Goal: Task Accomplishment & Management: Manage account settings

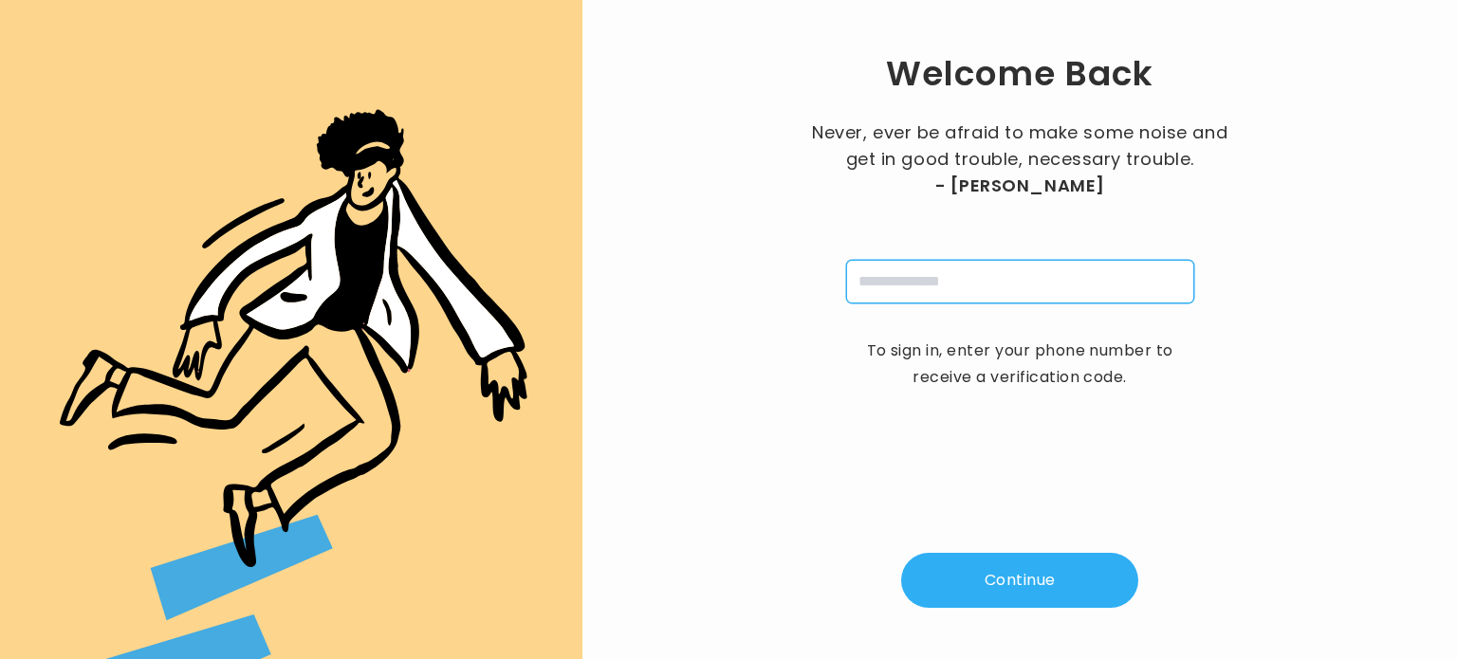
click at [1019, 267] on input "tel" at bounding box center [1020, 282] width 348 height 44
type input "**********"
click at [1000, 572] on button "Continue" at bounding box center [1019, 580] width 237 height 55
type input "*"
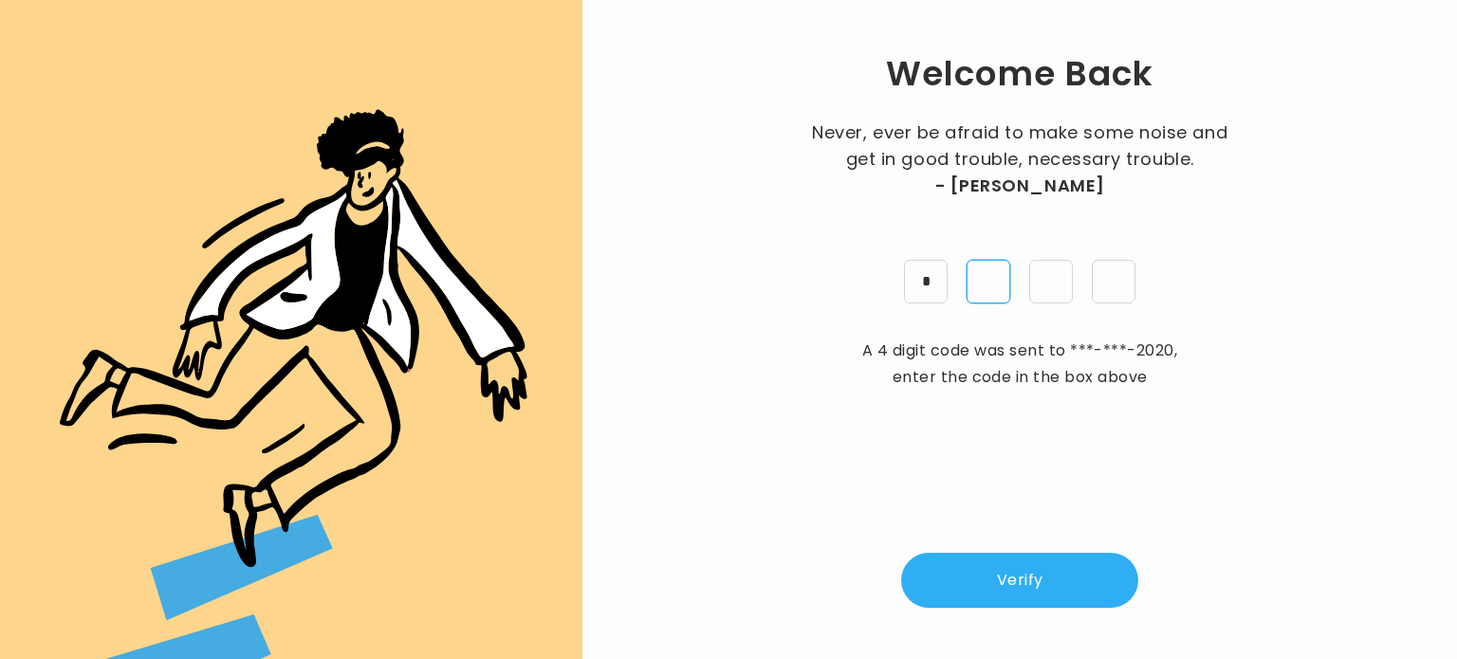
type input "*"
click at [1053, 579] on button "Verify" at bounding box center [1019, 580] width 237 height 55
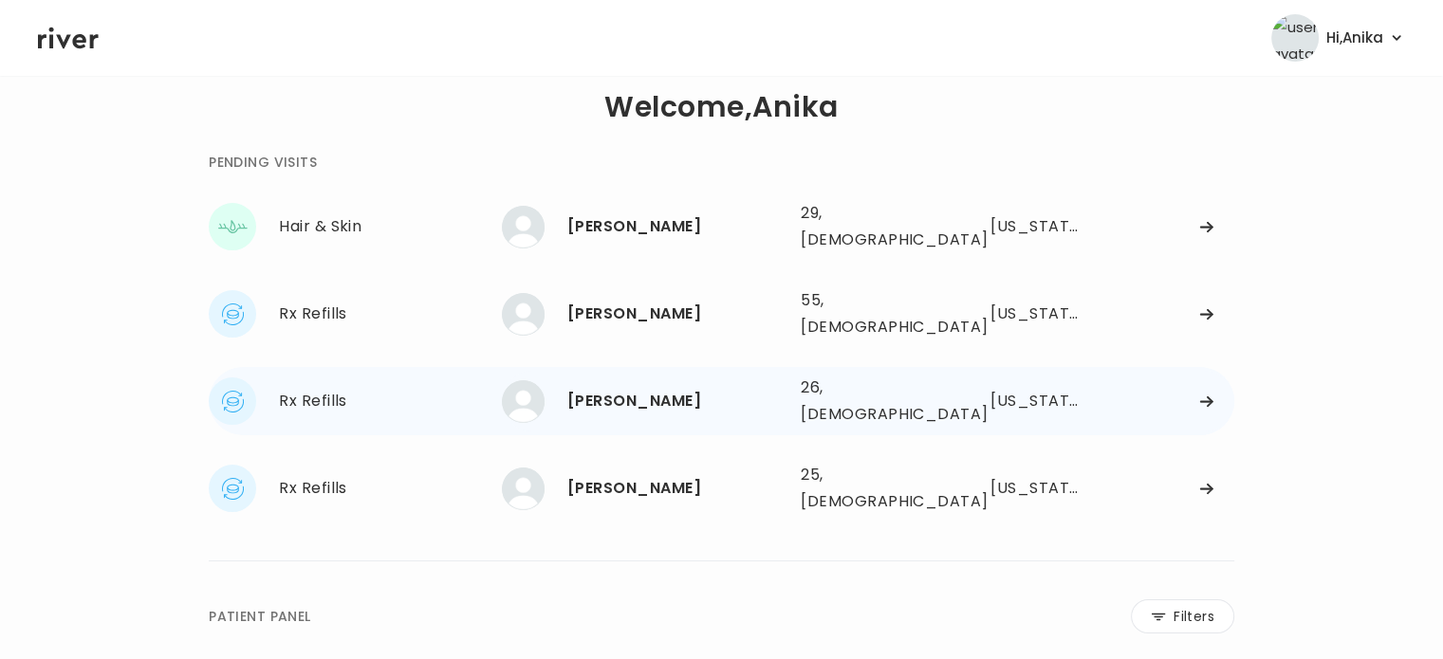
scroll to position [10, 0]
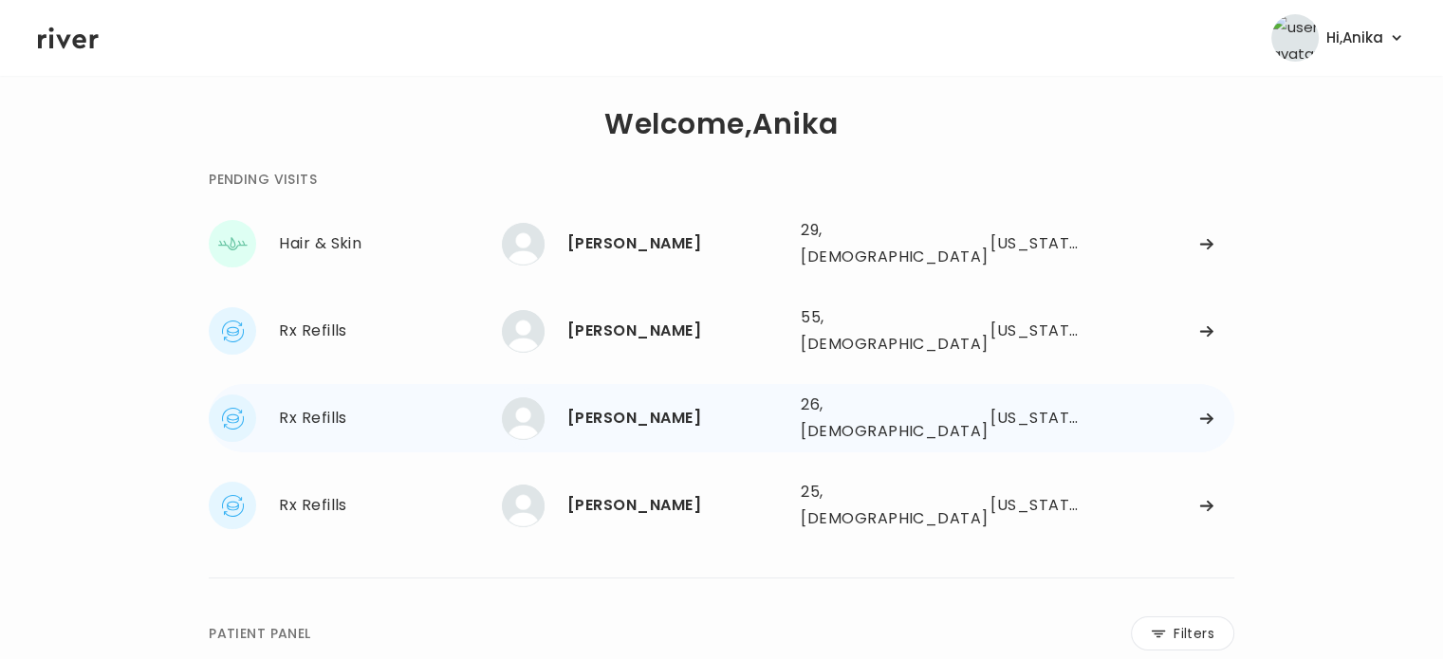
click at [652, 405] on div "[PERSON_NAME]" at bounding box center [676, 418] width 218 height 27
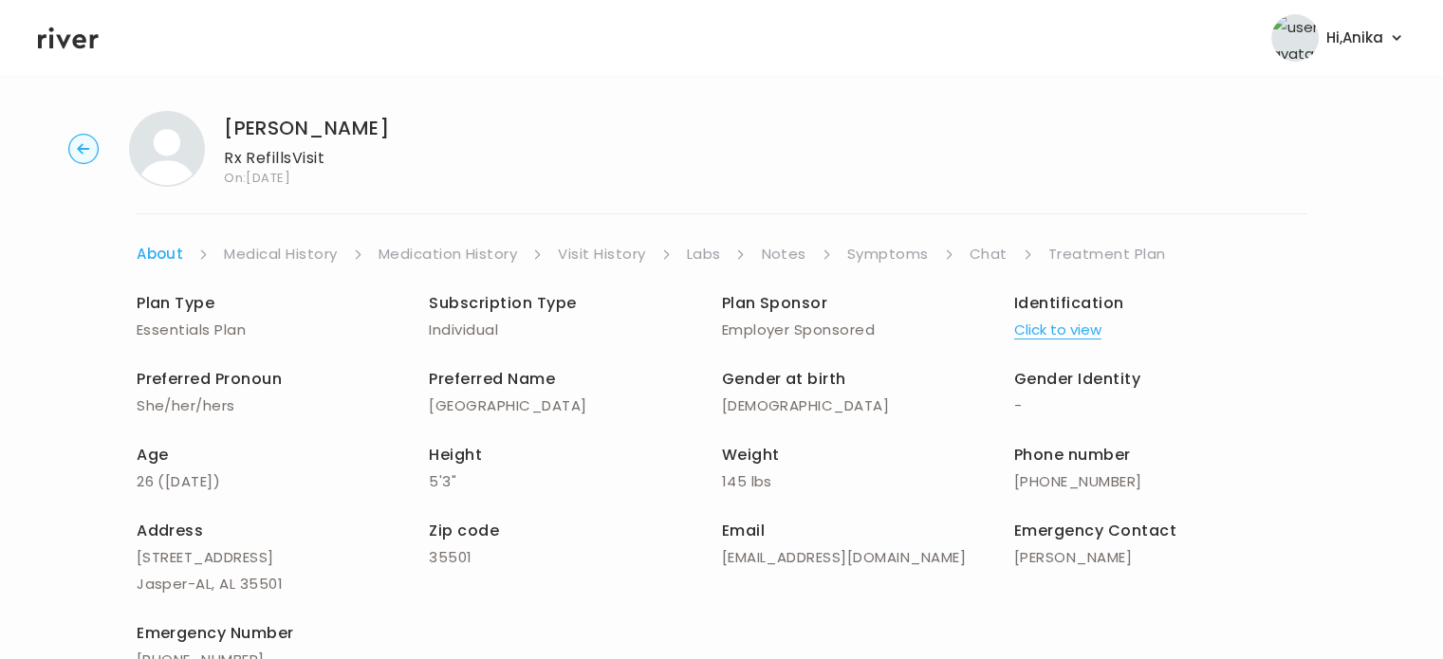
click at [1039, 329] on button "Click to view" at bounding box center [1057, 330] width 87 height 27
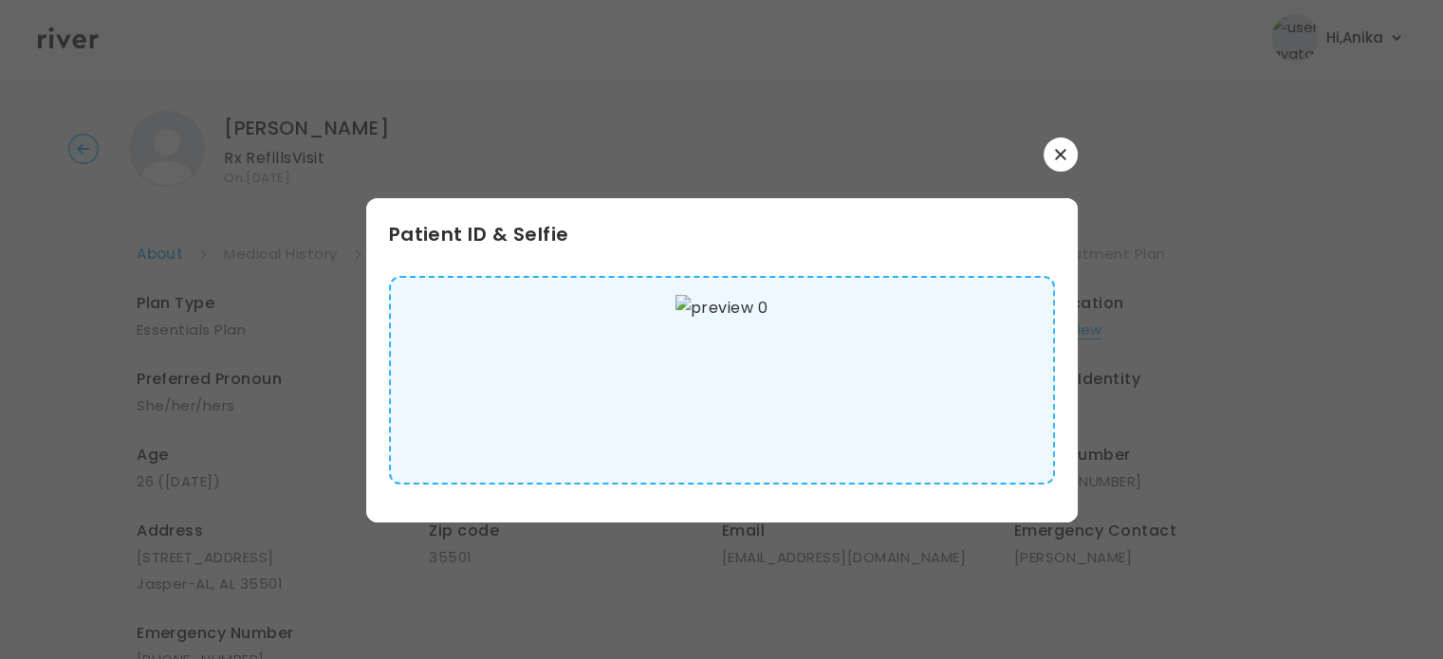
click at [1063, 155] on icon "button" at bounding box center [1060, 154] width 11 height 11
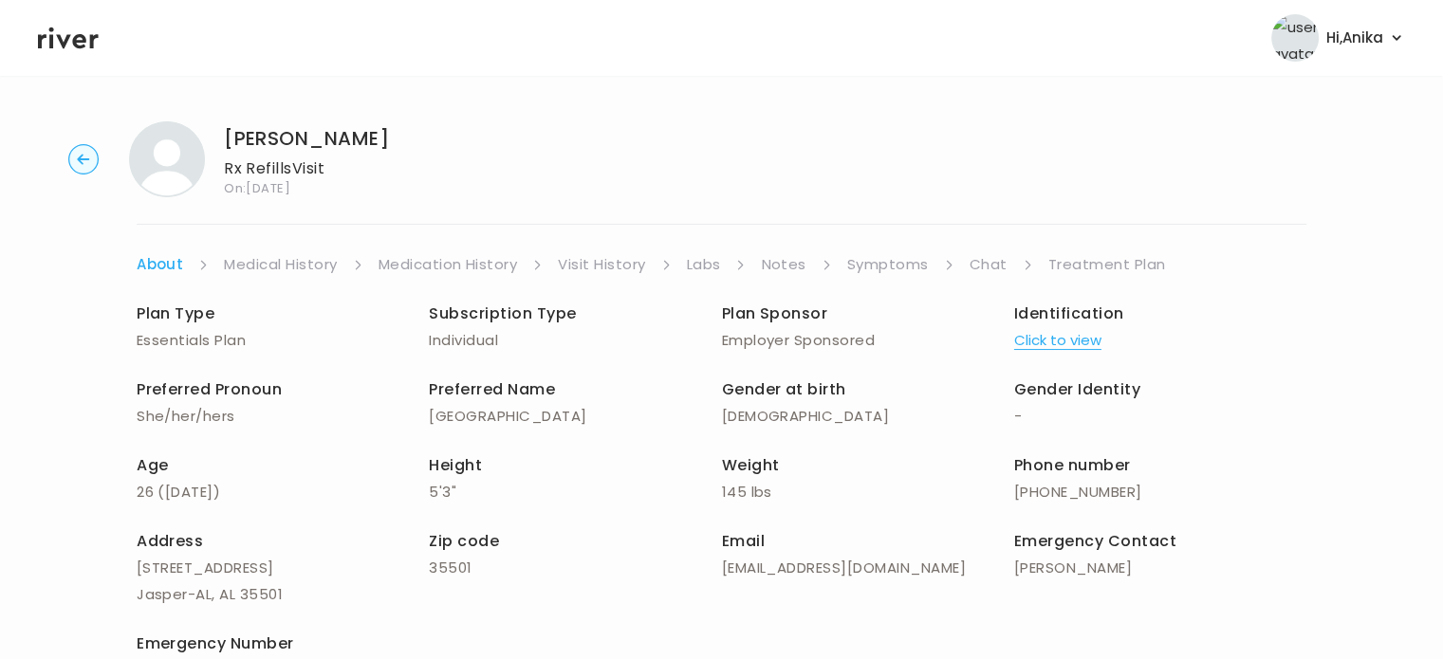
click at [290, 281] on div "Plan Type Essentials Plan Subscription Type Individual Plan Sponsor Employer Sp…" at bounding box center [721, 494] width 1169 height 432
click at [286, 273] on link "Medical History" at bounding box center [280, 264] width 113 height 27
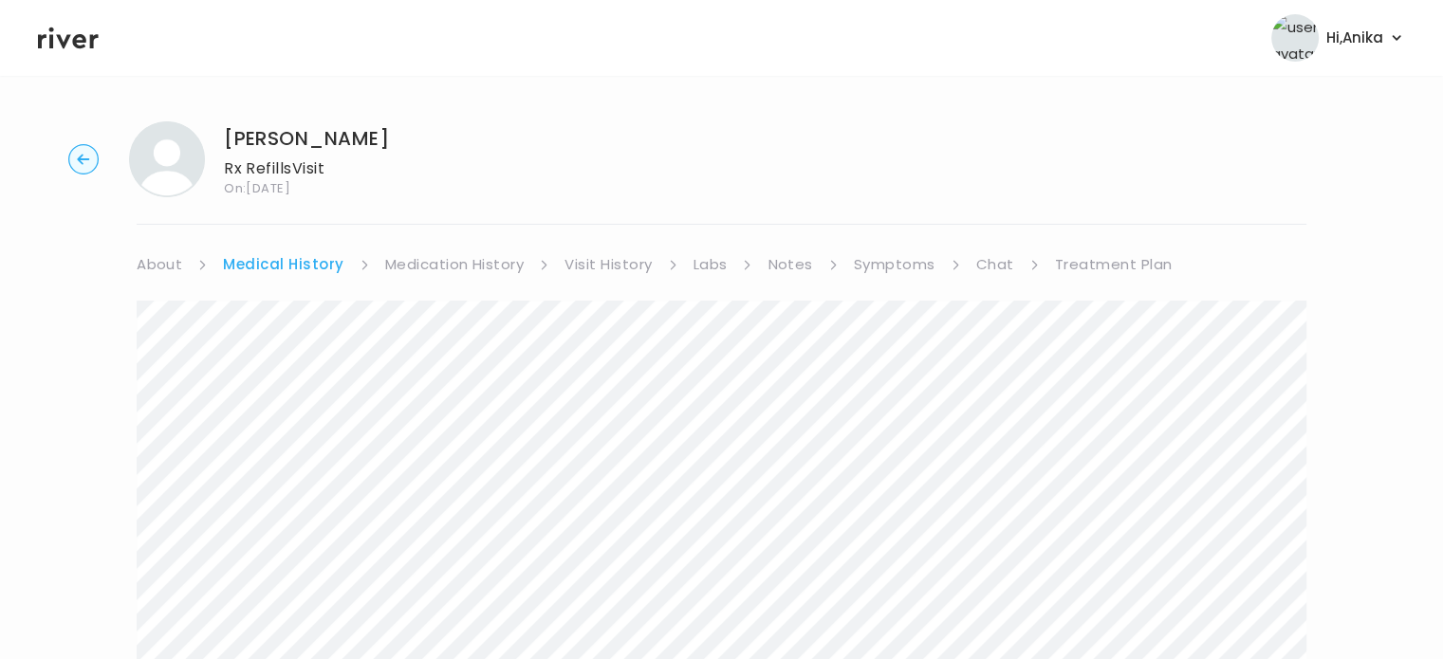
click at [440, 262] on link "Medication History" at bounding box center [454, 264] width 139 height 27
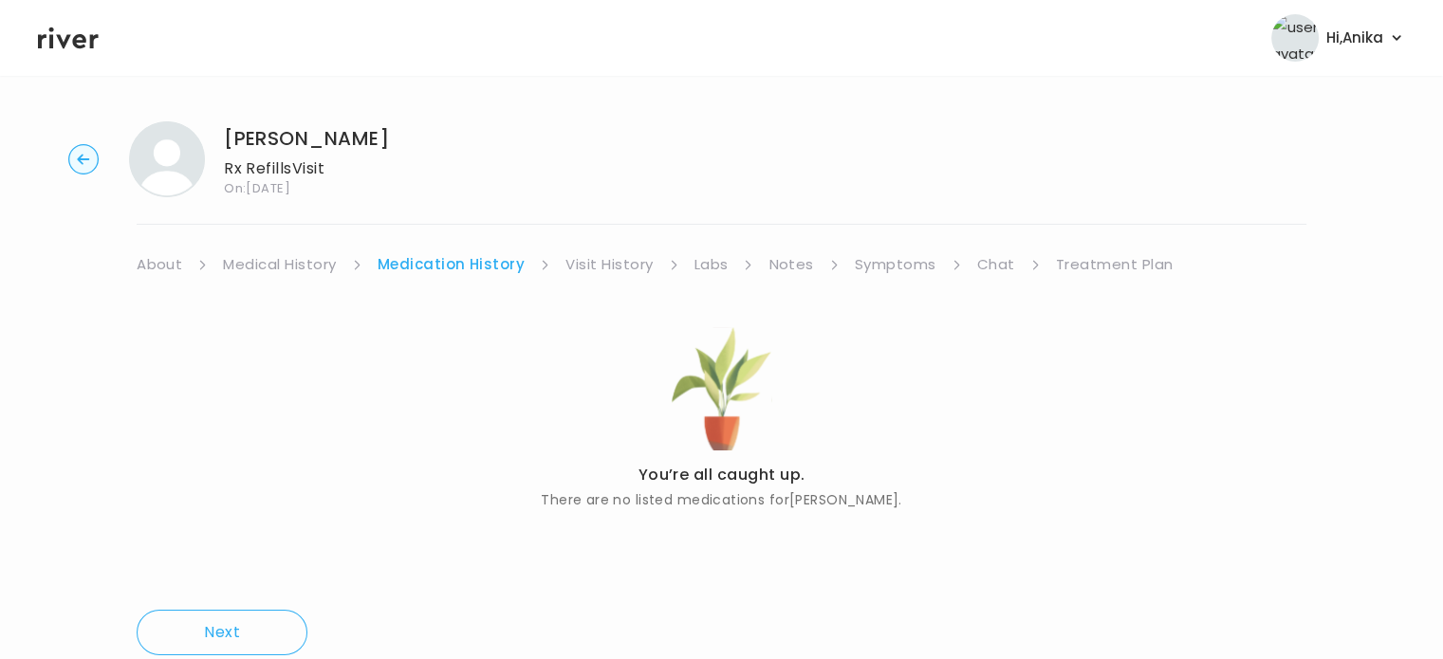
click at [585, 270] on link "Visit History" at bounding box center [608, 264] width 87 height 27
click at [715, 263] on link "Labs" at bounding box center [709, 264] width 34 height 27
click at [781, 266] on link "Notes" at bounding box center [785, 264] width 45 height 27
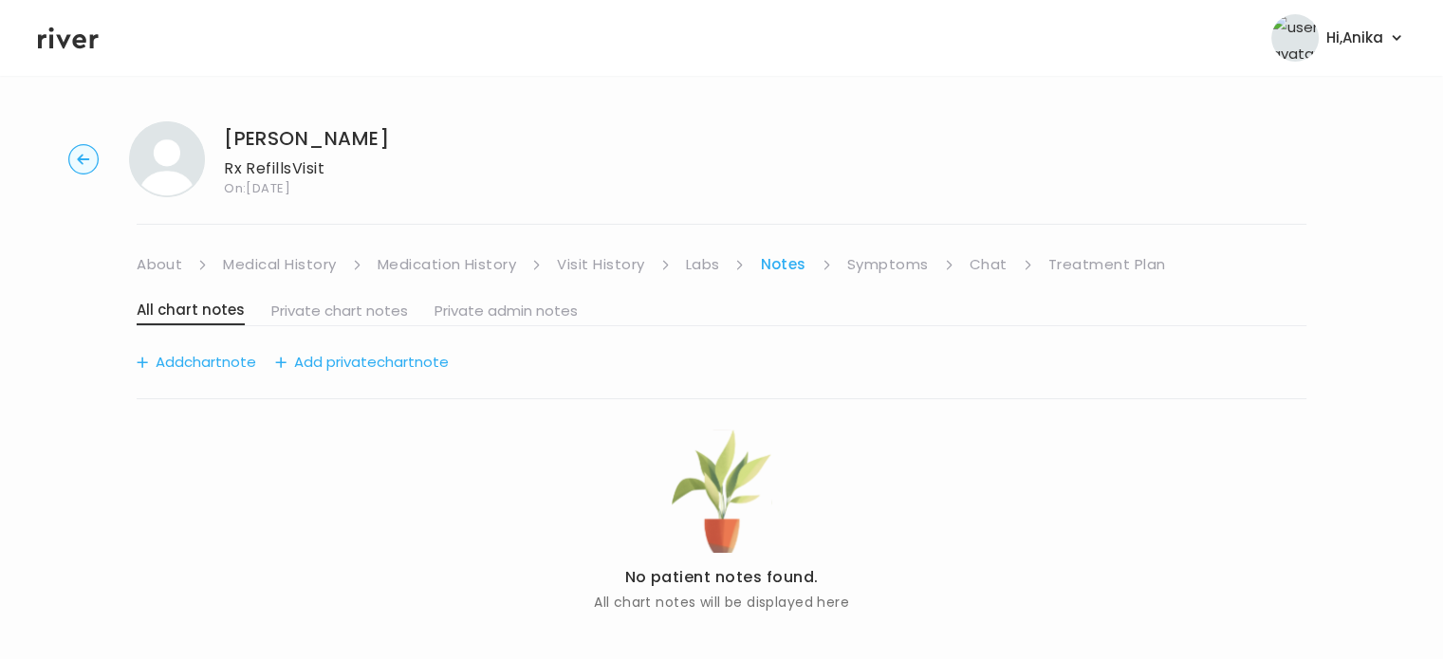
click at [878, 259] on link "Symptoms" at bounding box center [888, 264] width 82 height 27
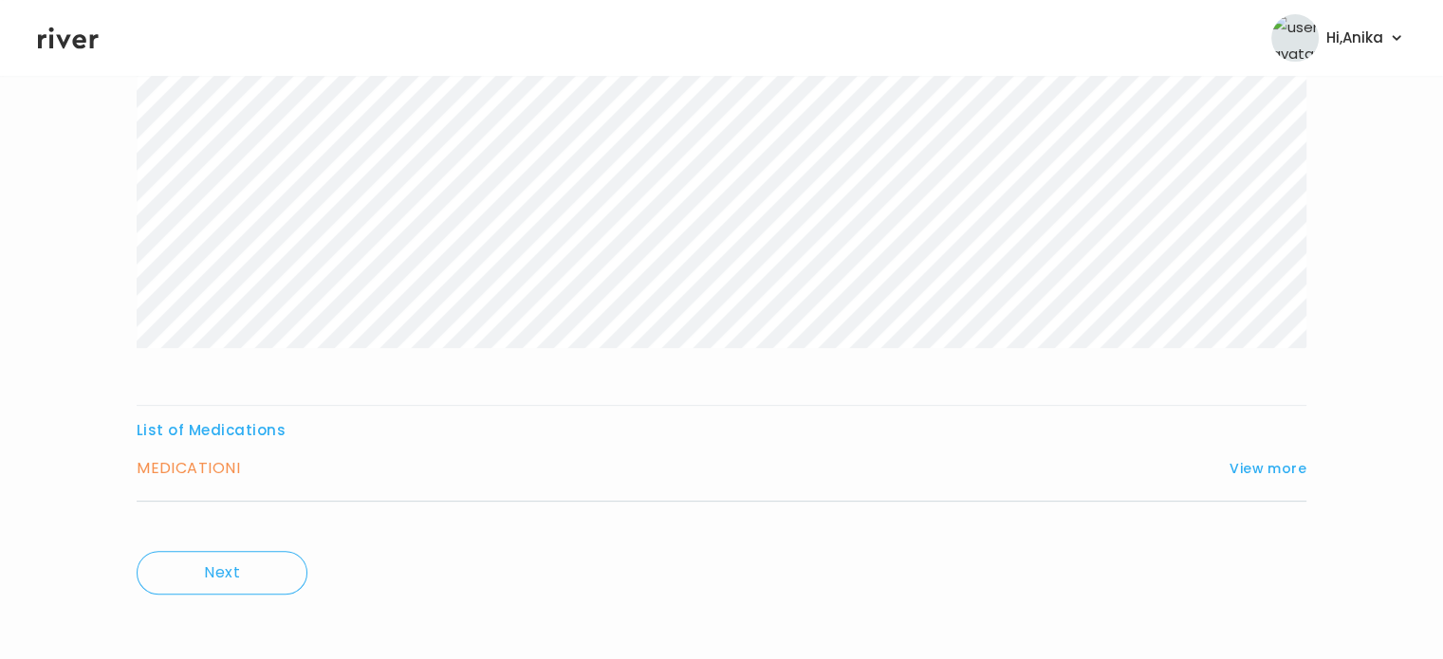
scroll to position [467, 0]
click at [1254, 468] on button "View more" at bounding box center [1267, 462] width 77 height 23
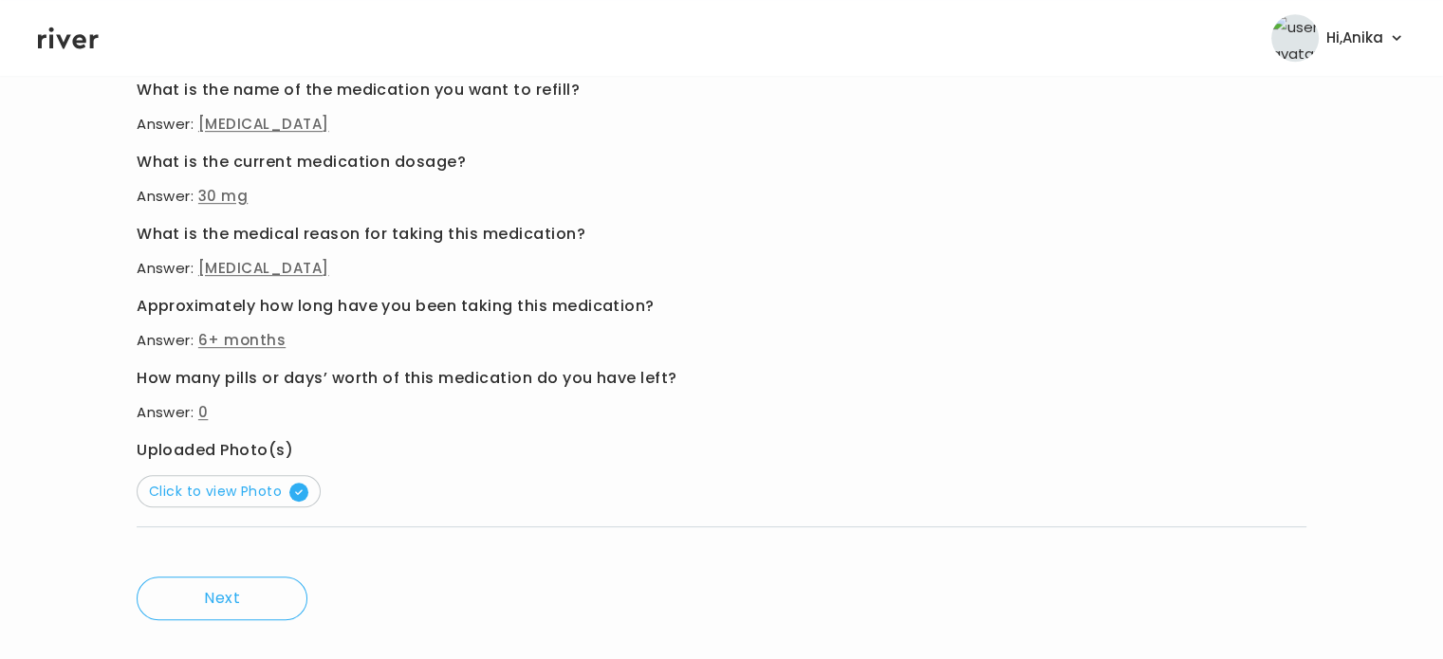
scroll to position [1022, 0]
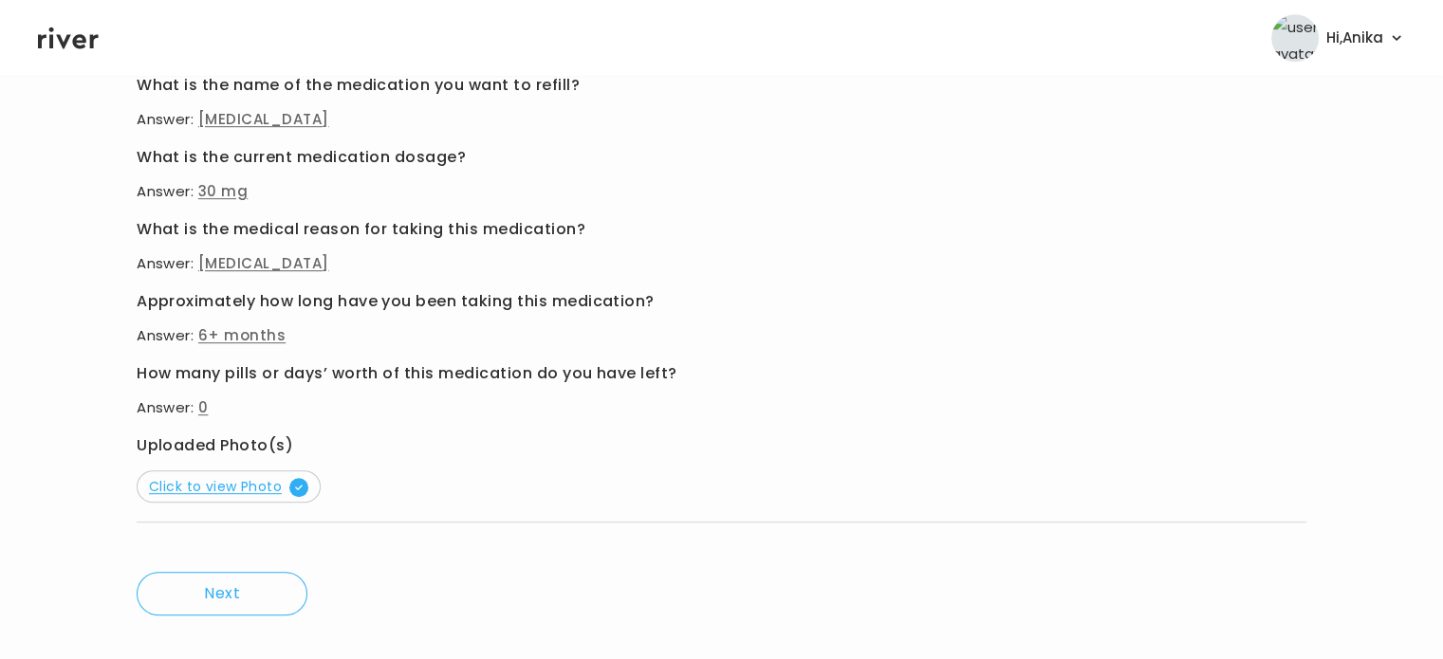
click at [231, 481] on span "Click to view Photo" at bounding box center [228, 486] width 159 height 19
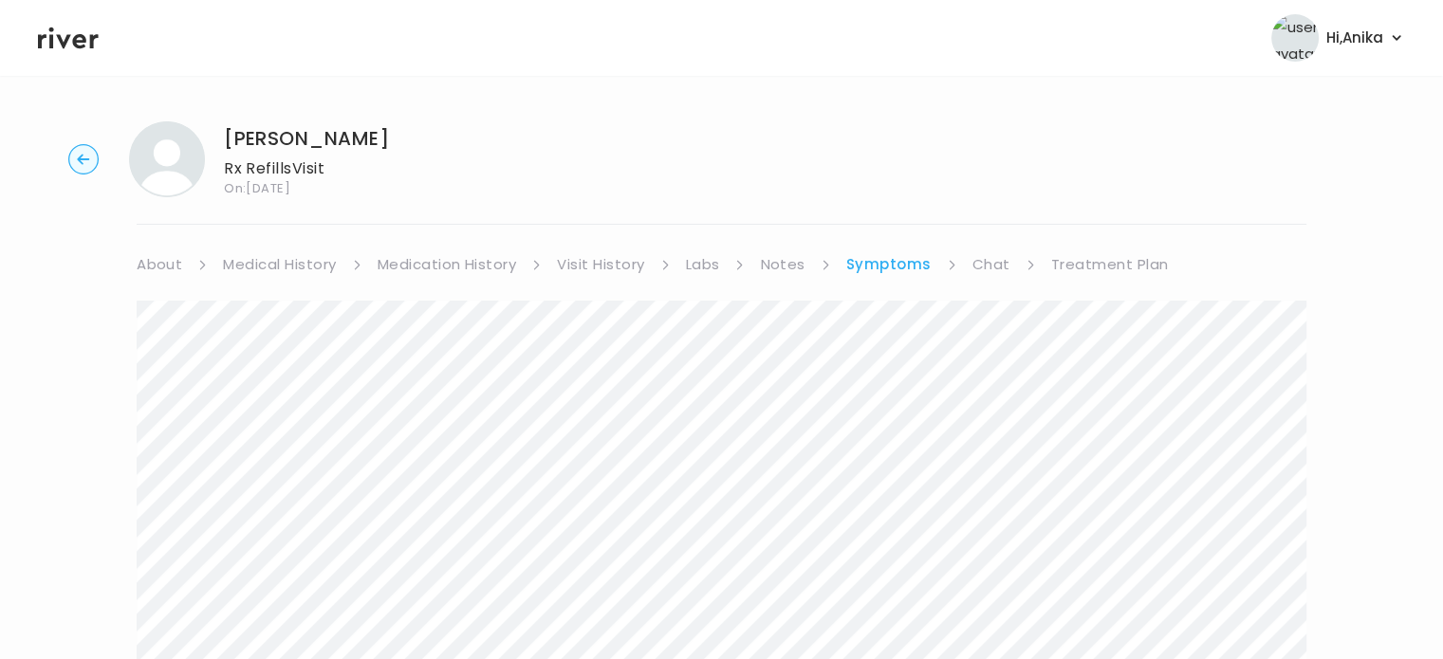
scroll to position [0, 0]
click at [1086, 269] on link "Treatment Plan" at bounding box center [1110, 264] width 118 height 27
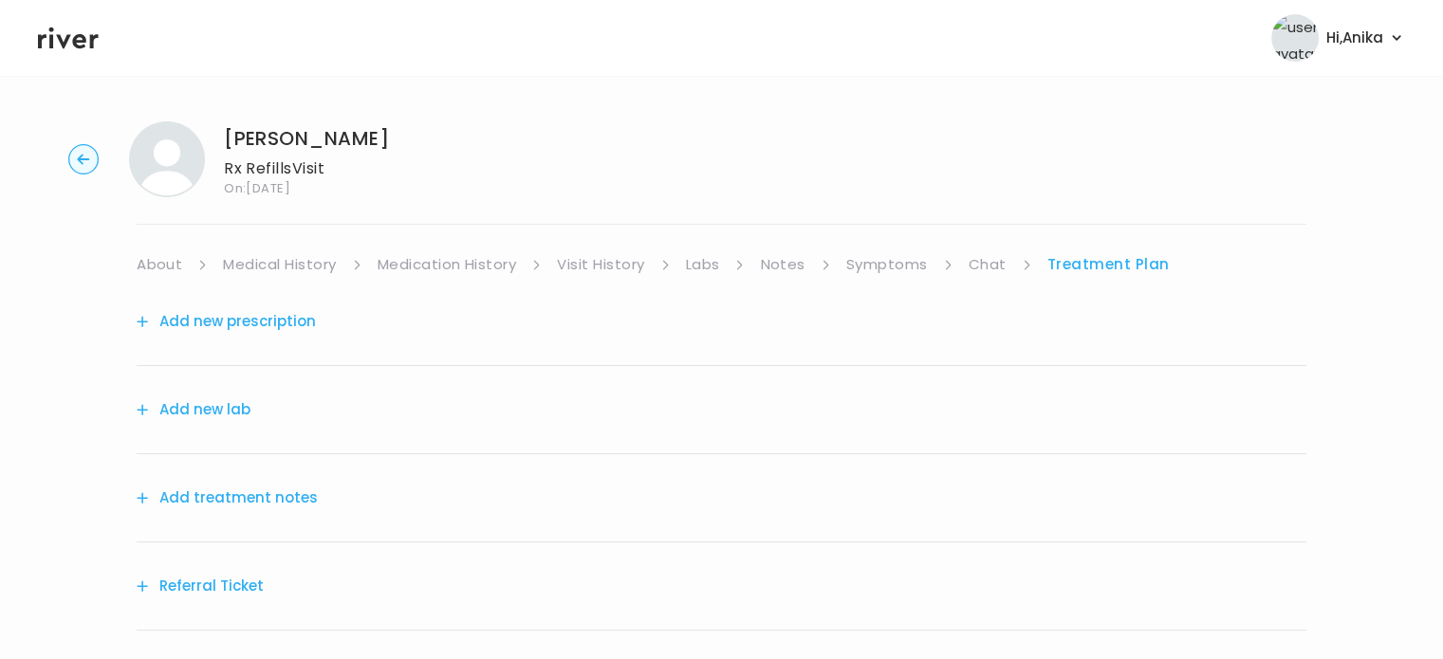
click at [212, 490] on button "Add treatment notes" at bounding box center [227, 498] width 181 height 27
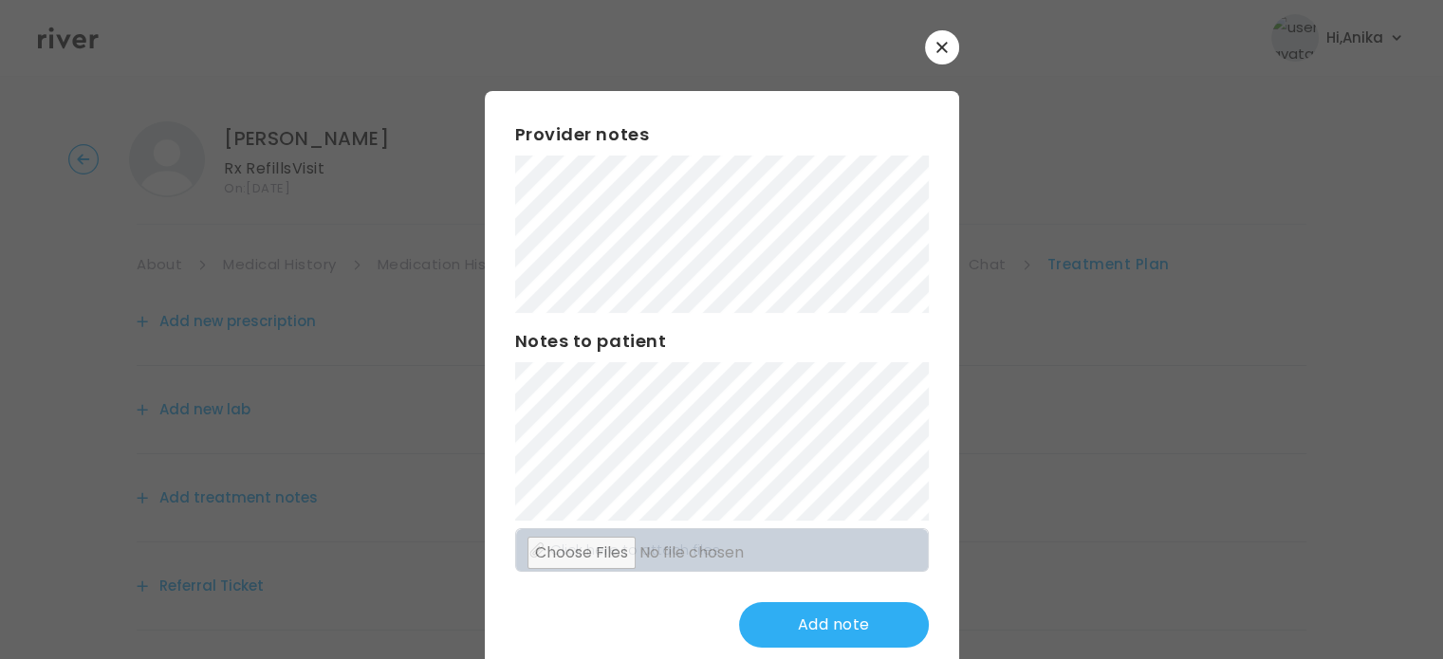
click at [454, 179] on div "​ Provider notes Notes to patient Click here to attach files Add note" at bounding box center [721, 354] width 1443 height 708
click at [819, 615] on button "Update note" at bounding box center [834, 625] width 190 height 46
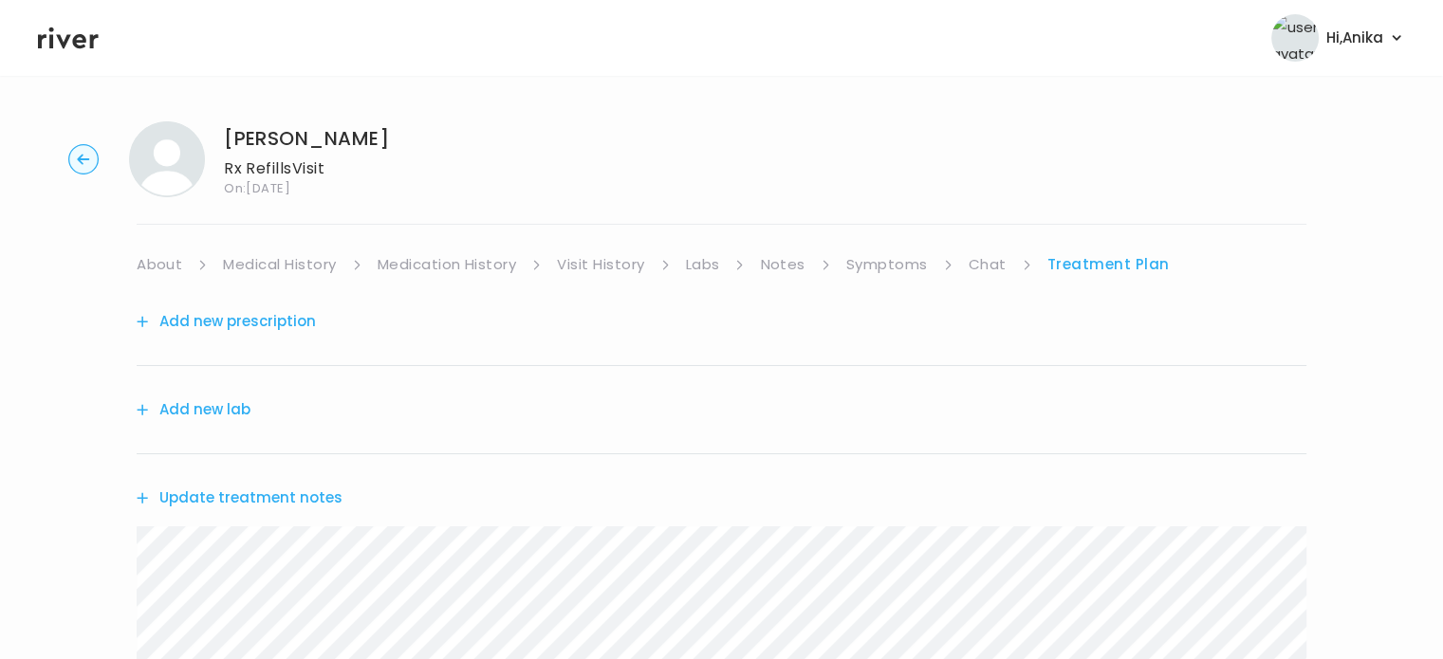
click at [161, 256] on link "About" at bounding box center [160, 264] width 46 height 27
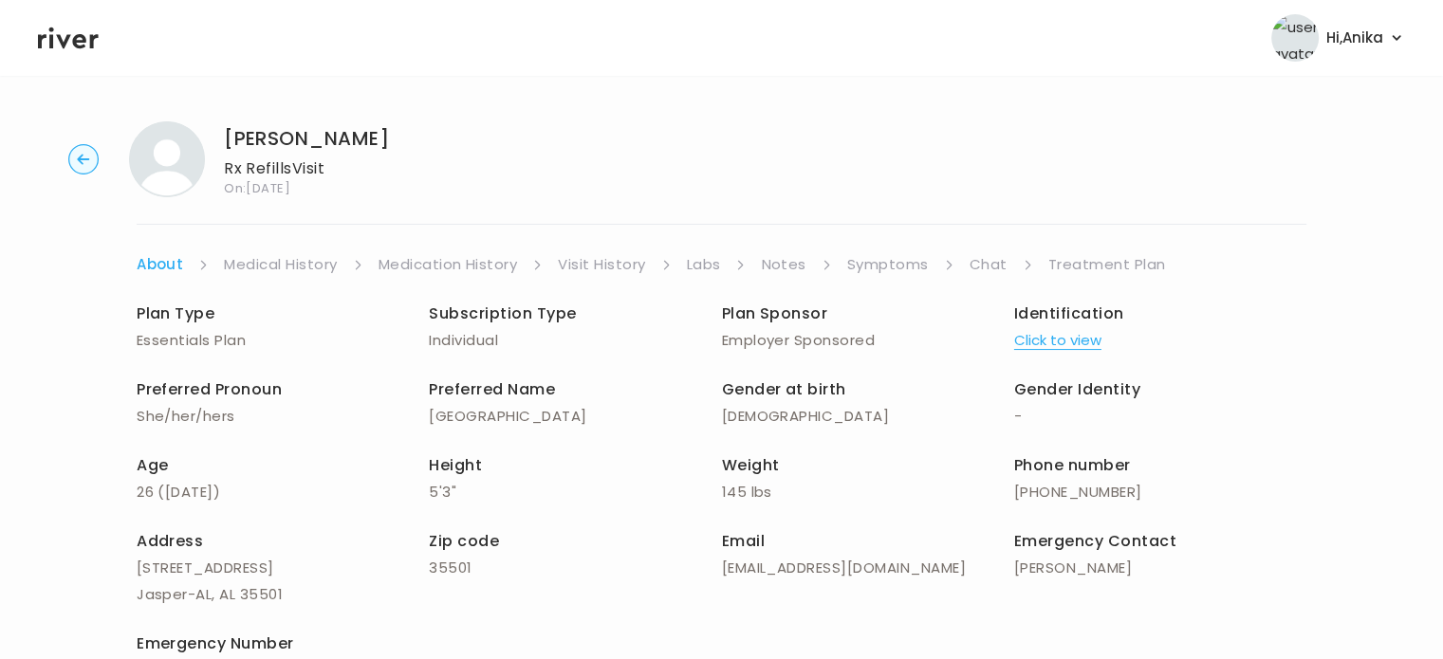
click at [1082, 268] on link "Treatment Plan" at bounding box center [1107, 264] width 118 height 27
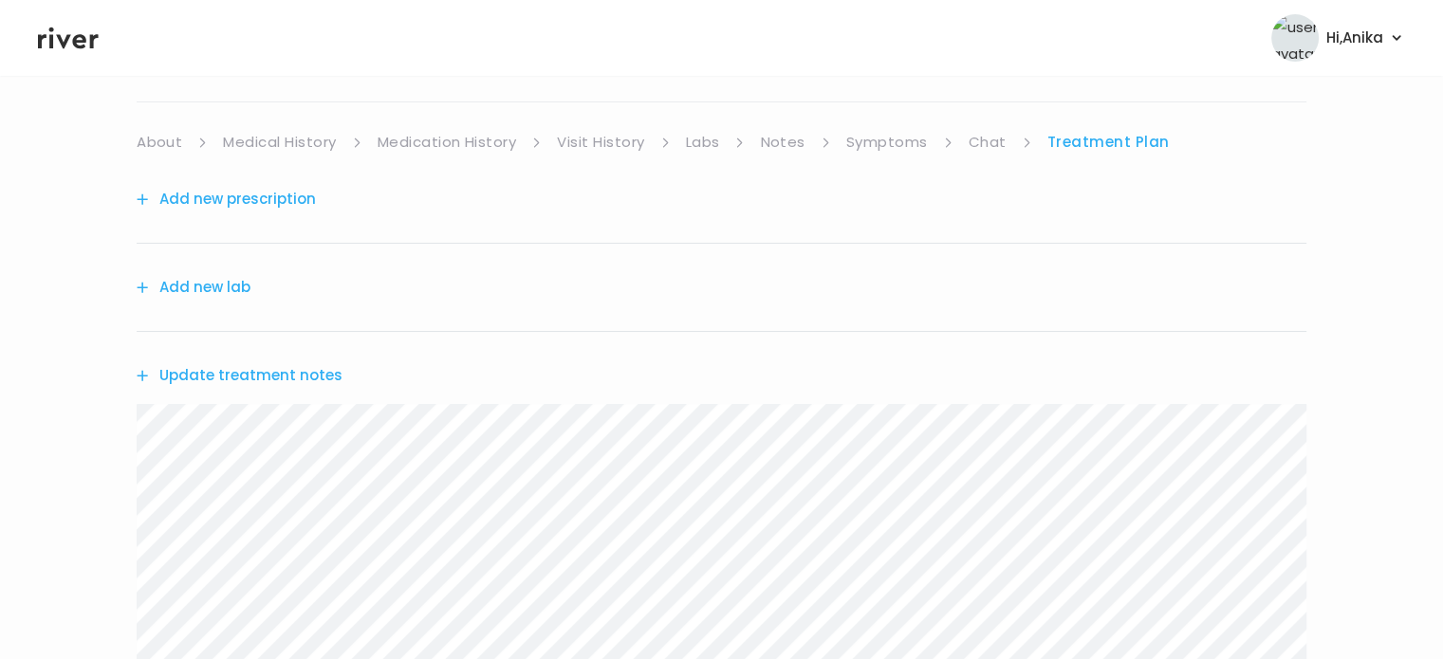
scroll to position [185, 0]
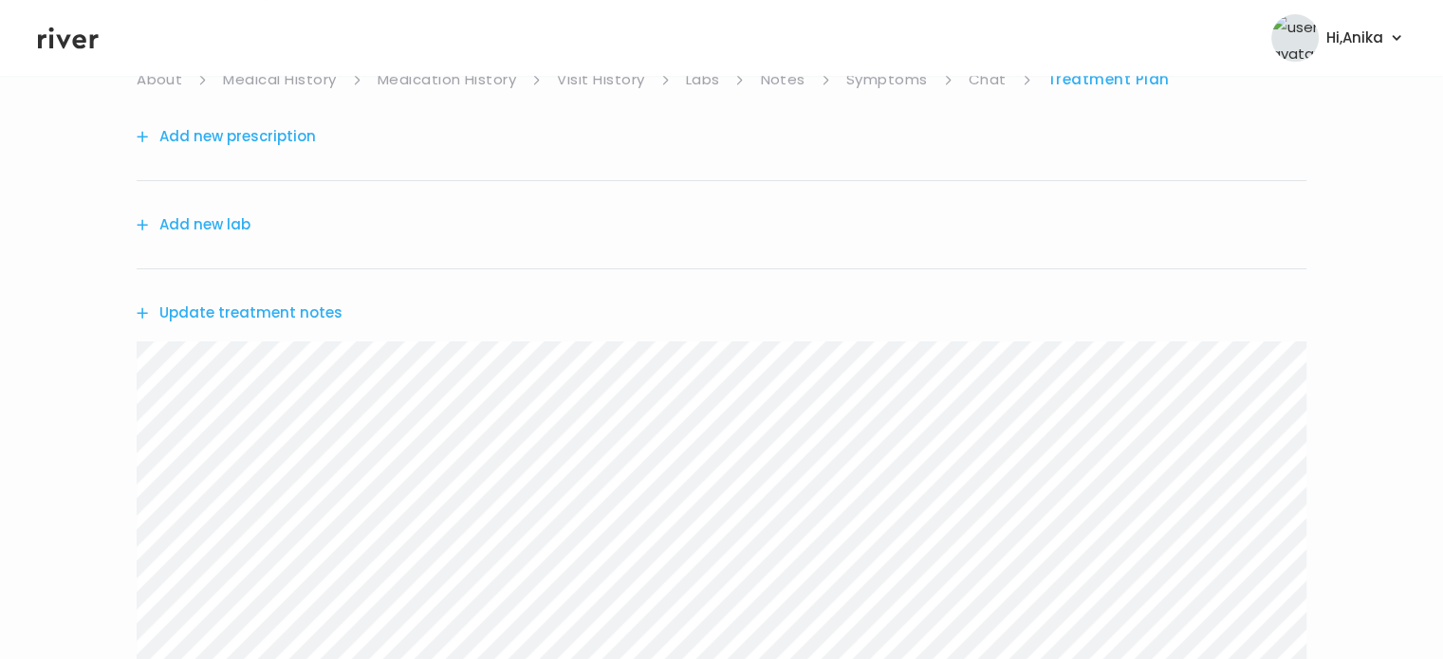
click at [901, 72] on header "Hi, Anika Profile Logout" at bounding box center [721, 38] width 1443 height 76
click at [901, 88] on link "Symptoms" at bounding box center [887, 79] width 82 height 27
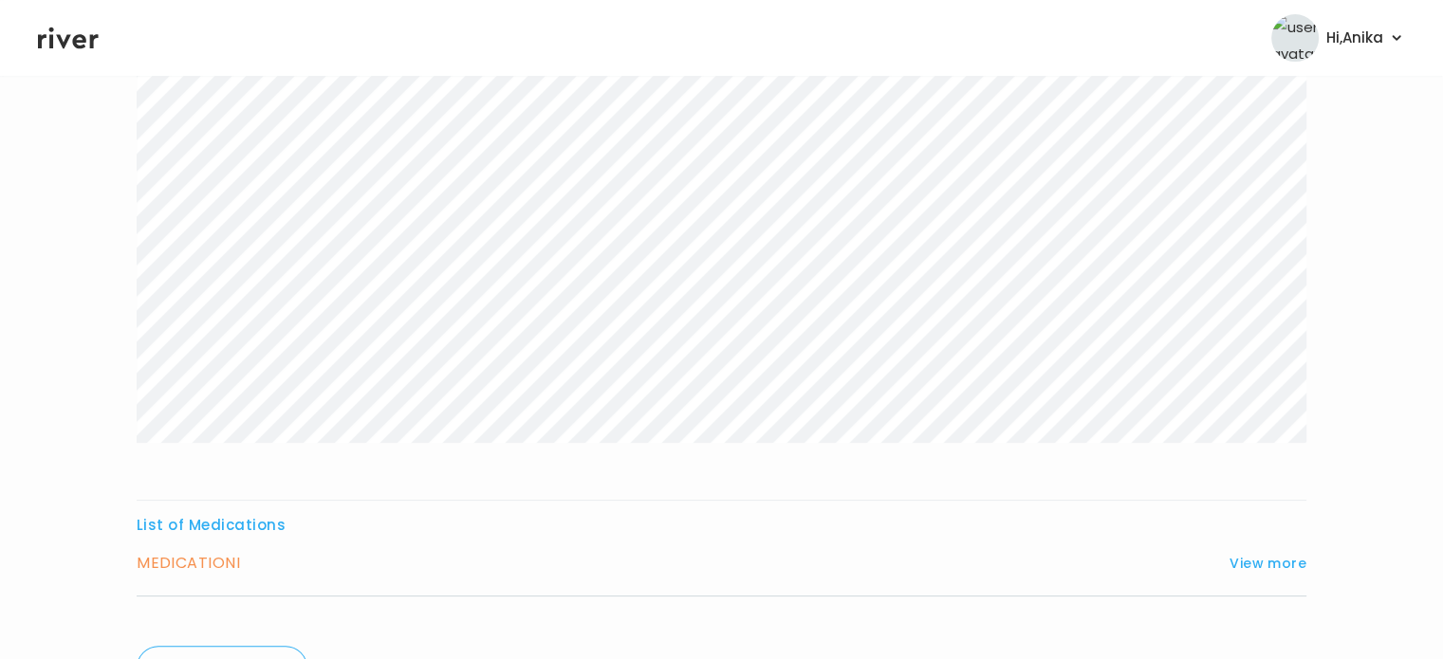
scroll to position [467, 0]
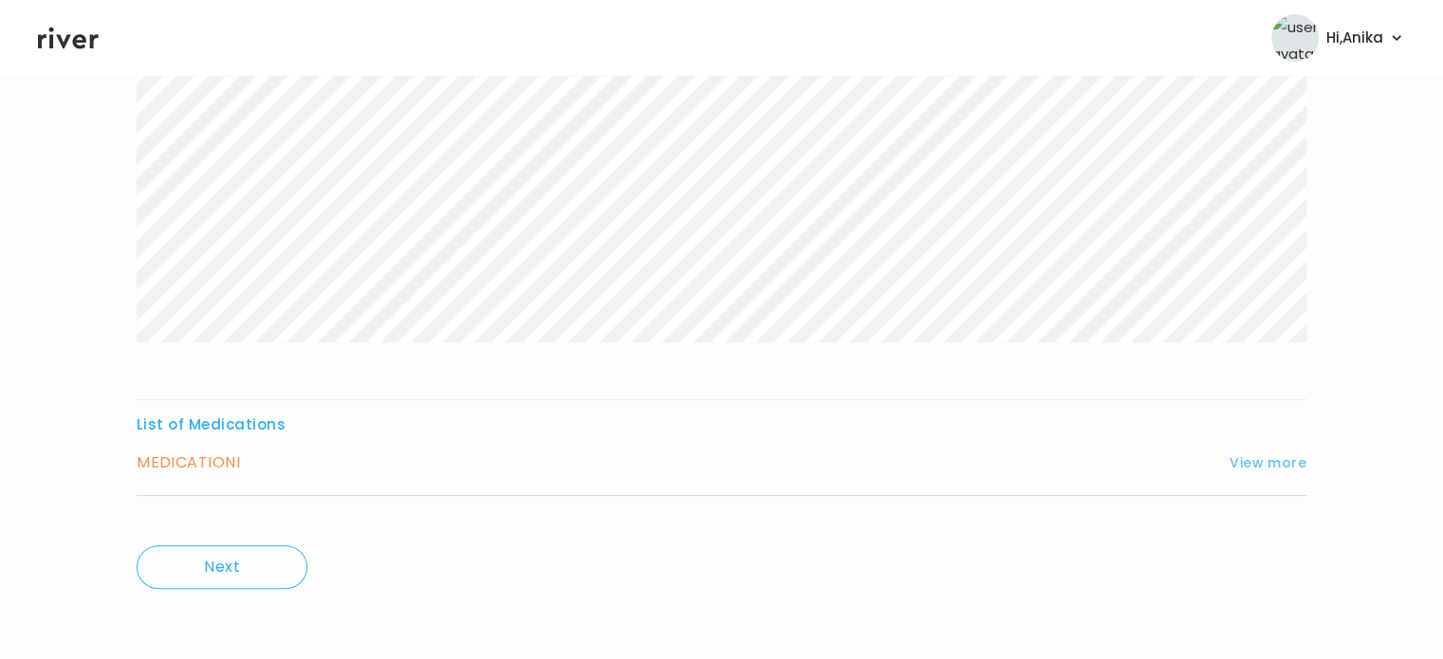
click at [1238, 458] on button "View more" at bounding box center [1267, 462] width 77 height 23
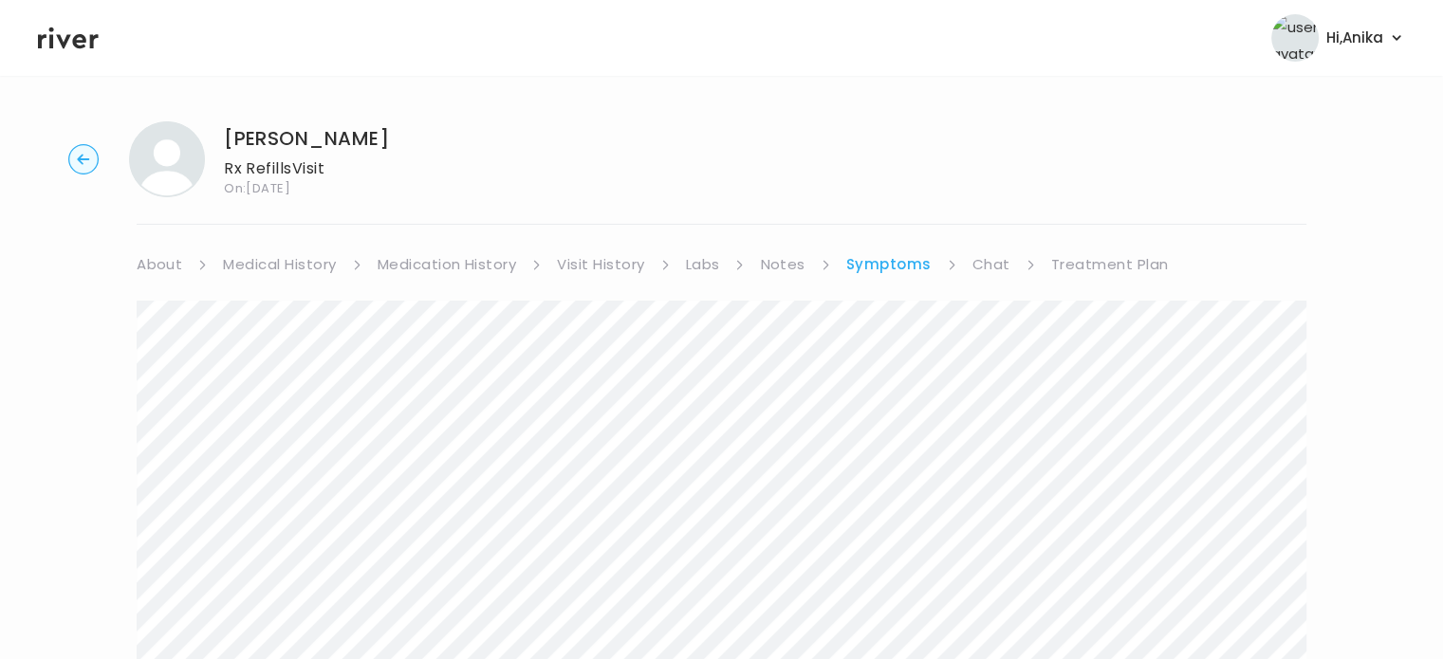
scroll to position [0, 0]
click at [1091, 267] on link "Treatment Plan" at bounding box center [1110, 264] width 118 height 27
click at [266, 506] on button "Update treatment notes" at bounding box center [240, 498] width 206 height 27
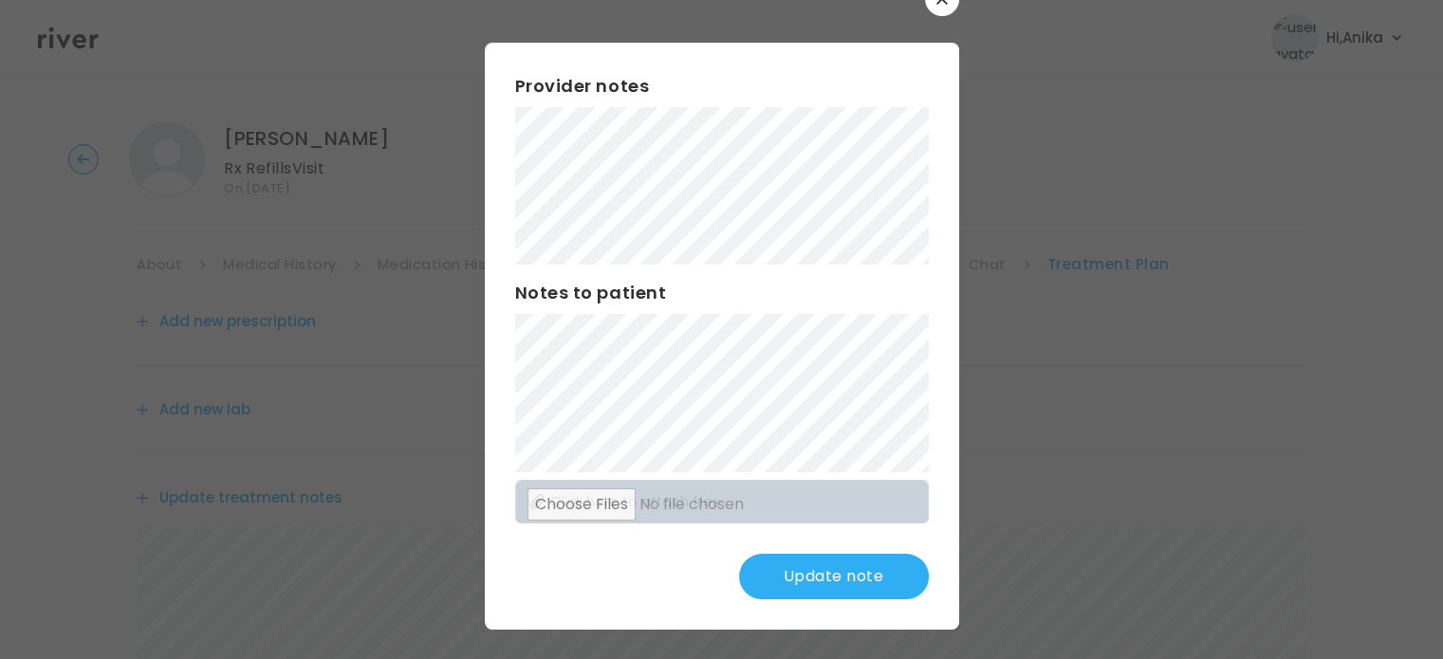
scroll to position [49, 0]
click at [499, 226] on div "Provider notes Notes to patient Click here to attach files Update note" at bounding box center [722, 335] width 474 height 587
click at [824, 582] on button "Update note" at bounding box center [834, 576] width 190 height 46
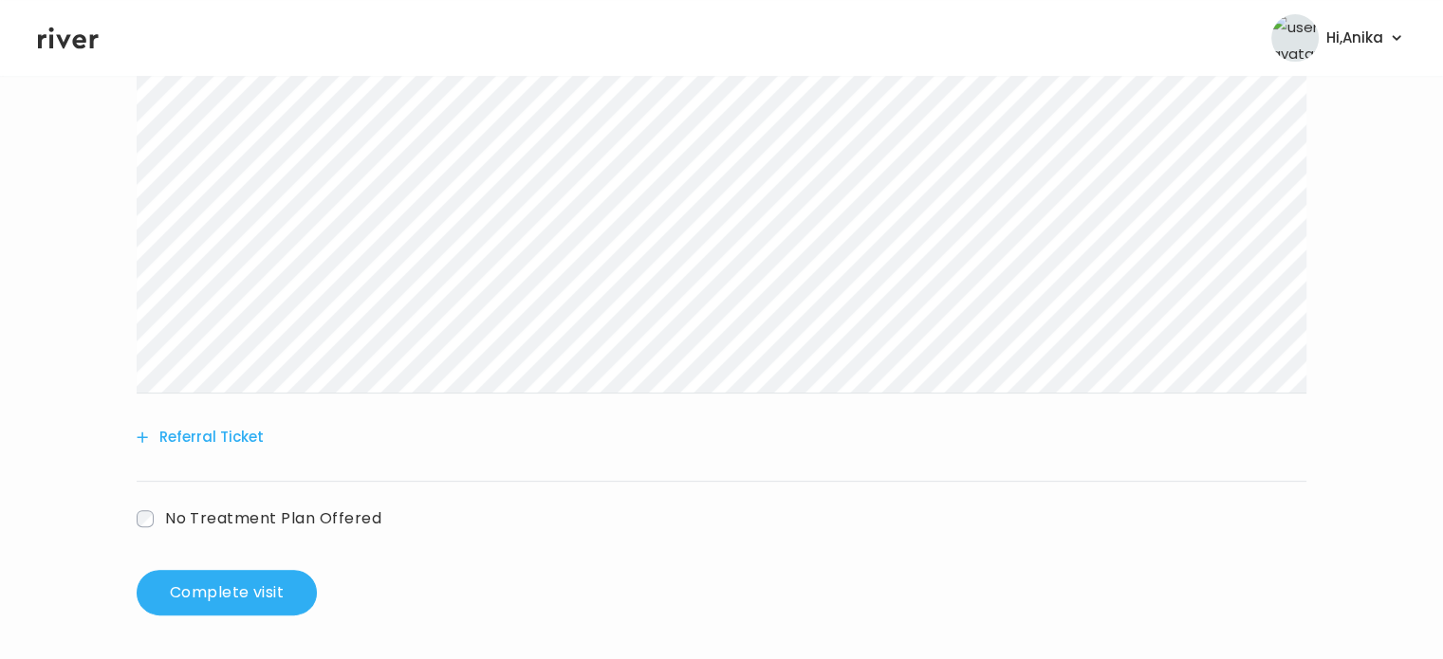
scroll to position [486, 0]
click at [218, 595] on button "Complete visit" at bounding box center [227, 592] width 180 height 46
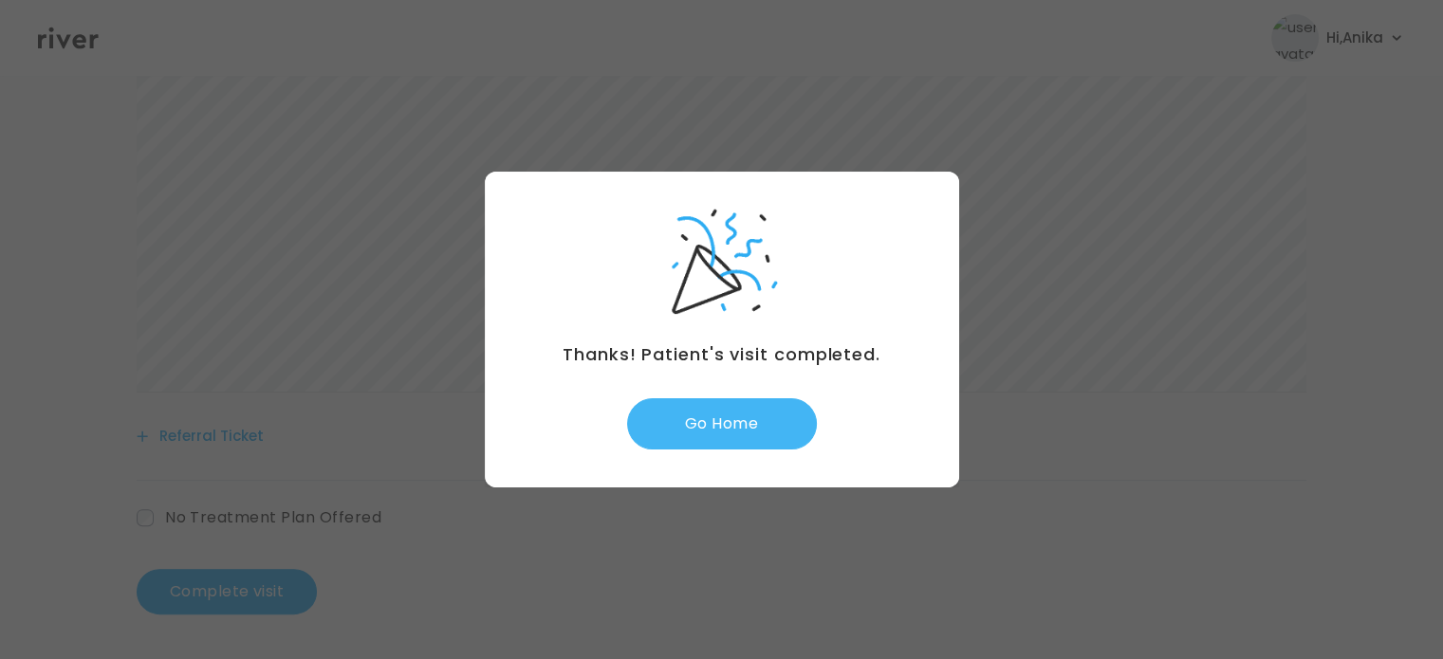
click at [747, 444] on button "Go Home" at bounding box center [722, 423] width 190 height 51
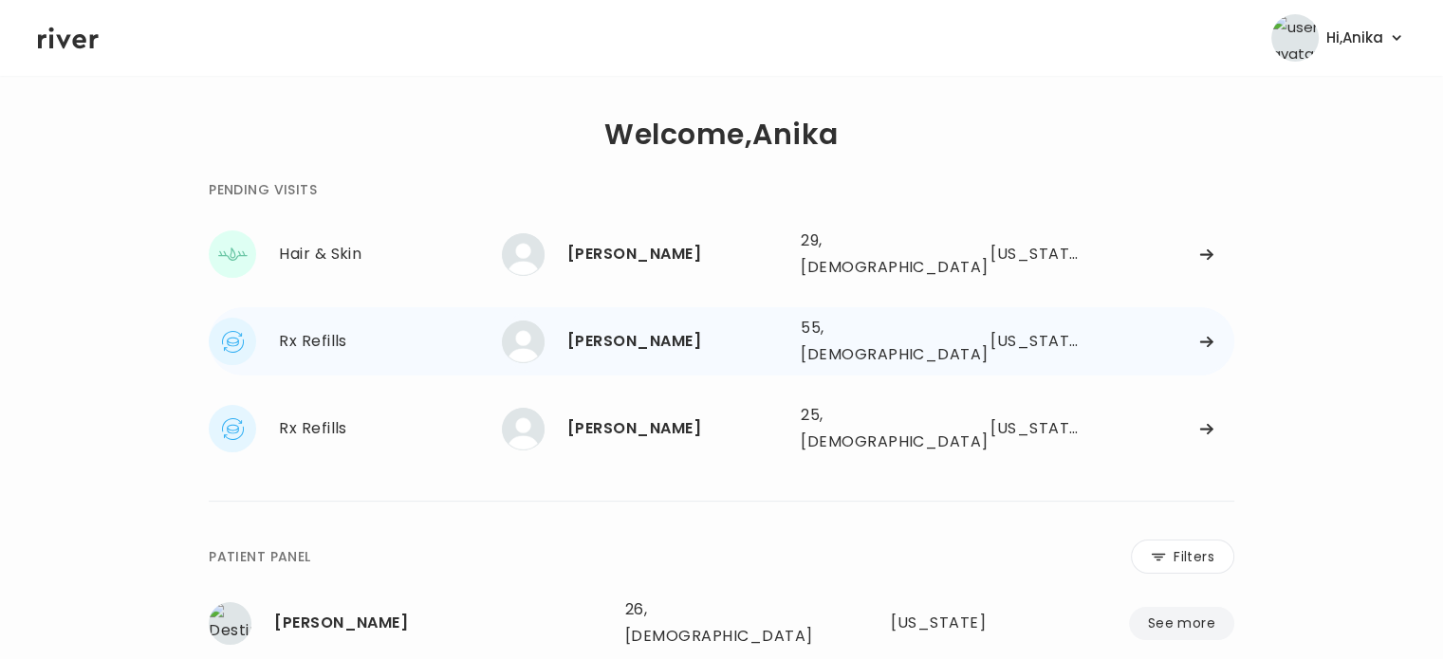
click at [603, 340] on div "JANET BAIN 55, Female See more" at bounding box center [644, 342] width 284 height 43
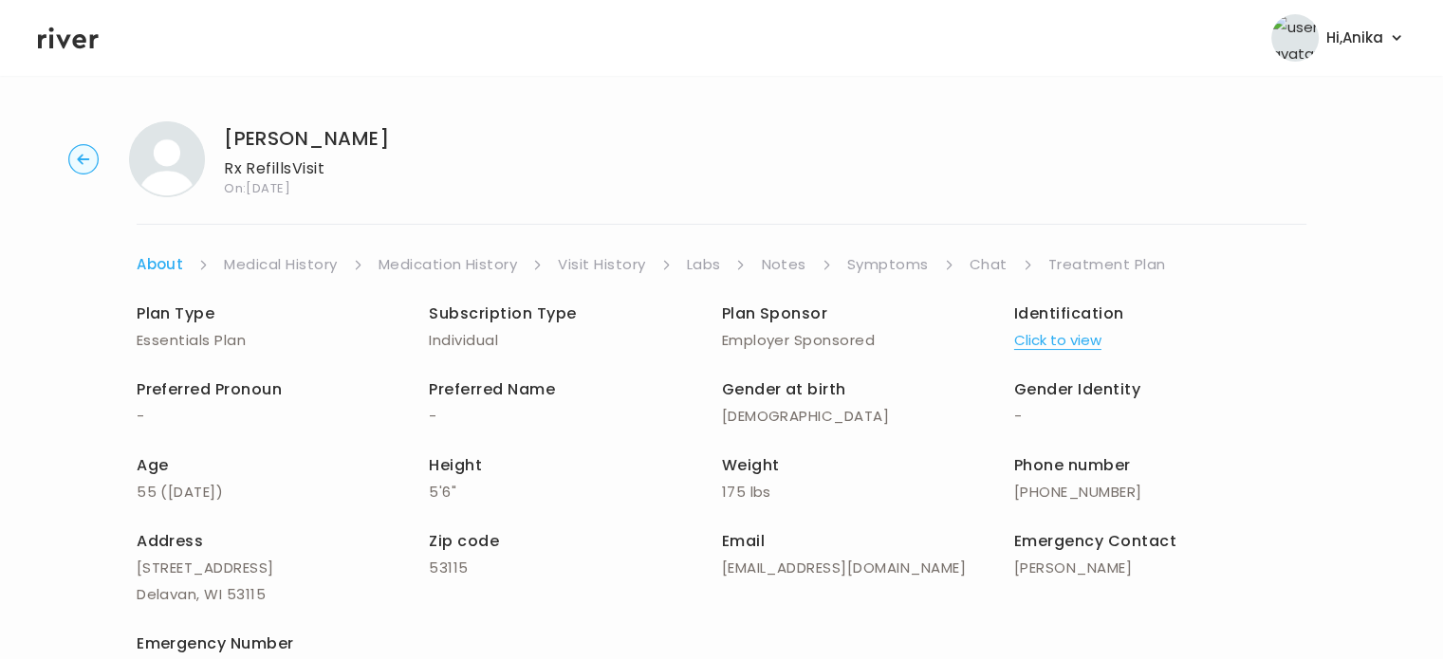
click at [1075, 339] on button "Click to view" at bounding box center [1057, 340] width 87 height 27
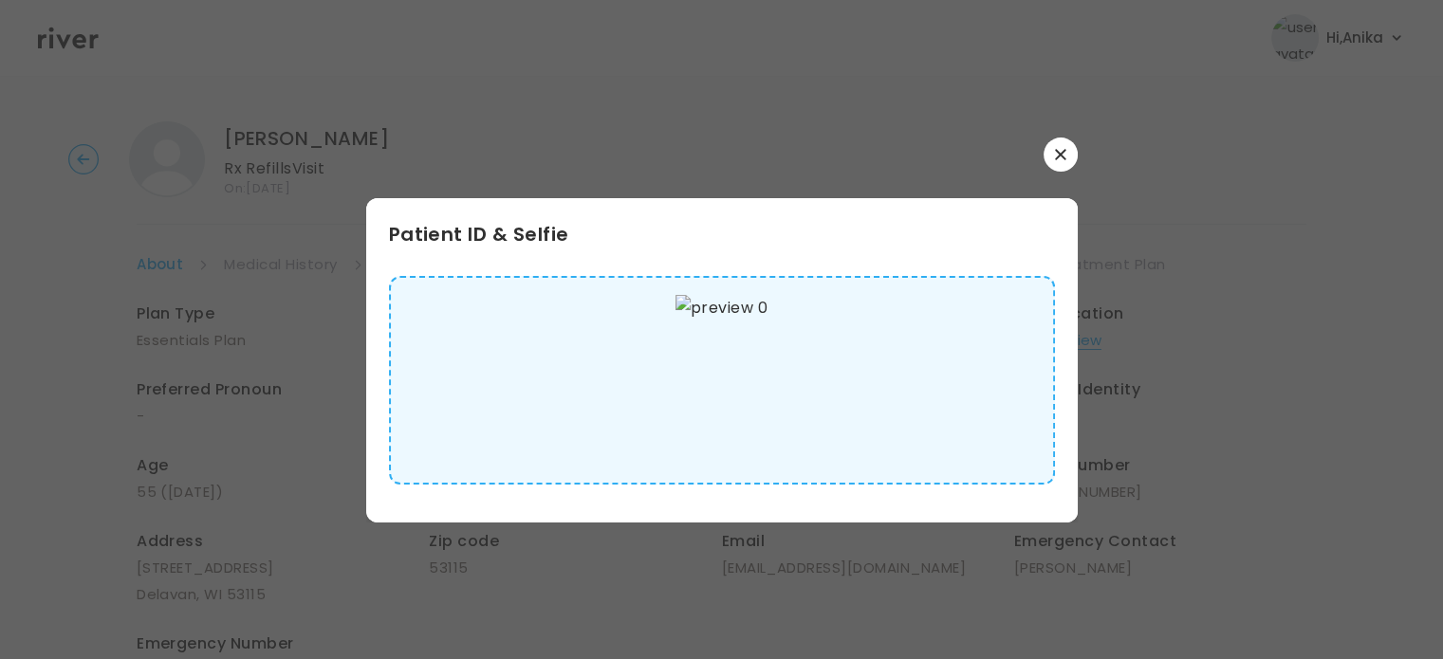
click at [1059, 154] on icon "button" at bounding box center [1060, 154] width 10 height 10
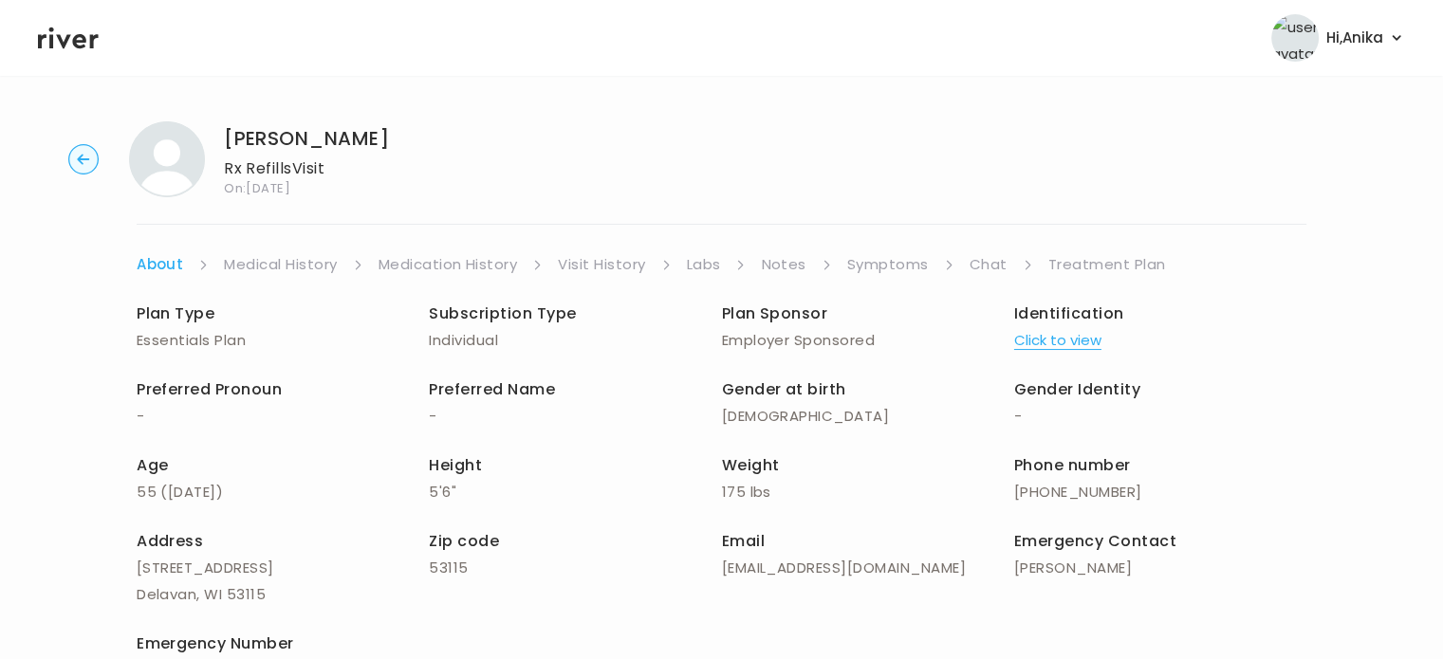
click at [298, 259] on link "Medical History" at bounding box center [280, 264] width 113 height 27
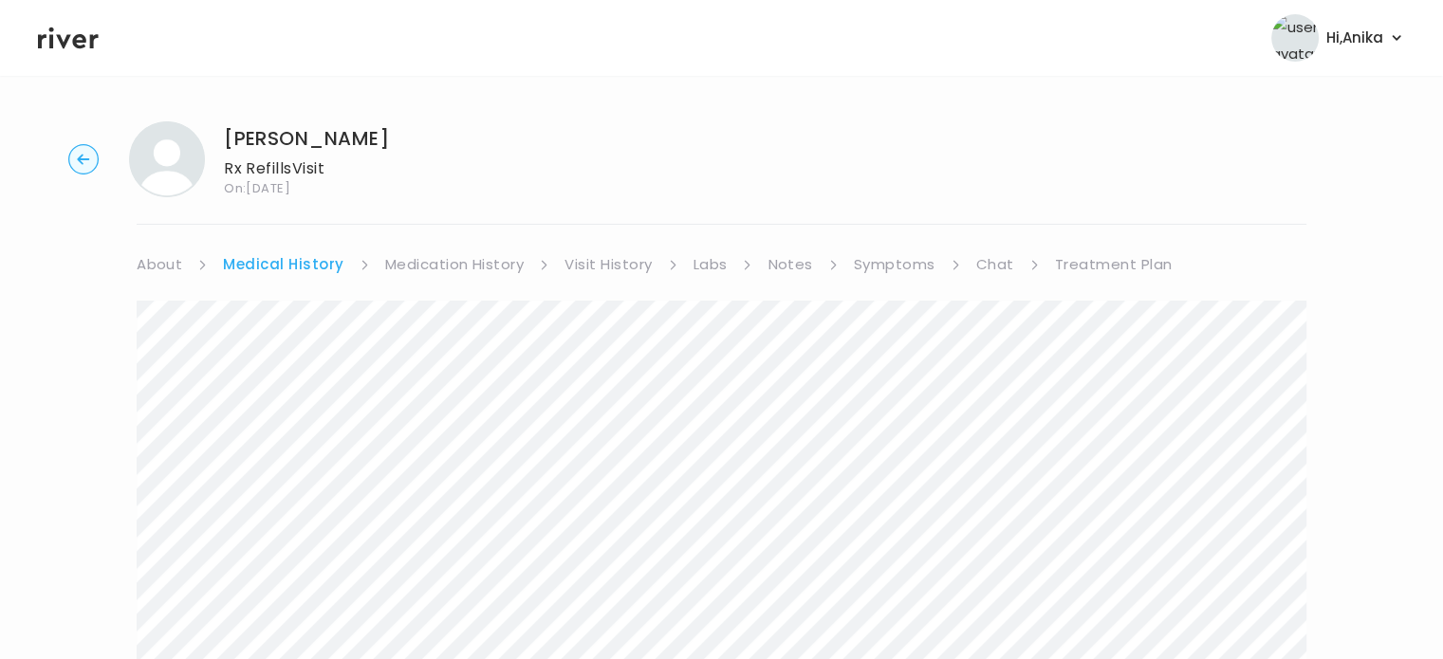
click at [436, 257] on link "Medication History" at bounding box center [454, 264] width 139 height 27
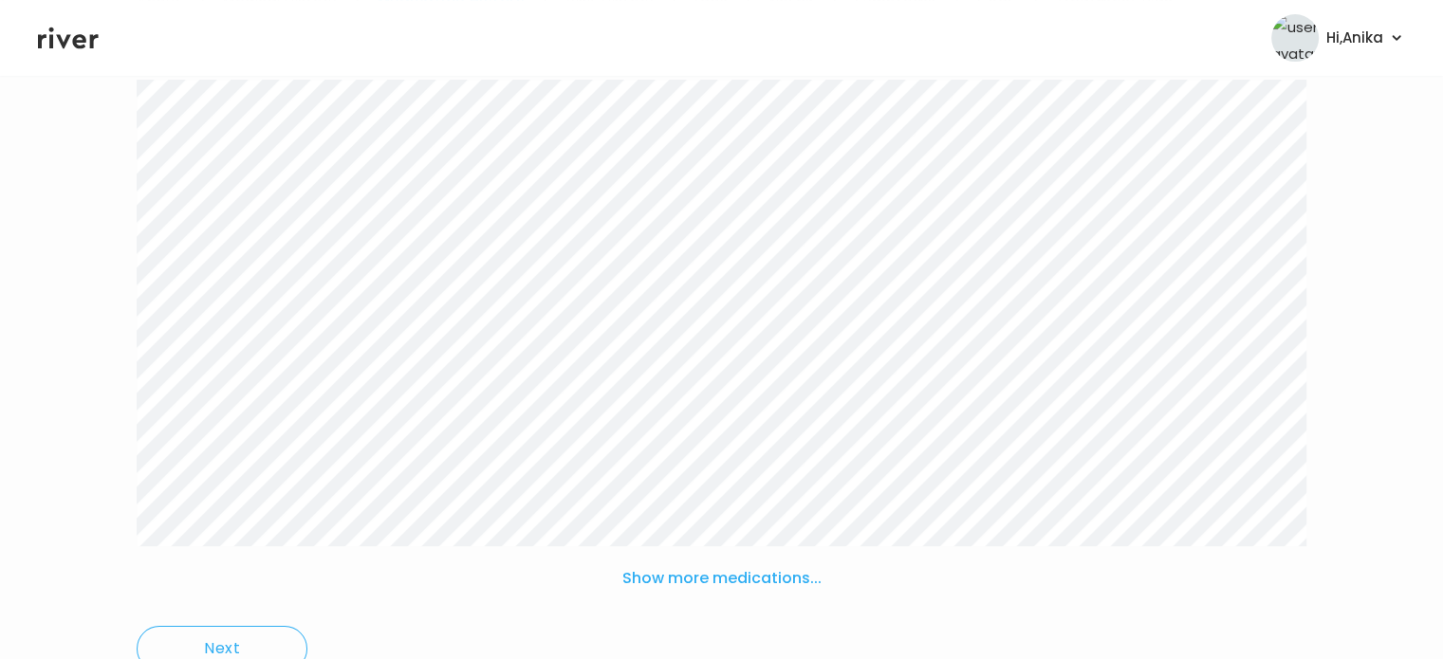
scroll to position [319, 0]
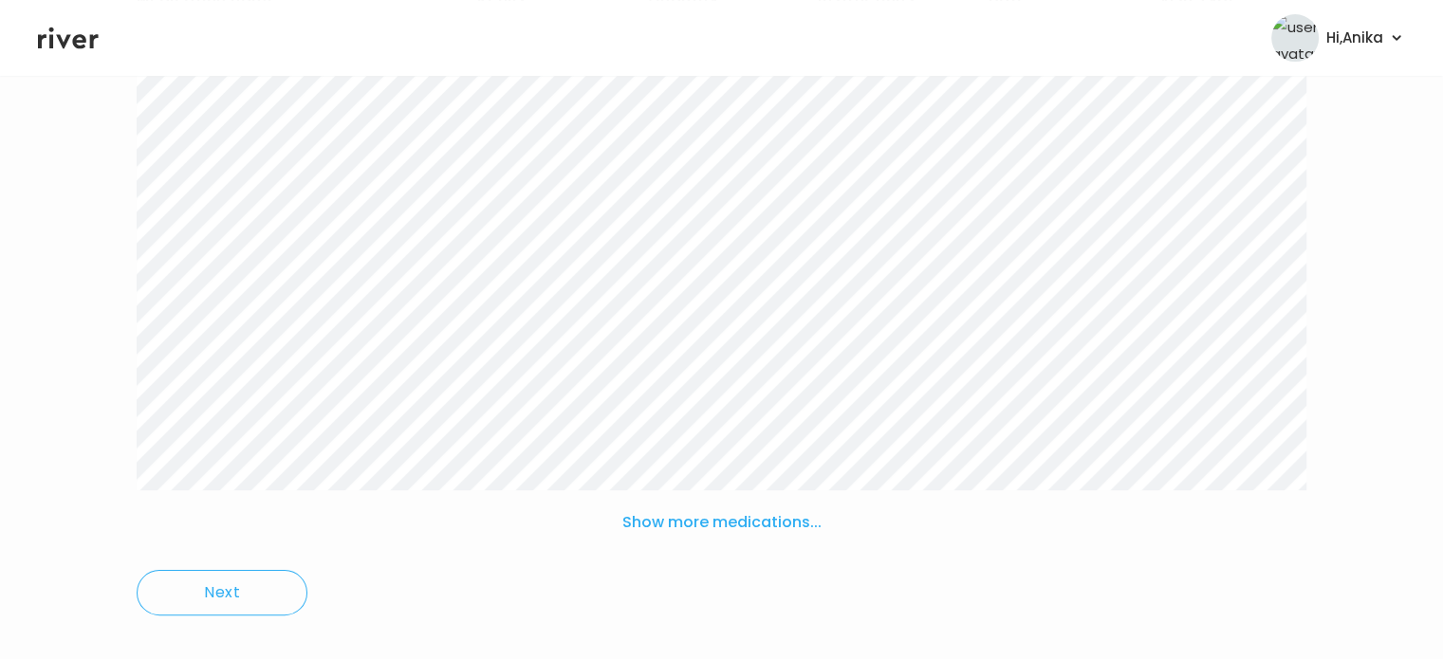
click at [697, 530] on button "Show more medications..." at bounding box center [722, 523] width 214 height 42
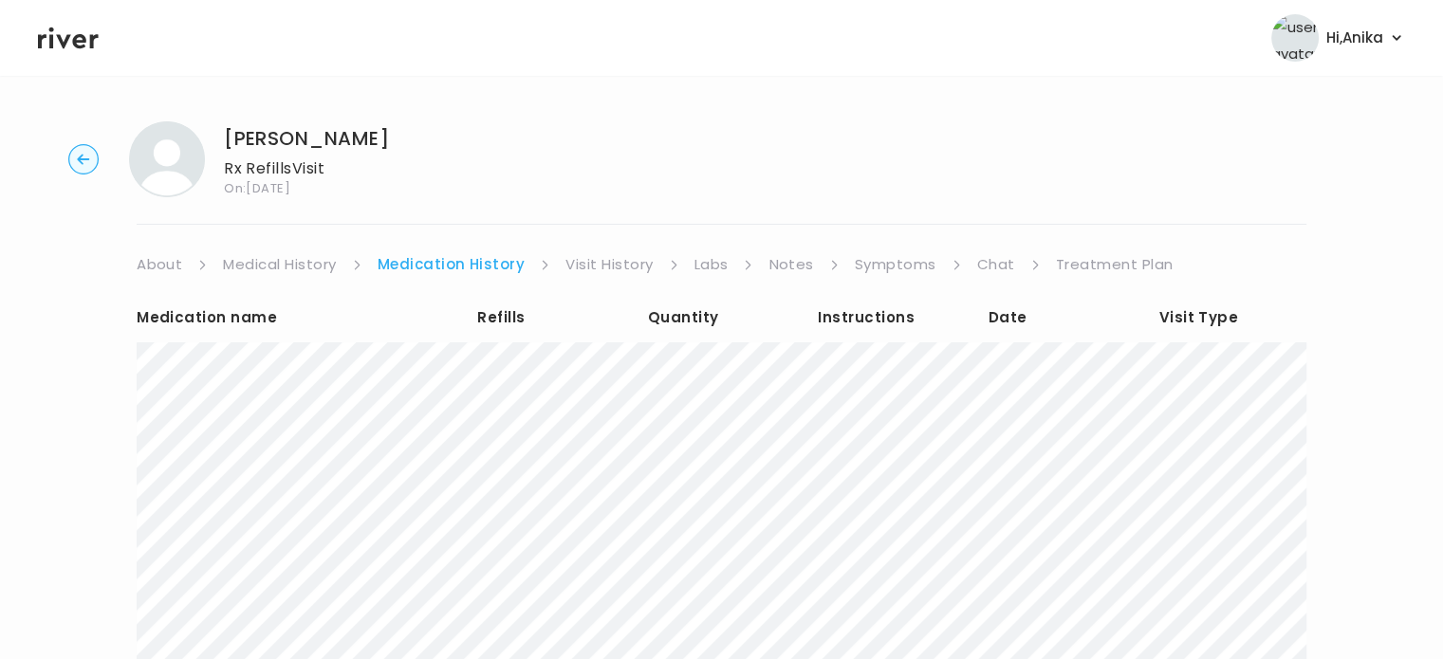
scroll to position [0, 0]
click at [584, 268] on link "Visit History" at bounding box center [608, 264] width 87 height 27
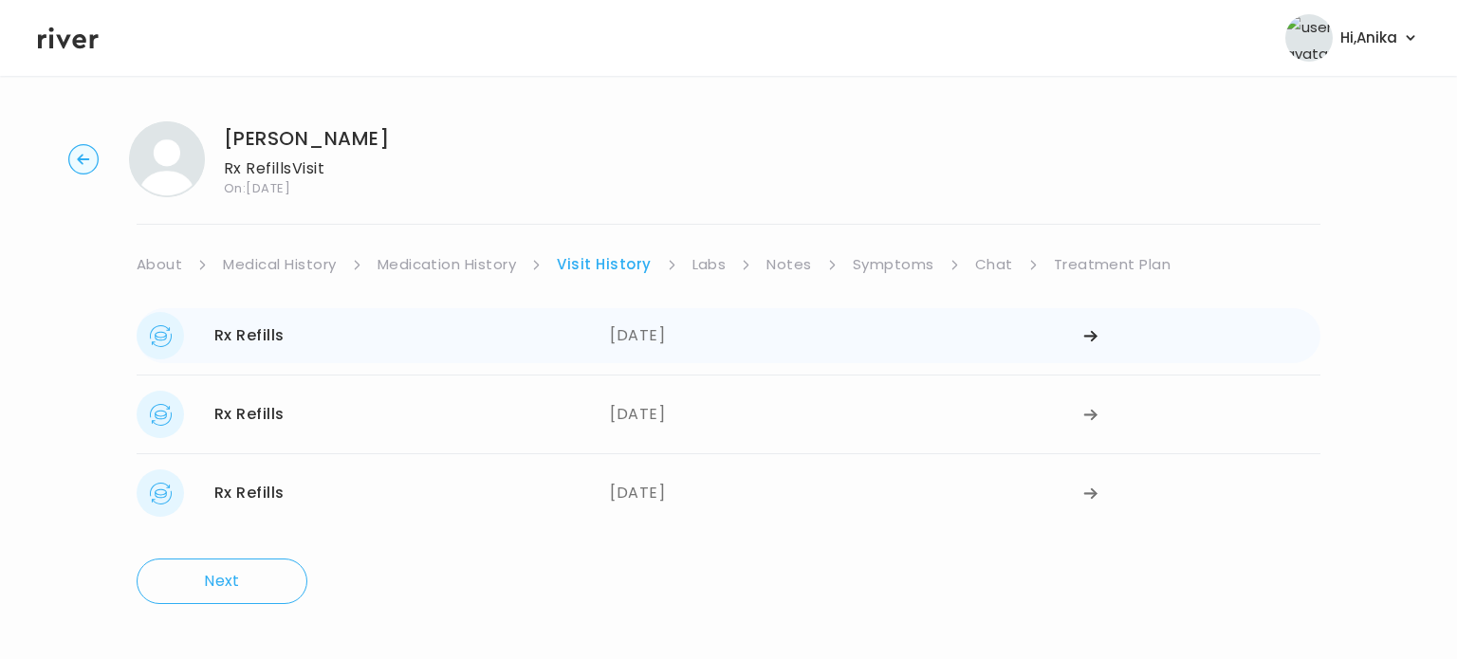
click at [659, 338] on div "09/03/2025" at bounding box center [846, 335] width 473 height 47
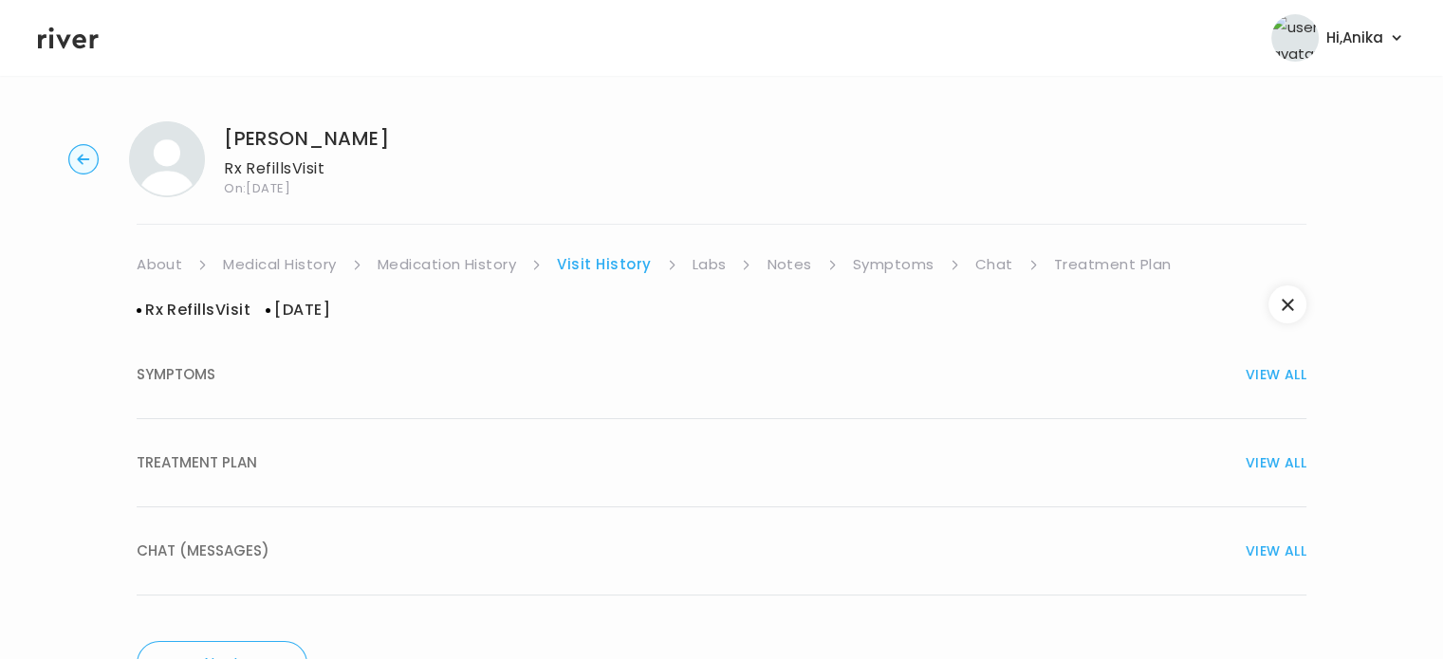
click at [675, 524] on button "CHAT (MESSAGES) VIEW ALL" at bounding box center [721, 551] width 1169 height 88
click at [670, 487] on button "TREATMENT PLAN VIEW ALL" at bounding box center [721, 463] width 1169 height 88
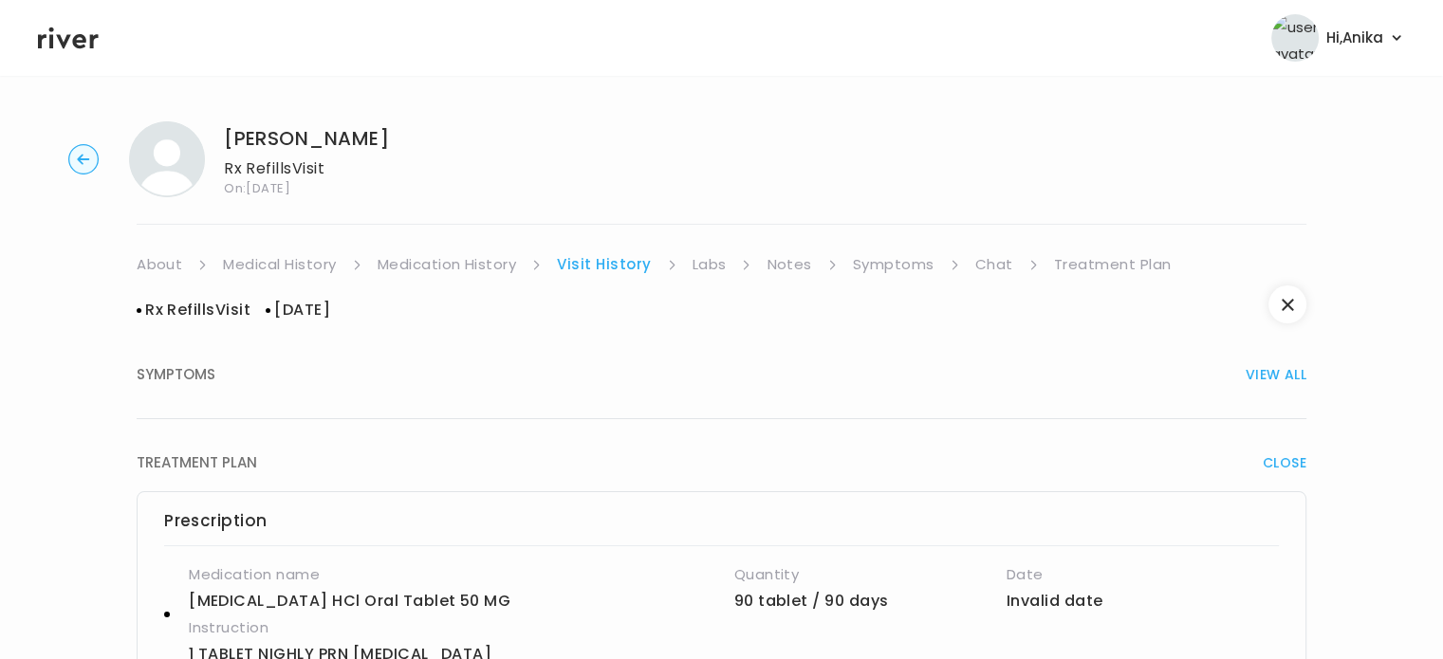
click at [702, 265] on link "Labs" at bounding box center [709, 264] width 34 height 27
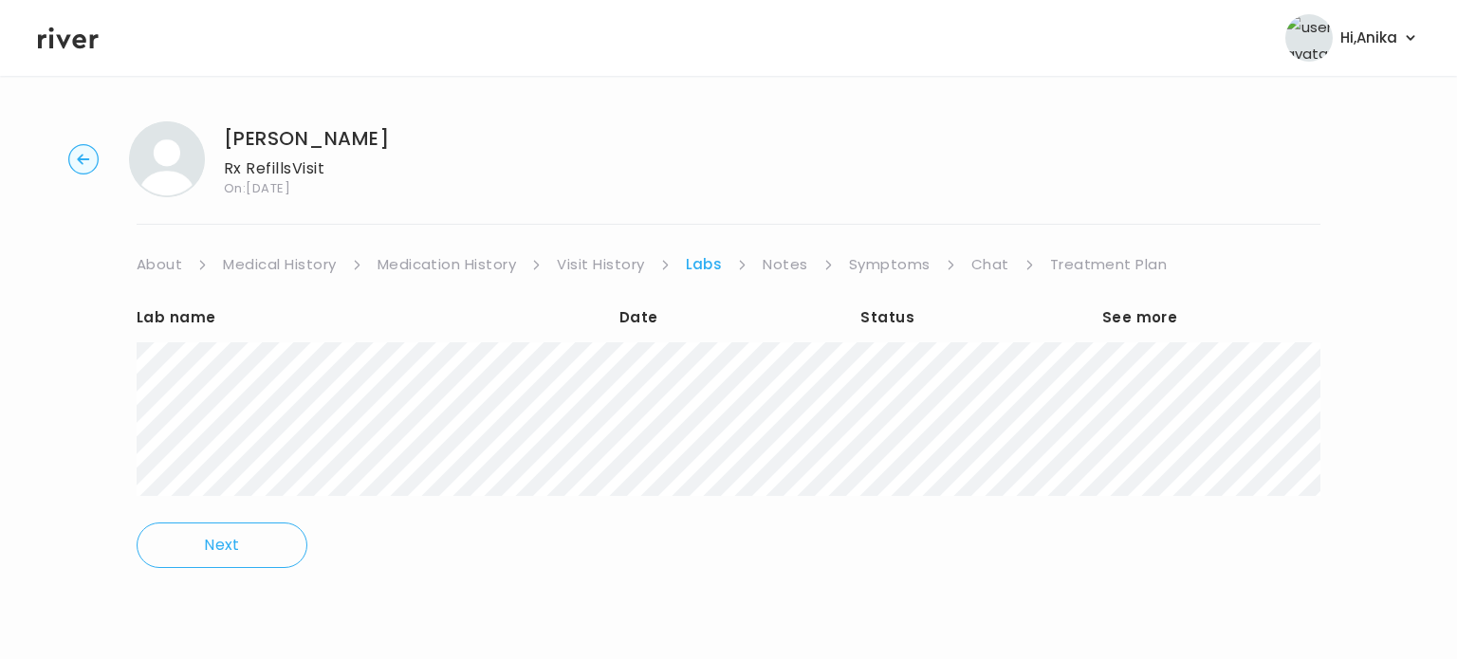
click at [787, 263] on link "Notes" at bounding box center [785, 264] width 45 height 27
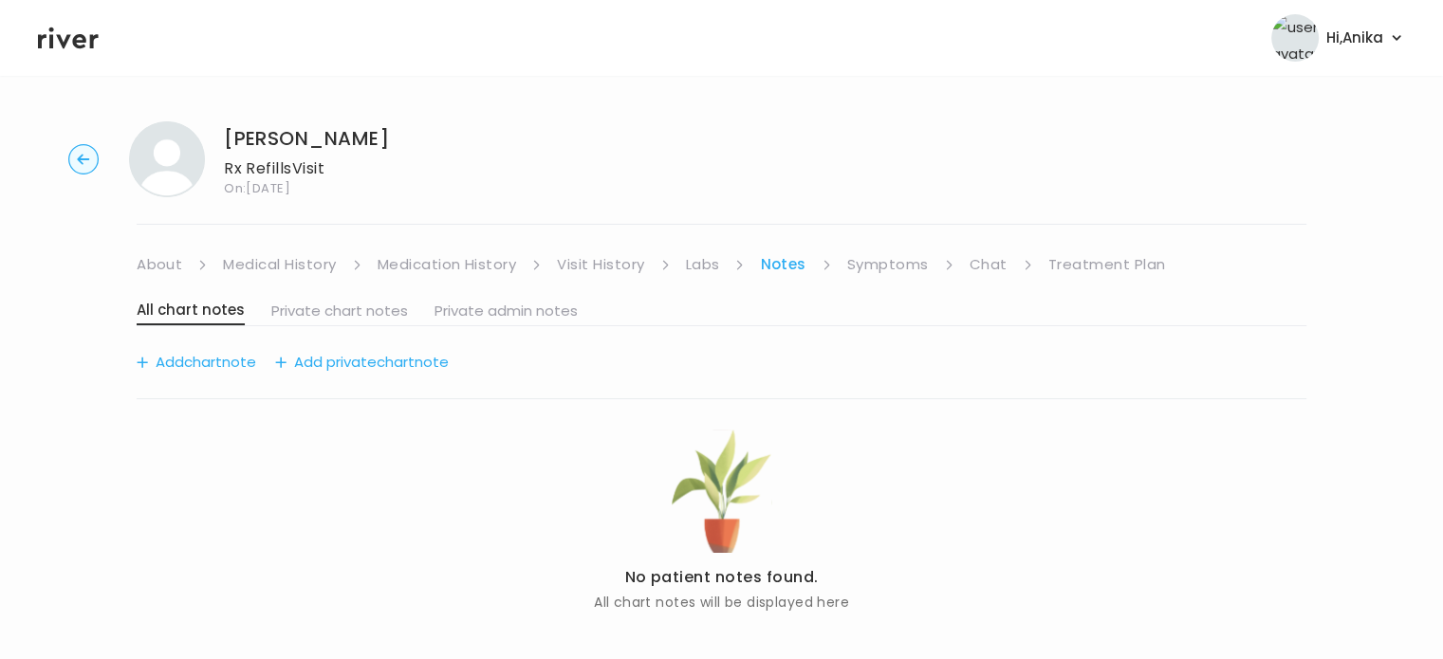
click at [875, 269] on link "Symptoms" at bounding box center [888, 264] width 82 height 27
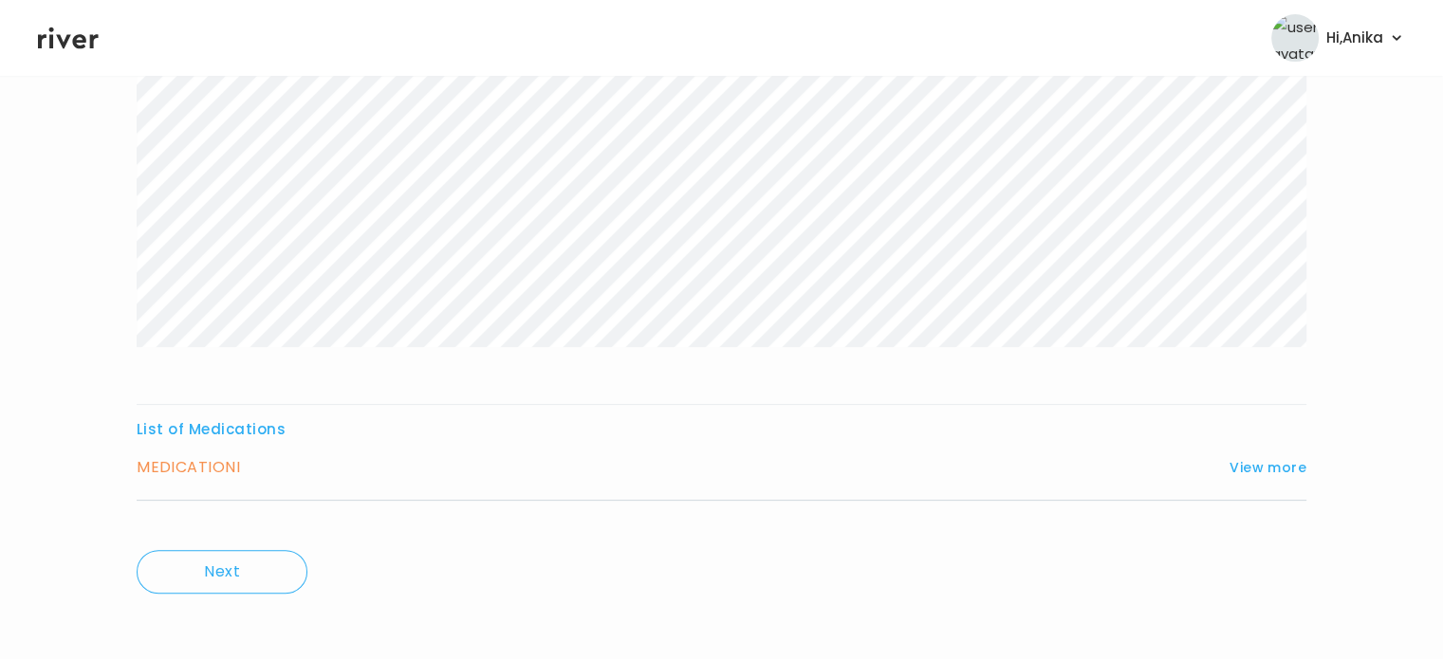
scroll to position [440, 0]
click at [1287, 465] on button "View more" at bounding box center [1267, 462] width 77 height 23
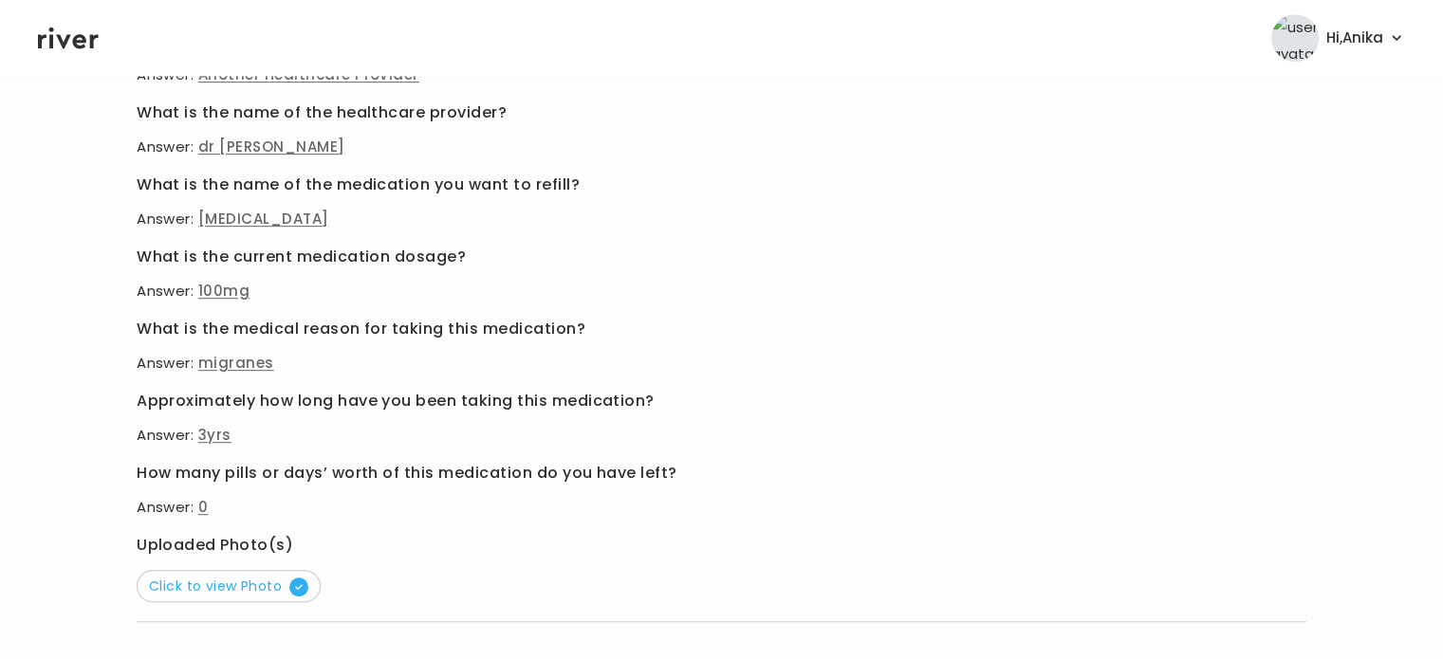
scroll to position [900, 0]
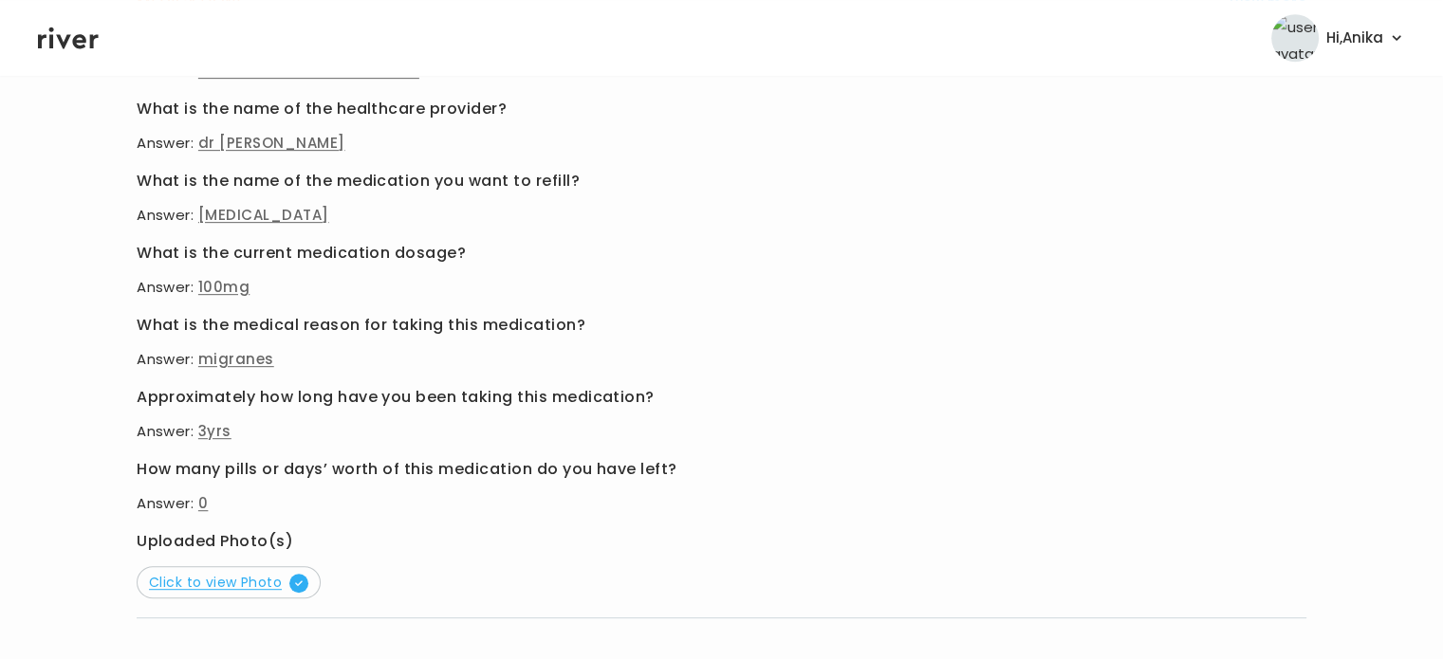
click at [226, 586] on span "Click to view Photo" at bounding box center [228, 582] width 159 height 19
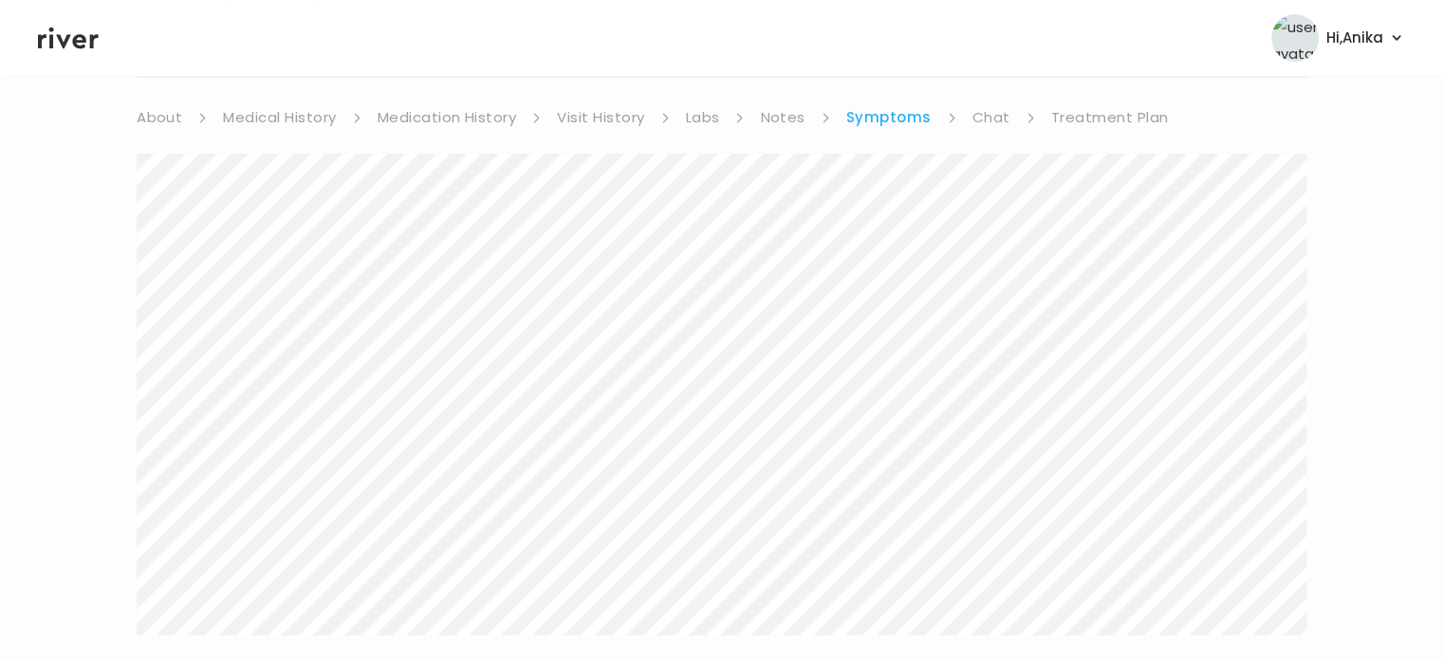
scroll to position [0, 0]
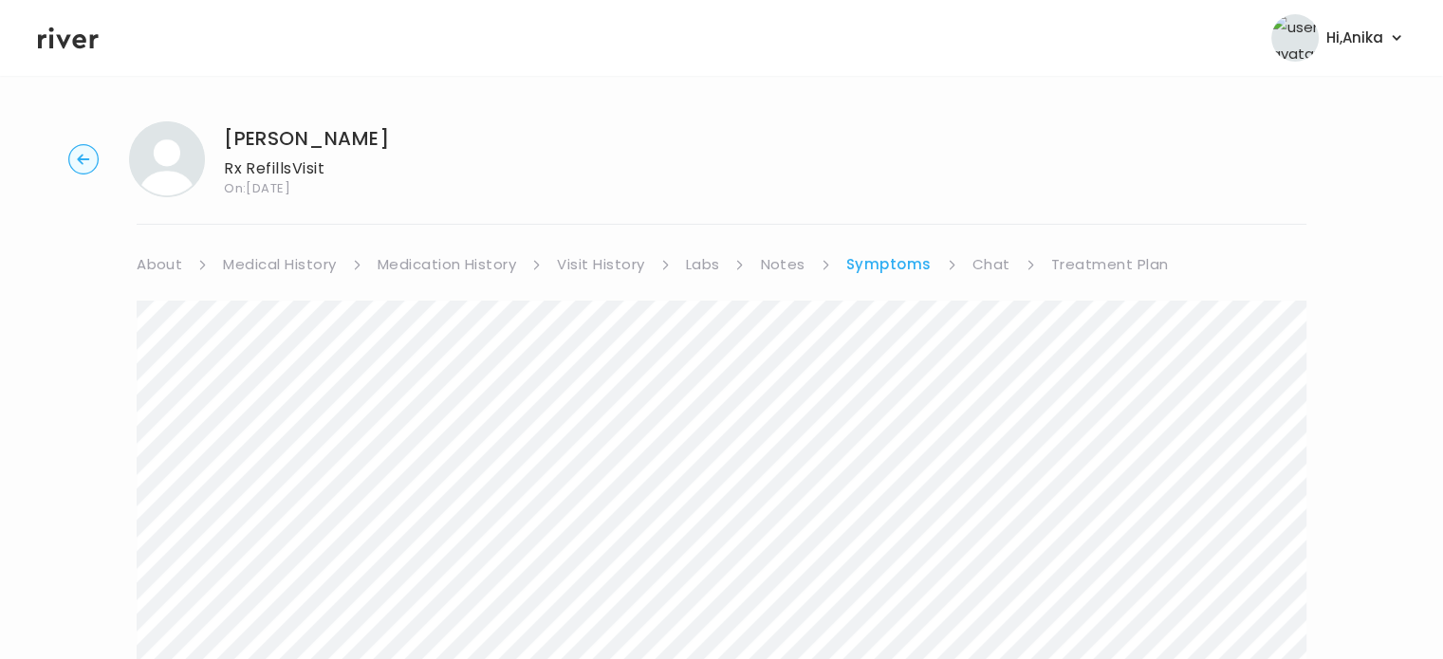
click at [1066, 257] on link "Treatment Plan" at bounding box center [1110, 264] width 118 height 27
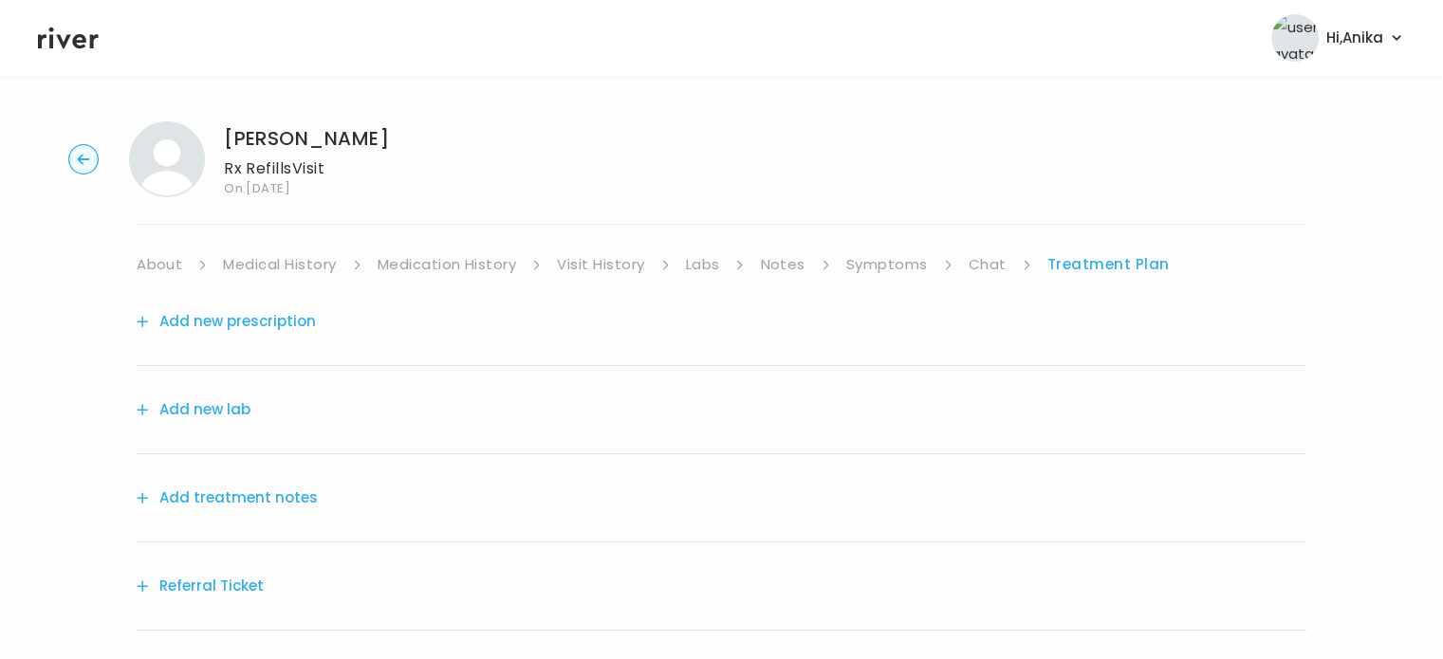
click at [245, 508] on button "Add treatment notes" at bounding box center [227, 498] width 181 height 27
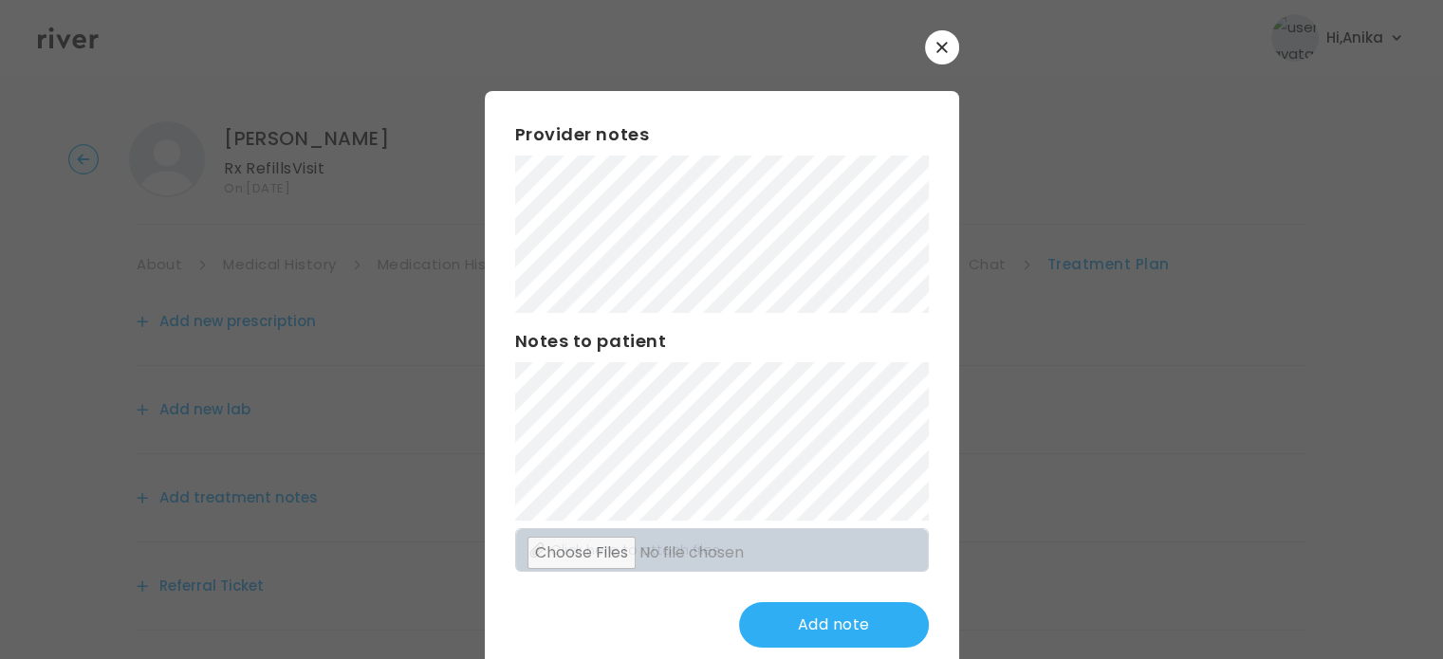
click at [485, 120] on div "Provider notes Notes to patient Click here to attach files Add note" at bounding box center [722, 384] width 474 height 587
click at [837, 617] on button "Update note" at bounding box center [834, 625] width 190 height 46
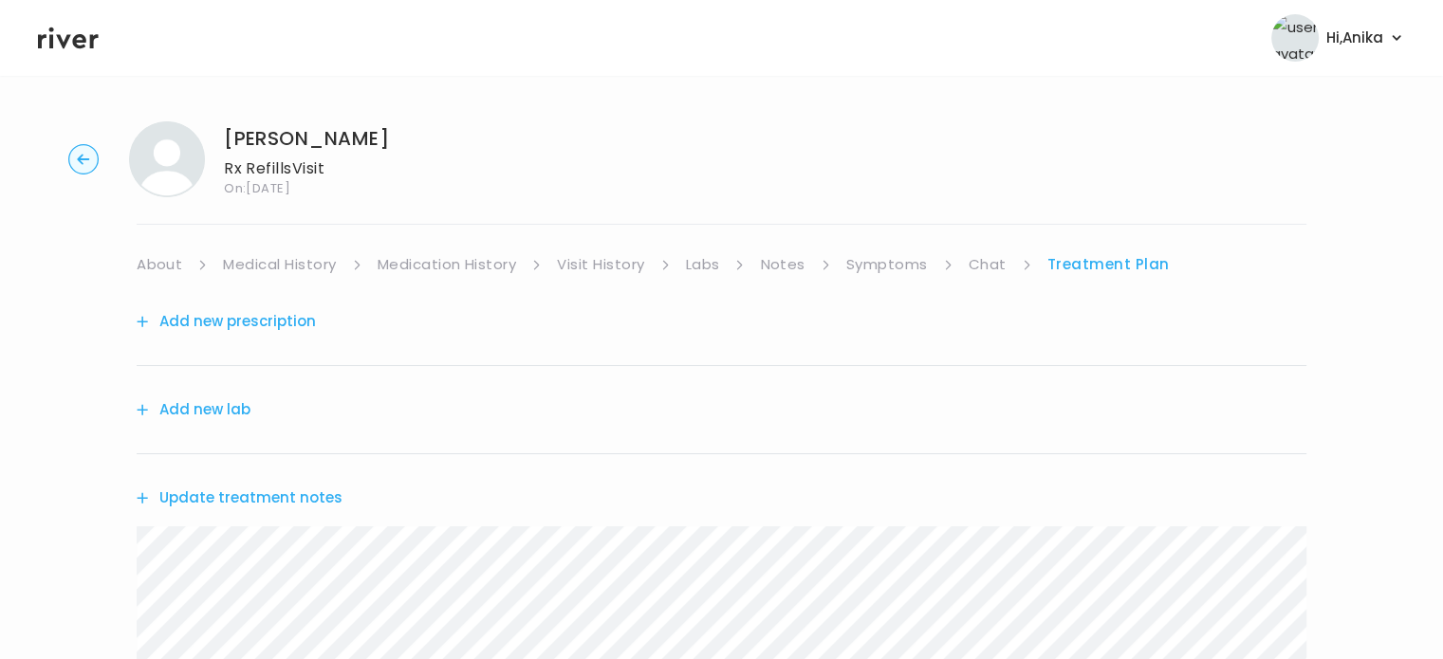
click at [873, 253] on link "Symptoms" at bounding box center [887, 264] width 82 height 27
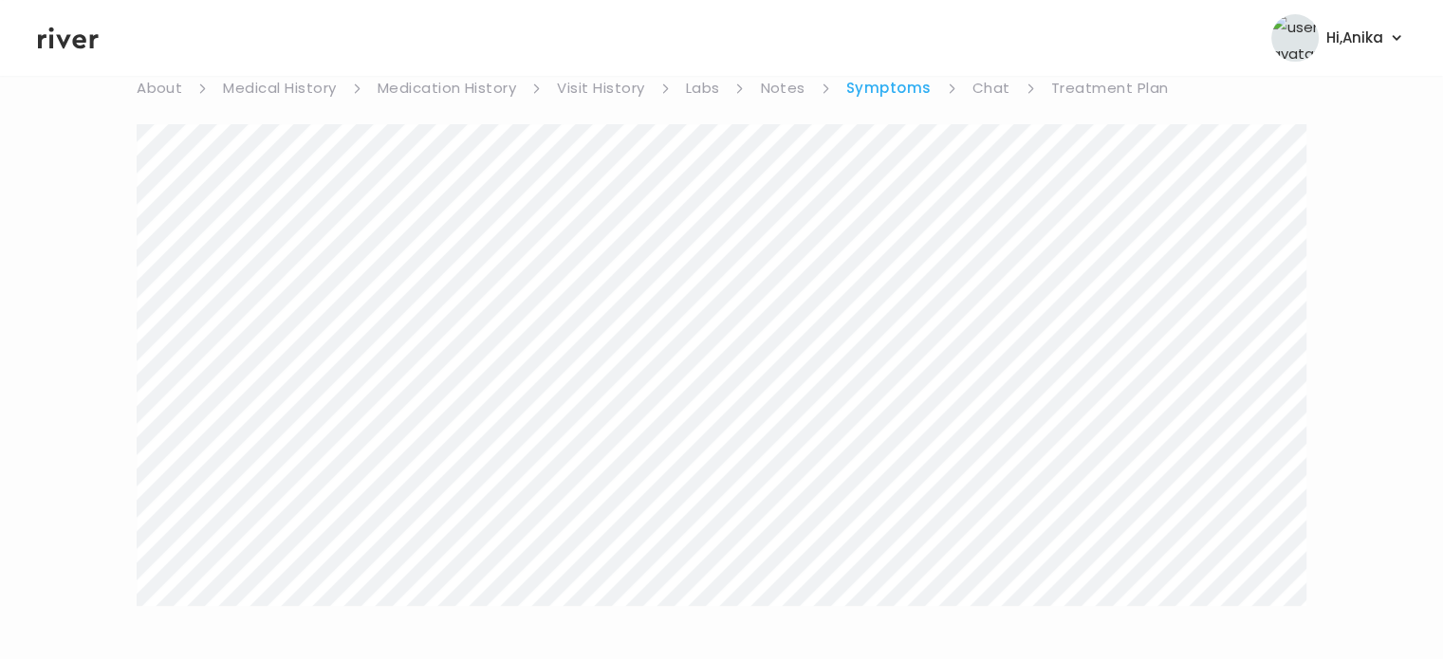
scroll to position [269, 0]
click at [1261, 635] on button "View more" at bounding box center [1267, 633] width 77 height 23
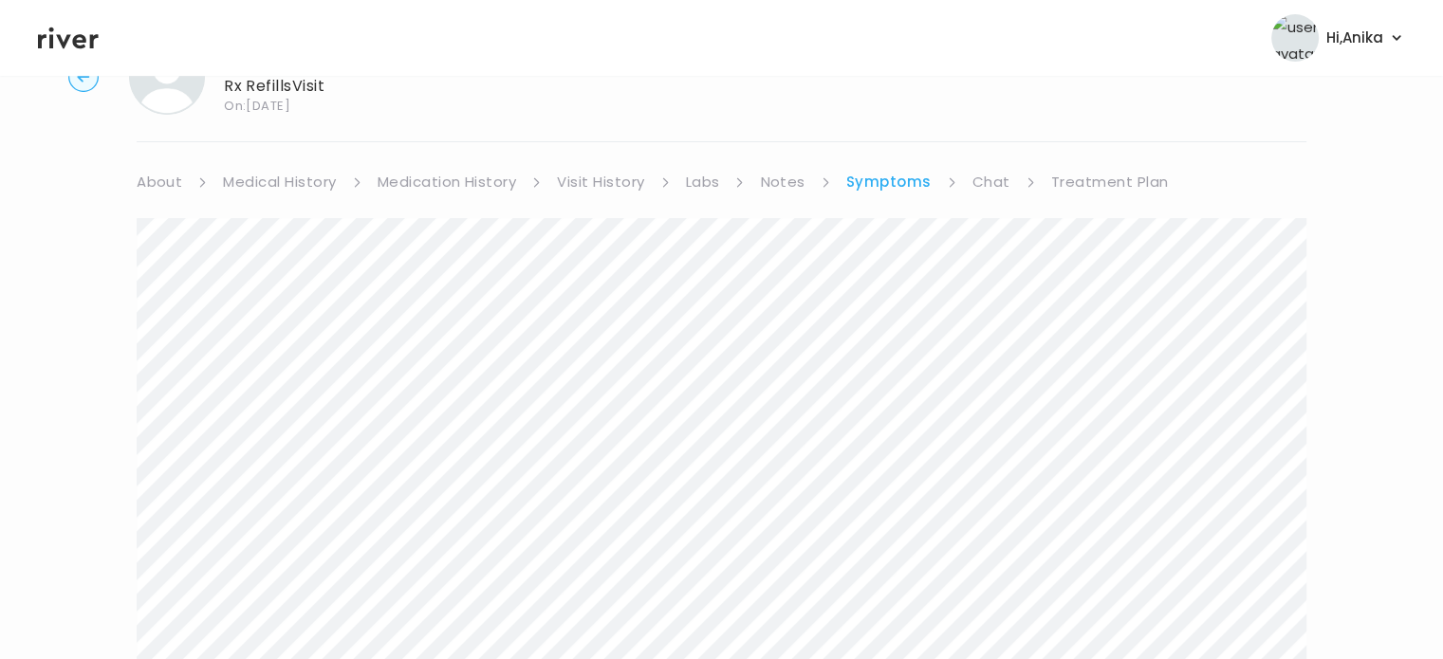
scroll to position [0, 0]
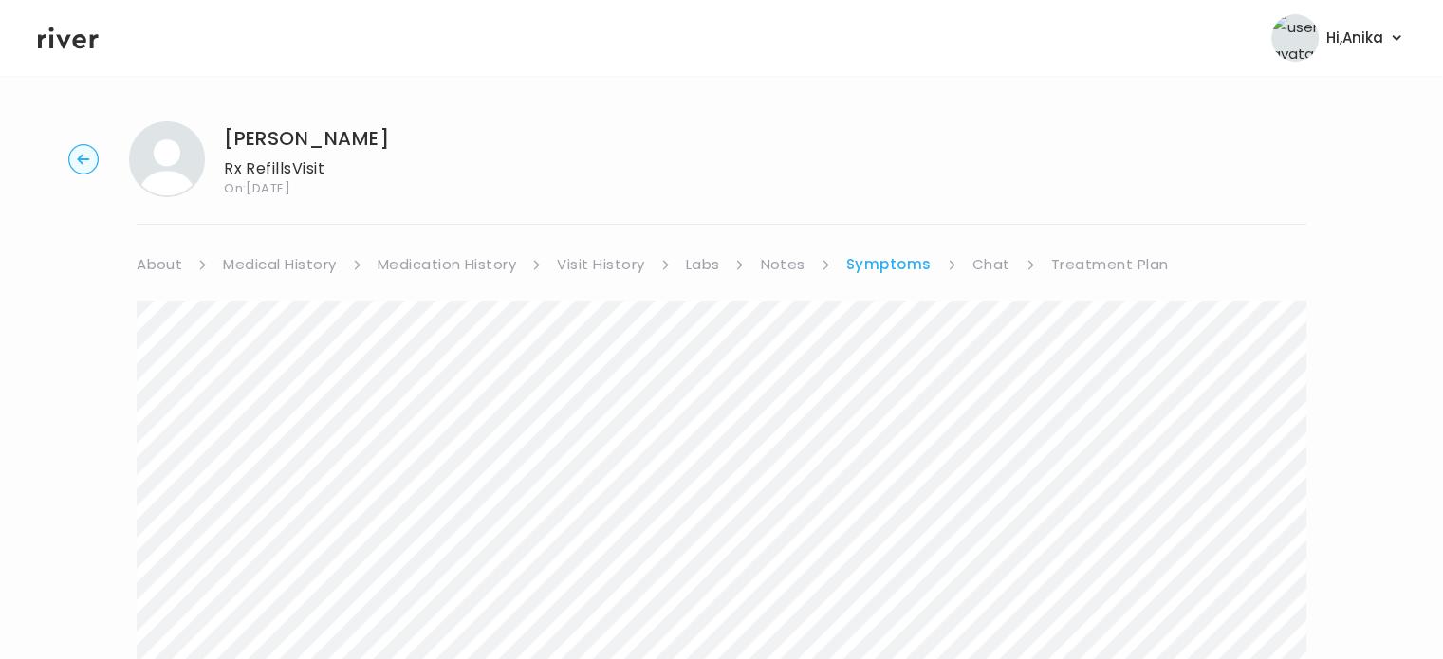
click at [1077, 252] on link "Treatment Plan" at bounding box center [1110, 264] width 118 height 27
click at [259, 495] on button "Update treatment notes" at bounding box center [240, 498] width 206 height 27
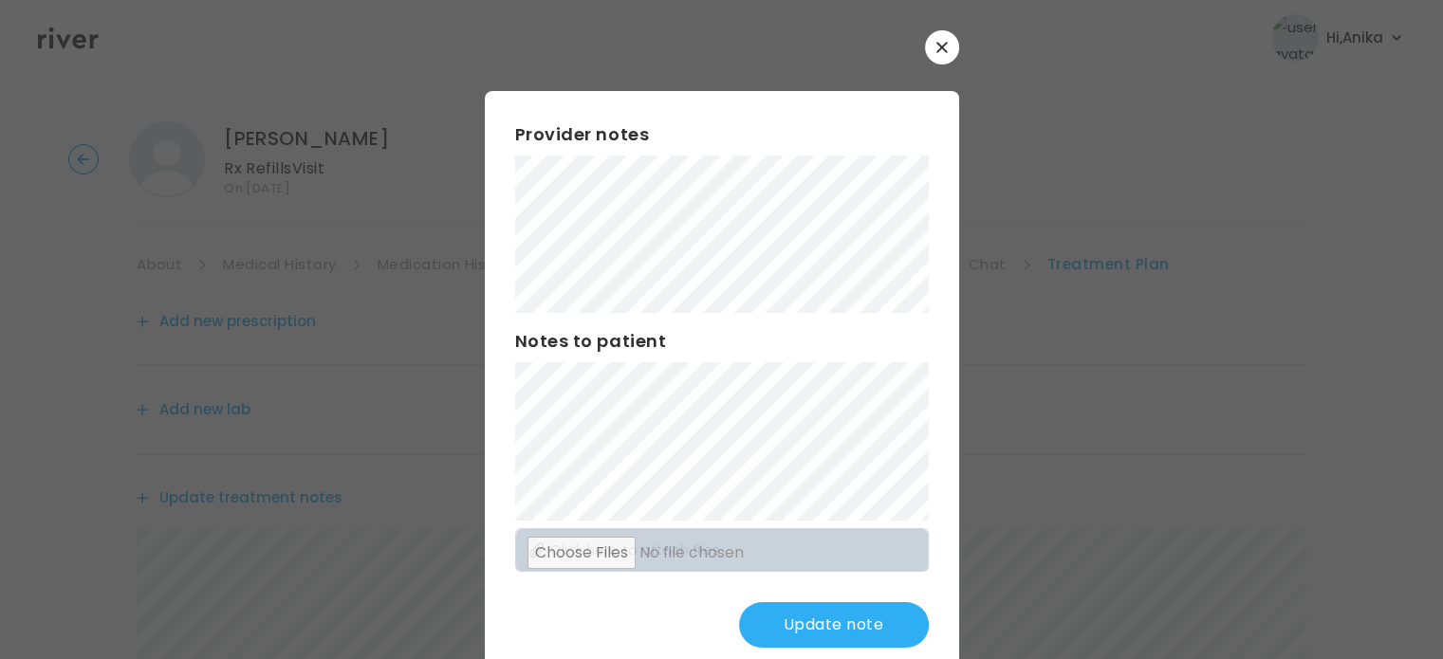
click at [822, 611] on button "Update note" at bounding box center [834, 625] width 190 height 46
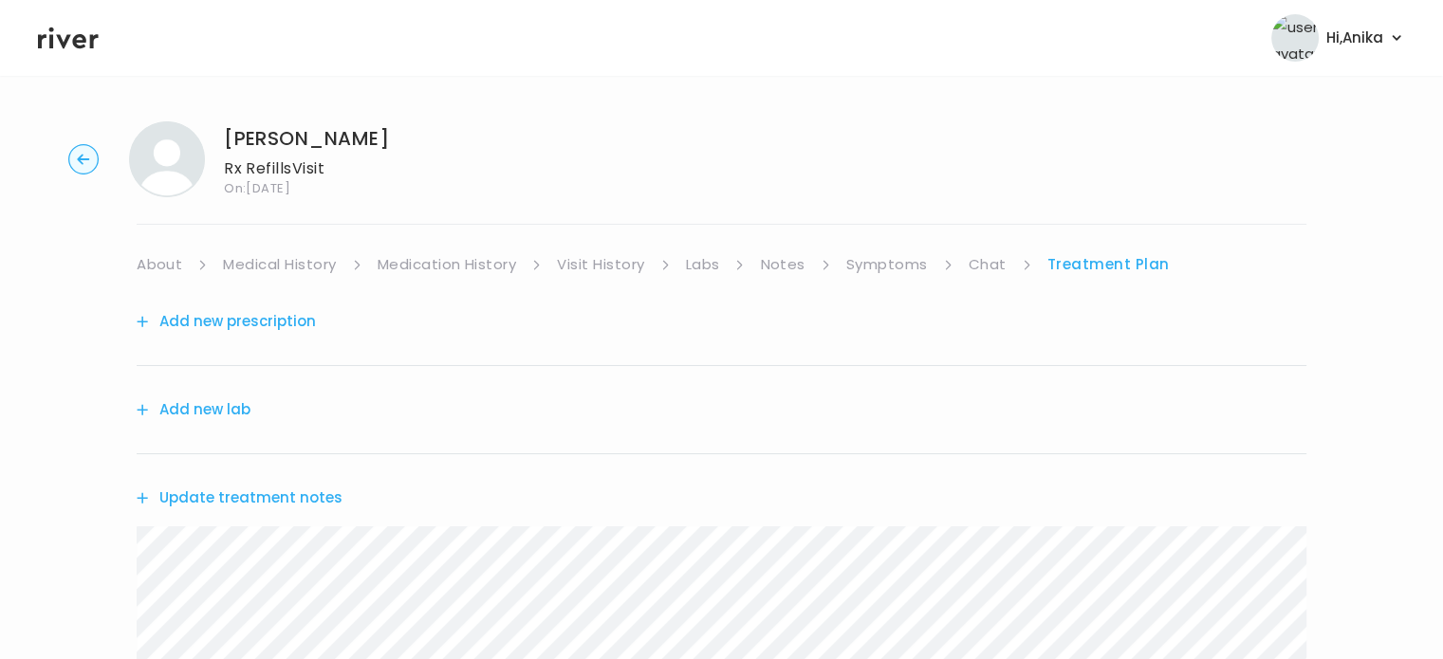
click at [272, 330] on button "Add new prescription" at bounding box center [226, 321] width 179 height 27
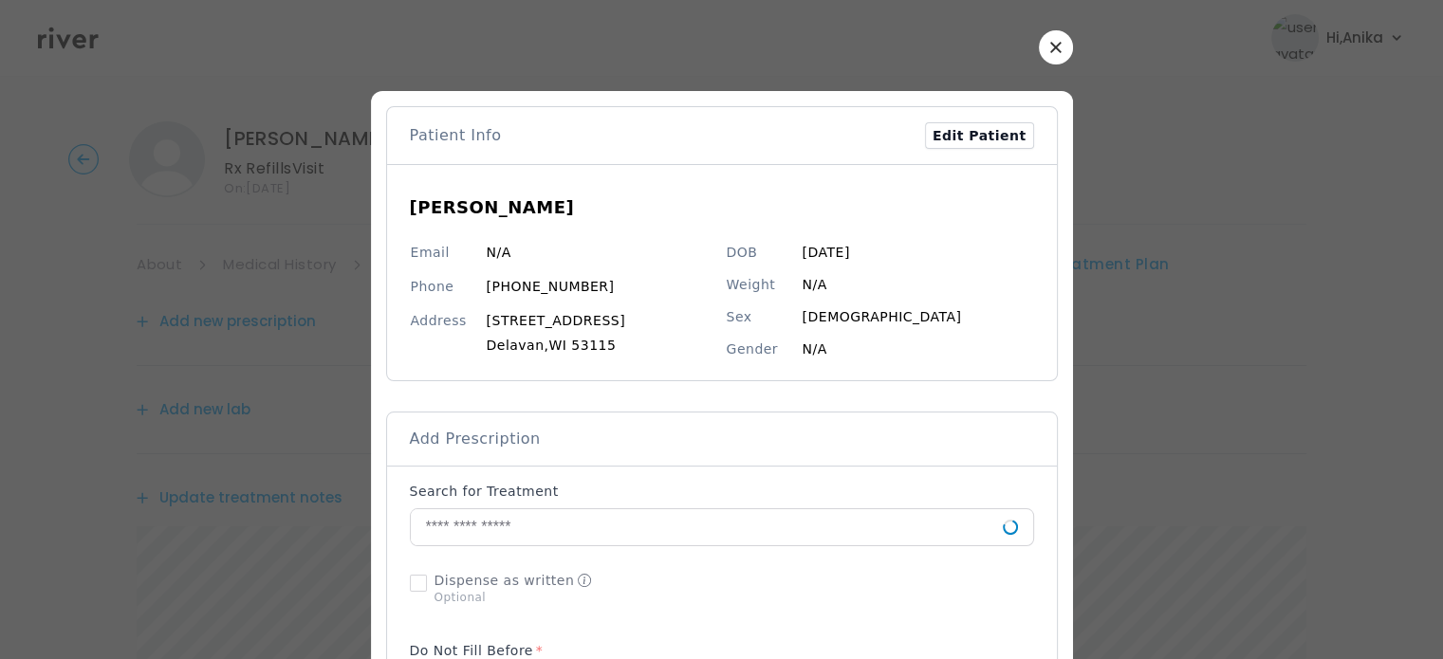
scroll to position [2, 0]
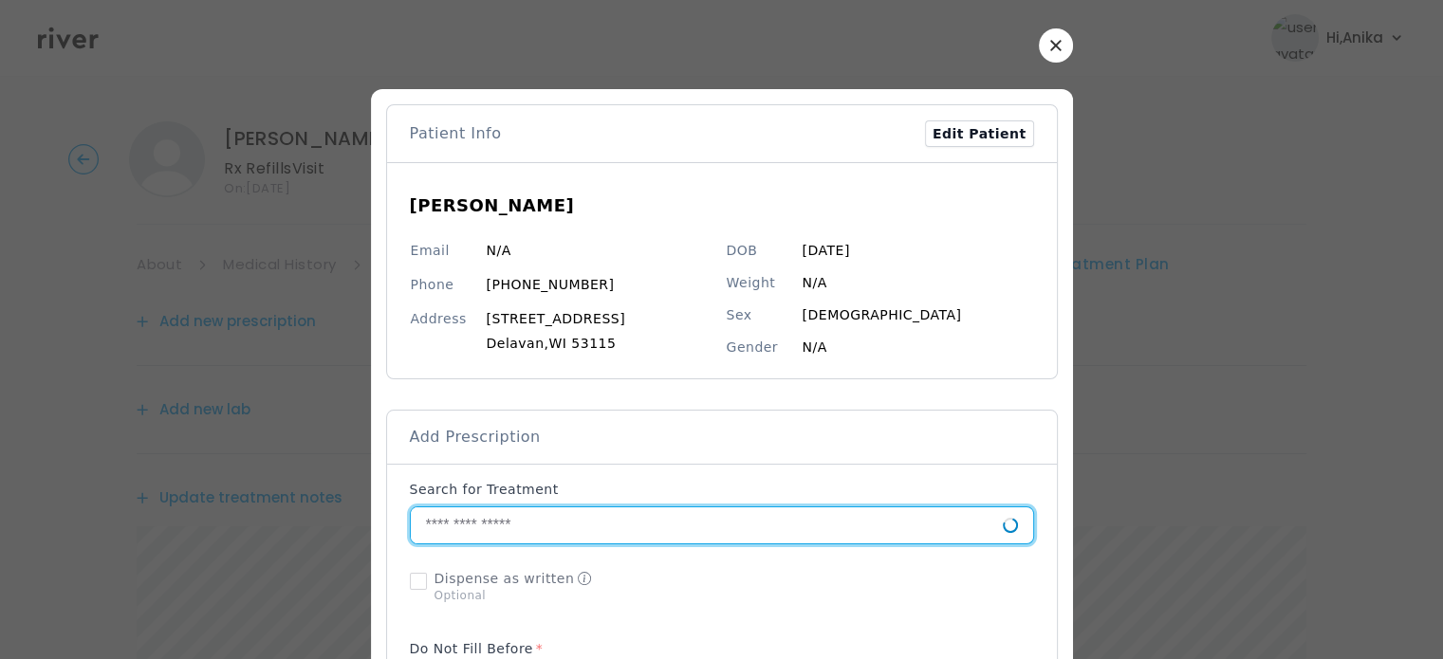
click at [546, 523] on input "text" at bounding box center [707, 525] width 592 height 36
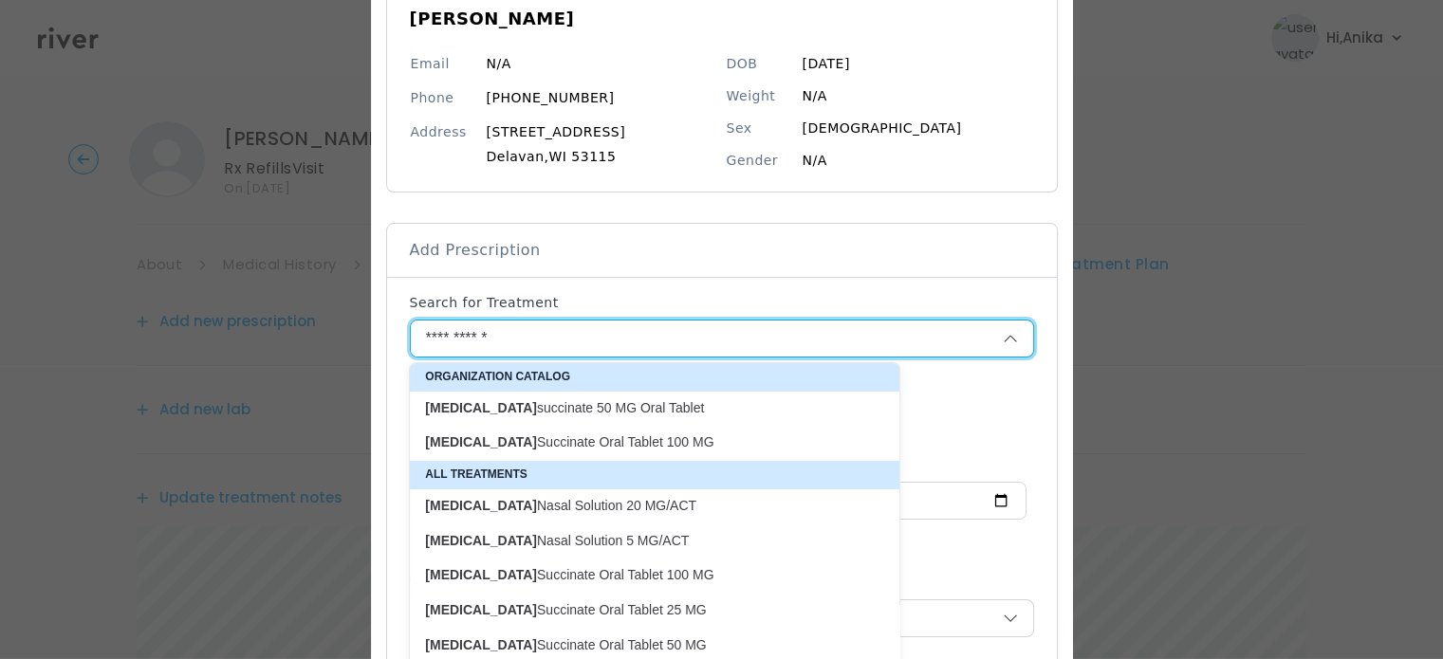
scroll to position [205, 0]
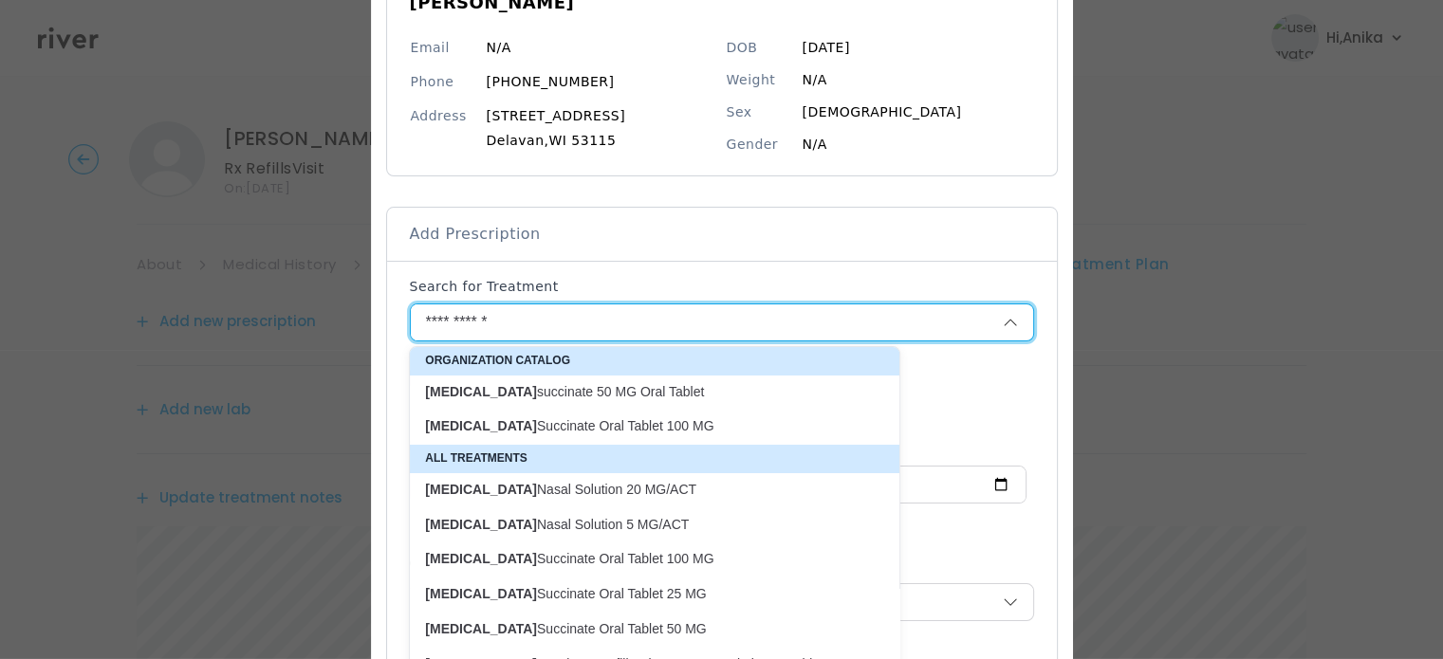
click at [606, 423] on p "SUMAtriptan Succinate Oral Tablet 100 MG" at bounding box center [643, 426] width 436 height 18
type input "**********"
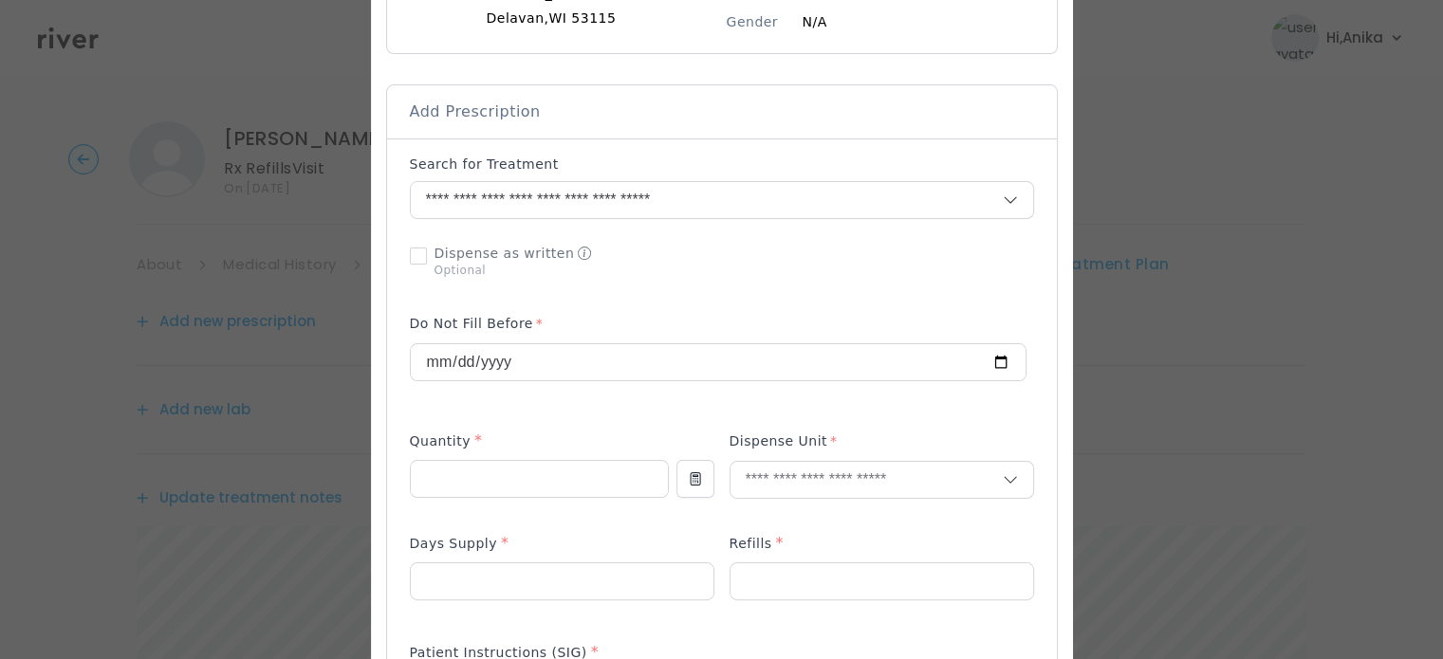
scroll to position [364, 0]
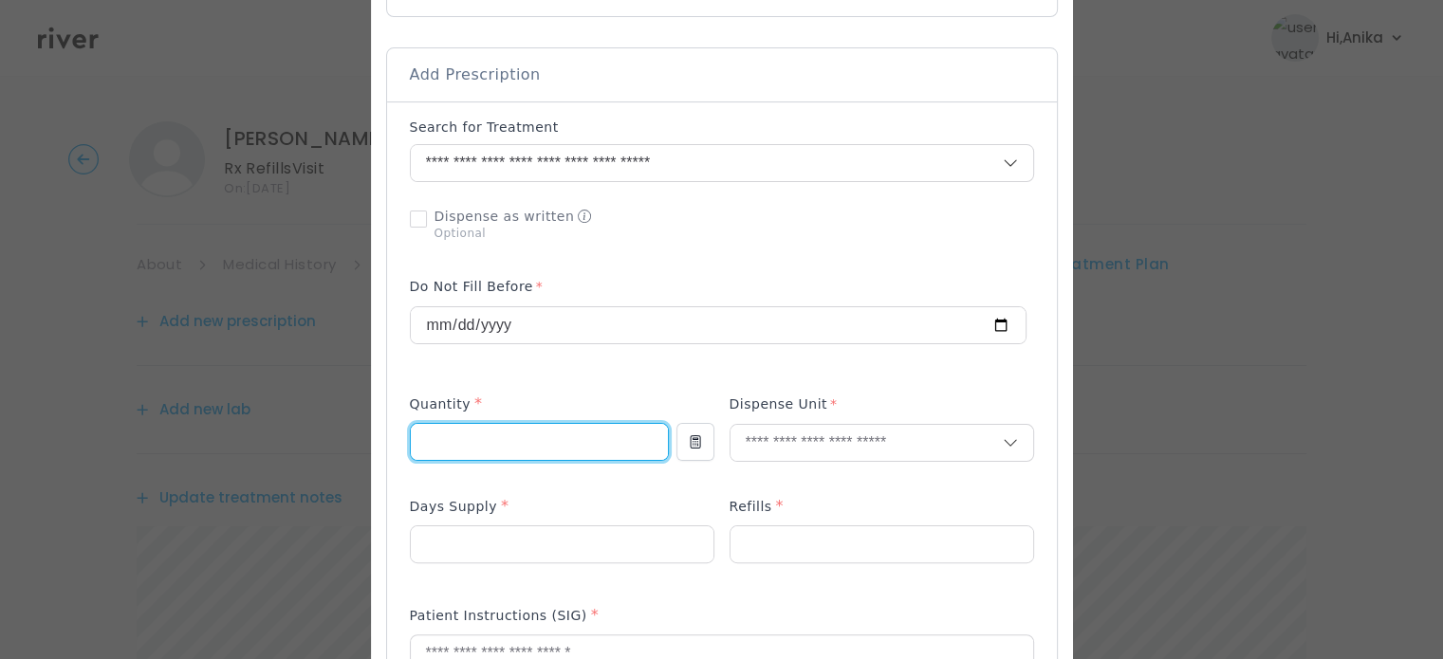
click at [522, 441] on input "number" at bounding box center [539, 442] width 257 height 36
type input "**"
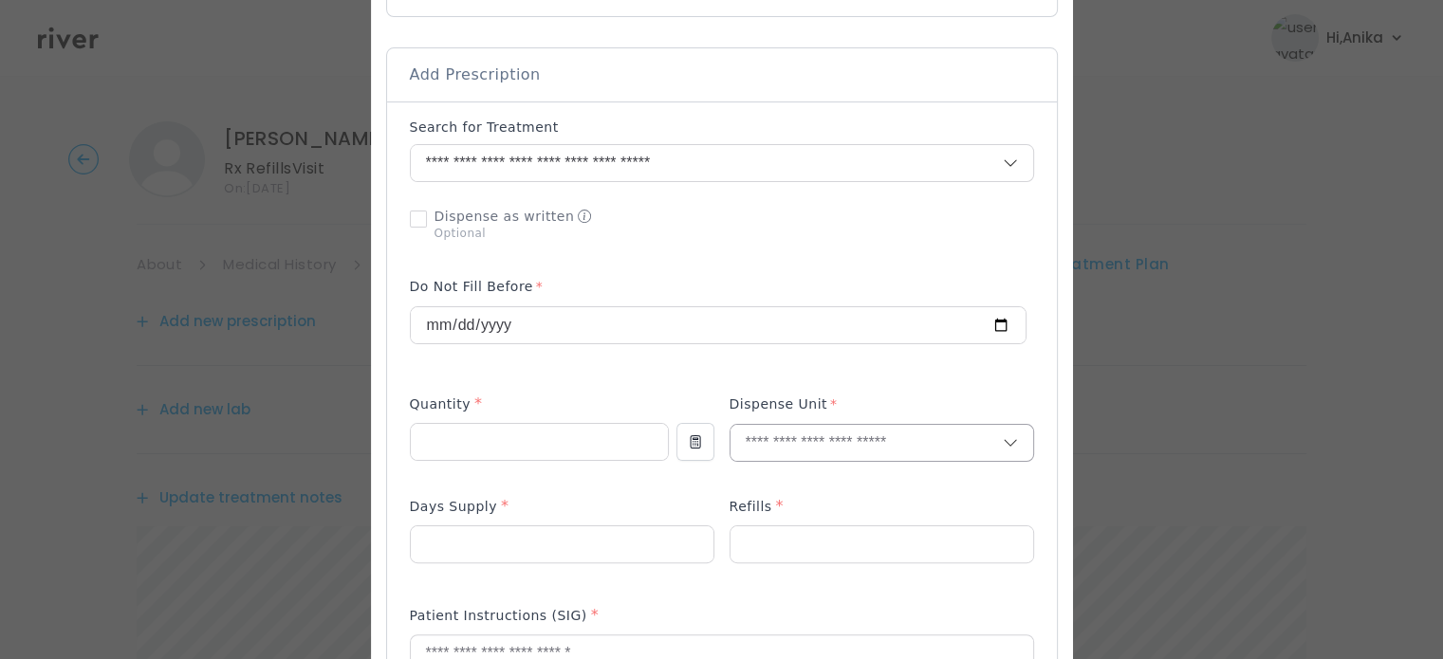
click at [809, 460] on div at bounding box center [881, 443] width 304 height 38
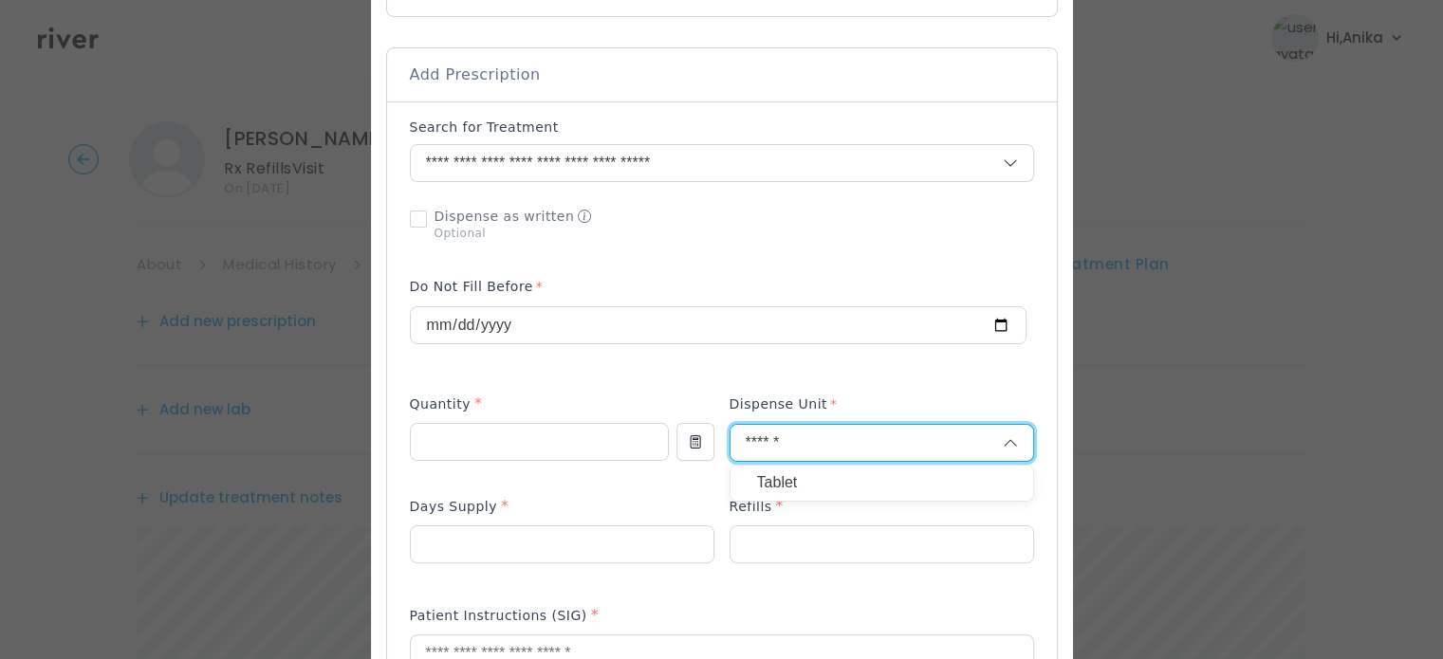
type input "******"
click at [797, 473] on p "Tablet" at bounding box center [881, 483] width 249 height 28
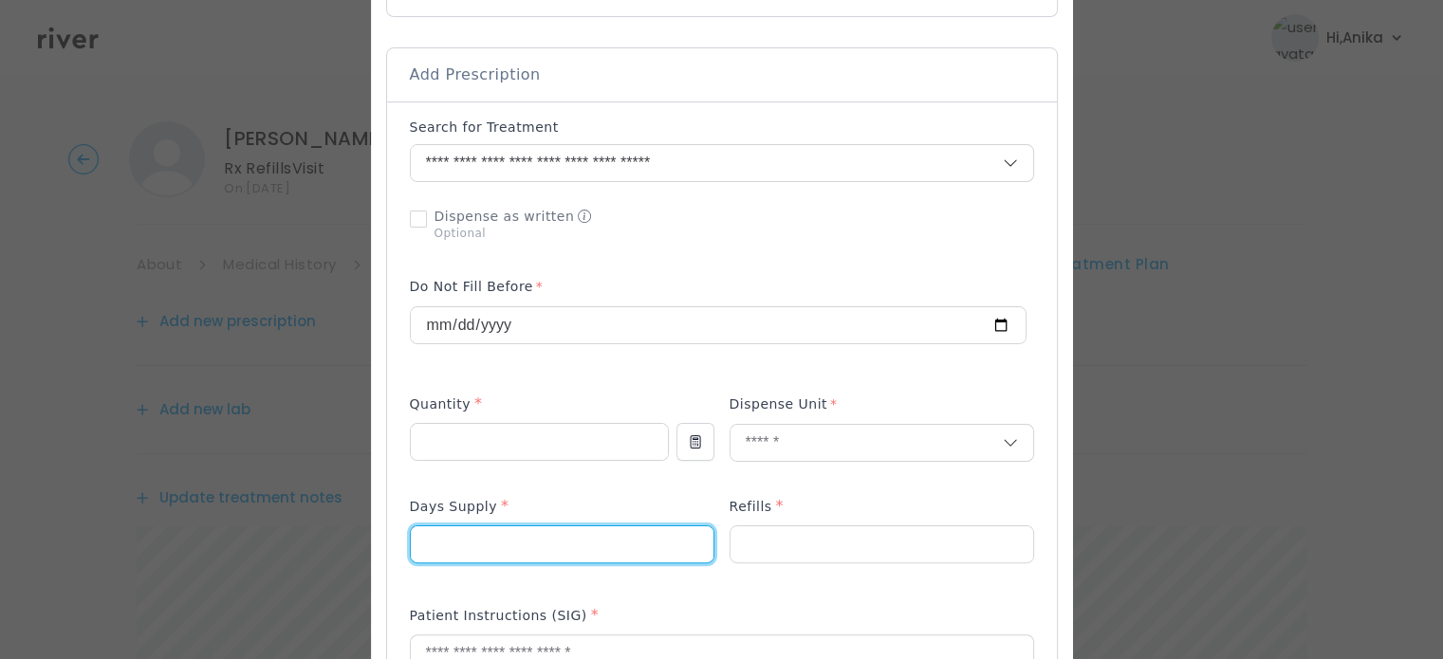
click at [615, 526] on input "number" at bounding box center [562, 544] width 303 height 36
type input "**"
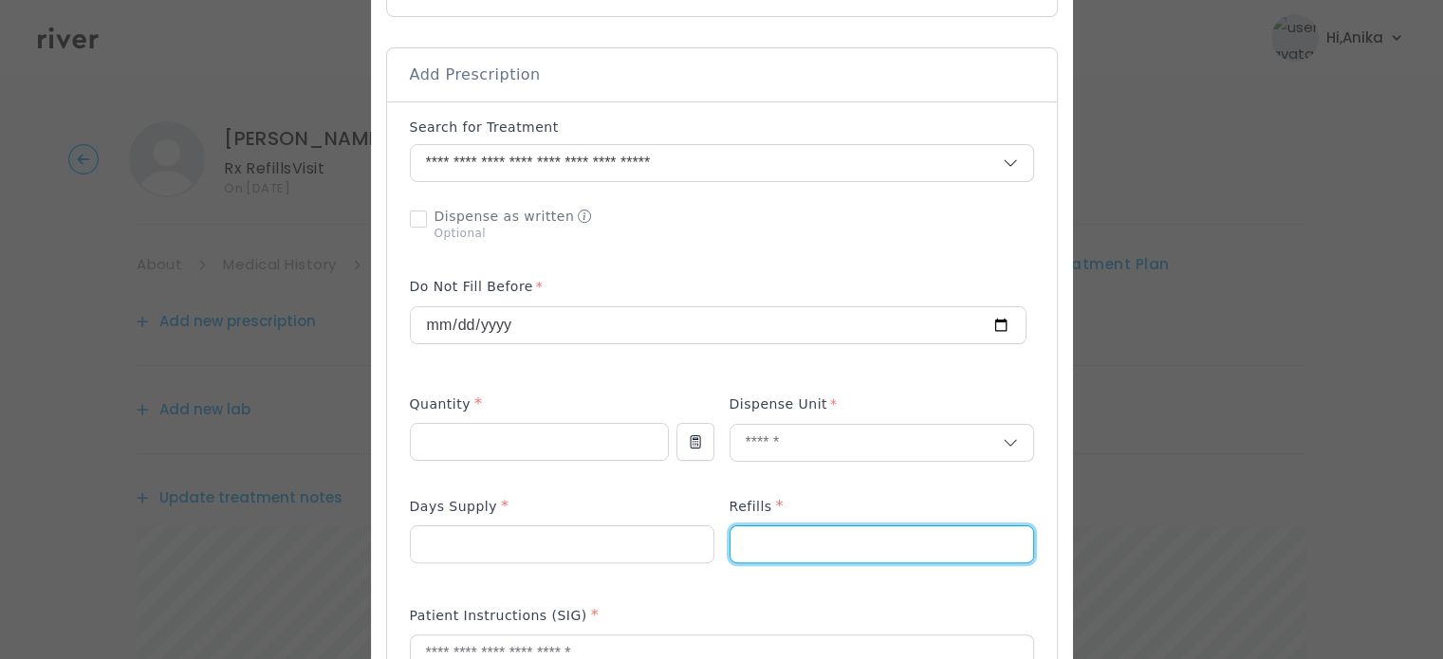
click at [823, 546] on input "number" at bounding box center [881, 544] width 303 height 36
type input "*"
click at [687, 375] on div "Add Prescription to Order" at bounding box center [722, 582] width 624 height 928
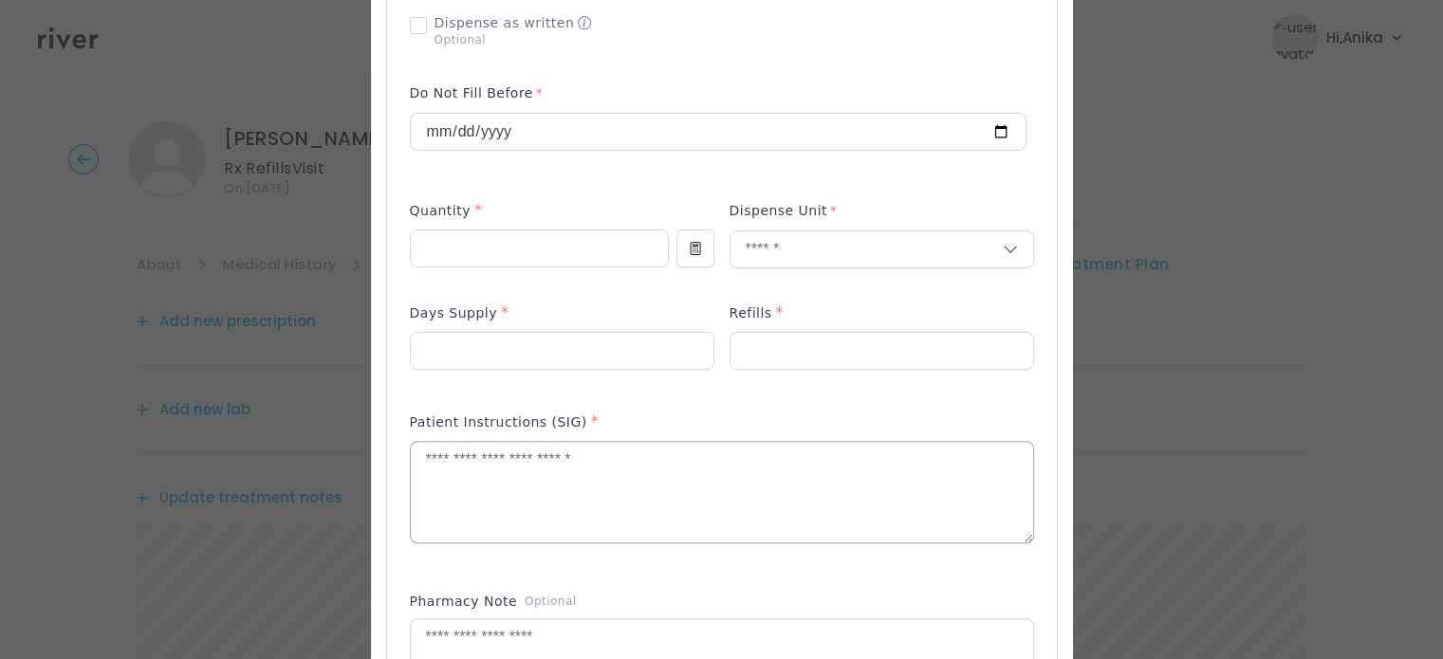
scroll to position [564, 0]
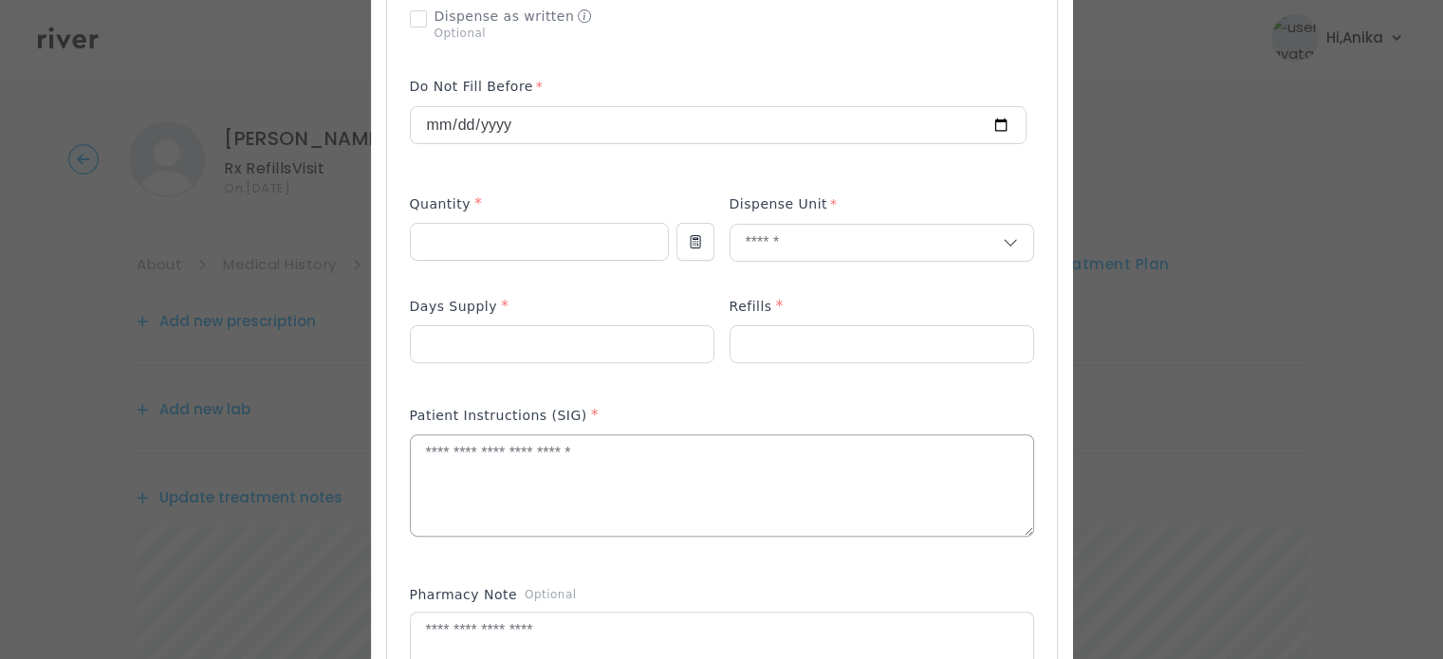
click at [599, 505] on textarea at bounding box center [722, 485] width 622 height 101
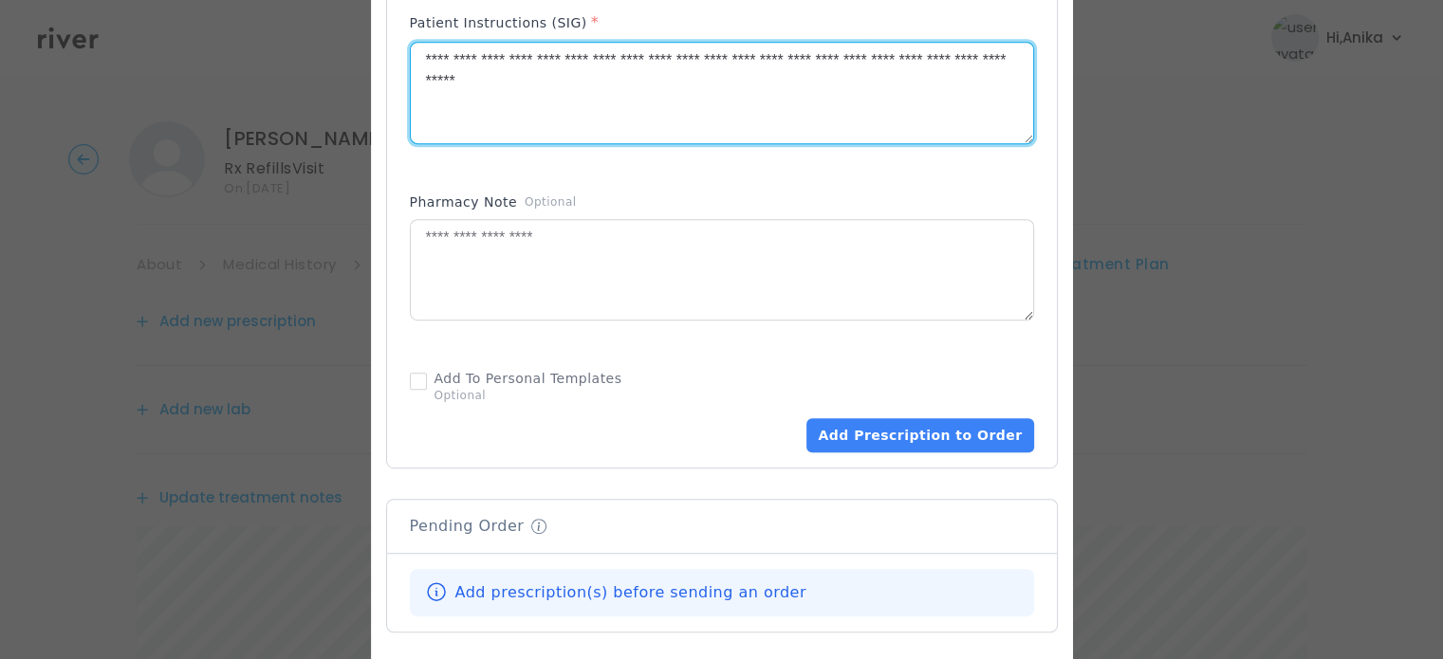
scroll to position [979, 0]
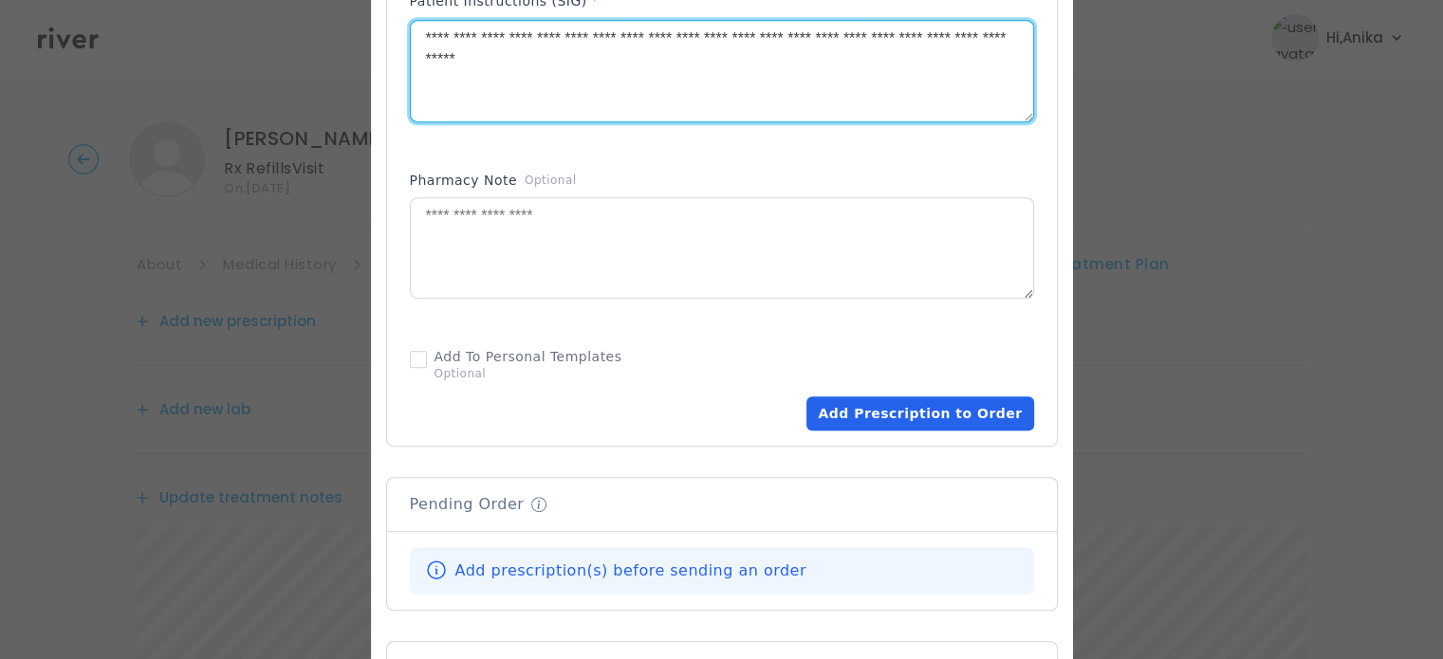
type textarea "**********"
click at [876, 427] on button "Add Prescription to Order" at bounding box center [919, 413] width 227 height 34
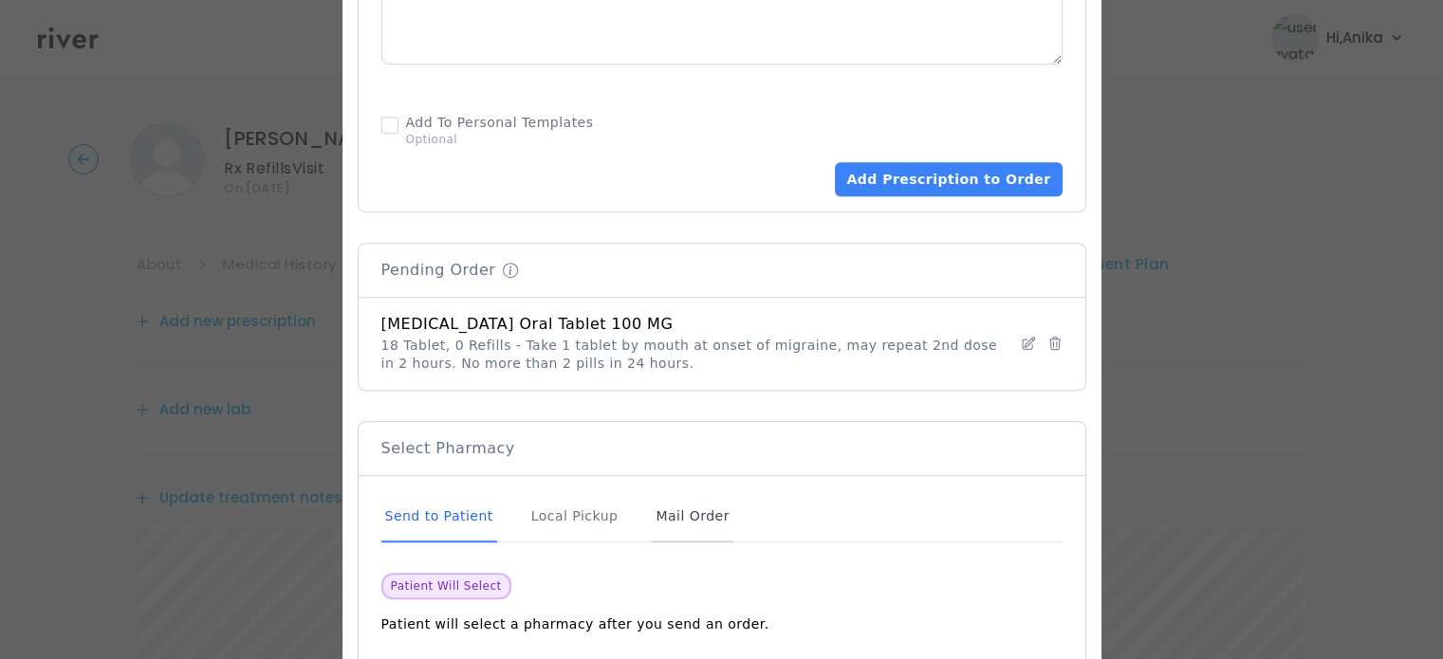
scroll to position [1233, 0]
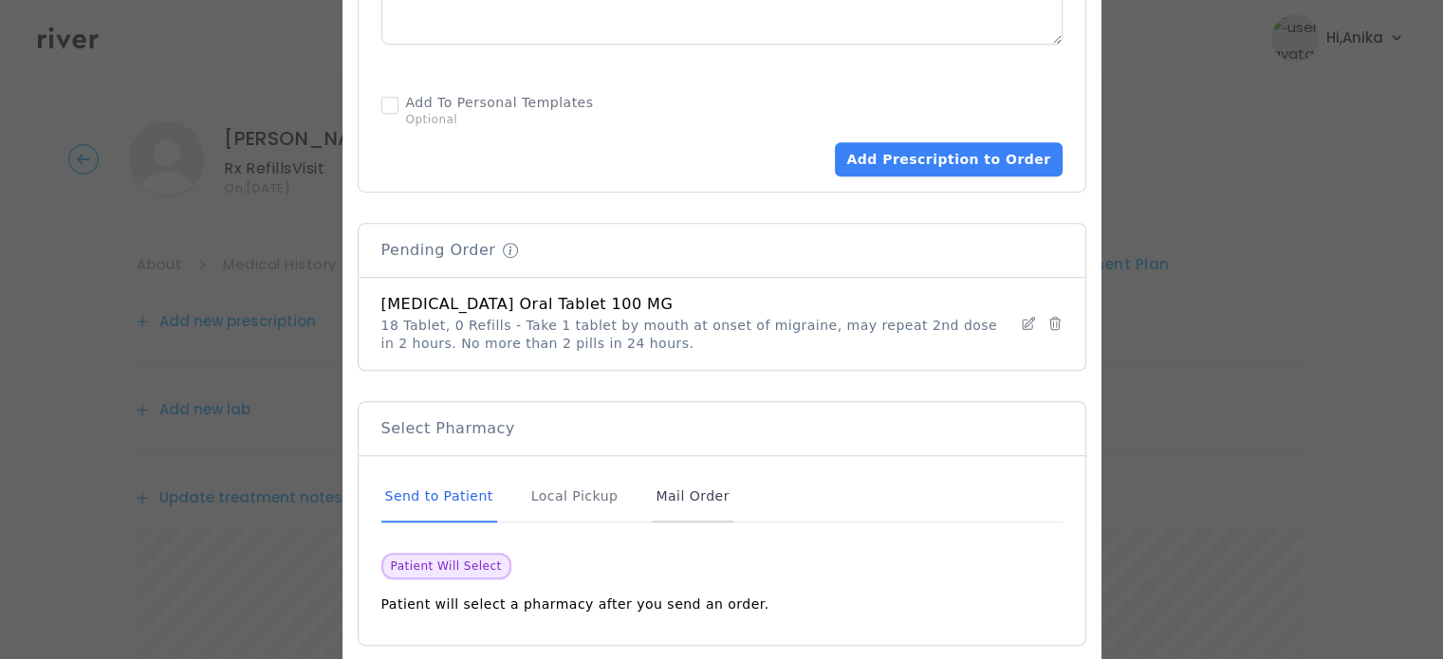
click at [660, 491] on div "Mail Order" at bounding box center [692, 496] width 81 height 51
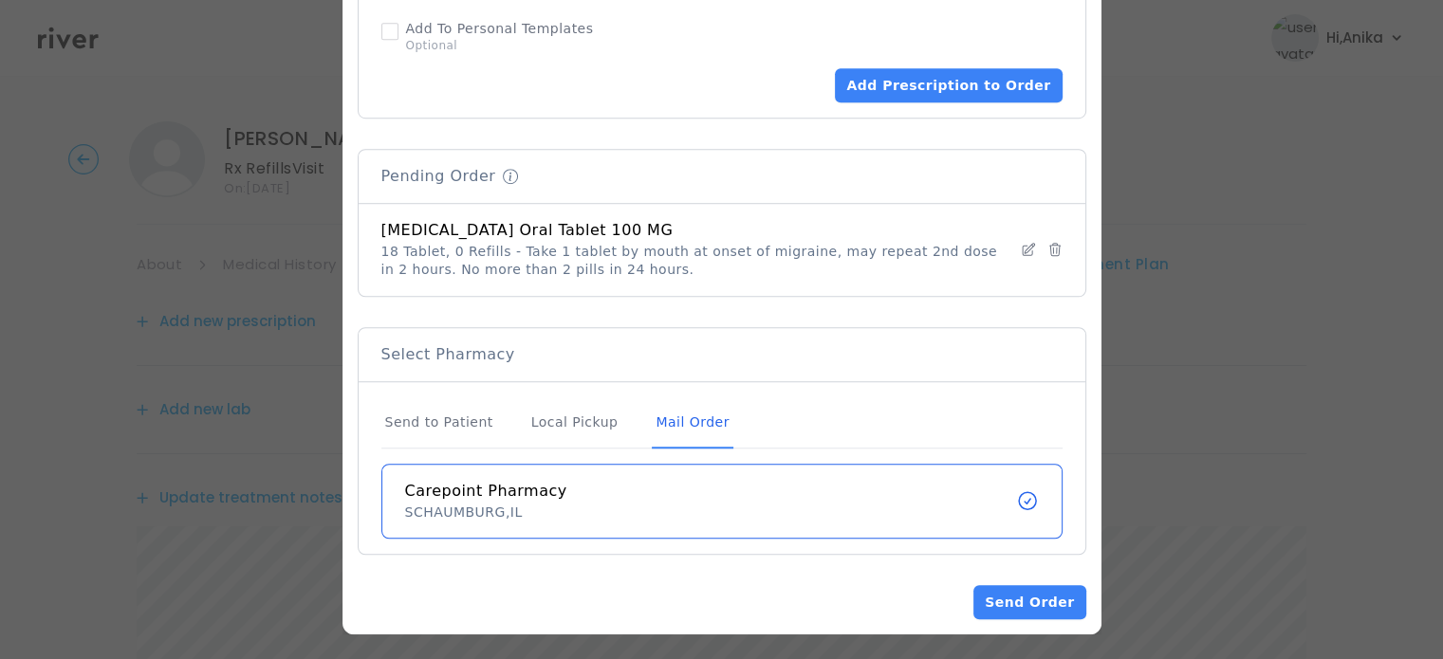
scroll to position [1309, 0]
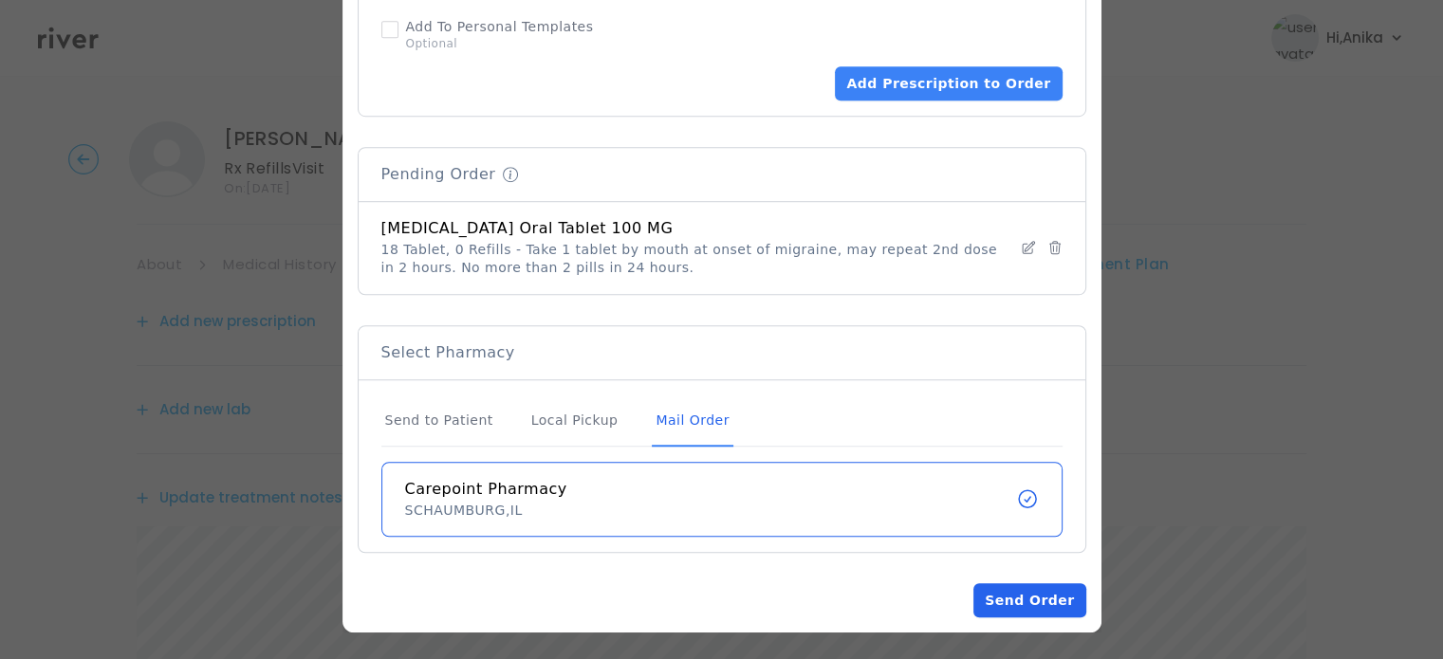
click at [1050, 606] on button "Send Order" at bounding box center [1029, 600] width 112 height 34
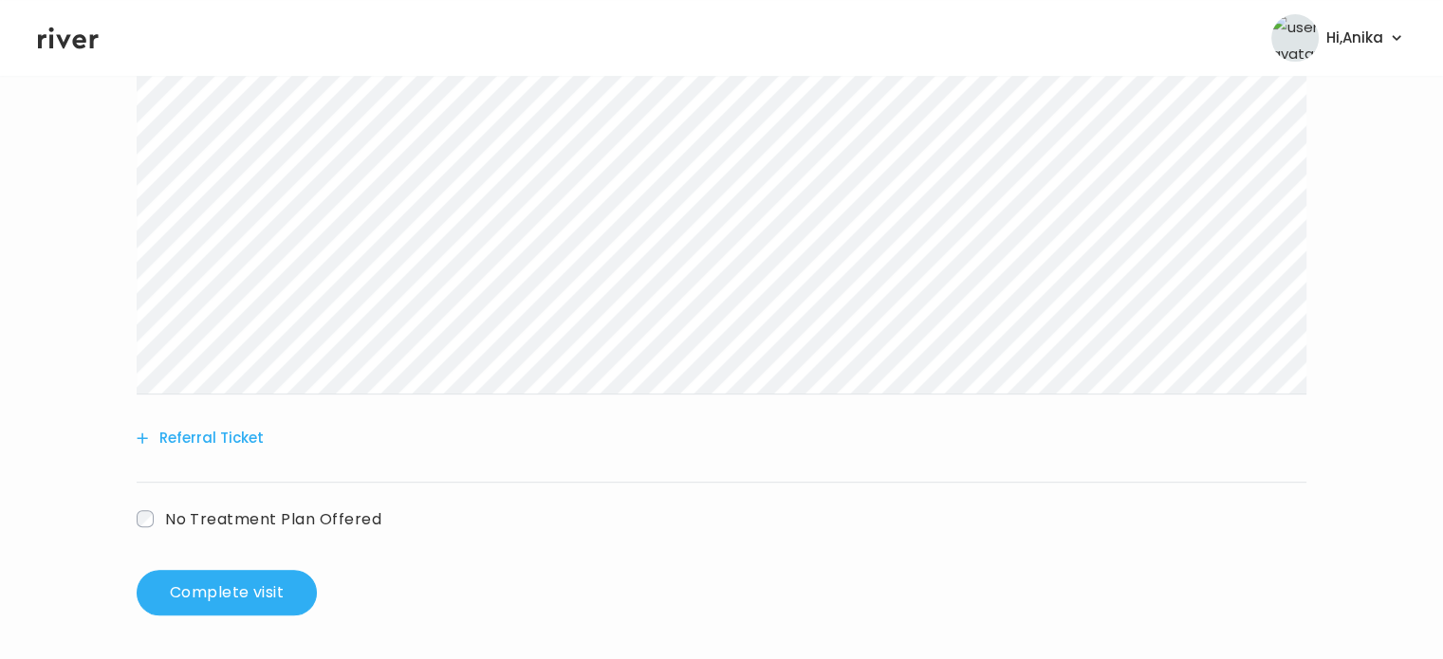
scroll to position [679, 0]
click at [232, 579] on button "Complete visit" at bounding box center [227, 591] width 180 height 46
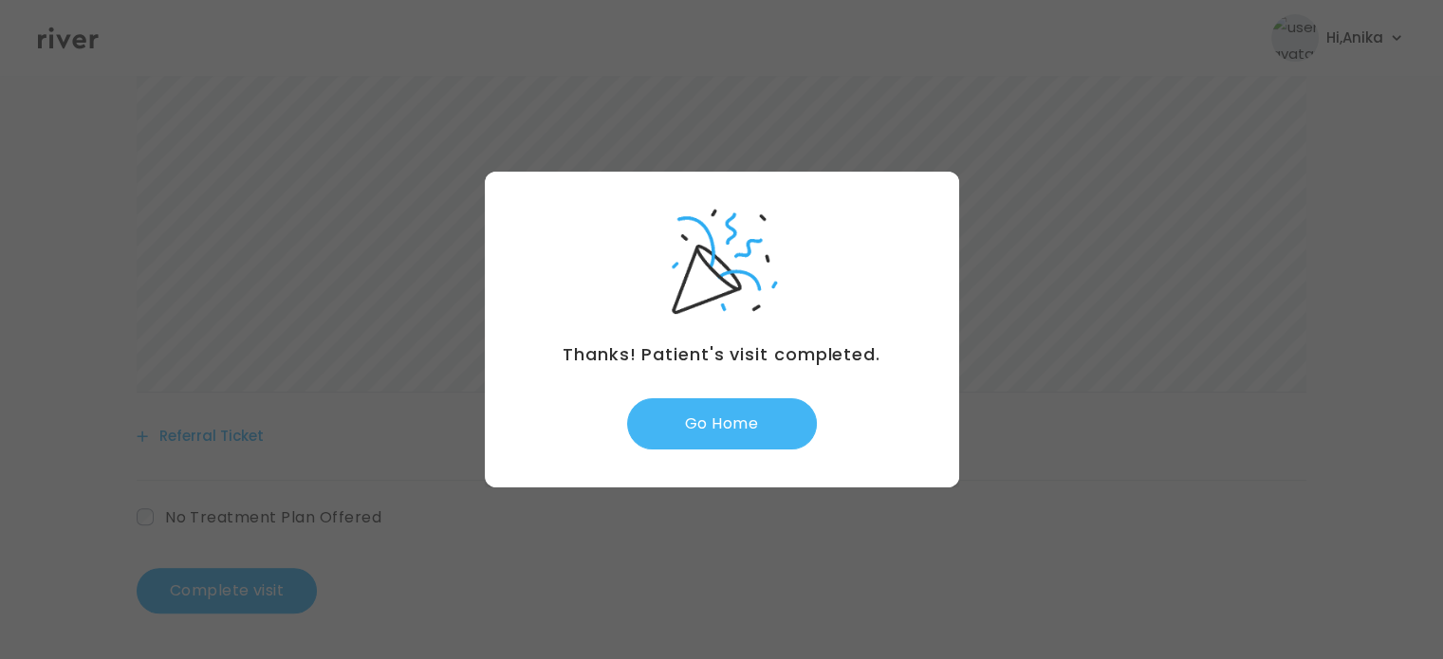
click at [708, 427] on button "Go Home" at bounding box center [722, 423] width 190 height 51
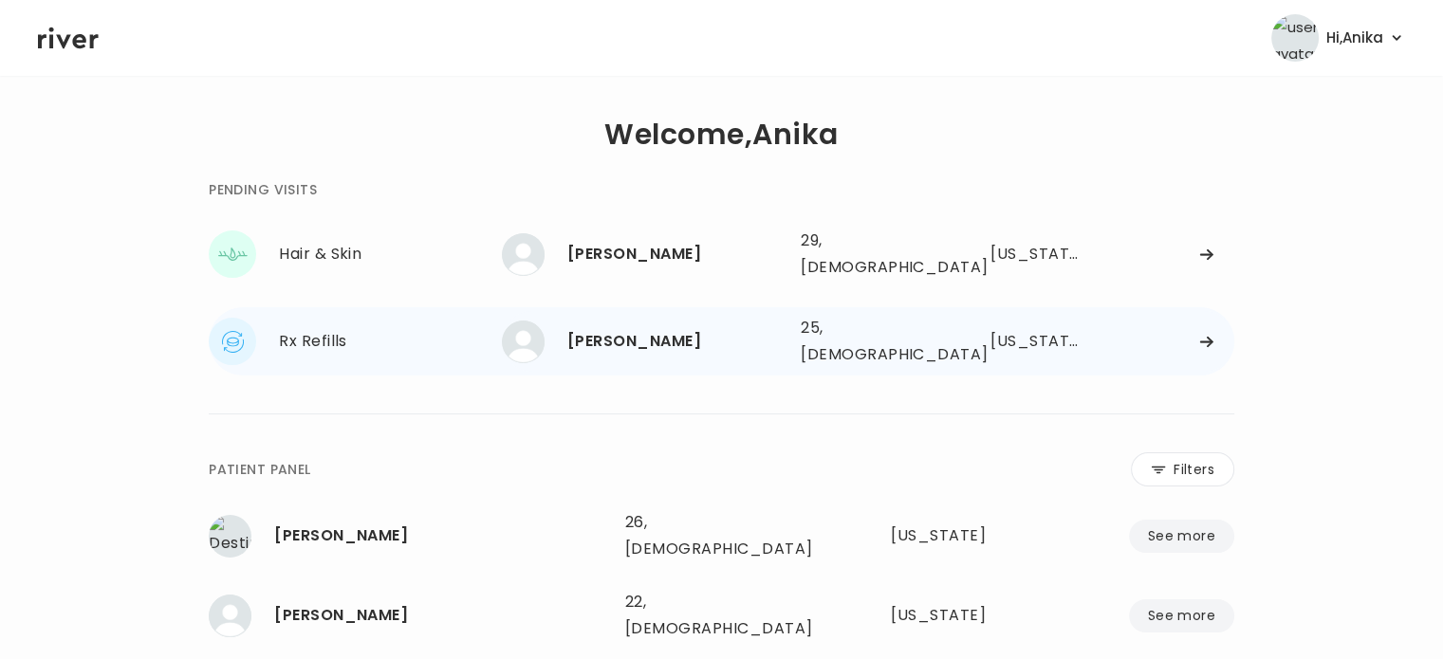
click at [753, 336] on div "[PERSON_NAME]" at bounding box center [676, 341] width 218 height 27
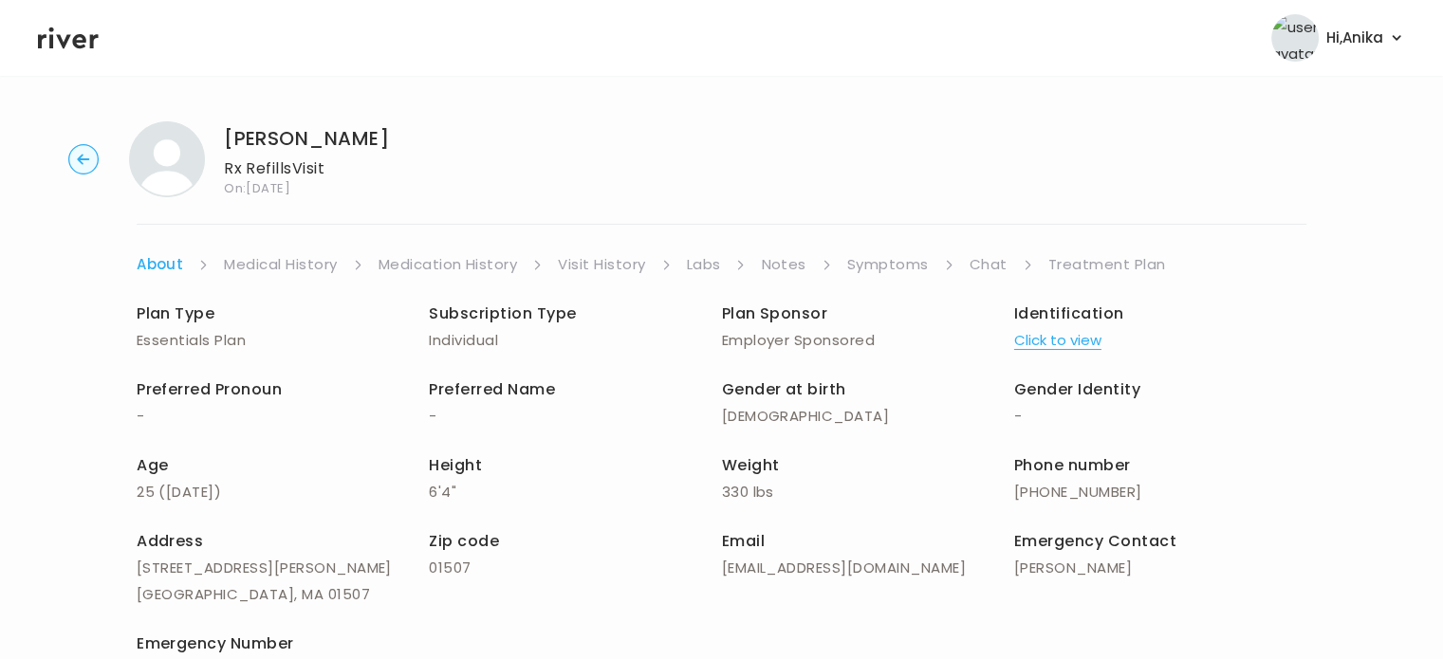
click at [966, 261] on ul "About Medical History Medication History Visit History Labs Notes Symptoms Chat…" at bounding box center [721, 264] width 1169 height 27
click at [979, 266] on link "Chat" at bounding box center [988, 264] width 38 height 27
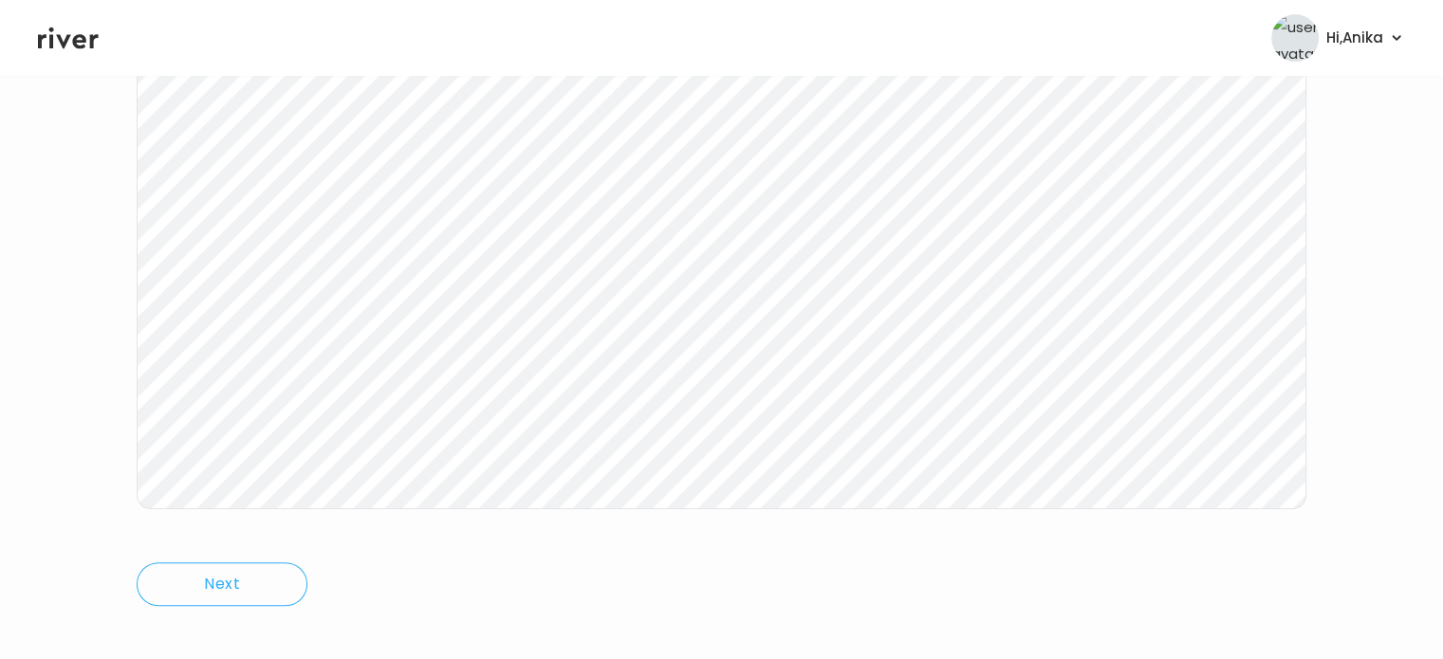
scroll to position [394, 0]
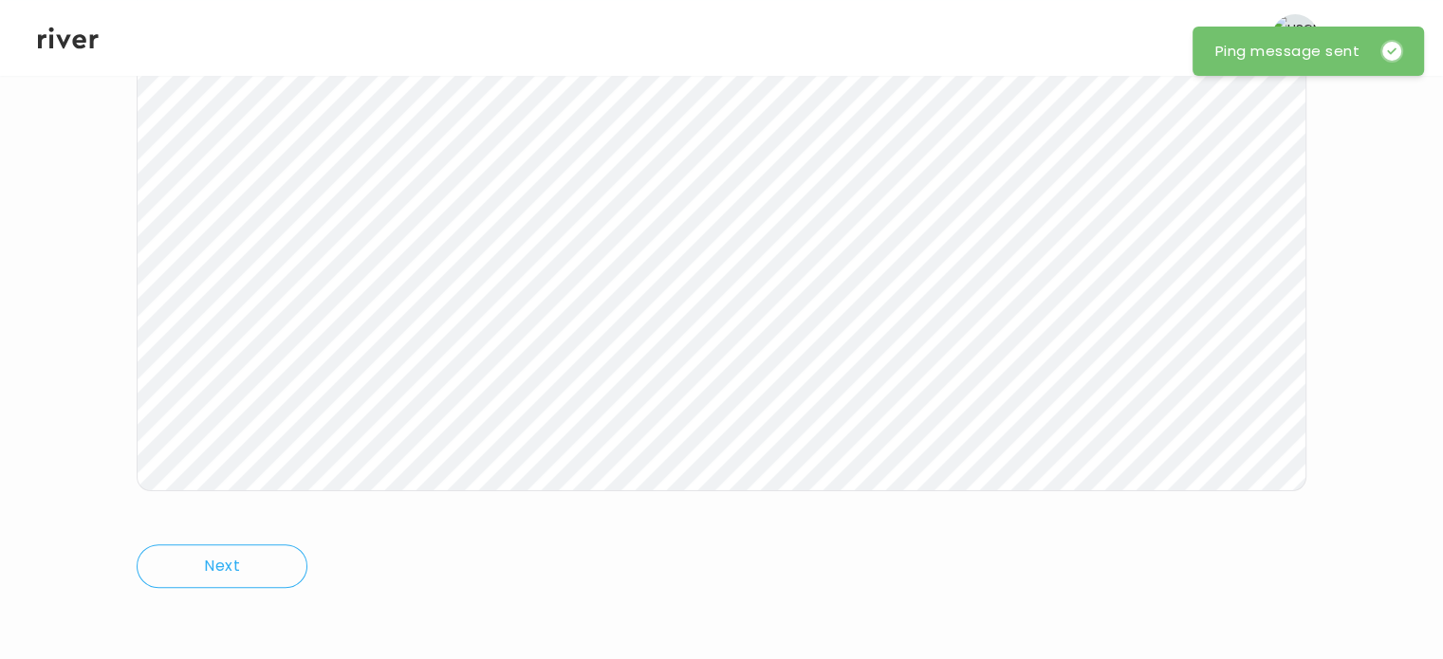
click at [63, 33] on icon at bounding box center [68, 38] width 61 height 28
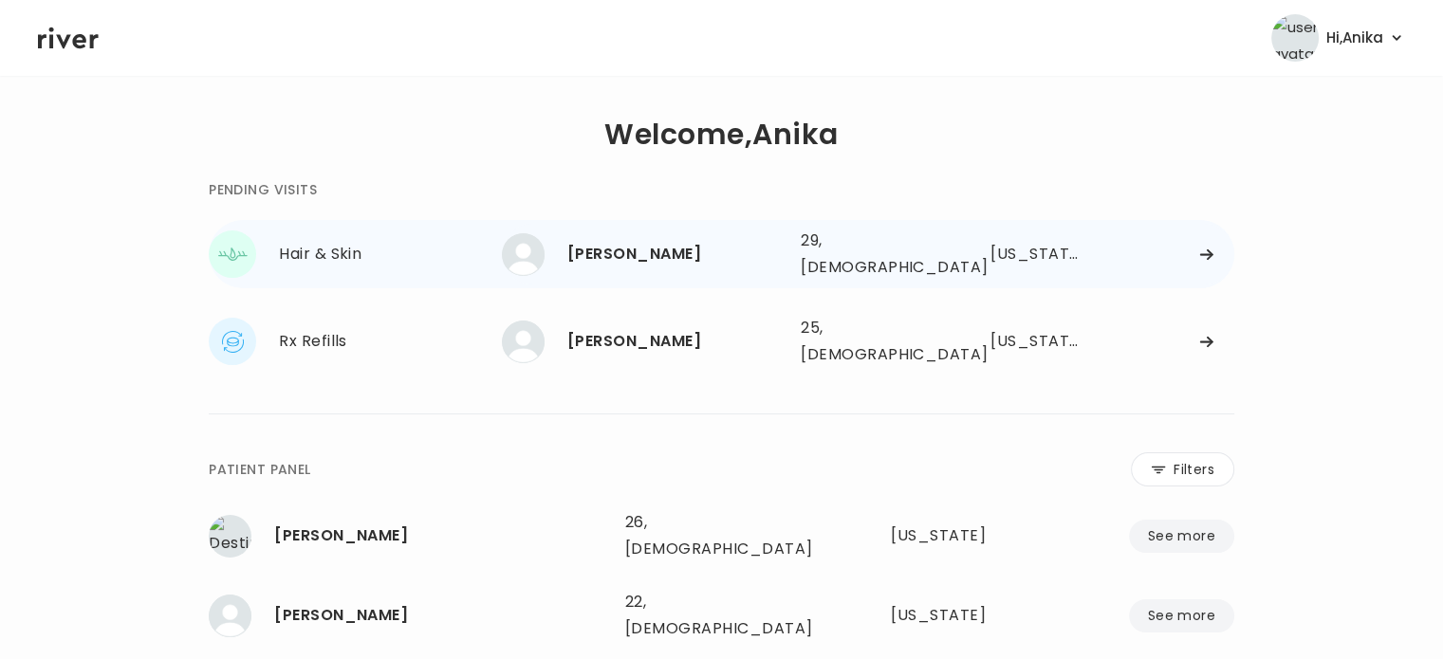
click at [649, 246] on div "[PERSON_NAME]" at bounding box center [676, 254] width 218 height 27
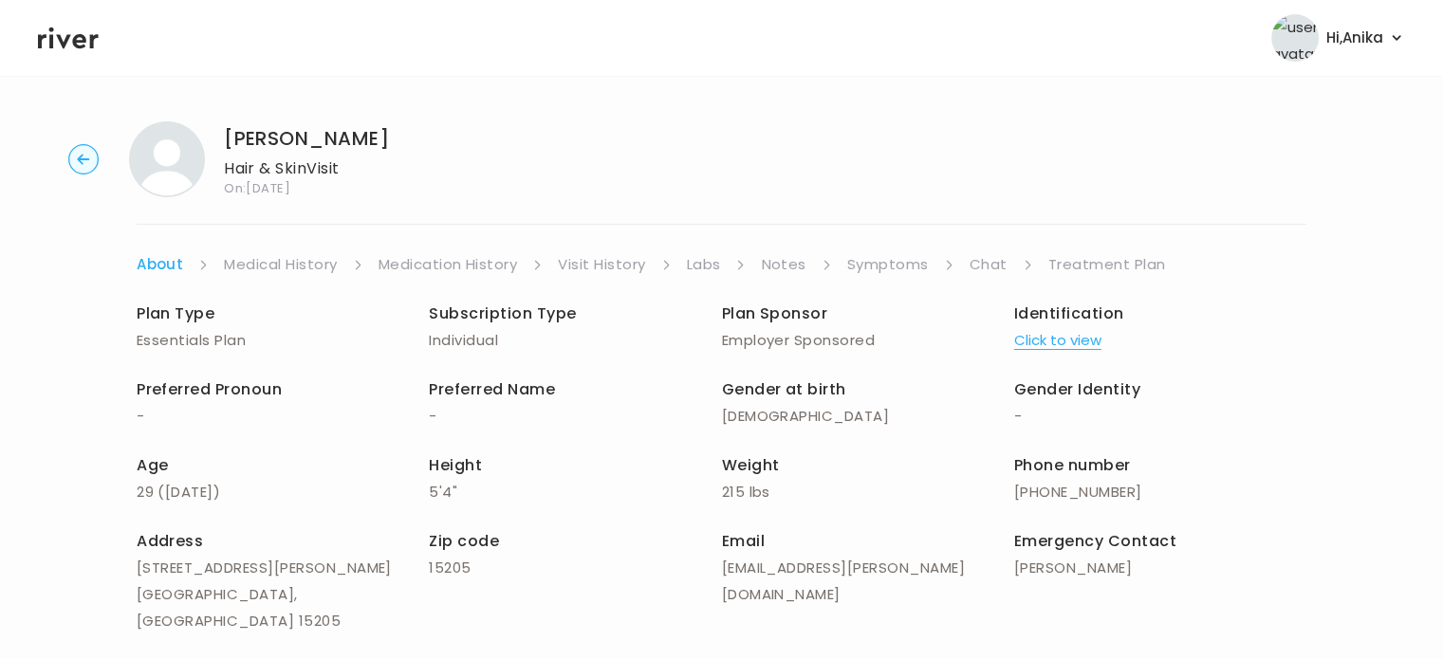
click at [1048, 348] on button "Click to view" at bounding box center [1057, 340] width 87 height 27
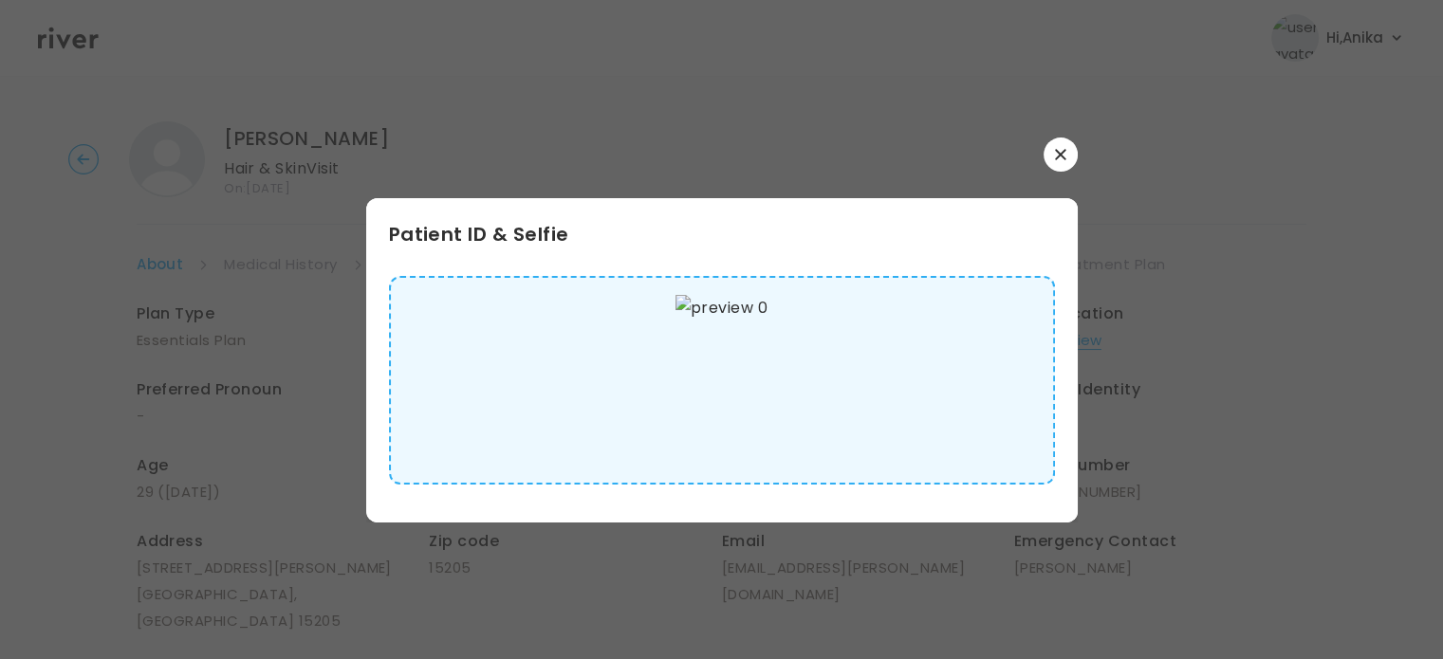
click at [1055, 149] on icon "button" at bounding box center [1060, 154] width 11 height 11
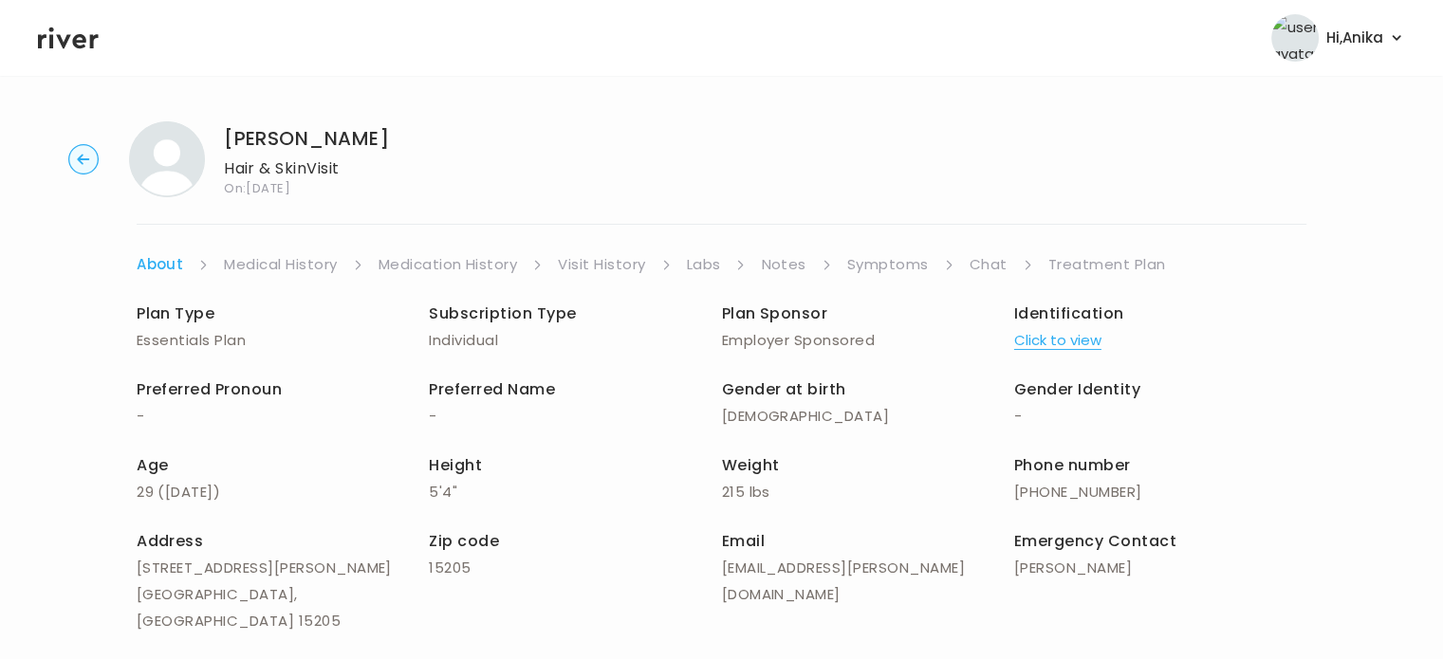
click at [280, 258] on link "Medical History" at bounding box center [280, 264] width 113 height 27
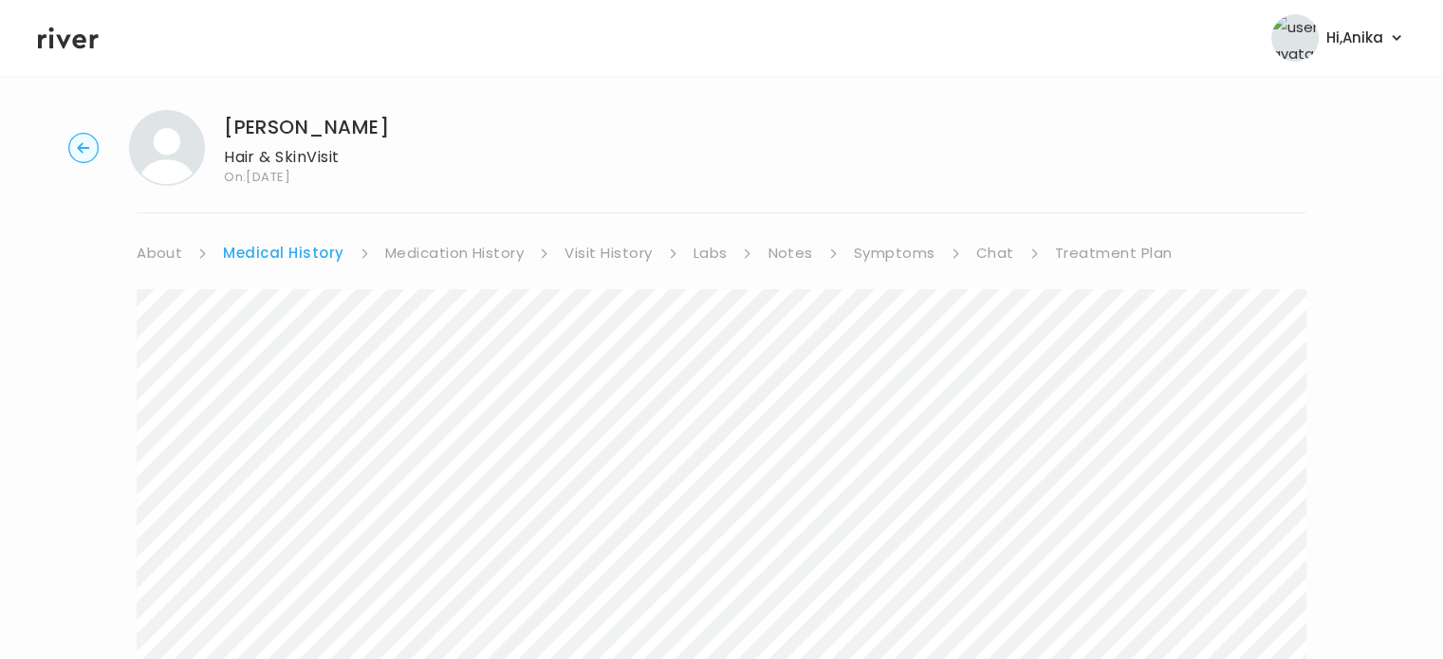
scroll to position [8, 0]
click at [497, 254] on link "Medication History" at bounding box center [454, 257] width 139 height 27
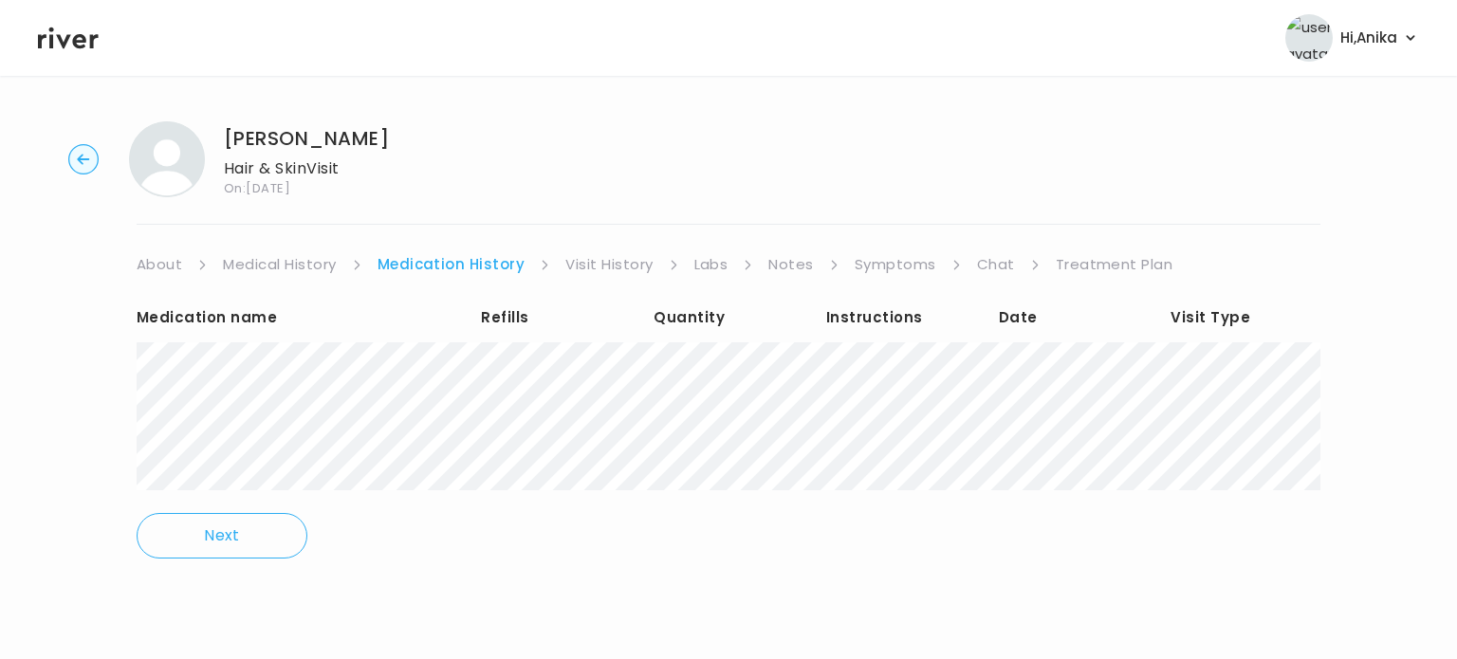
click at [590, 266] on link "Visit History" at bounding box center [608, 264] width 87 height 27
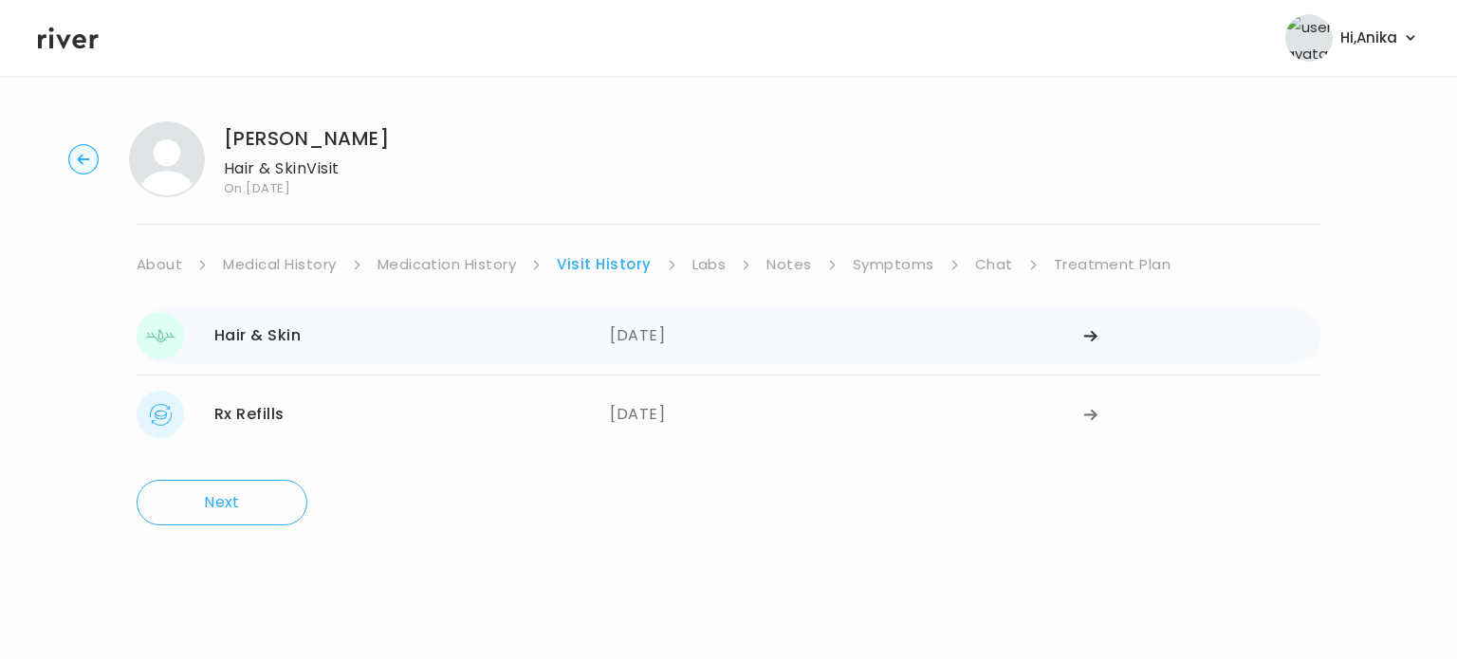
click at [645, 336] on div "09/13/2025" at bounding box center [846, 335] width 473 height 47
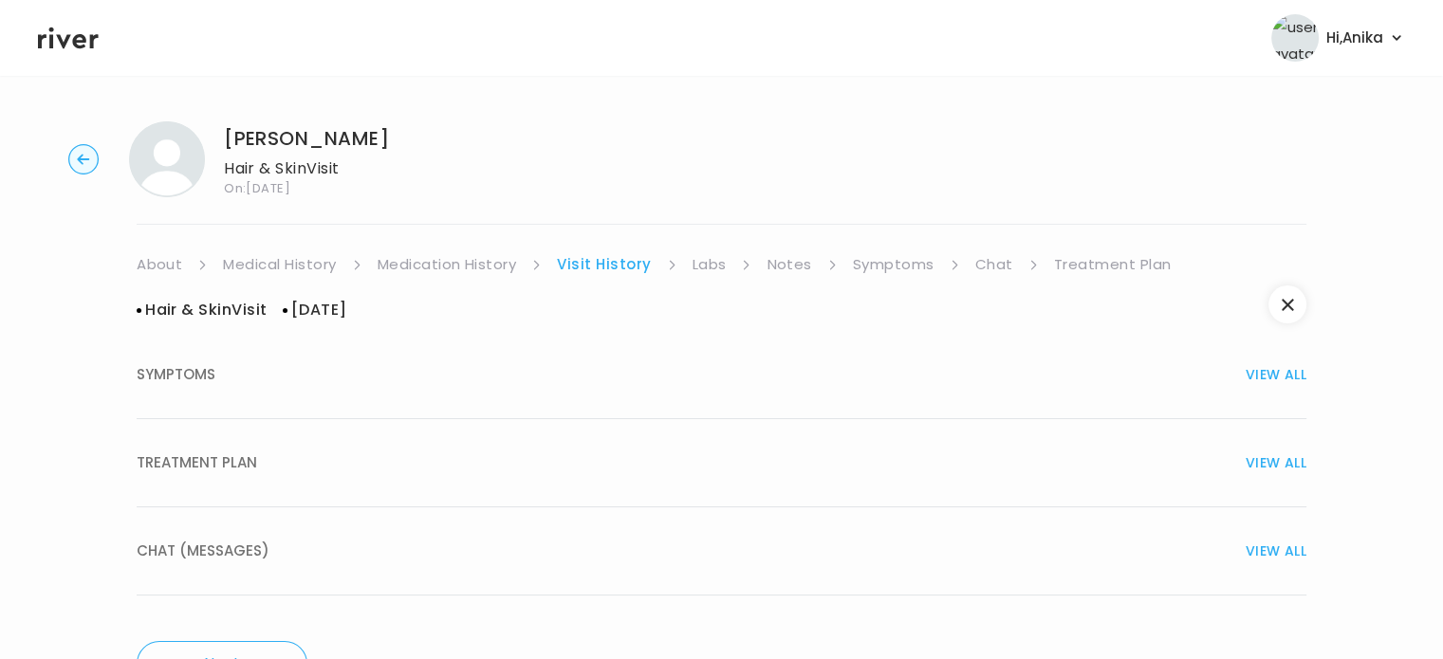
click at [770, 467] on div "TREATMENT PLAN VIEW ALL" at bounding box center [721, 463] width 1169 height 27
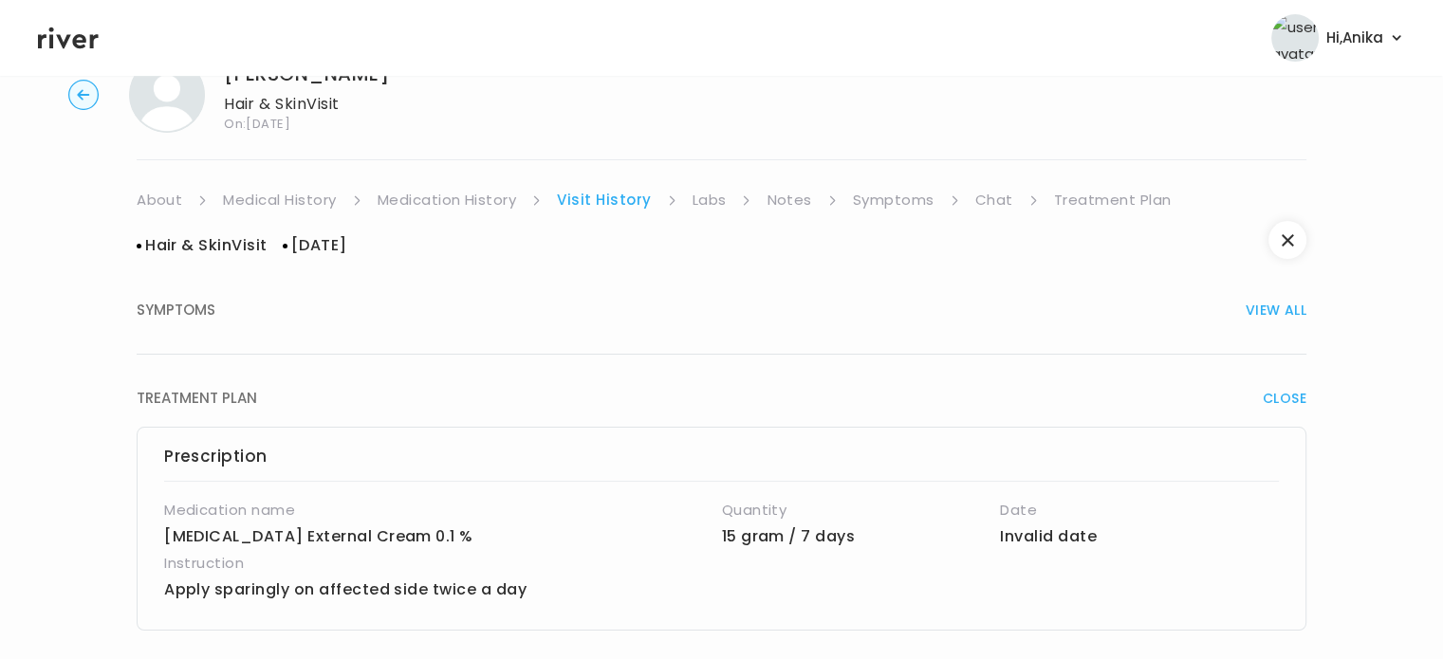
scroll to position [27, 0]
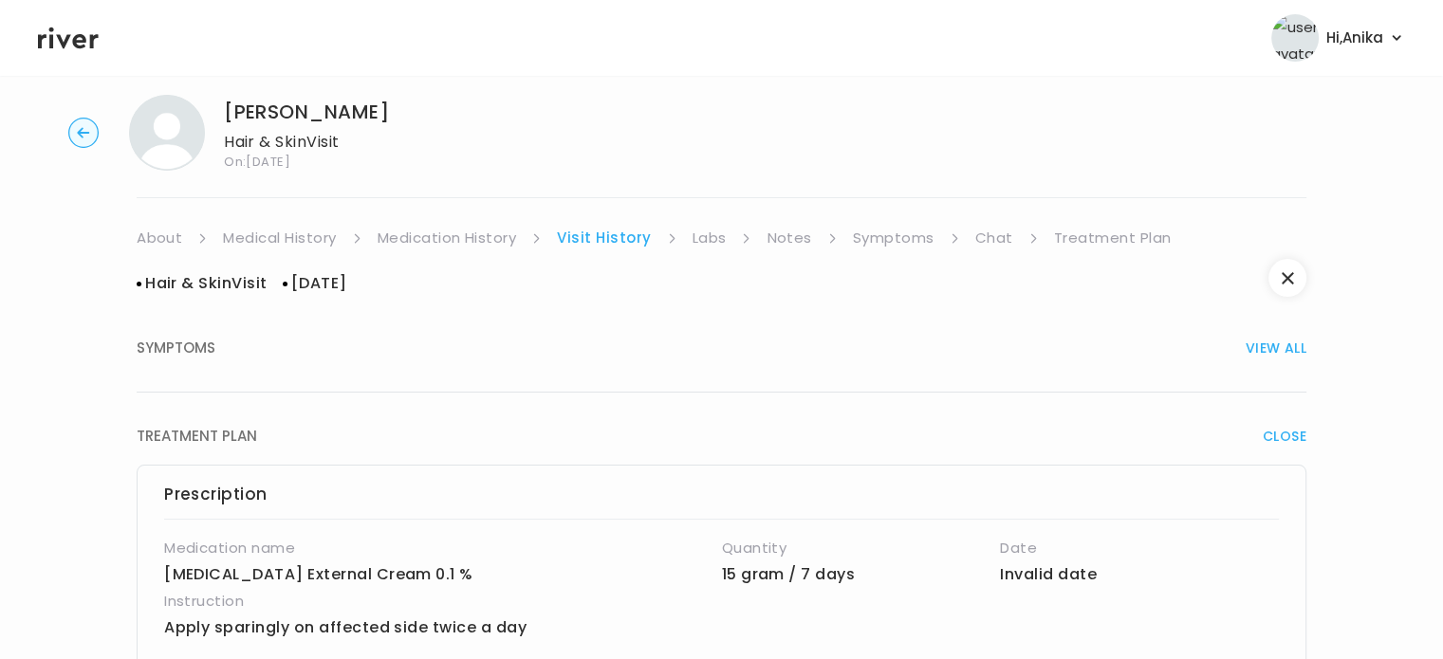
click at [708, 239] on link "Labs" at bounding box center [709, 238] width 34 height 27
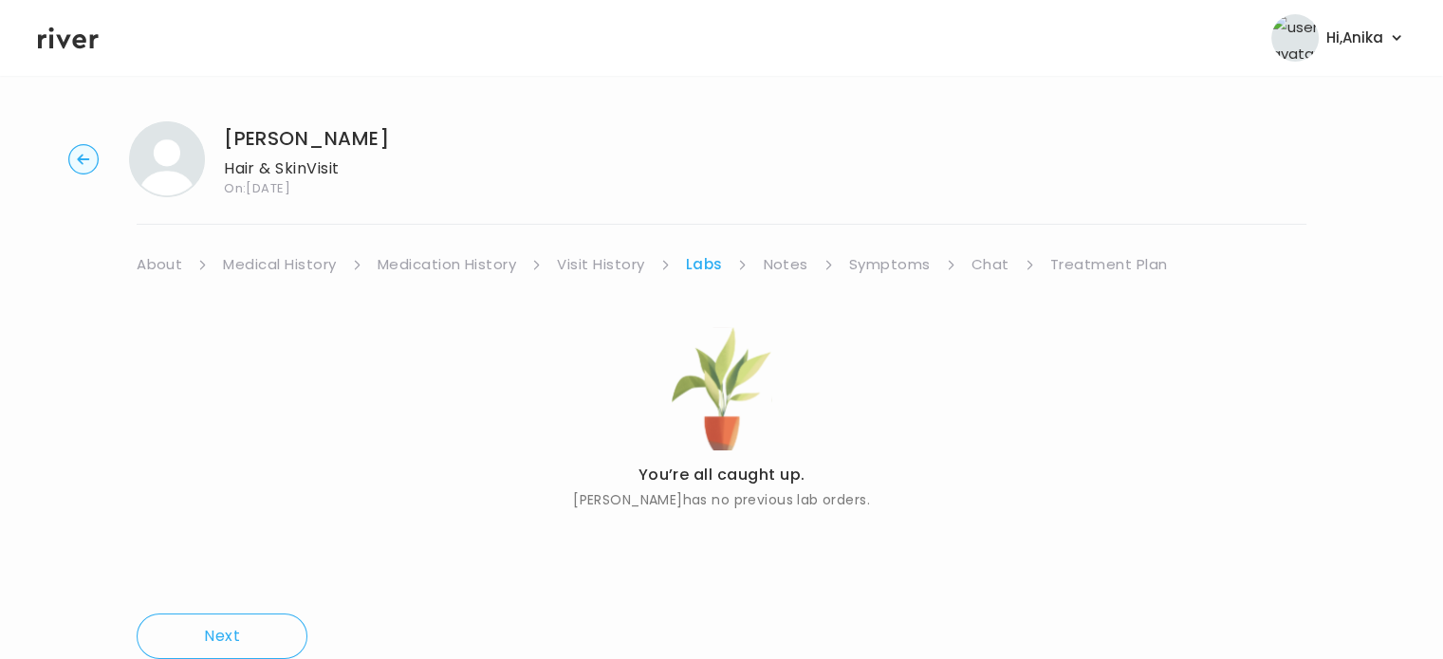
click at [793, 265] on link "Notes" at bounding box center [785, 264] width 45 height 27
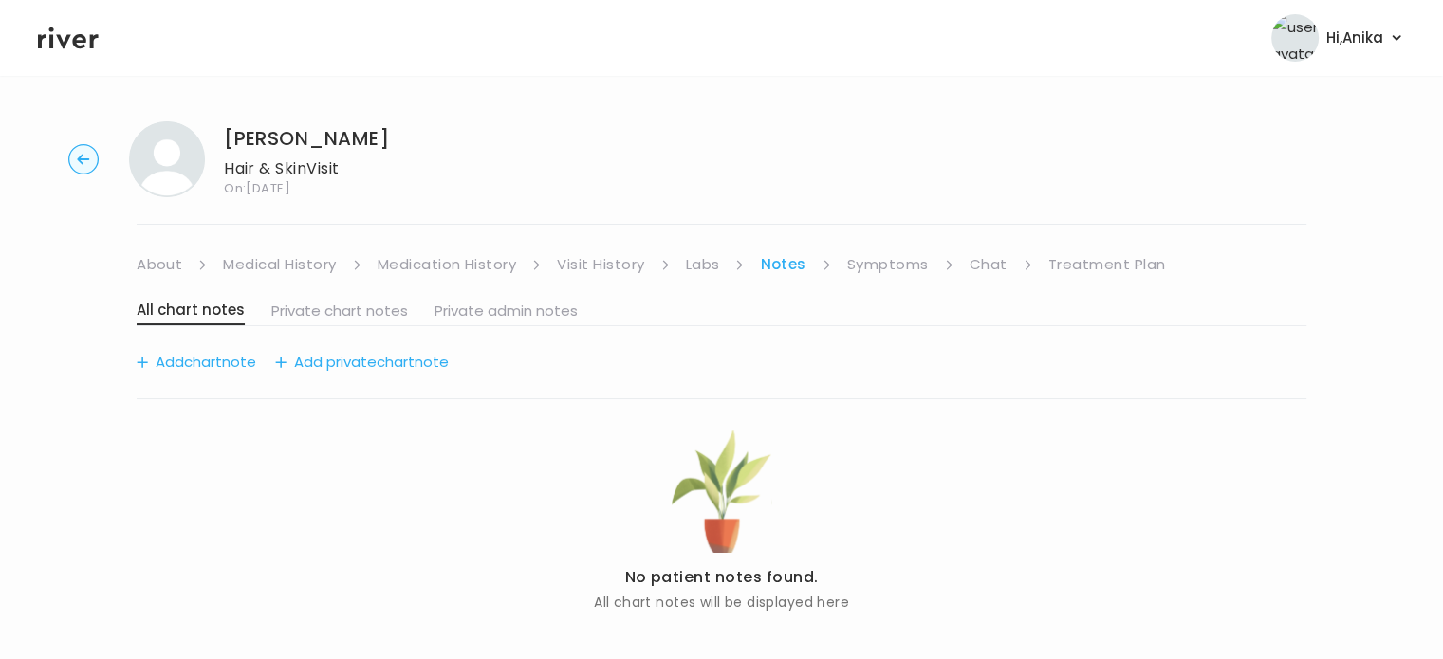
click at [884, 268] on link "Symptoms" at bounding box center [888, 264] width 82 height 27
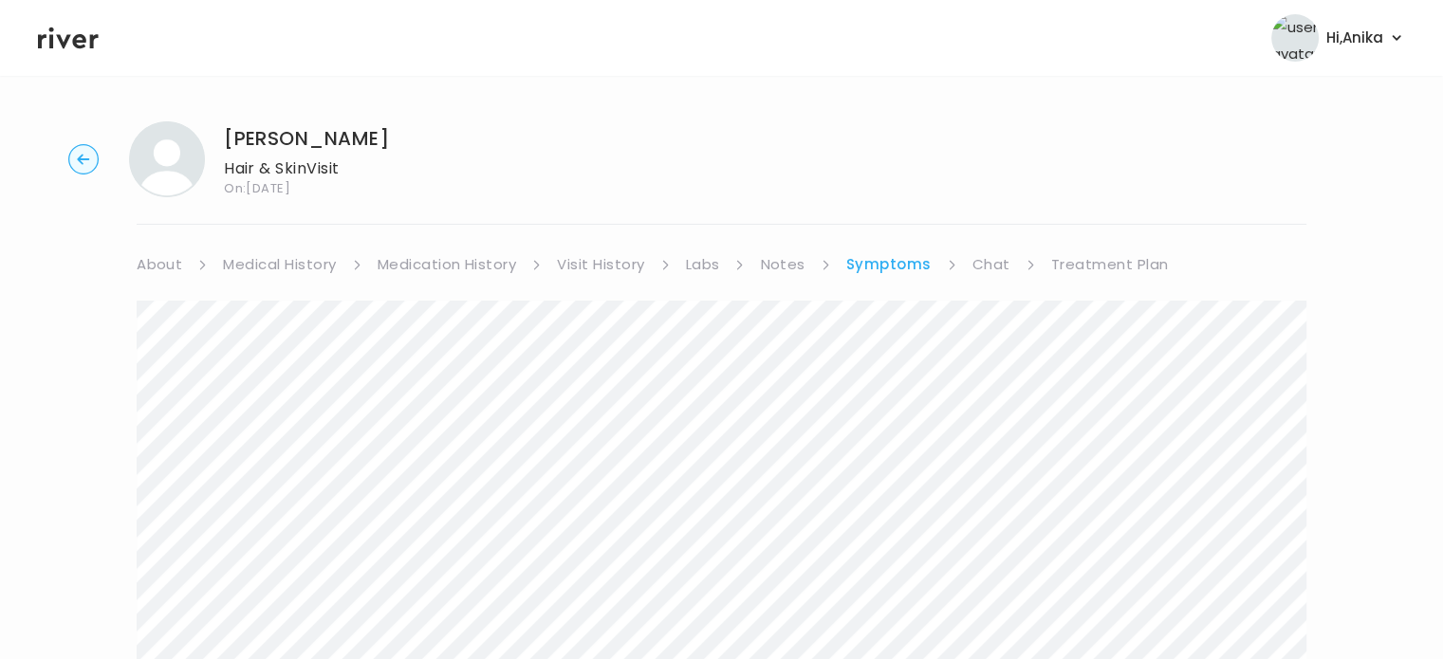
click at [1001, 263] on link "Chat" at bounding box center [991, 264] width 38 height 27
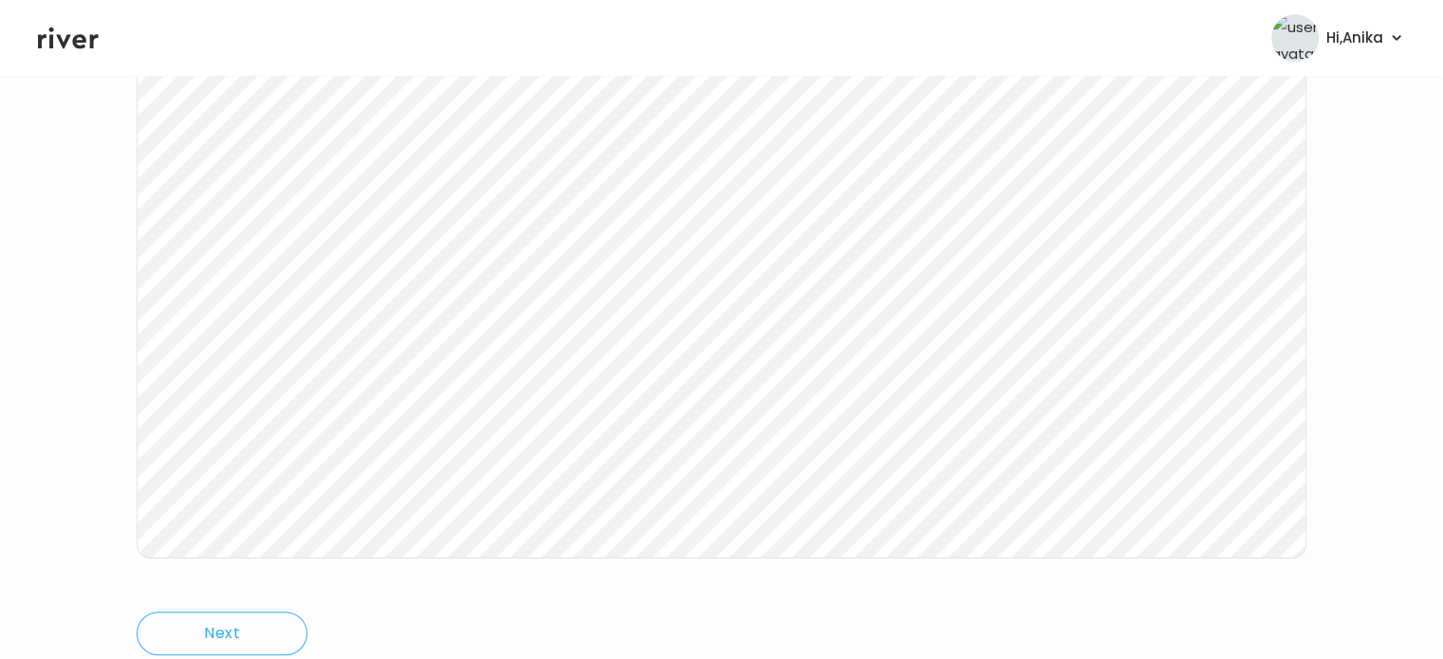
scroll to position [266, 0]
click at [129, 487] on div "Brooklynne Johnson Hair & Skin Visit On: 15 Sep 2025 About Medical History Medi…" at bounding box center [721, 299] width 1443 height 917
click at [73, 51] on icon at bounding box center [68, 38] width 61 height 28
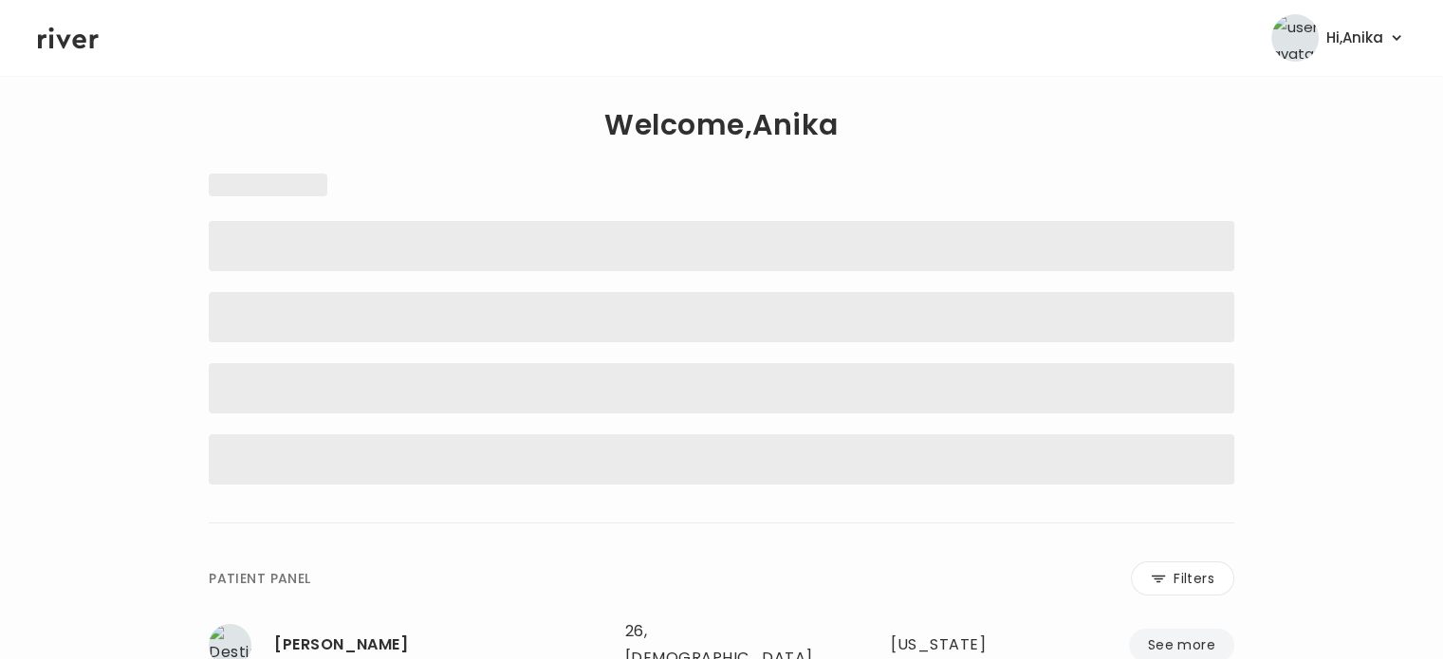
scroll to position [3, 0]
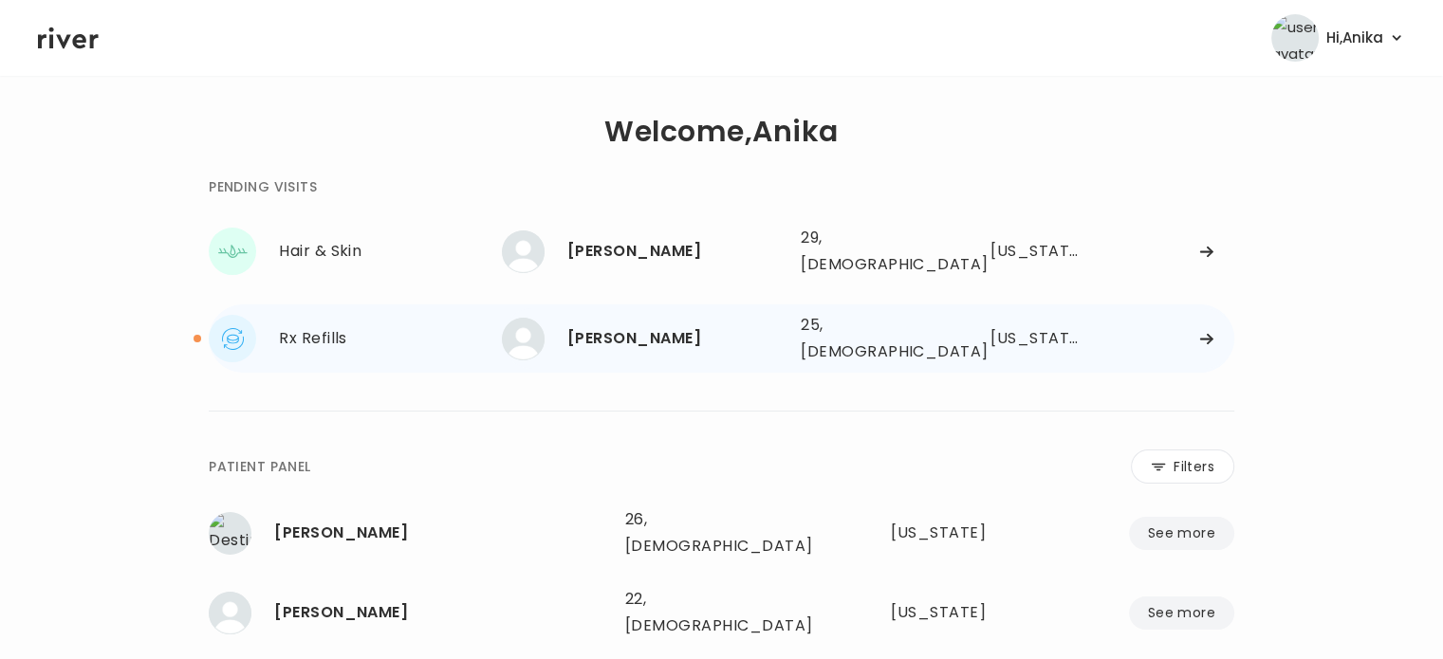
click at [629, 325] on div "ANDREW PONCEDELEON" at bounding box center [676, 338] width 218 height 27
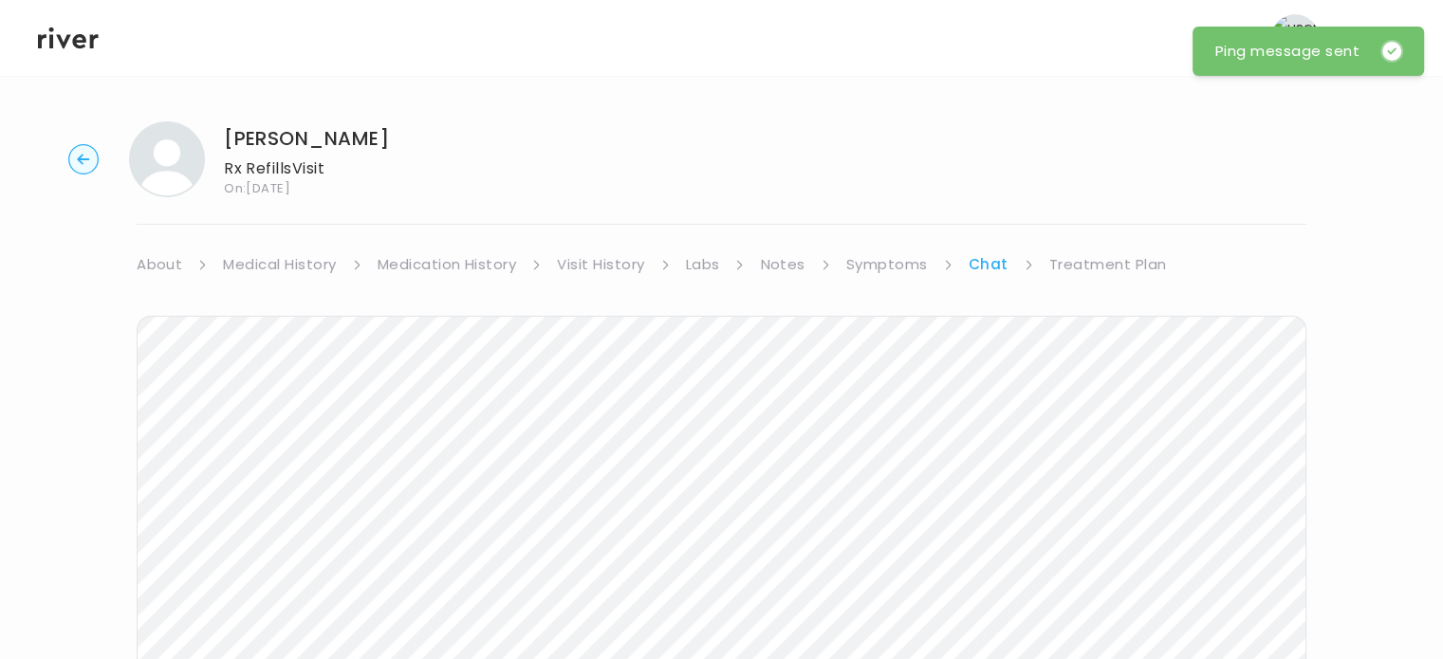
click at [1074, 258] on link "Treatment Plan" at bounding box center [1108, 264] width 118 height 27
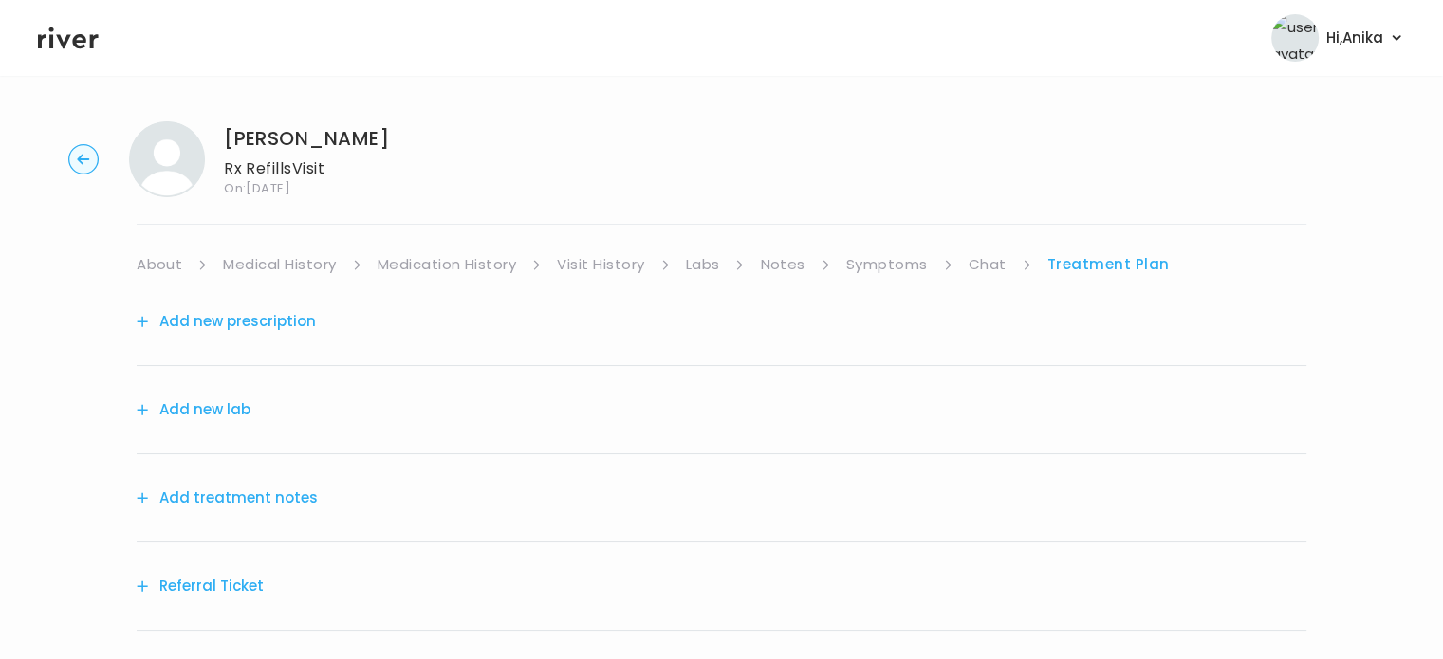
click at [986, 264] on link "Chat" at bounding box center [987, 264] width 38 height 27
click at [1068, 277] on link "Treatment Plan" at bounding box center [1108, 264] width 118 height 27
click at [257, 492] on button "Add treatment notes" at bounding box center [227, 498] width 181 height 27
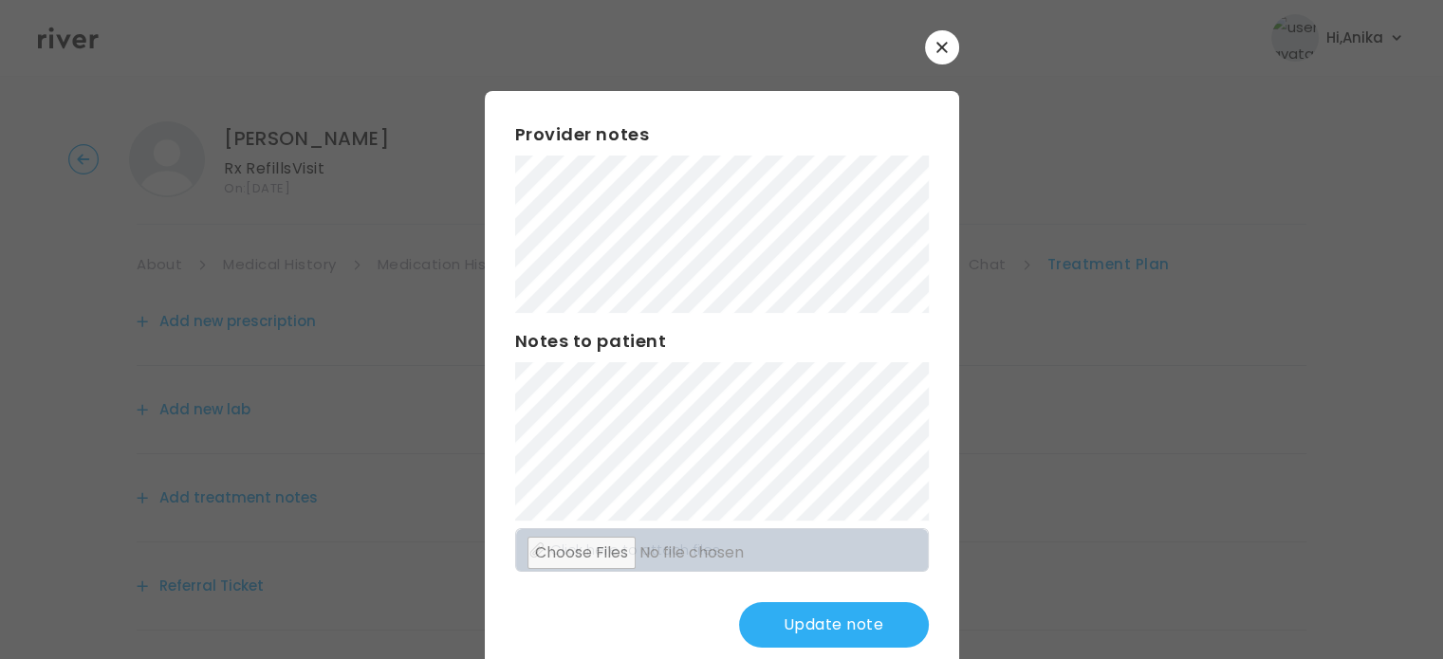
click at [807, 622] on button "Update note" at bounding box center [834, 625] width 190 height 46
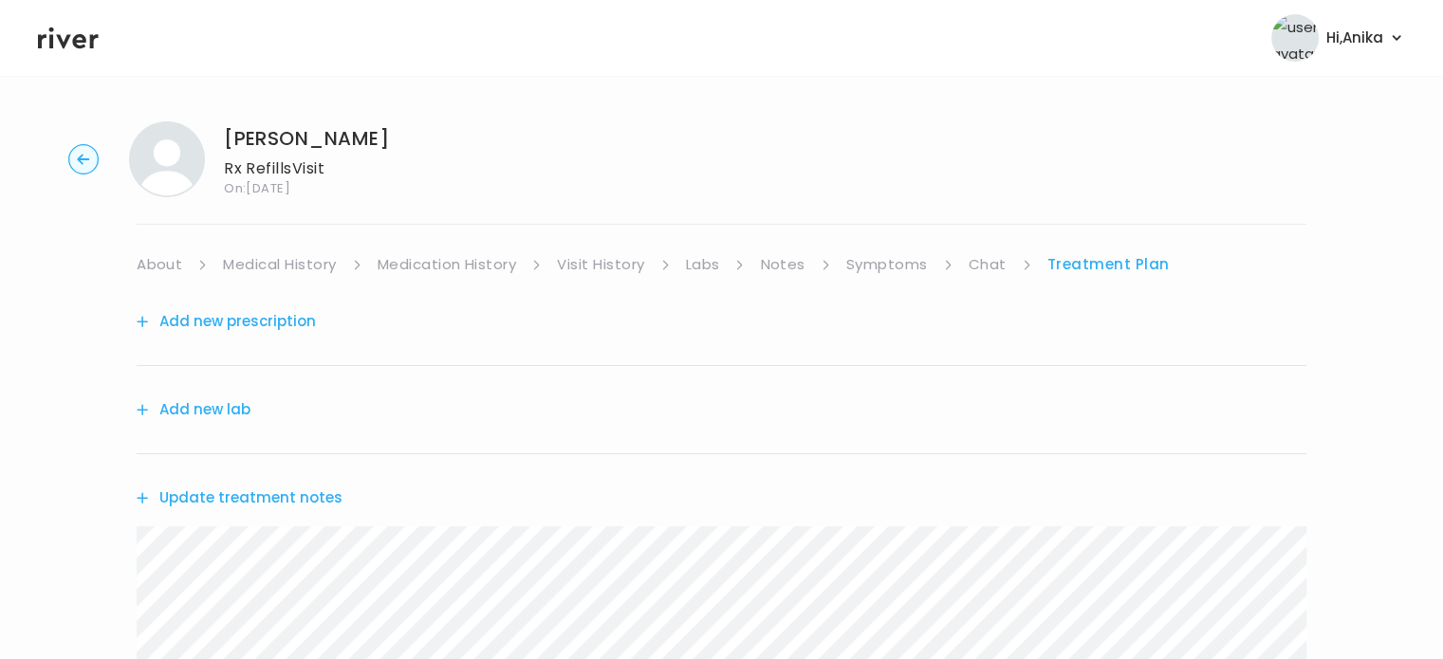
click at [865, 244] on div "ANDREW PONCEDELEON Rx Refills Visit On: 12 Sep 2025 About Medical History Medic…" at bounding box center [721, 610] width 1443 height 1009
click at [871, 276] on link "Symptoms" at bounding box center [887, 264] width 82 height 27
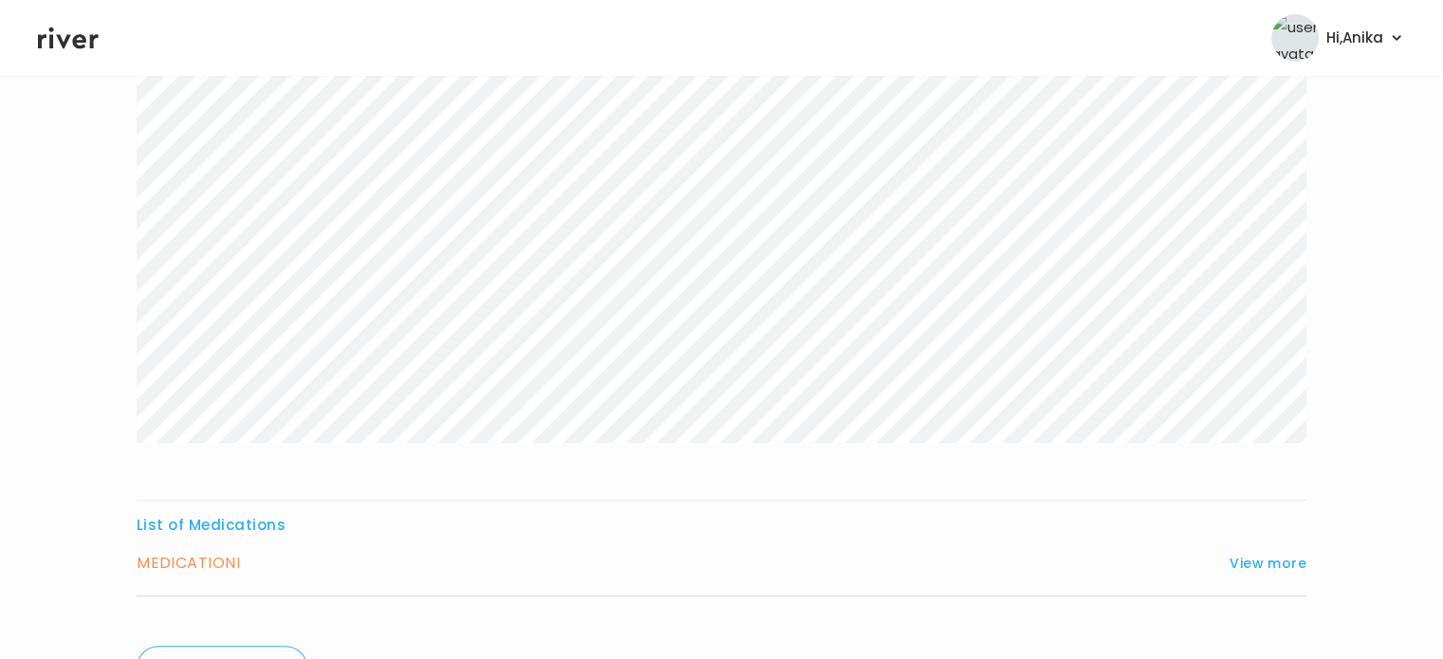
scroll to position [340, 0]
click at [1257, 561] on button "View more" at bounding box center [1267, 562] width 77 height 23
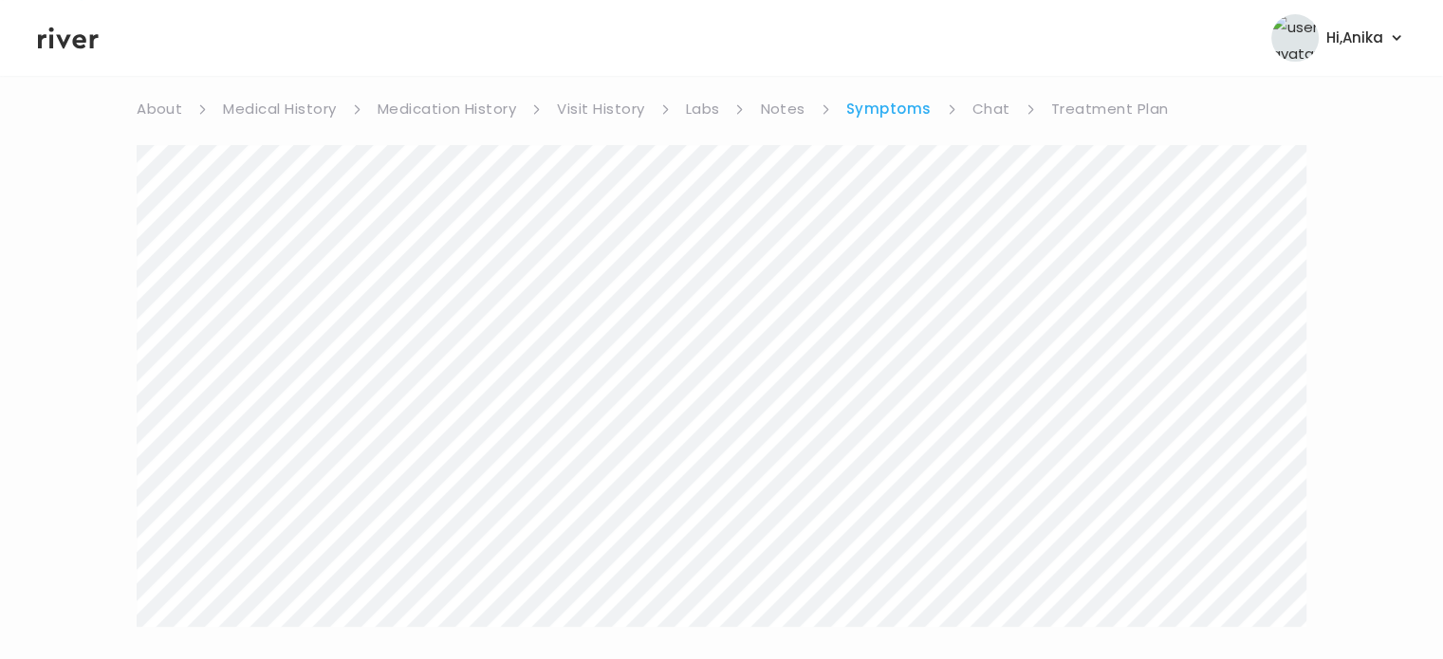
scroll to position [144, 0]
click at [1070, 128] on link "Treatment Plan" at bounding box center [1110, 120] width 118 height 27
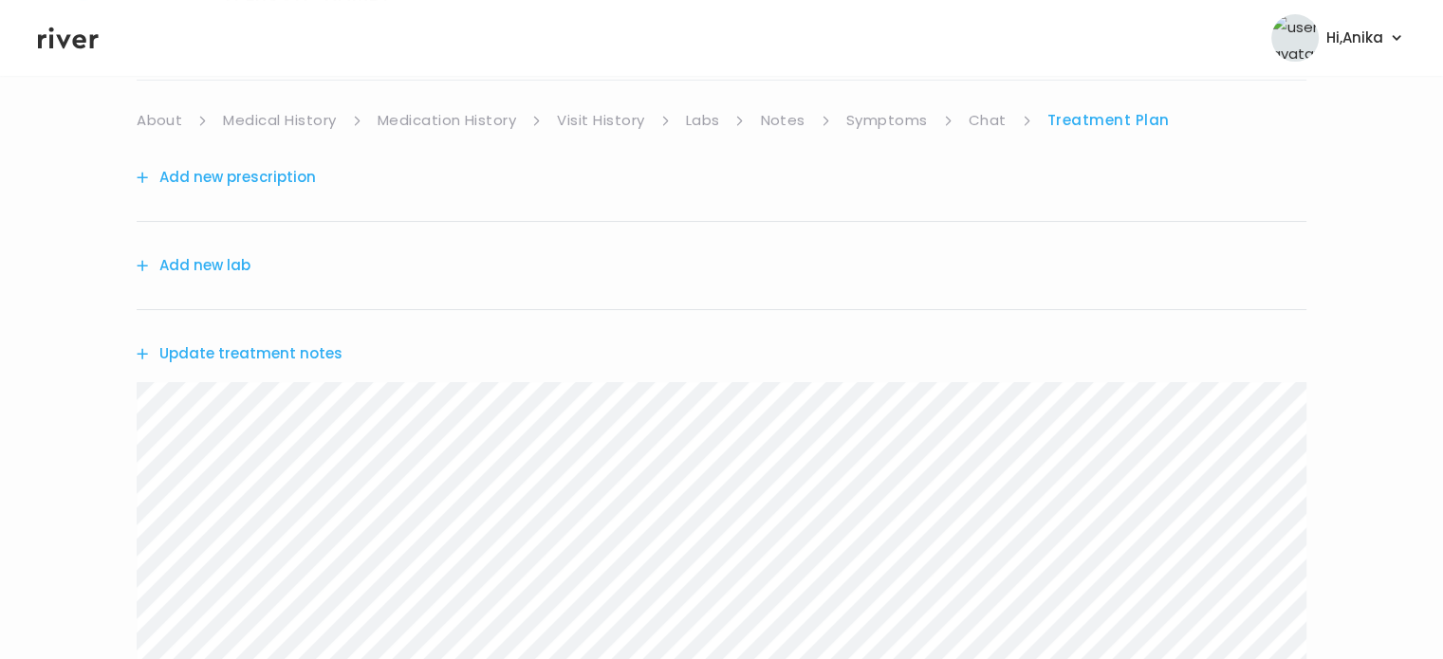
click at [306, 354] on button "Update treatment notes" at bounding box center [240, 353] width 206 height 27
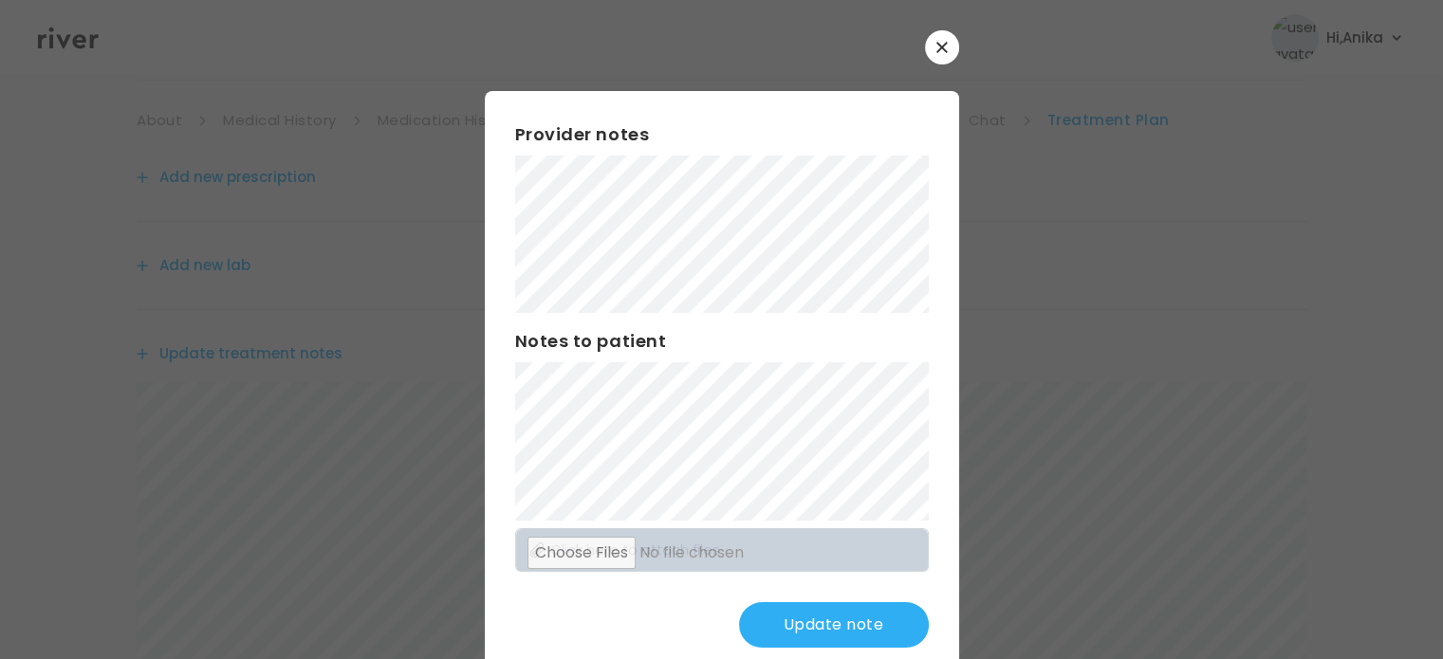
click at [796, 626] on button "Update note" at bounding box center [834, 625] width 190 height 46
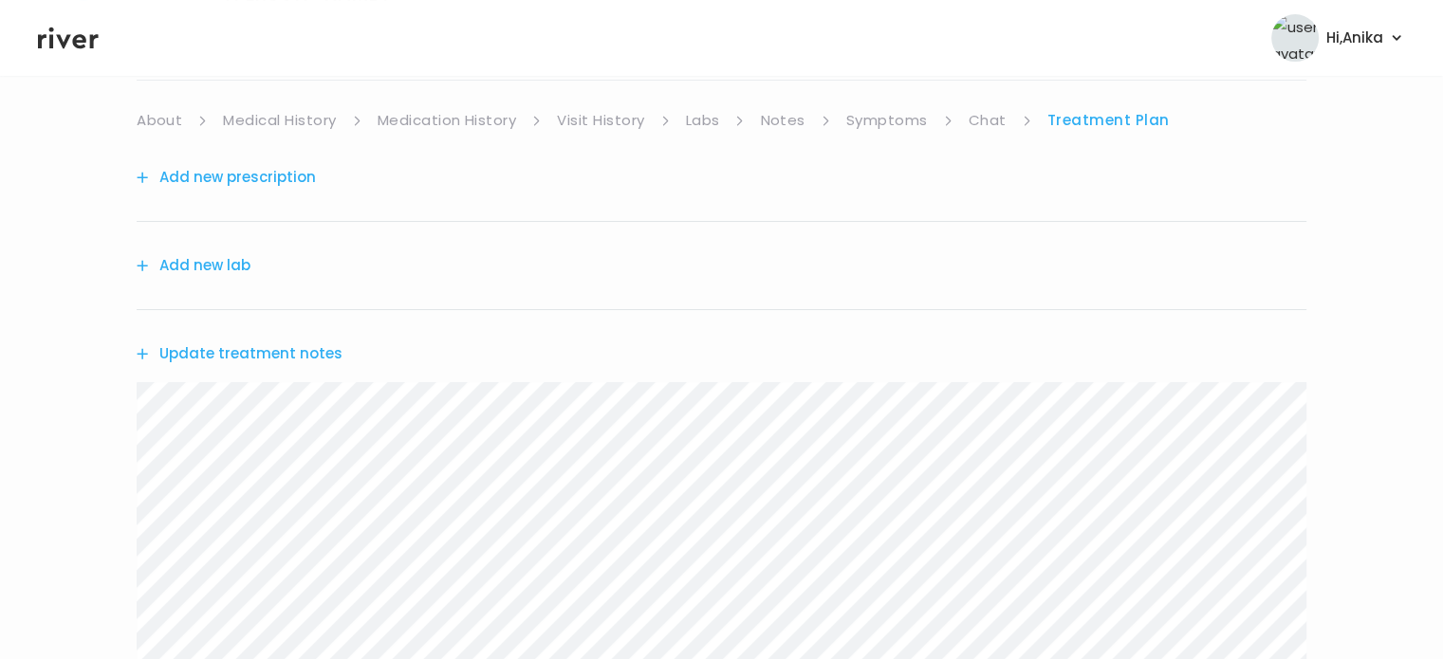
click at [887, 119] on link "Symptoms" at bounding box center [887, 120] width 82 height 27
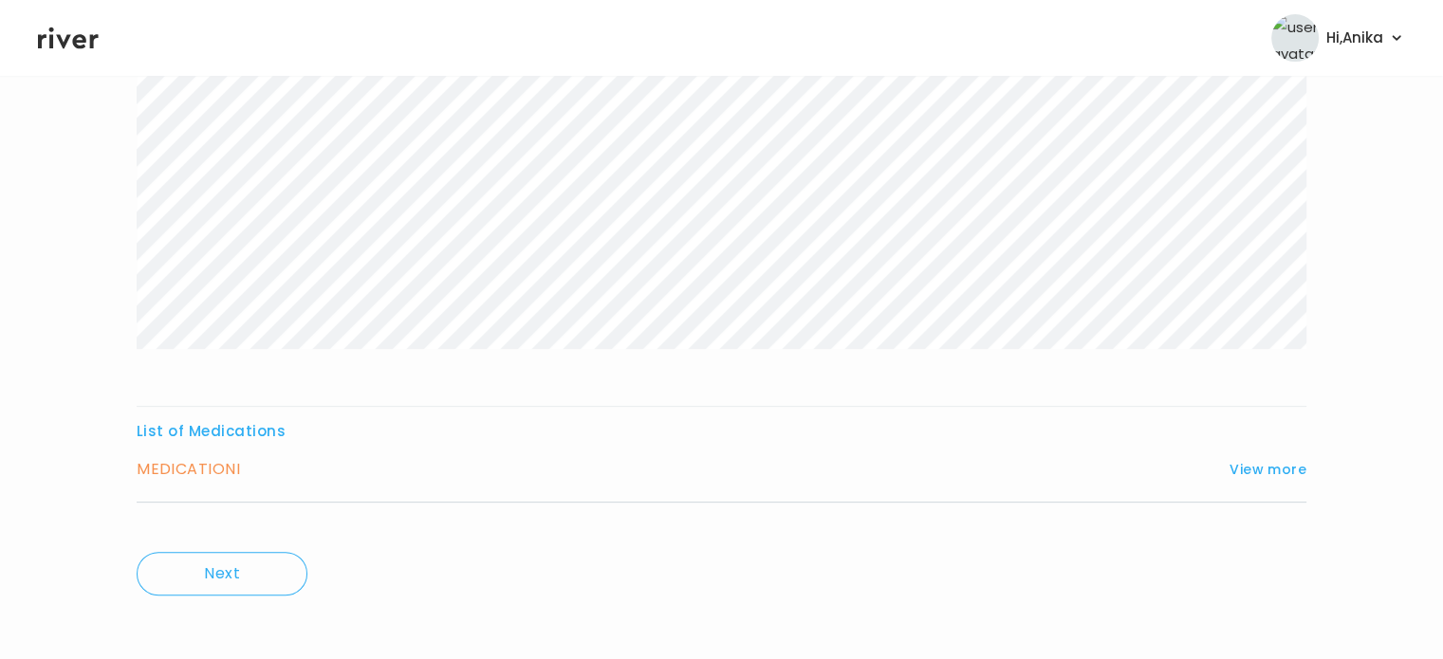
scroll to position [440, 0]
click at [1296, 454] on button "View more" at bounding box center [1267, 462] width 77 height 23
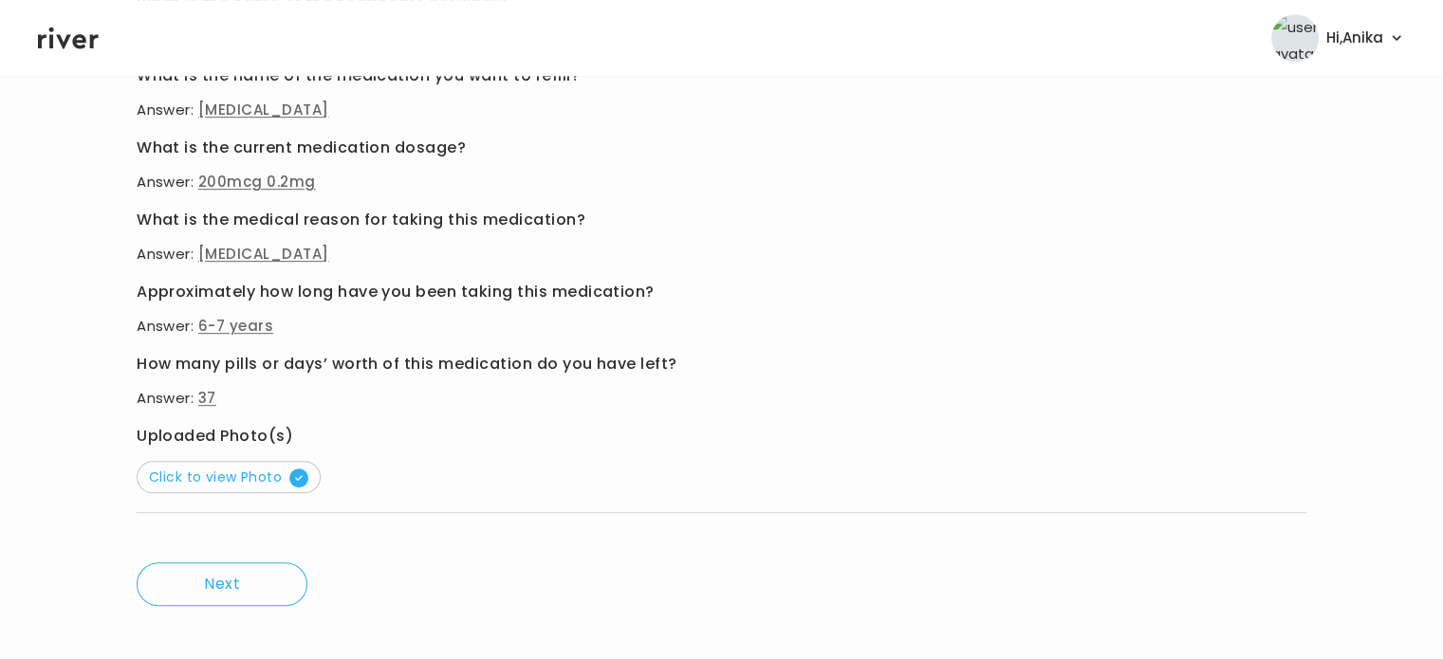
scroll to position [1005, 0]
click at [224, 487] on button "Click to view Photo" at bounding box center [229, 477] width 184 height 32
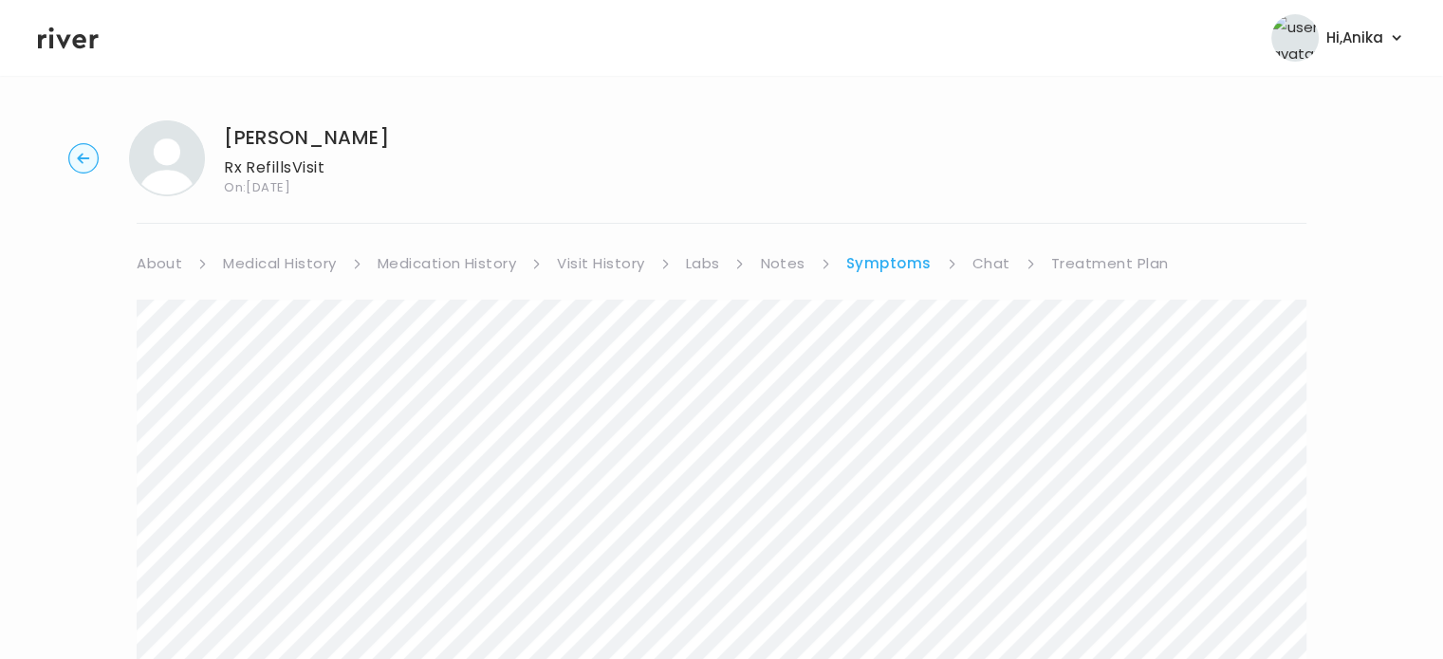
scroll to position [0, 0]
click at [1097, 258] on link "Treatment Plan" at bounding box center [1110, 264] width 118 height 27
click at [266, 310] on button "Add new prescription" at bounding box center [226, 321] width 179 height 27
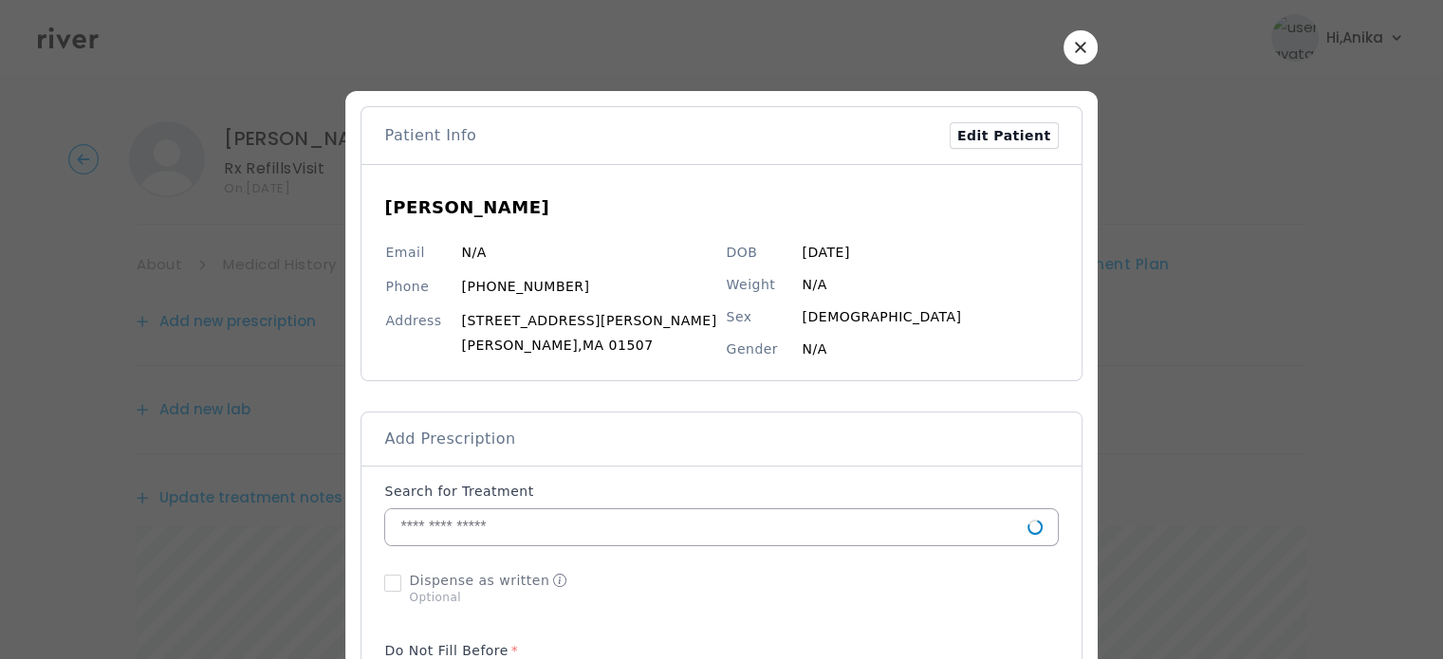
click at [580, 542] on input "text" at bounding box center [705, 527] width 641 height 36
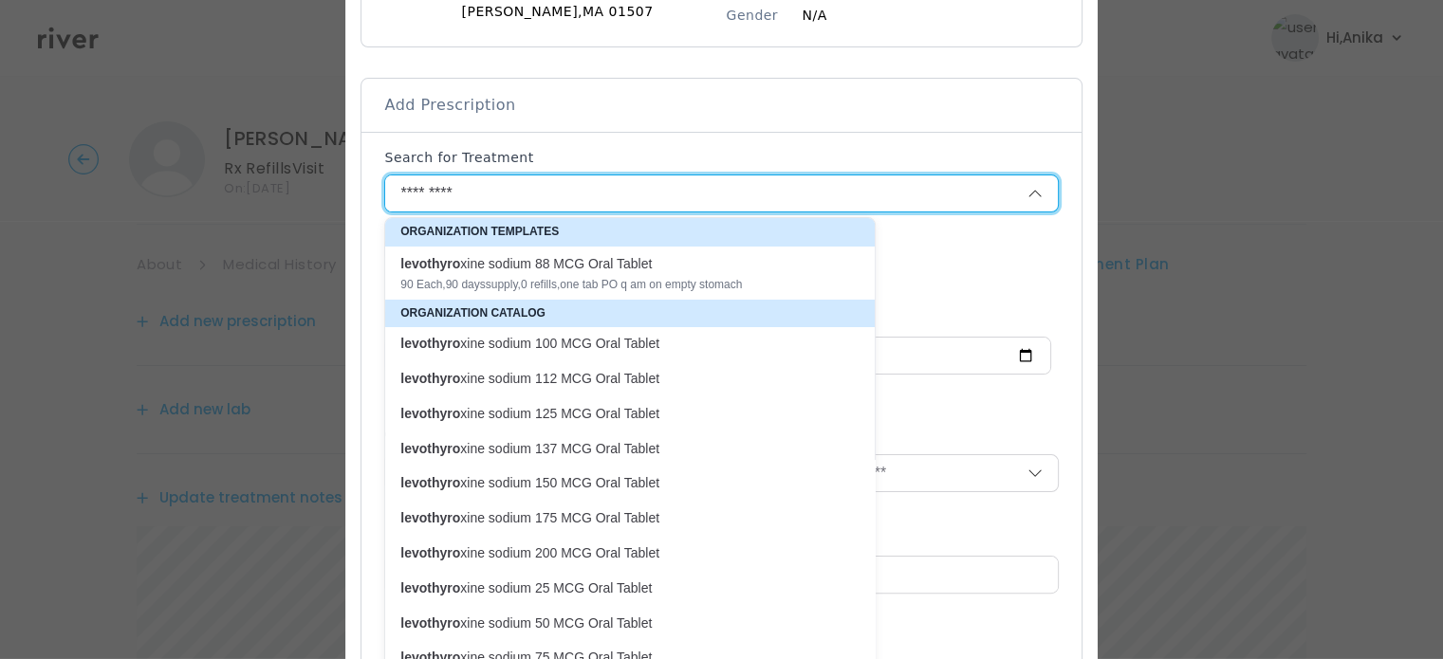
scroll to position [338, 0]
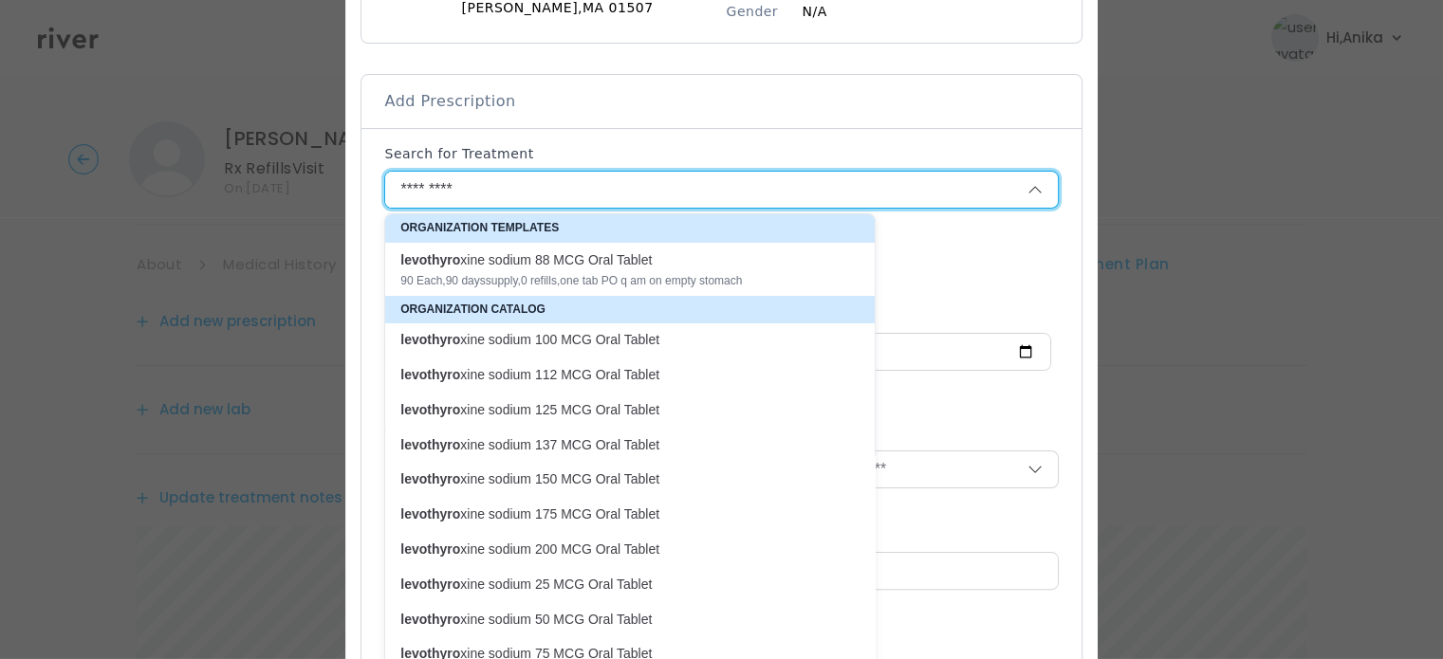
click at [585, 547] on p "levothyro xine sodium 200 MCG Oral Tablet" at bounding box center [618, 550] width 436 height 18
type input "**********"
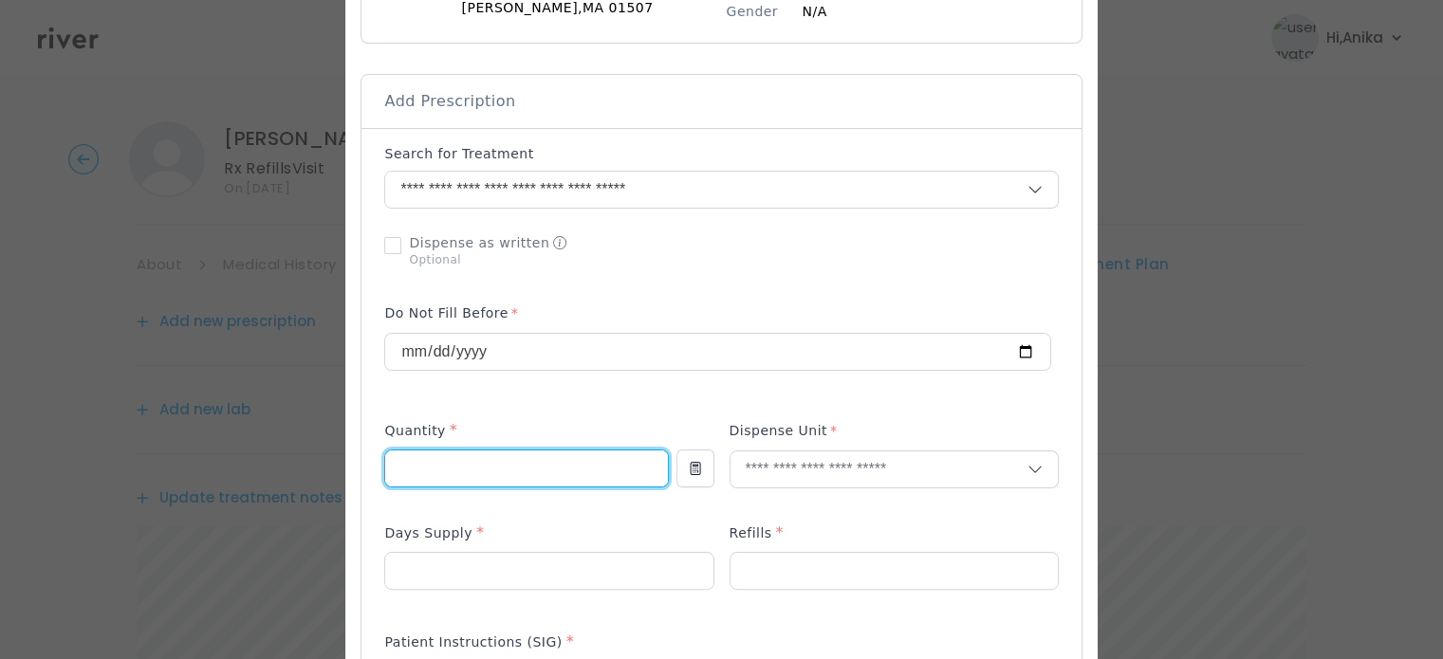
click at [524, 478] on input "number" at bounding box center [526, 469] width 282 height 36
type input "**"
click at [766, 456] on input "text" at bounding box center [878, 469] width 297 height 36
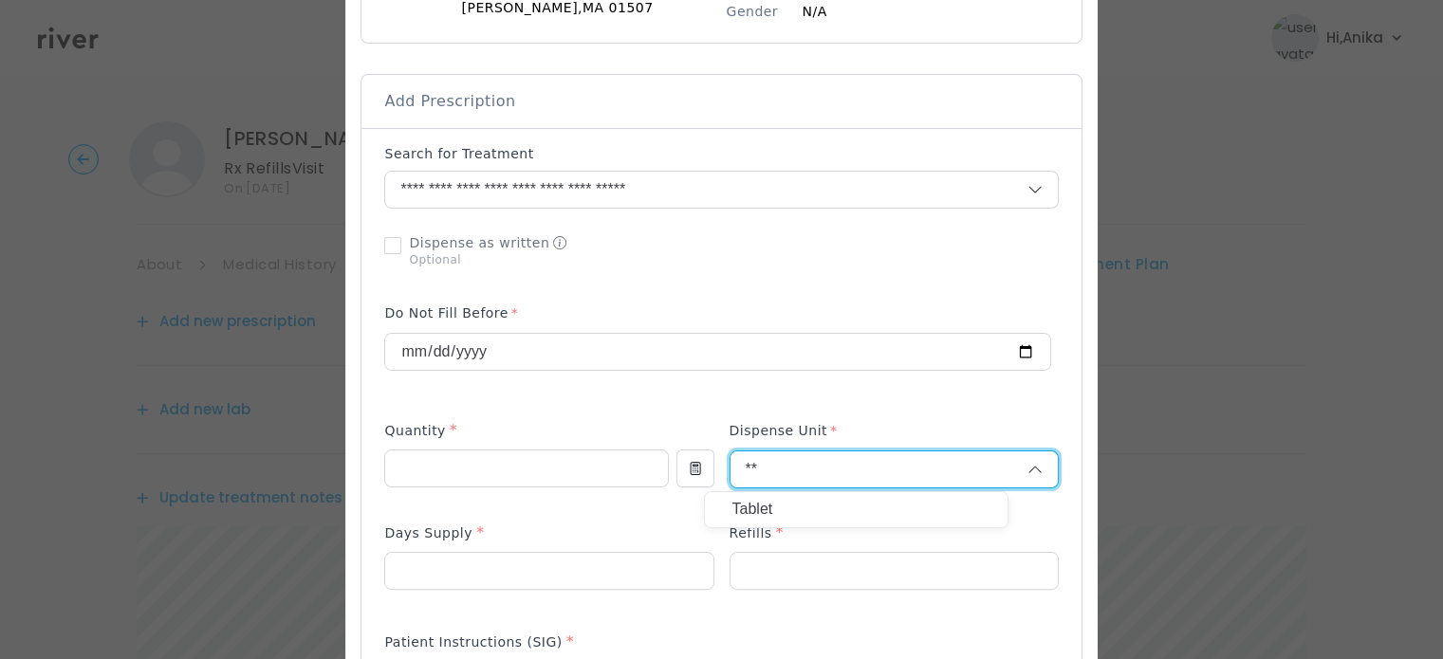
type input "*"
type input "******"
click at [768, 499] on p "Tablet" at bounding box center [855, 510] width 249 height 28
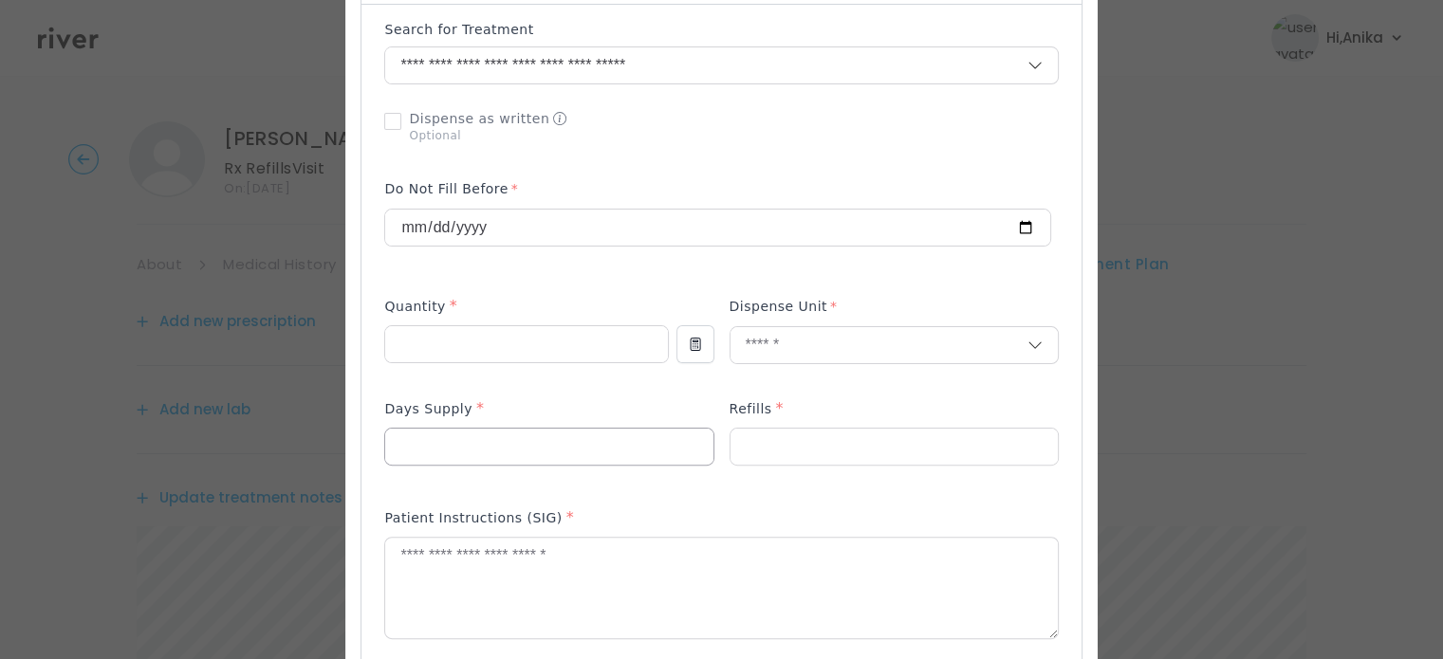
scroll to position [465, 0]
click at [455, 458] on input "number" at bounding box center [548, 444] width 327 height 36
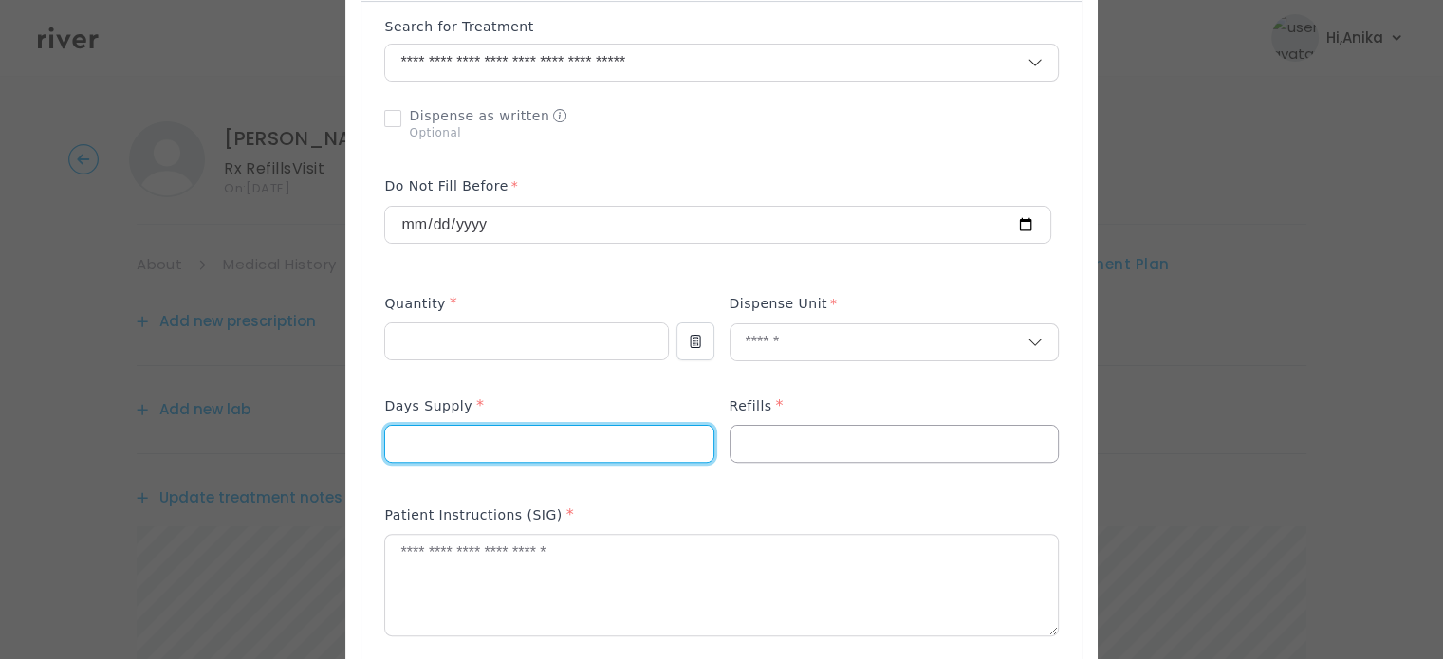
type input "**"
click at [789, 440] on input "number" at bounding box center [893, 444] width 327 height 36
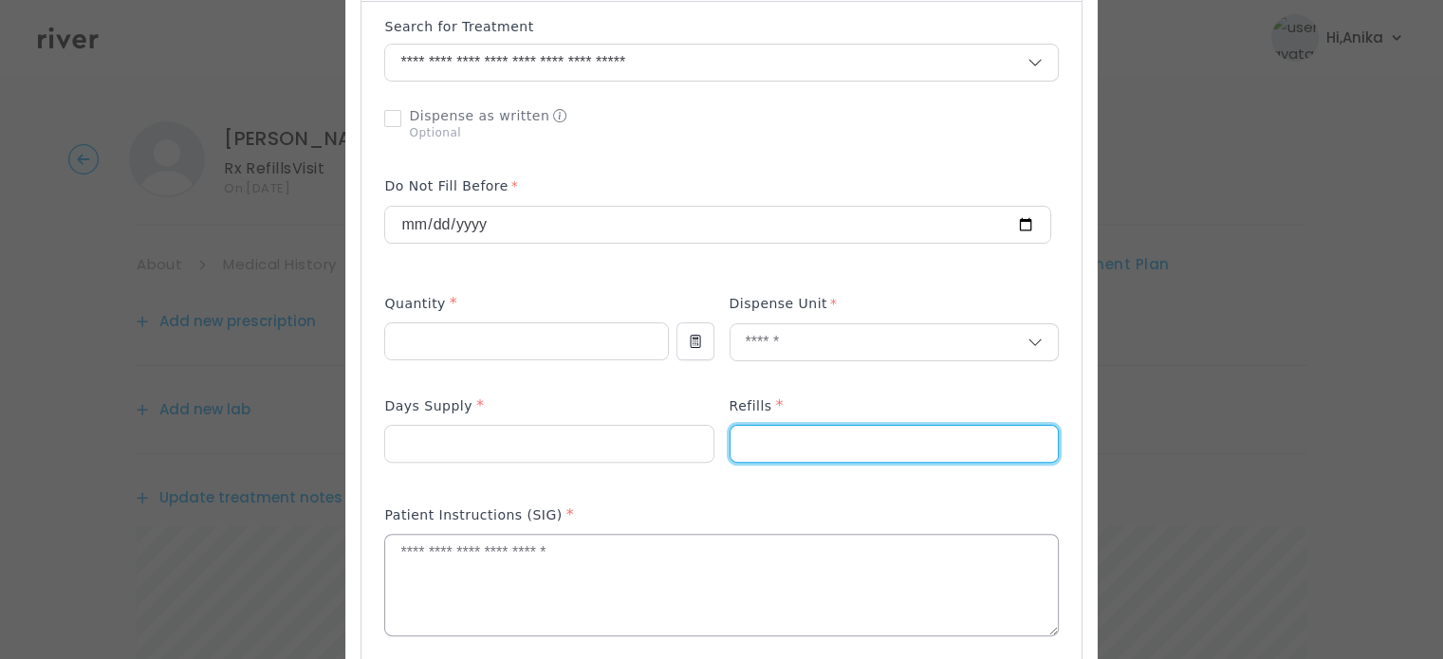
type input "*"
click at [716, 579] on textarea at bounding box center [720, 585] width 671 height 101
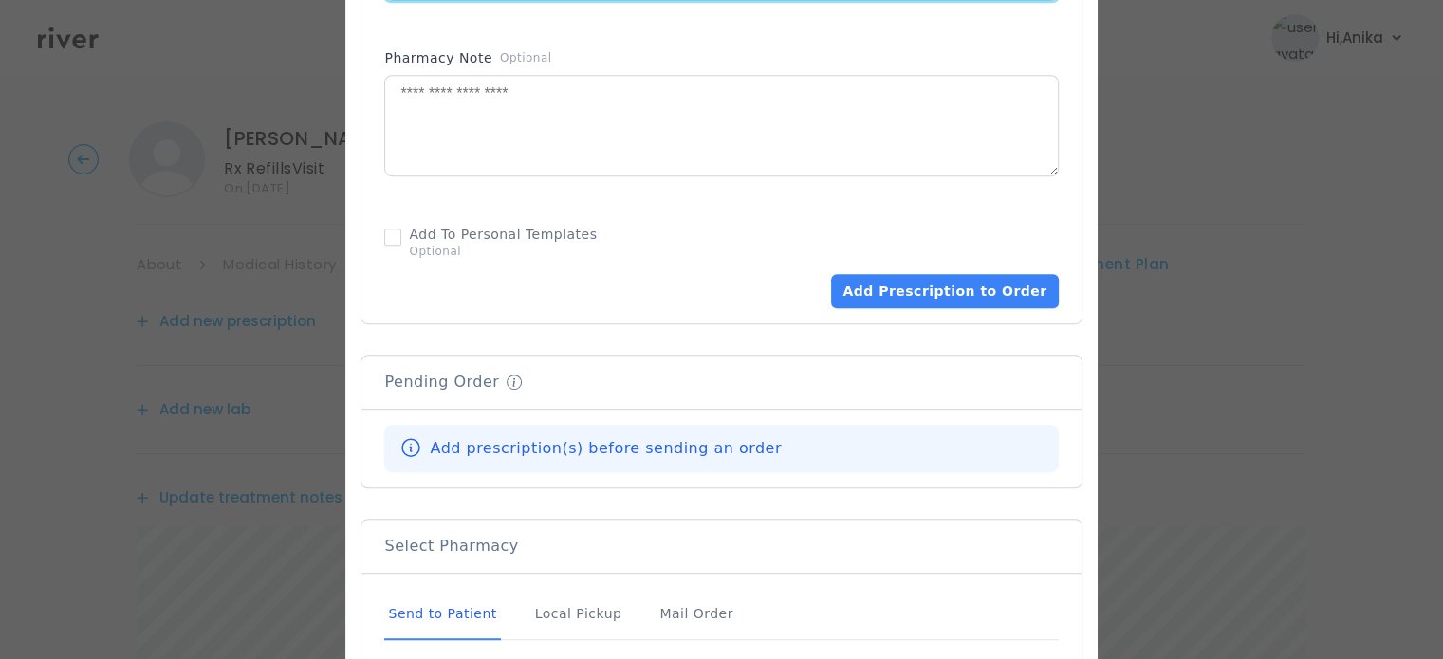
scroll to position [1139, 0]
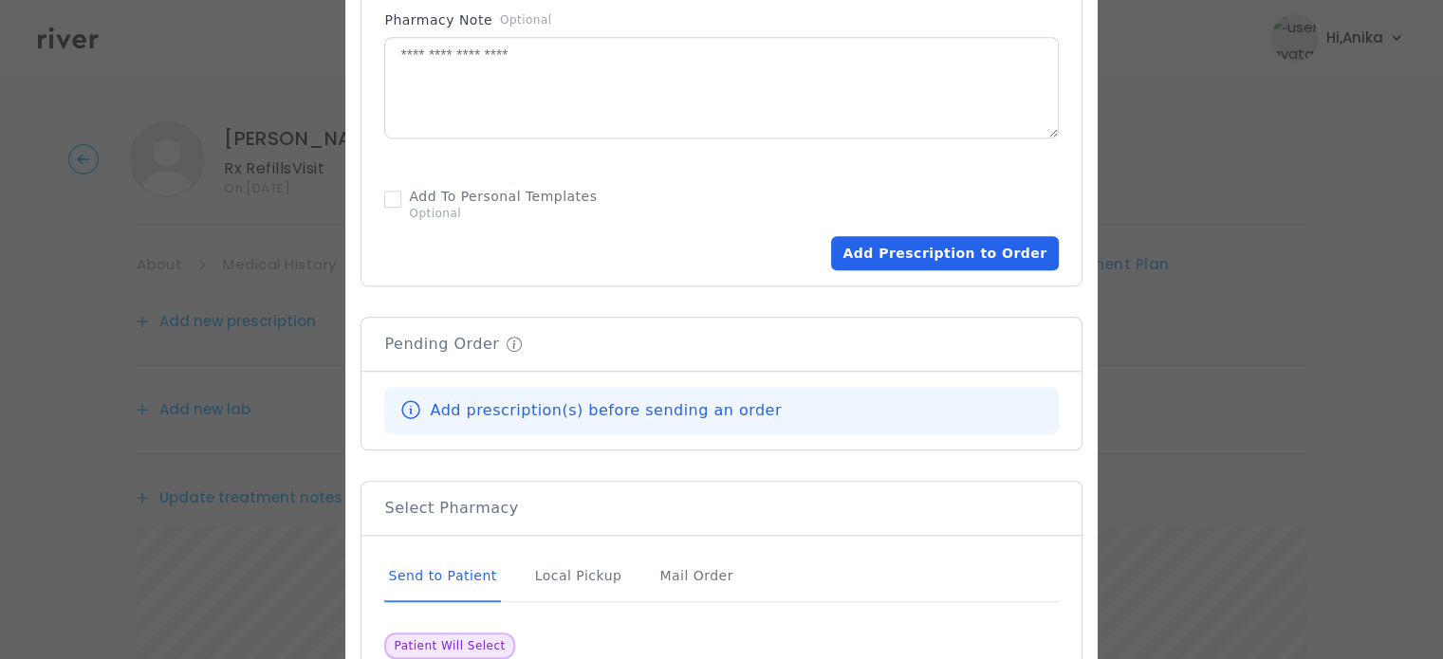
type textarea "**********"
click at [840, 248] on button "Add Prescription to Order" at bounding box center [944, 253] width 227 height 34
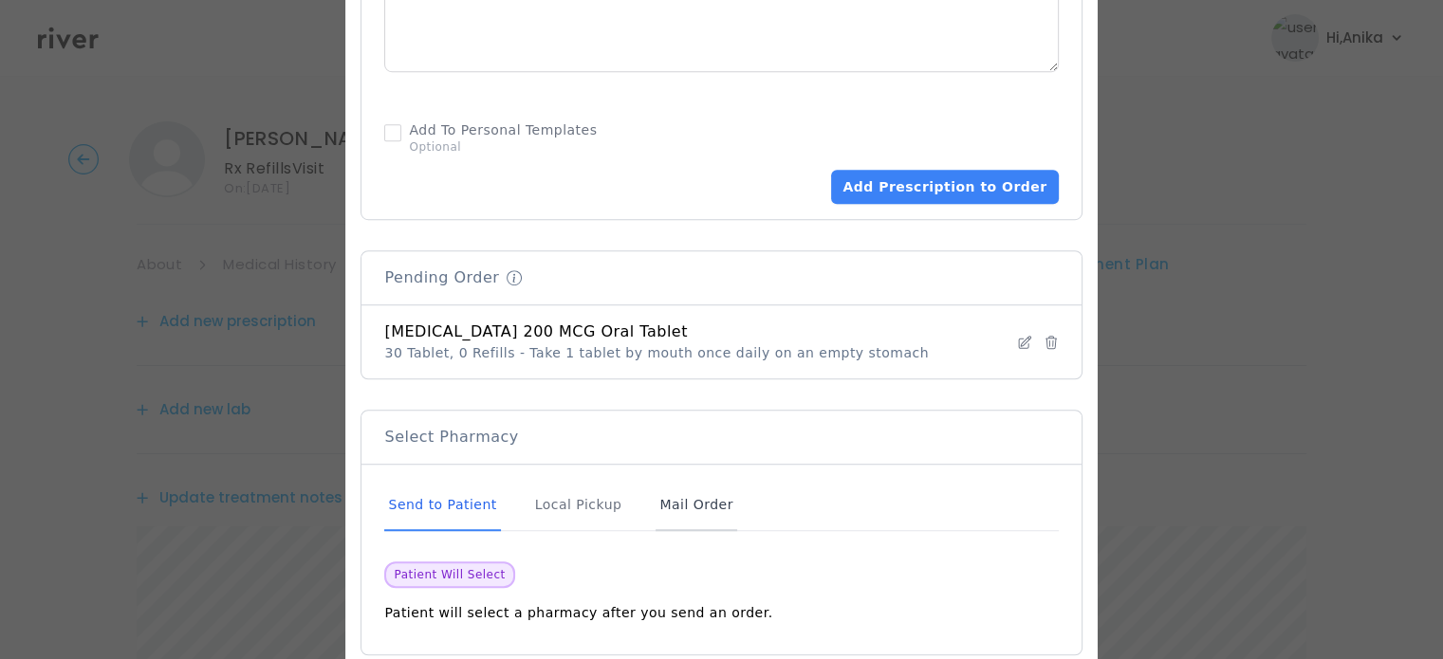
scroll to position [1210, 0]
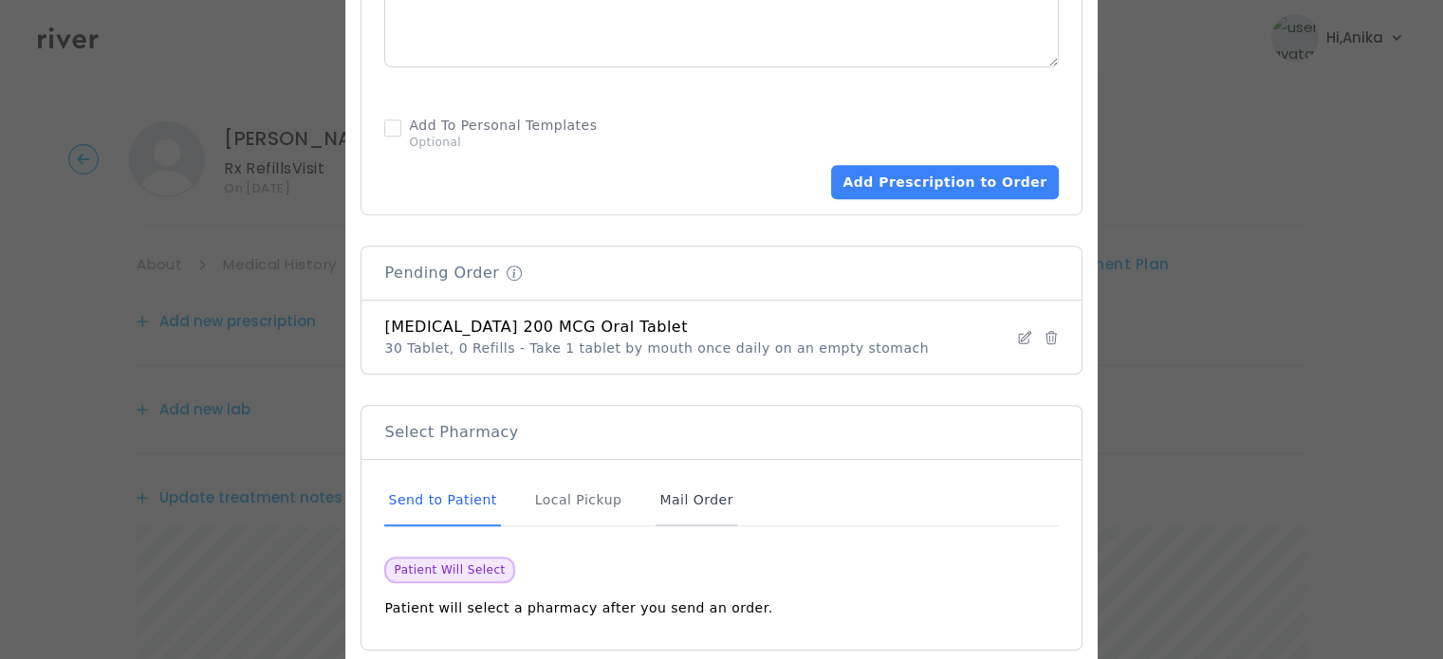
click at [672, 514] on div "Mail Order" at bounding box center [695, 500] width 81 height 51
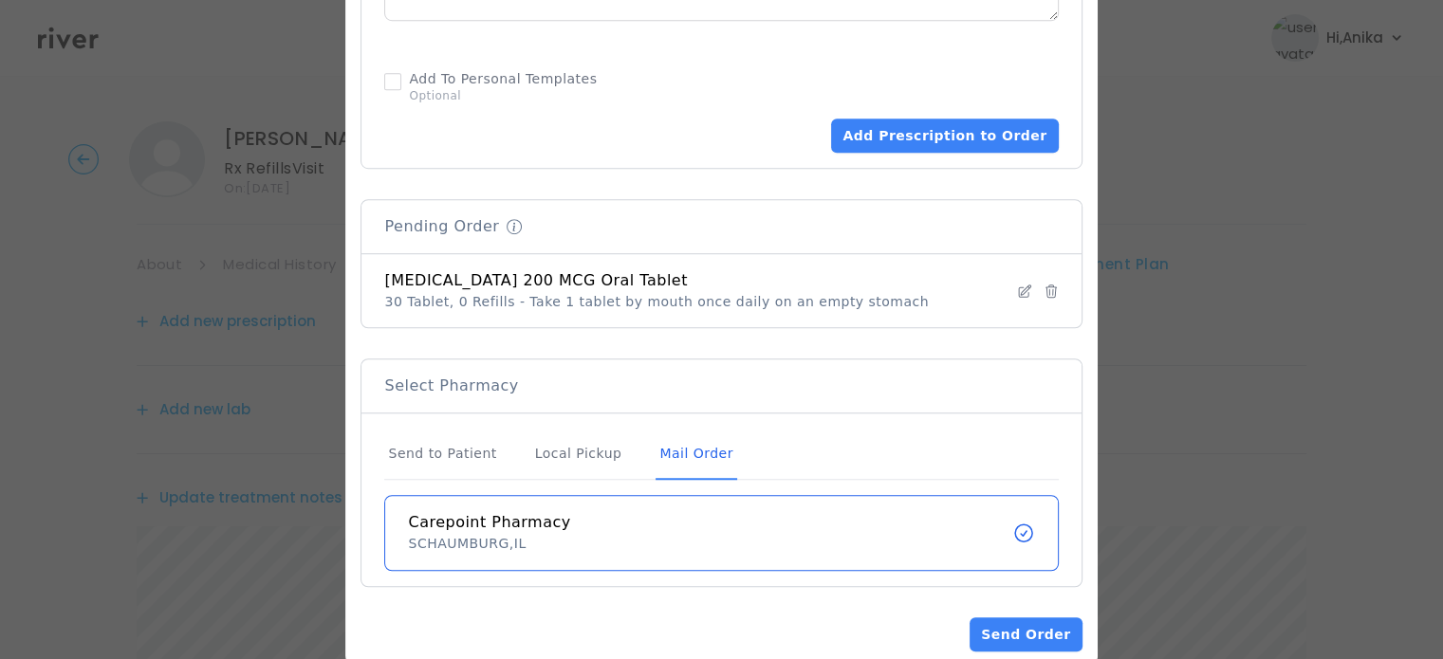
scroll to position [1290, 0]
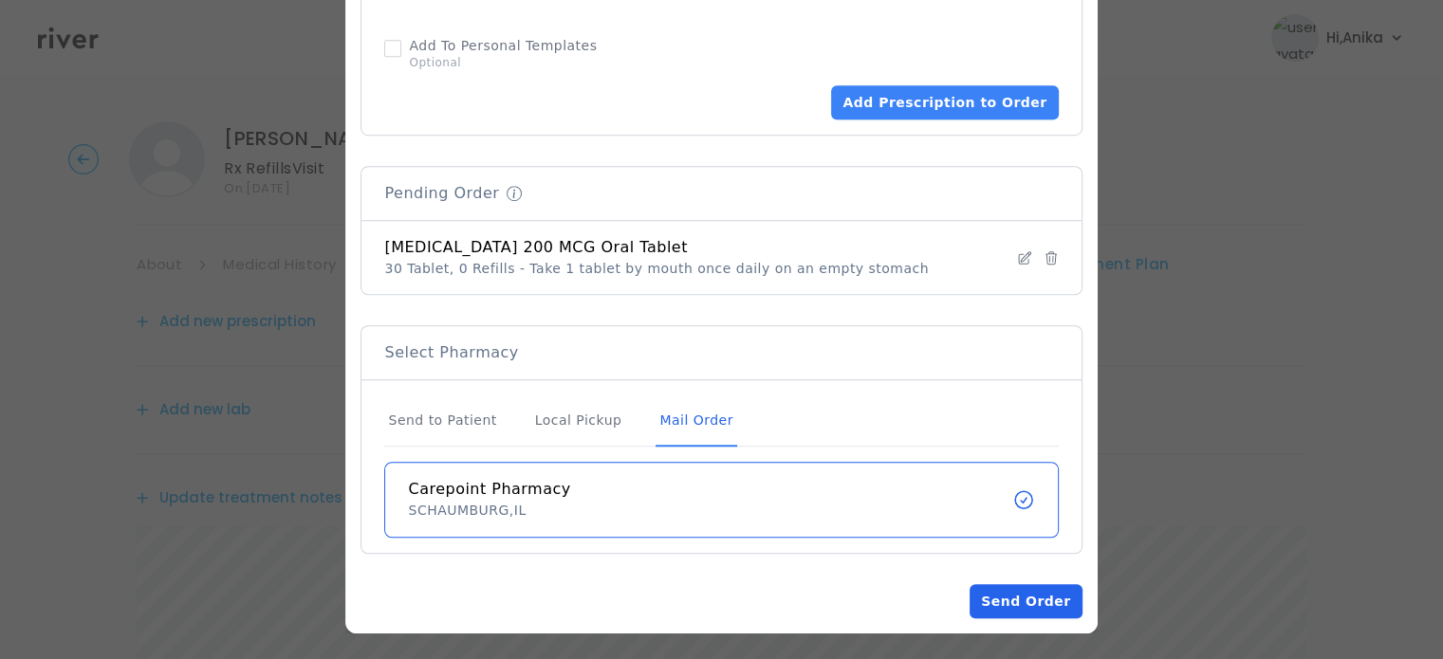
click at [999, 590] on button "Send Order" at bounding box center [1025, 601] width 112 height 34
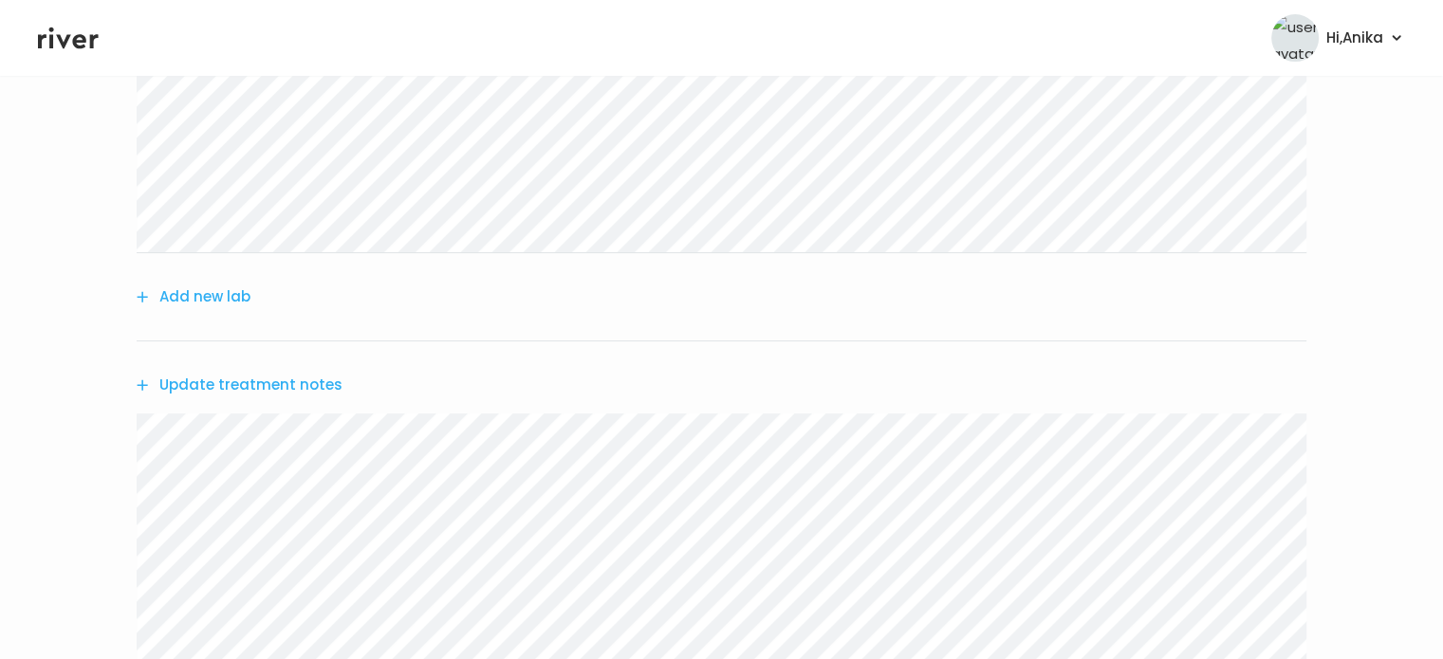
scroll to position [309, 0]
click at [283, 386] on button "Update treatment notes" at bounding box center [240, 382] width 206 height 27
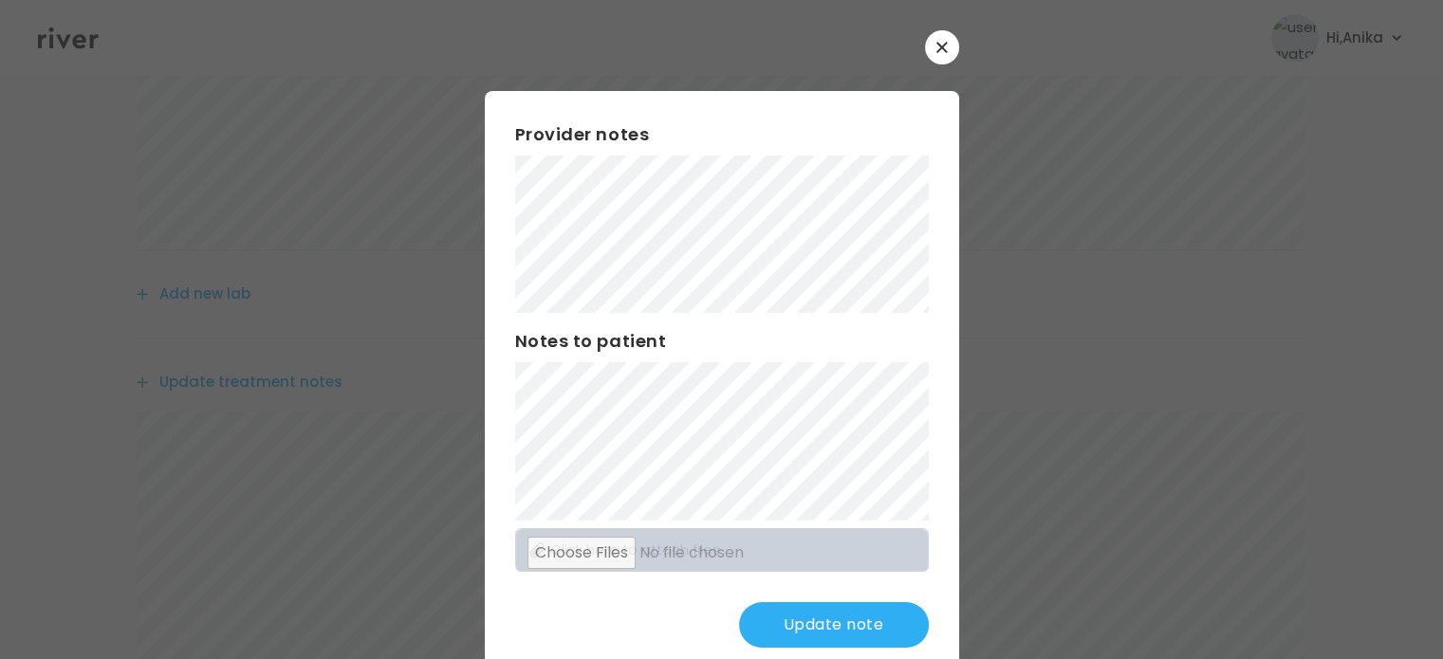
click at [796, 614] on button "Update note" at bounding box center [834, 625] width 190 height 46
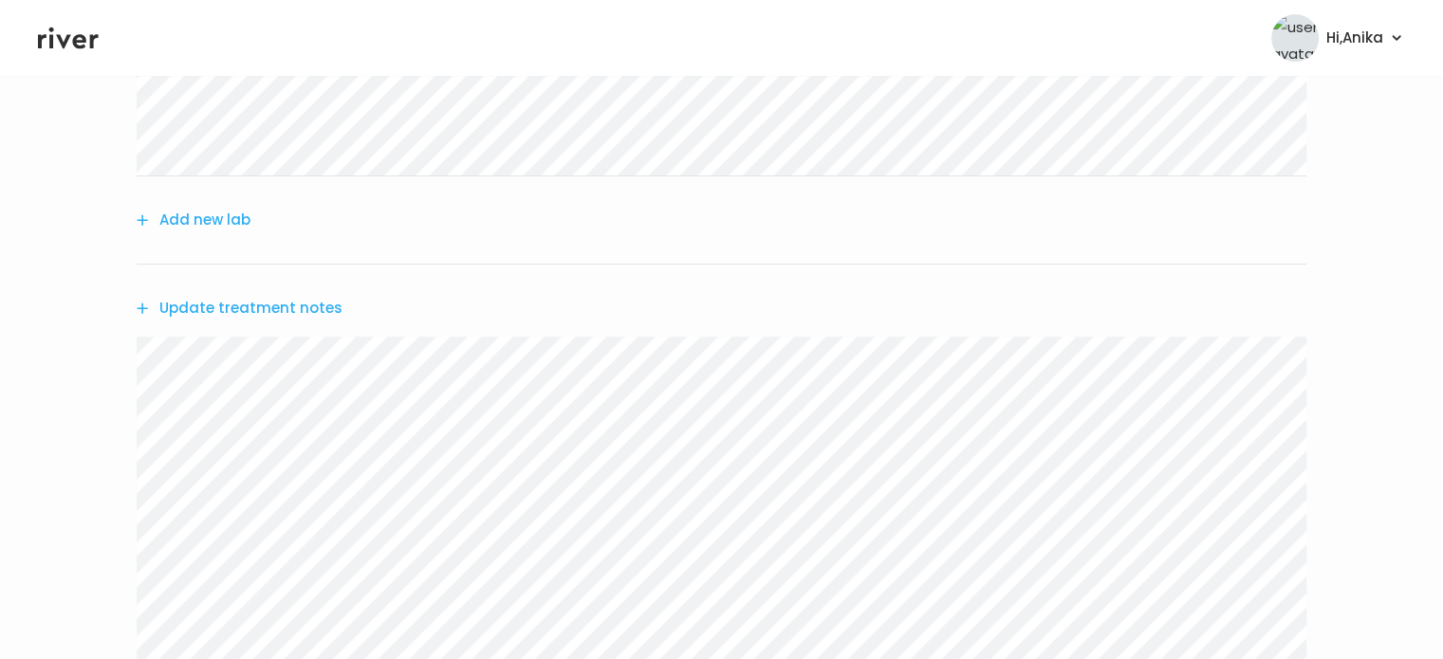
scroll to position [410, 0]
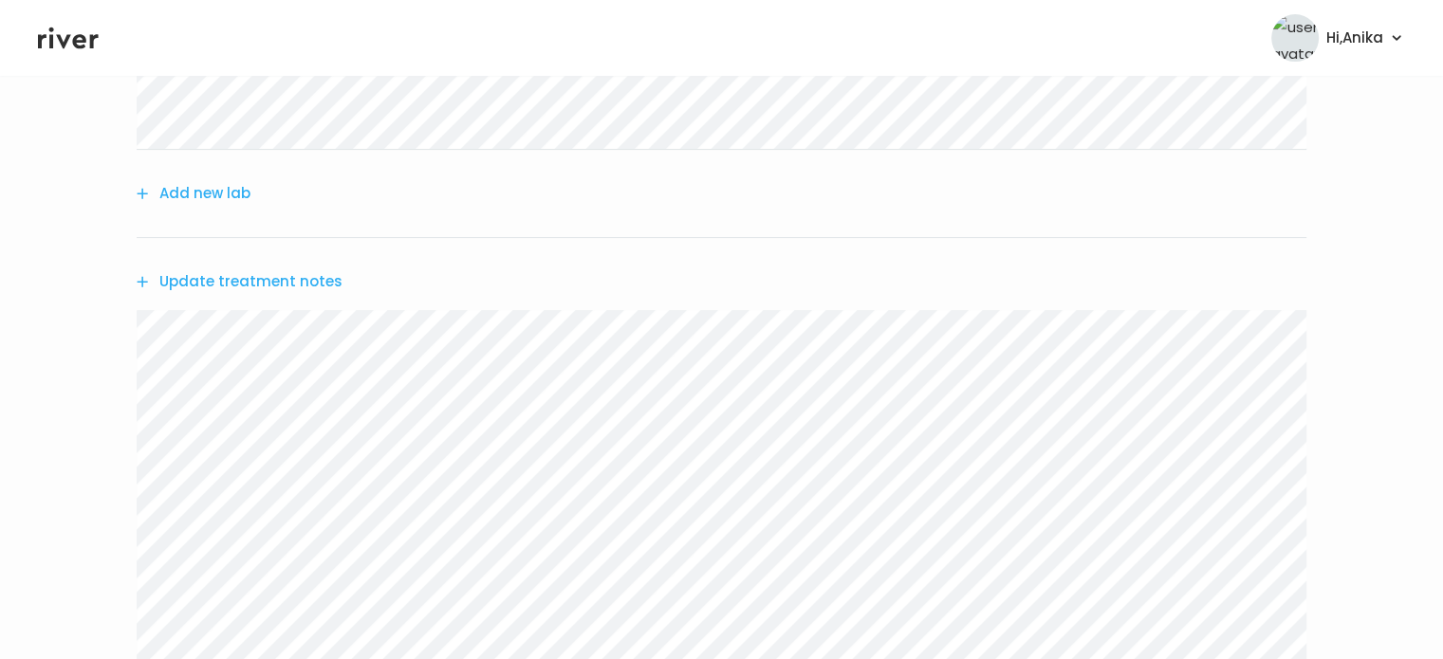
click at [241, 204] on button "Add new lab" at bounding box center [194, 193] width 114 height 27
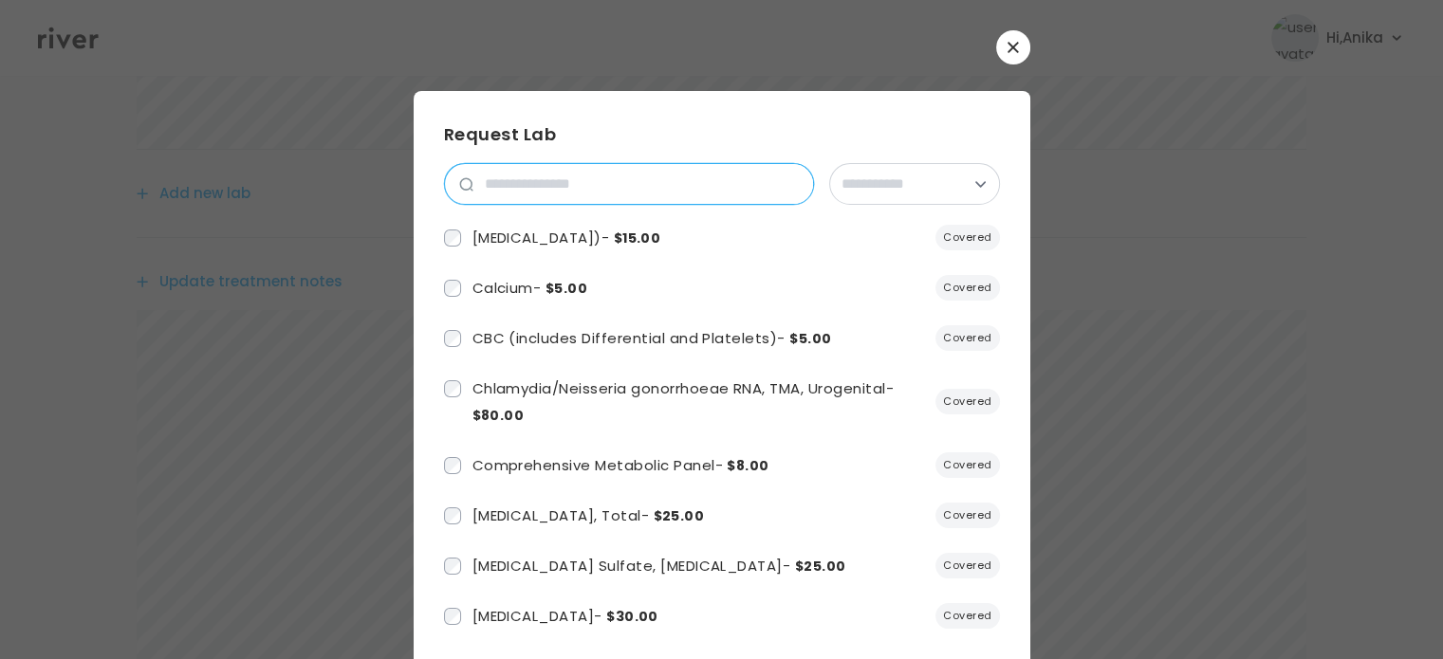
click at [577, 179] on input "search" at bounding box center [643, 184] width 340 height 40
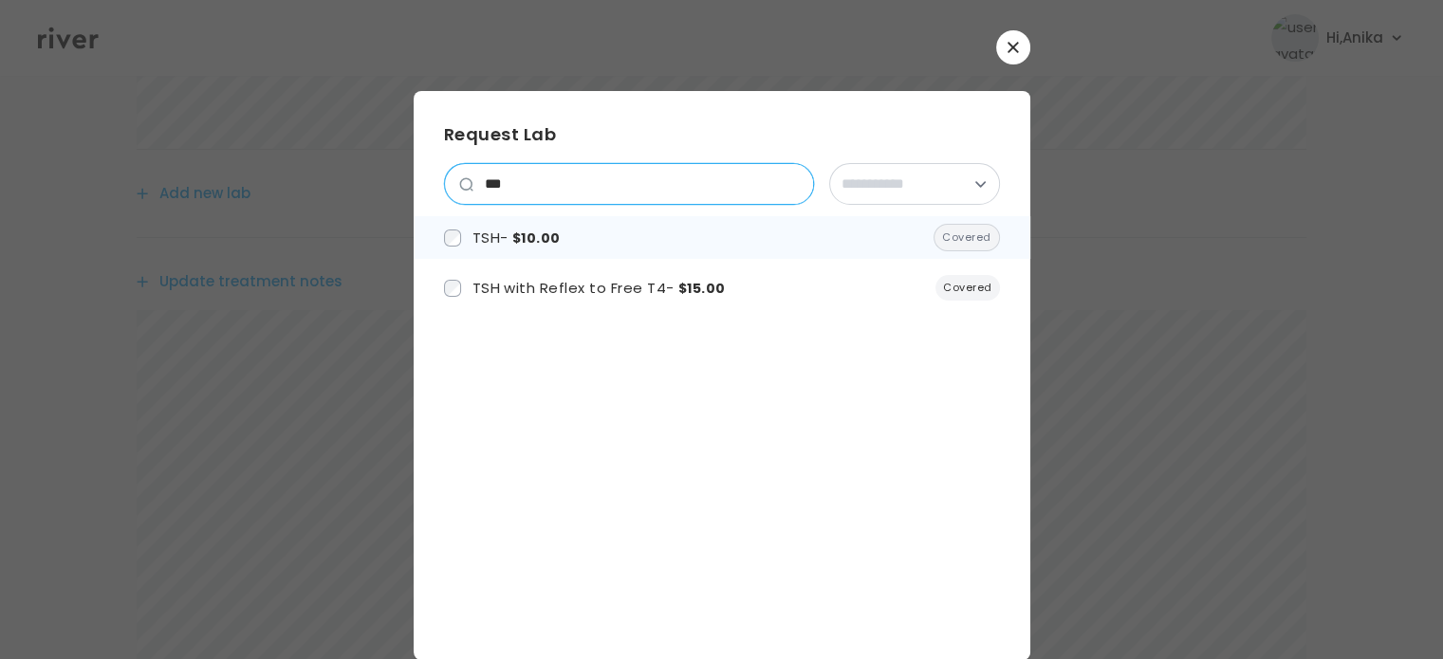
type input "***"
click at [527, 247] on span "$10.00" at bounding box center [536, 238] width 48 height 19
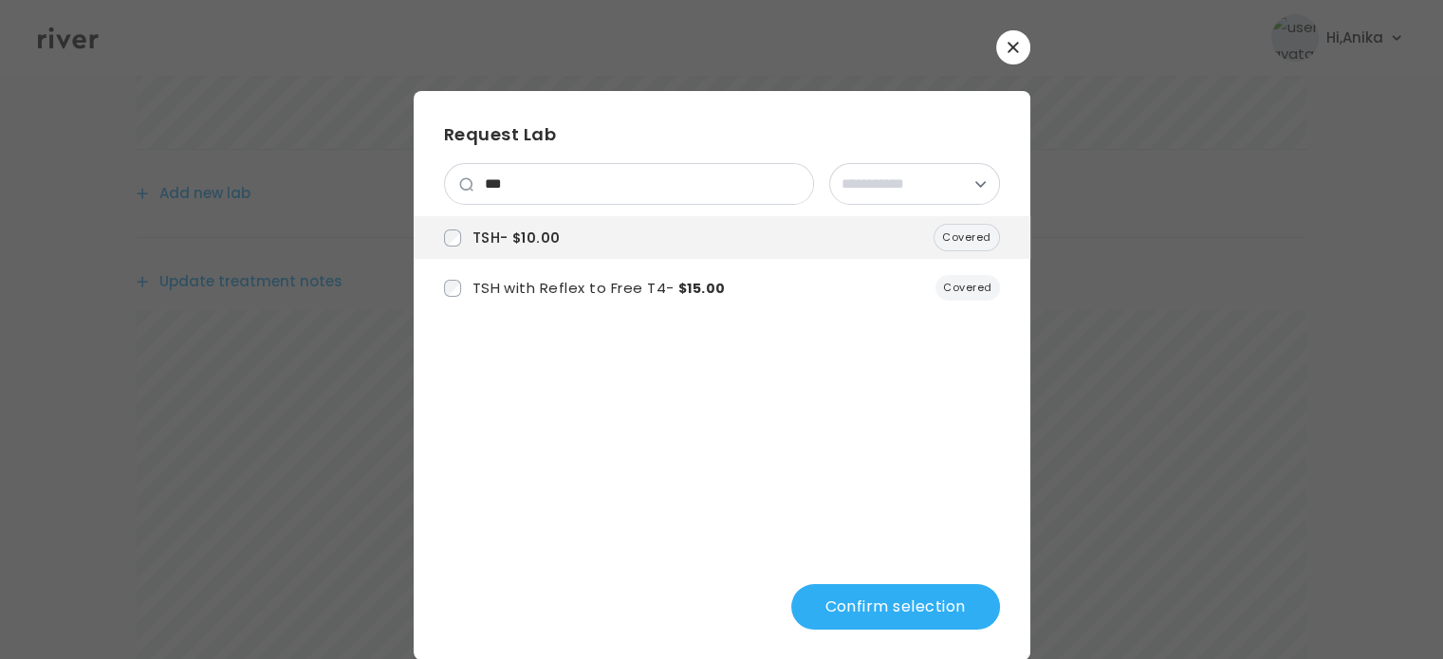
click at [855, 594] on button "Confirm selection" at bounding box center [895, 607] width 209 height 46
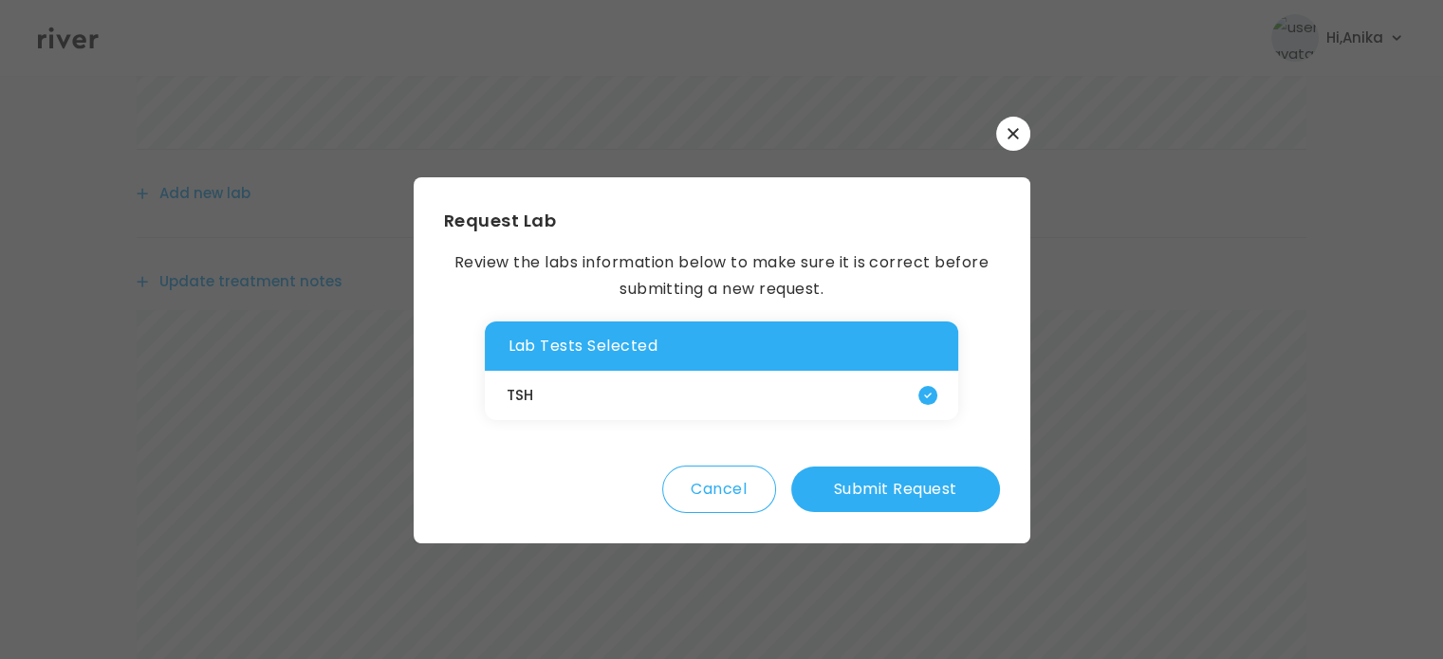
click at [886, 498] on button "Submit Request" at bounding box center [895, 490] width 209 height 46
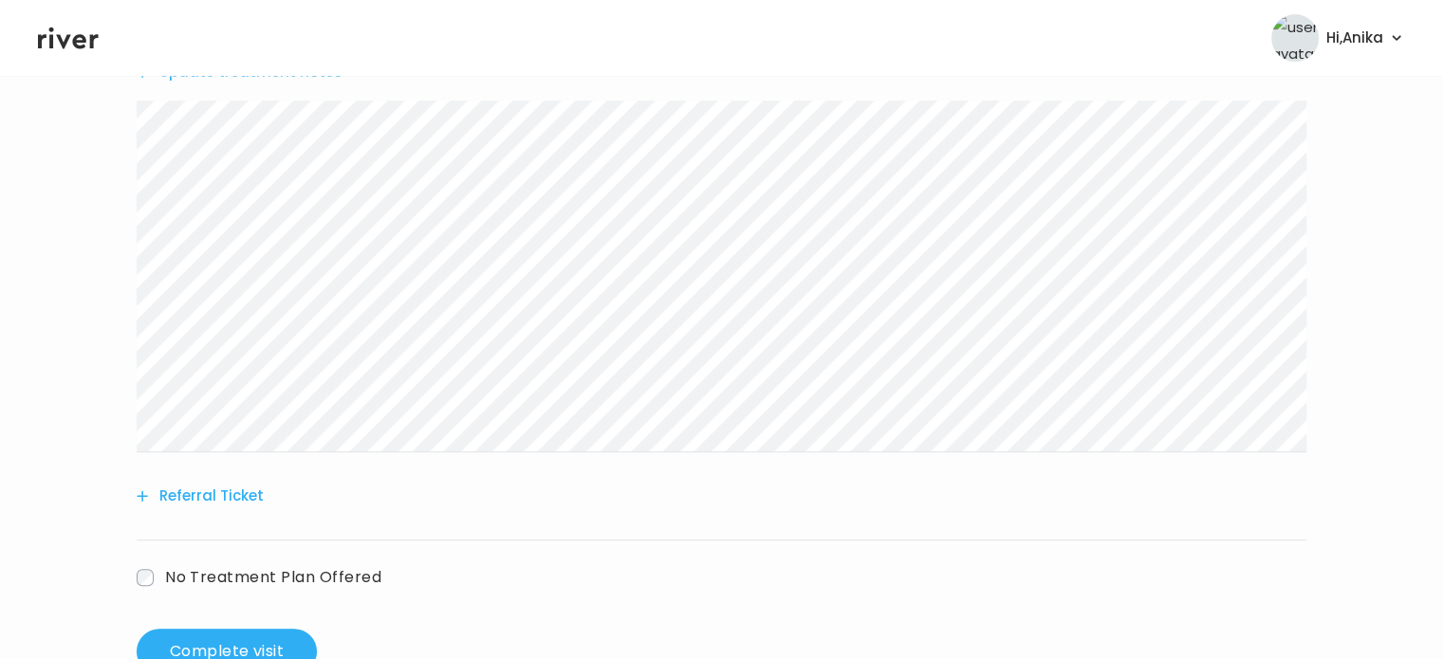
scroll to position [800, 0]
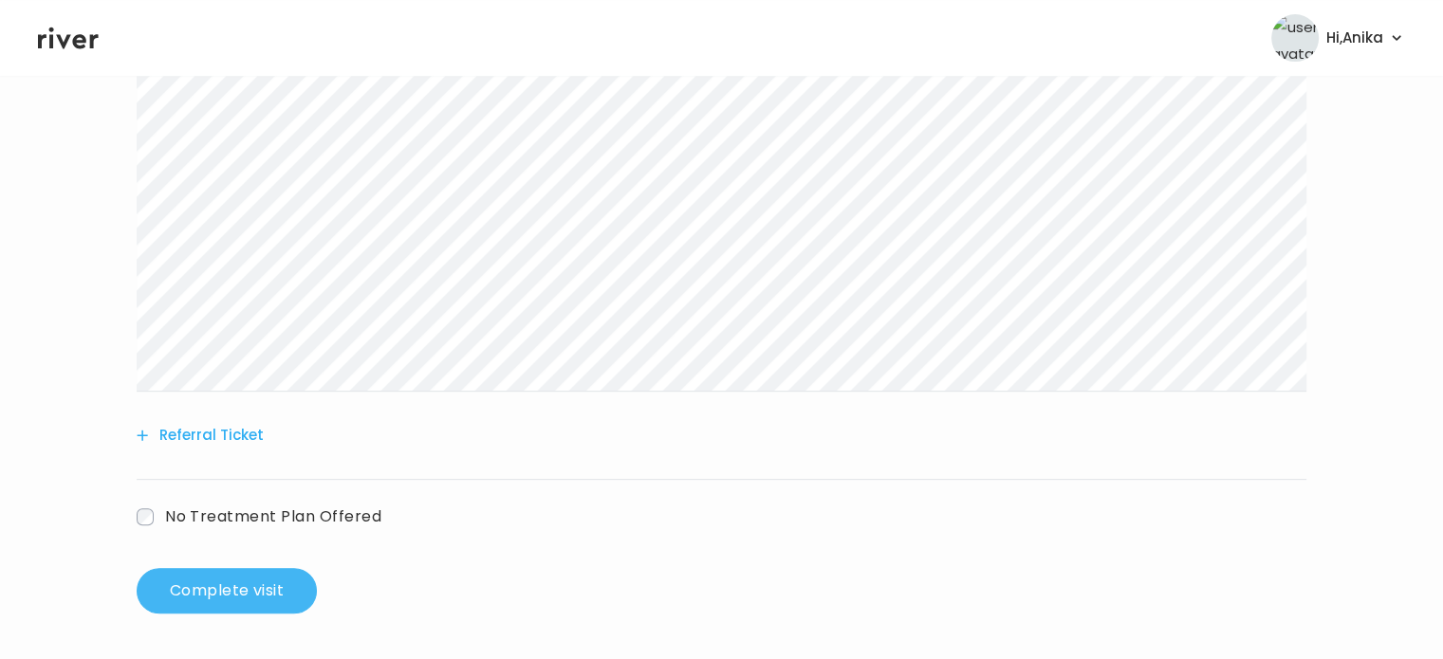
click at [256, 580] on button "Complete visit" at bounding box center [227, 591] width 180 height 46
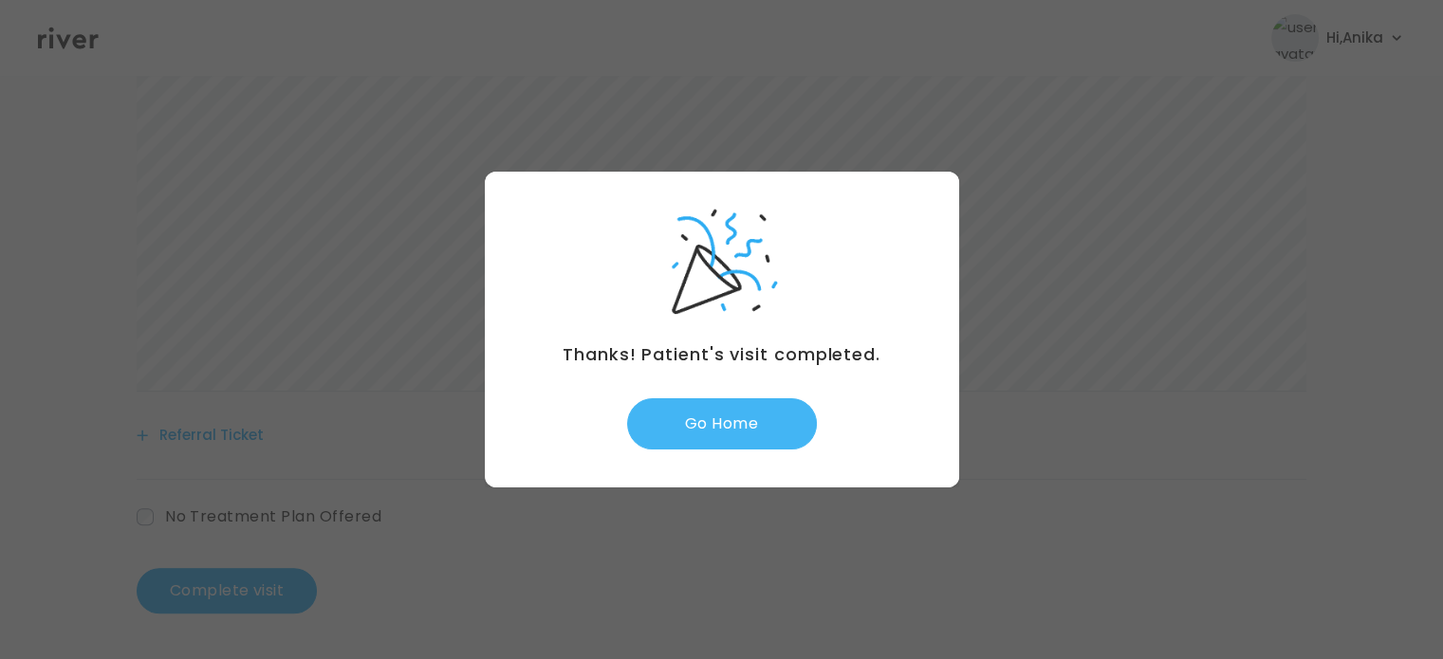
click at [759, 402] on button "Go Home" at bounding box center [722, 423] width 190 height 51
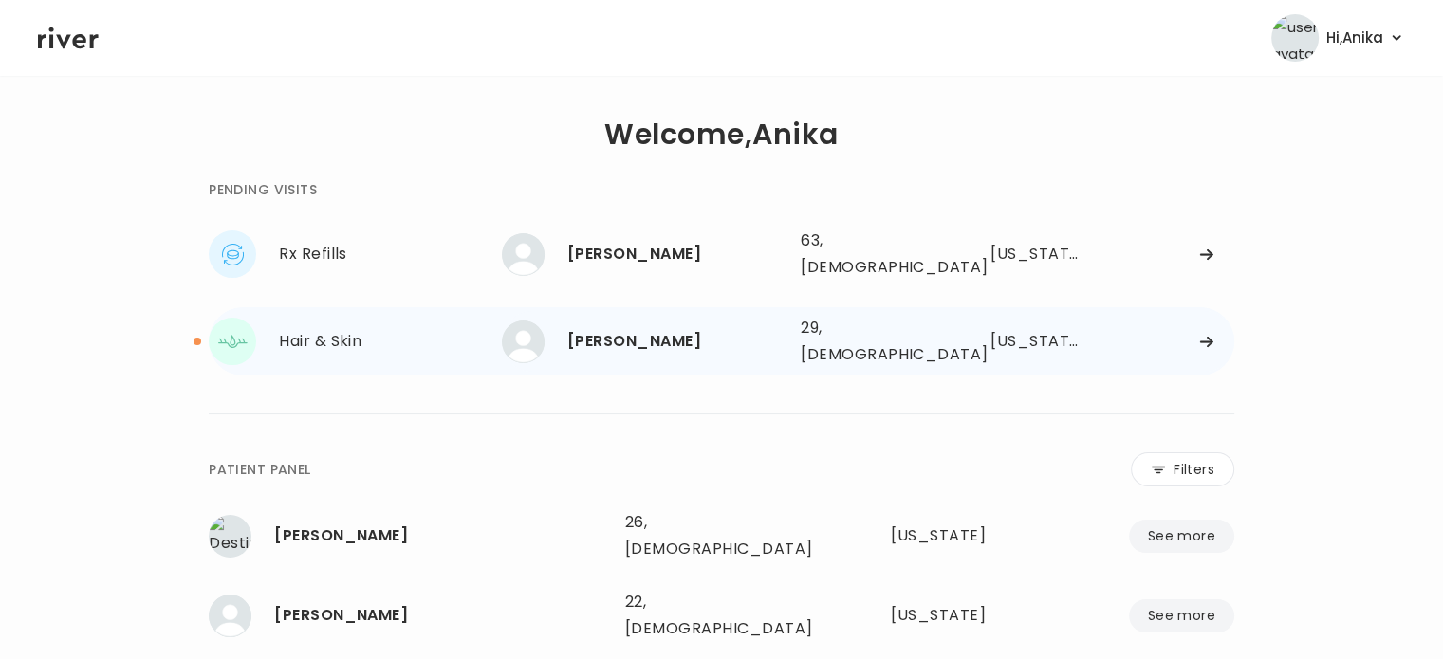
click at [668, 328] on div "[PERSON_NAME]" at bounding box center [676, 341] width 218 height 27
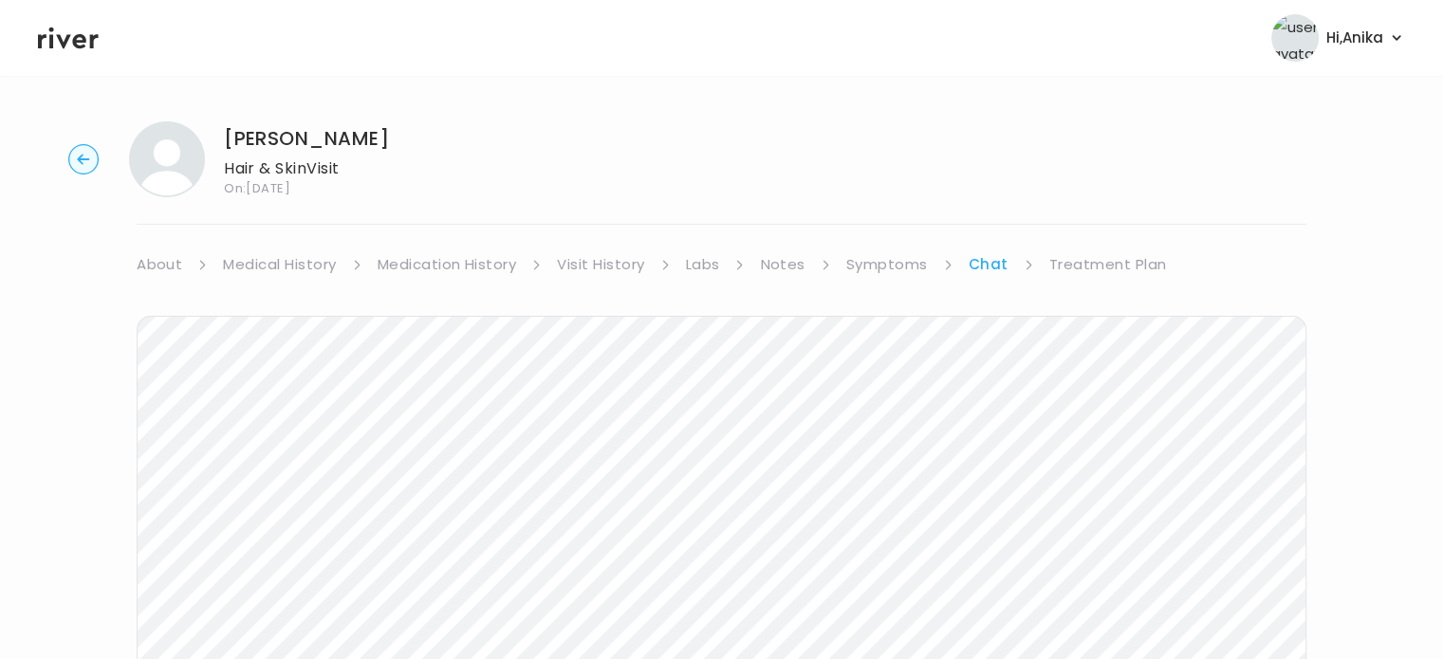
scroll to position [176, 0]
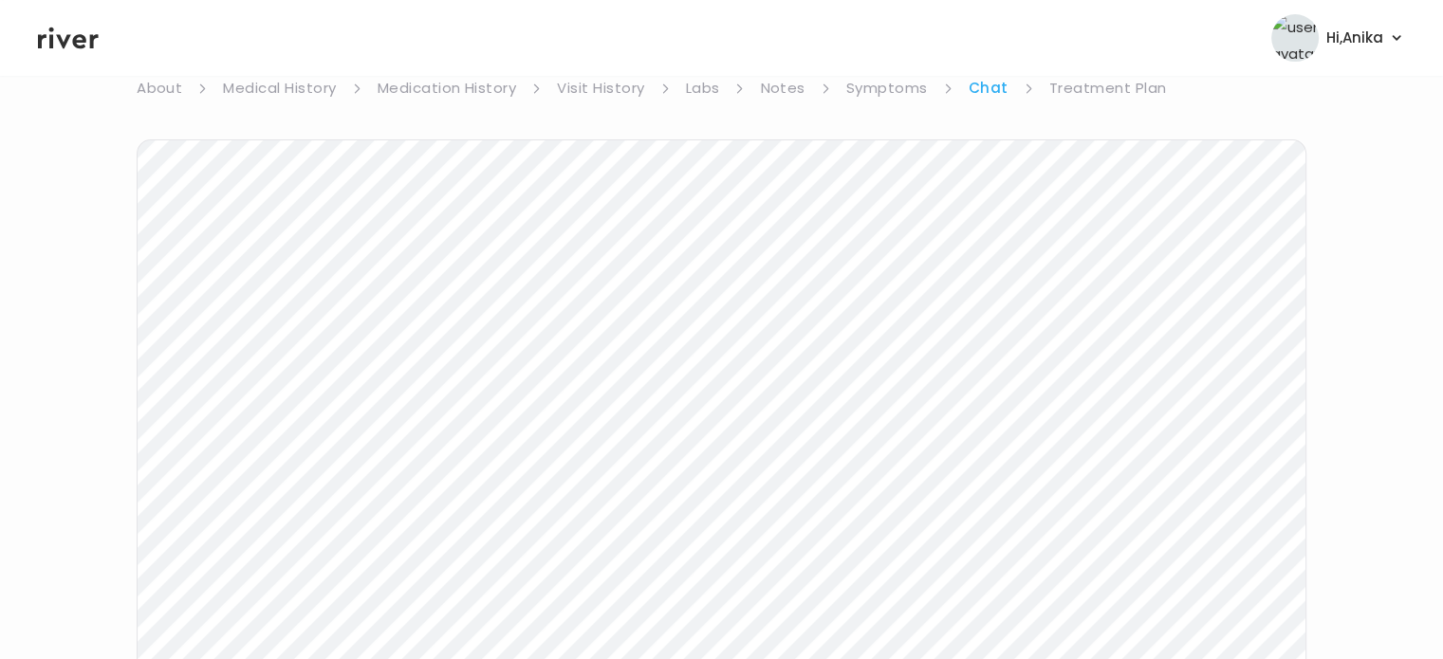
click at [1074, 98] on link "Treatment Plan" at bounding box center [1108, 88] width 118 height 27
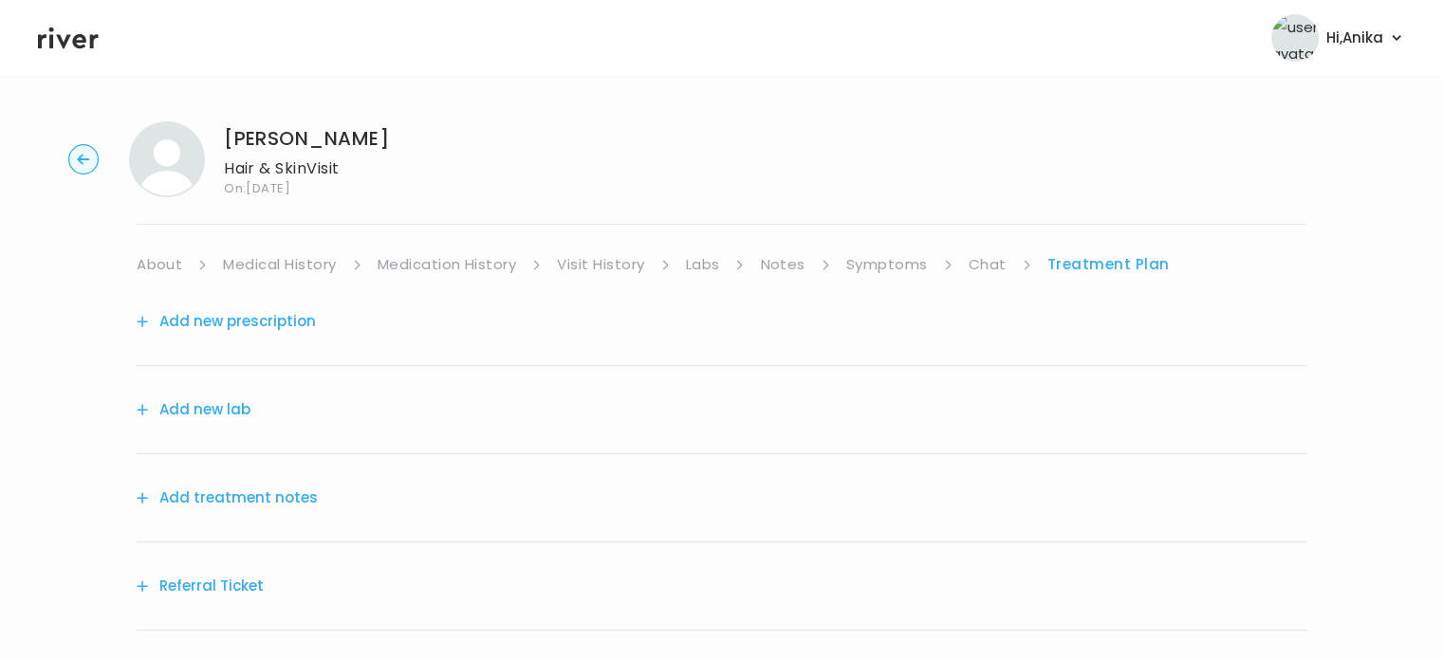
click at [253, 500] on button "Add treatment notes" at bounding box center [227, 498] width 181 height 27
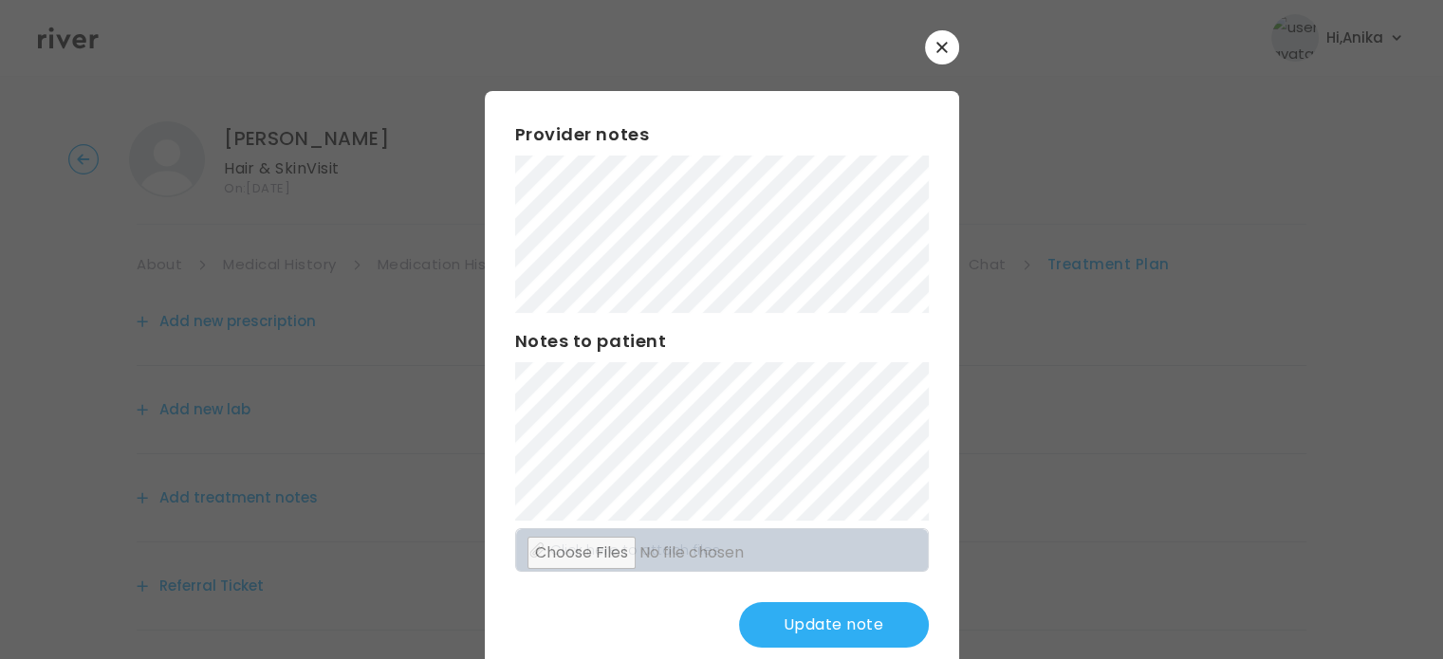
click at [773, 606] on button "Update note" at bounding box center [834, 625] width 190 height 46
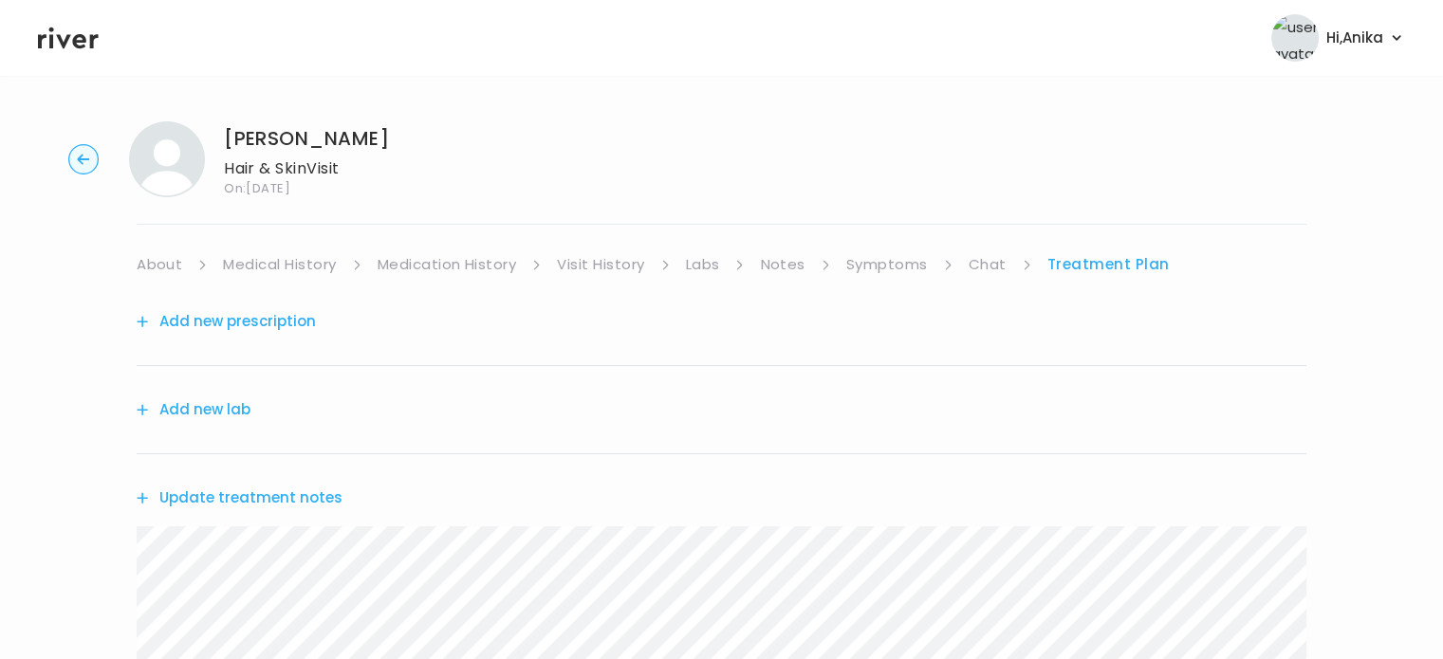
click at [285, 312] on button "Add new prescription" at bounding box center [226, 321] width 179 height 27
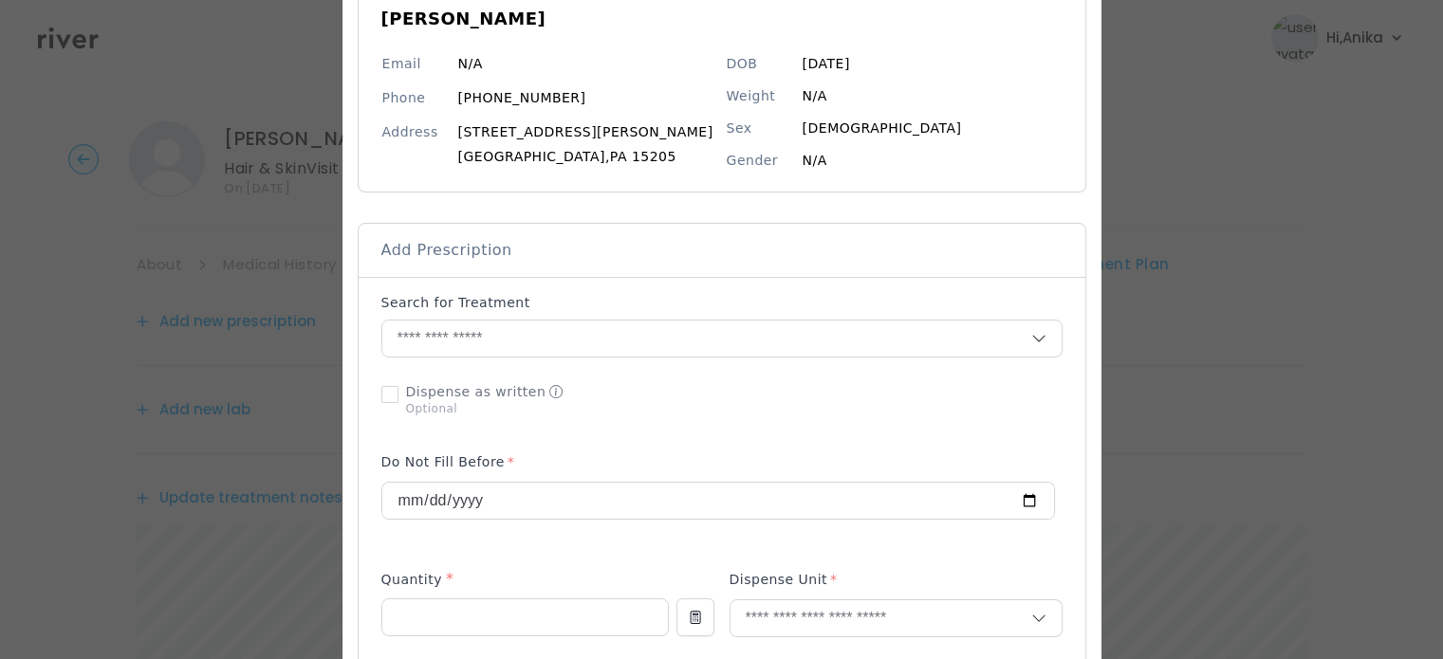
scroll to position [213, 0]
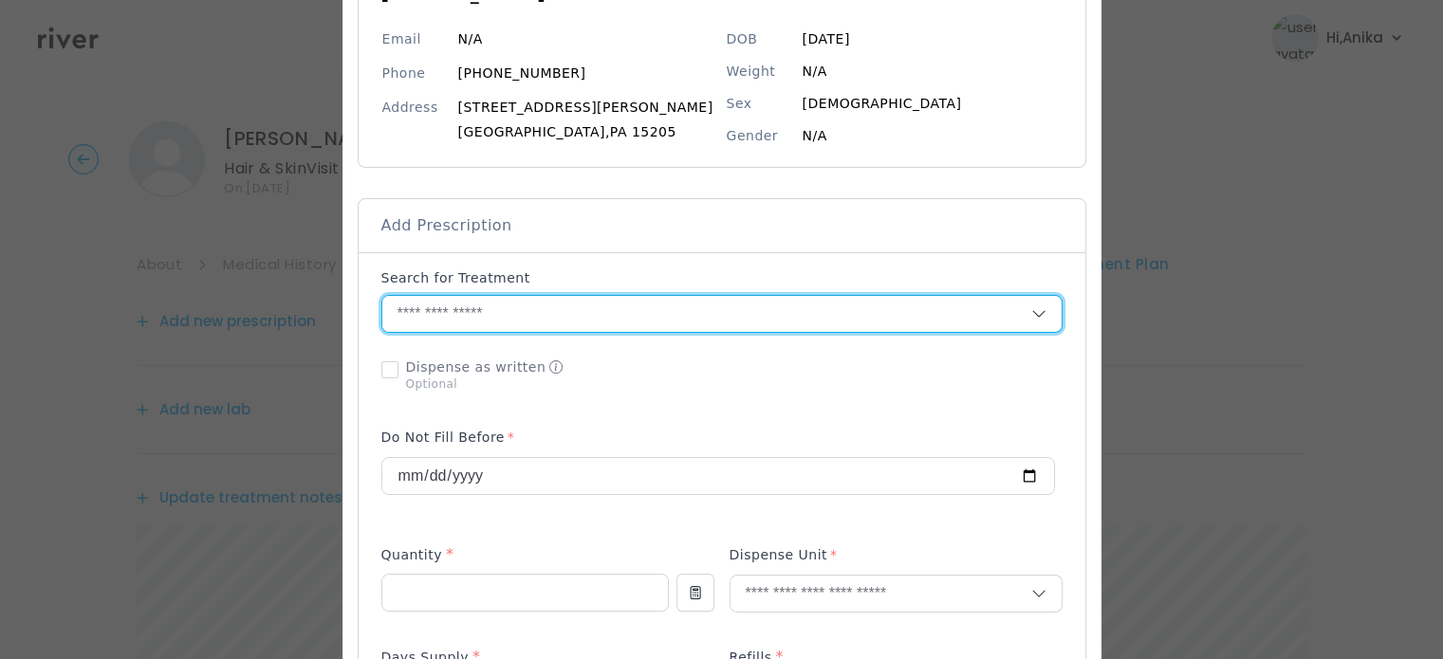
click at [506, 309] on input "text" at bounding box center [706, 314] width 649 height 36
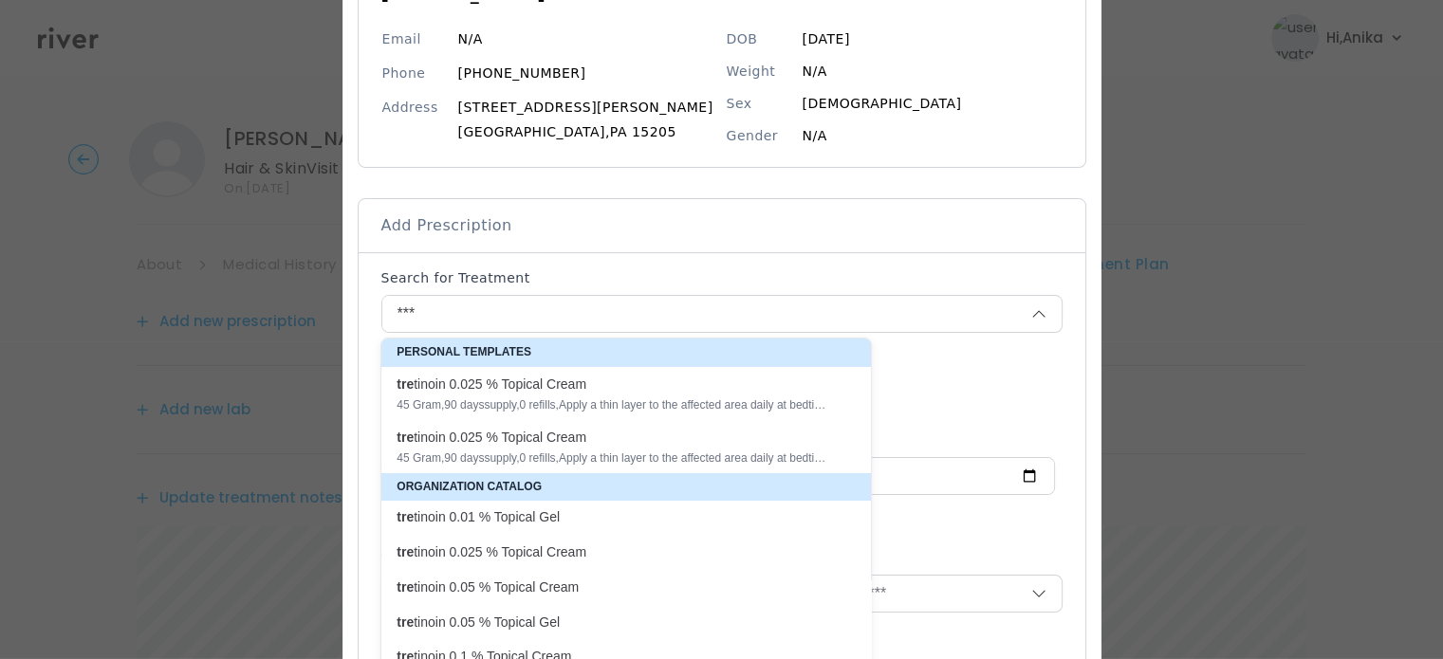
click at [527, 381] on div "tre tinoin 0.025 % Topical Cream" at bounding box center [614, 384] width 436 height 19
type input "**********"
type input "**"
type input "*"
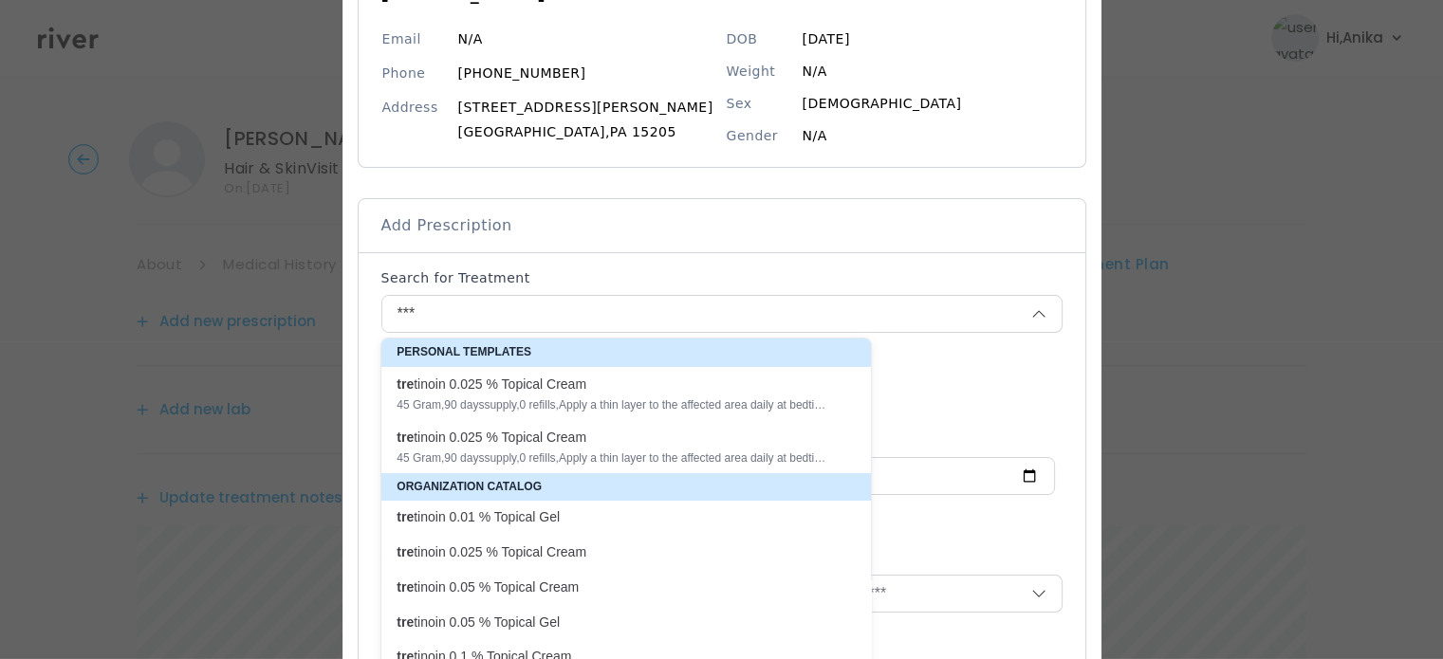
type textarea "**********"
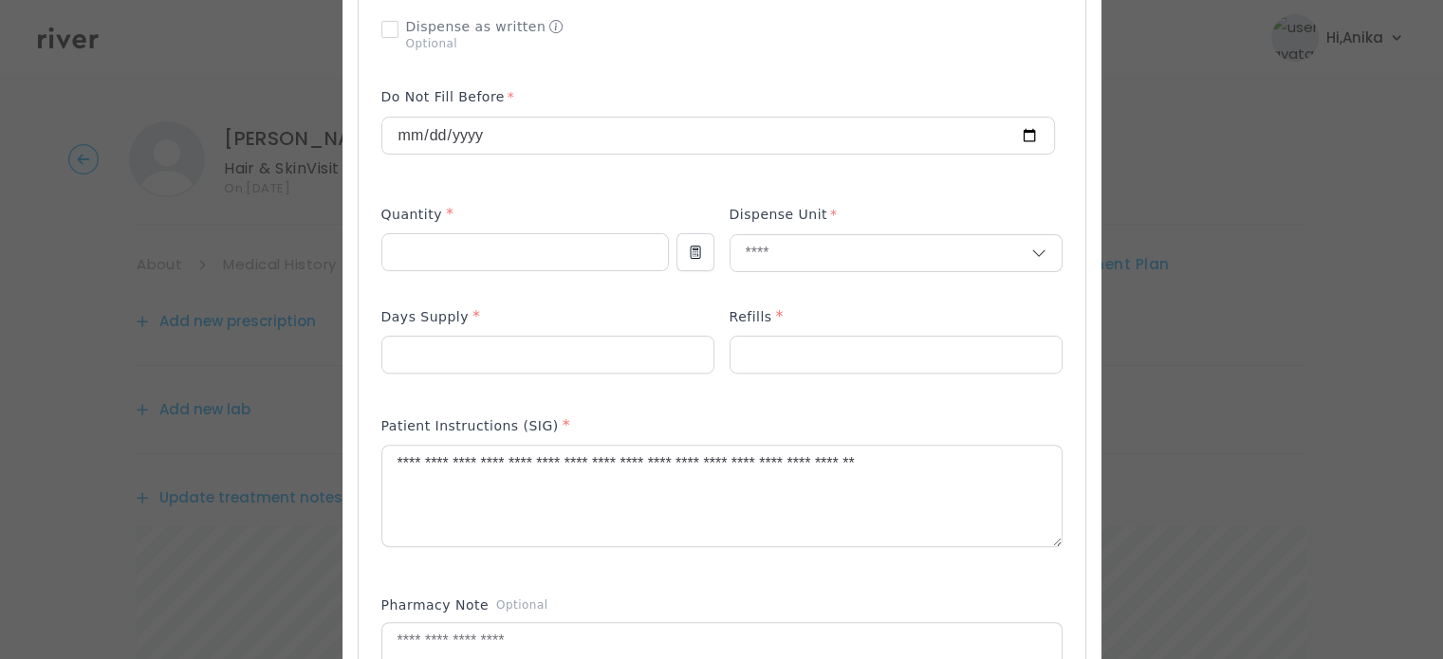
scroll to position [552, 0]
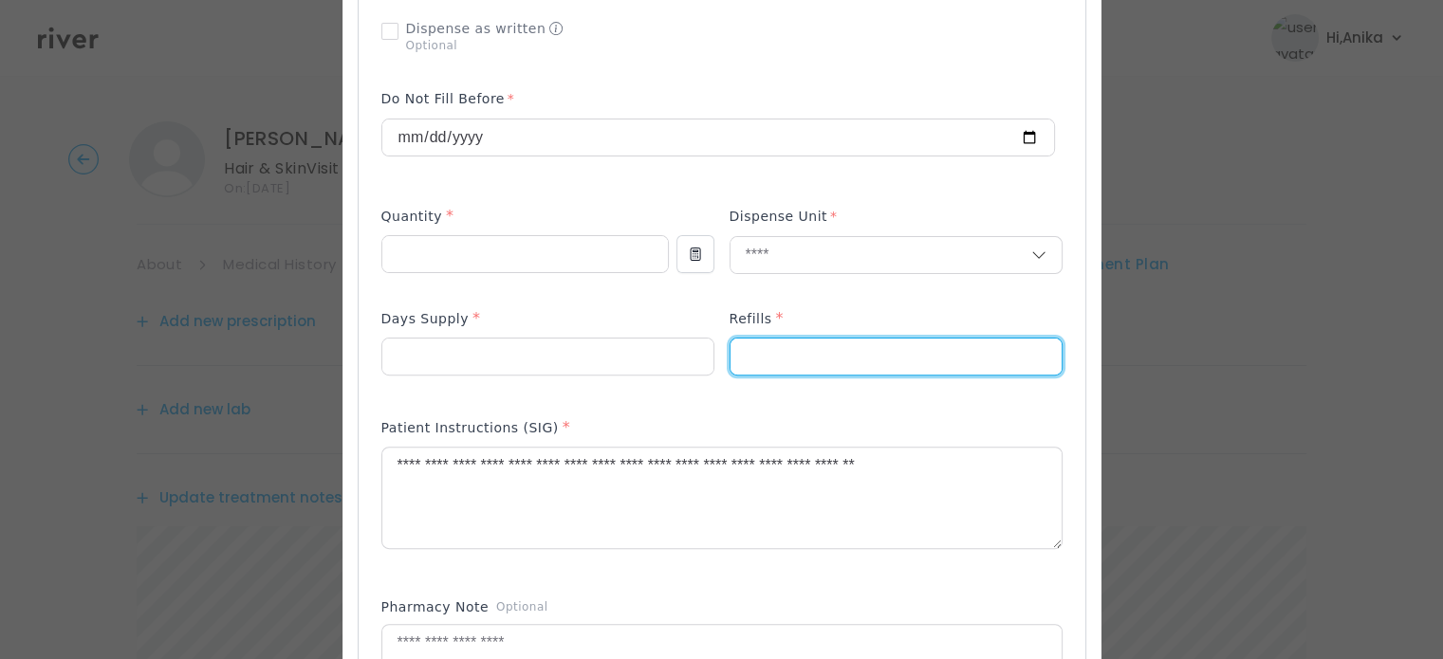
drag, startPoint x: 748, startPoint y: 351, endPoint x: 709, endPoint y: 365, distance: 41.4
click at [709, 365] on div at bounding box center [721, 352] width 681 height 90
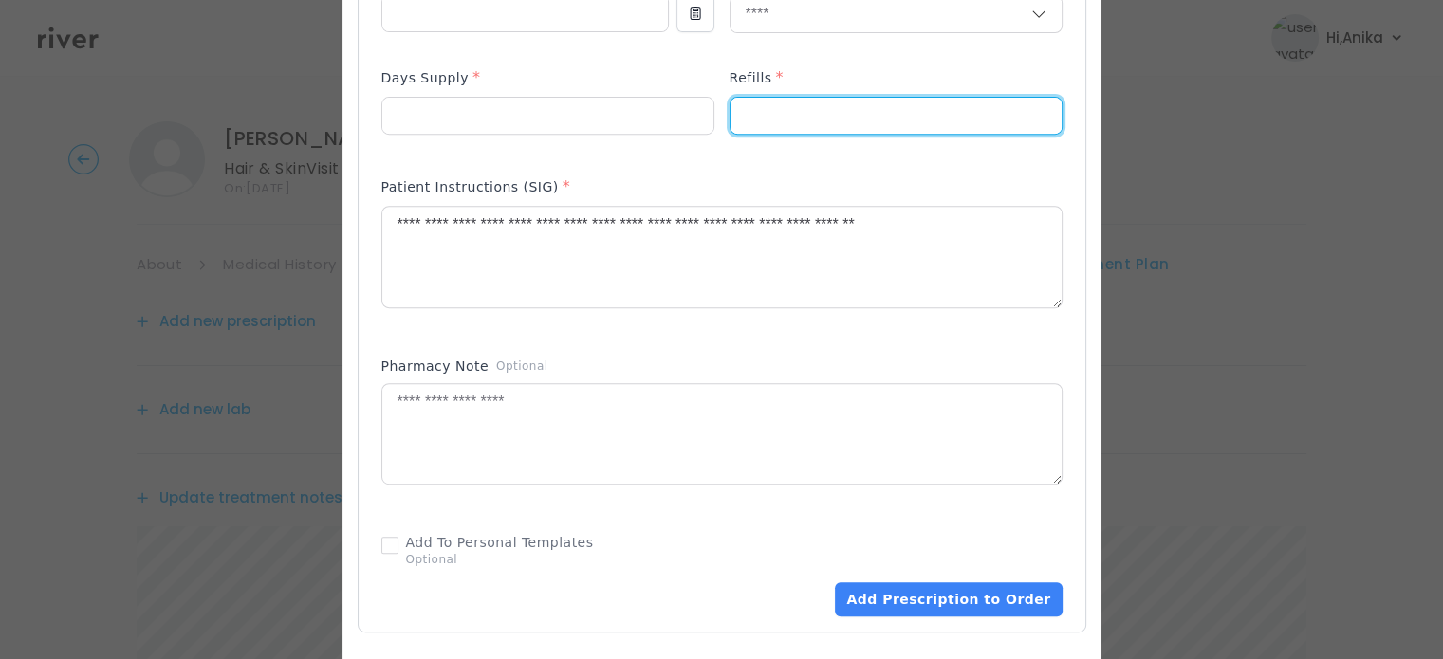
scroll to position [793, 0]
type input "*"
click at [890, 594] on button "Add Prescription to Order" at bounding box center [948, 599] width 227 height 34
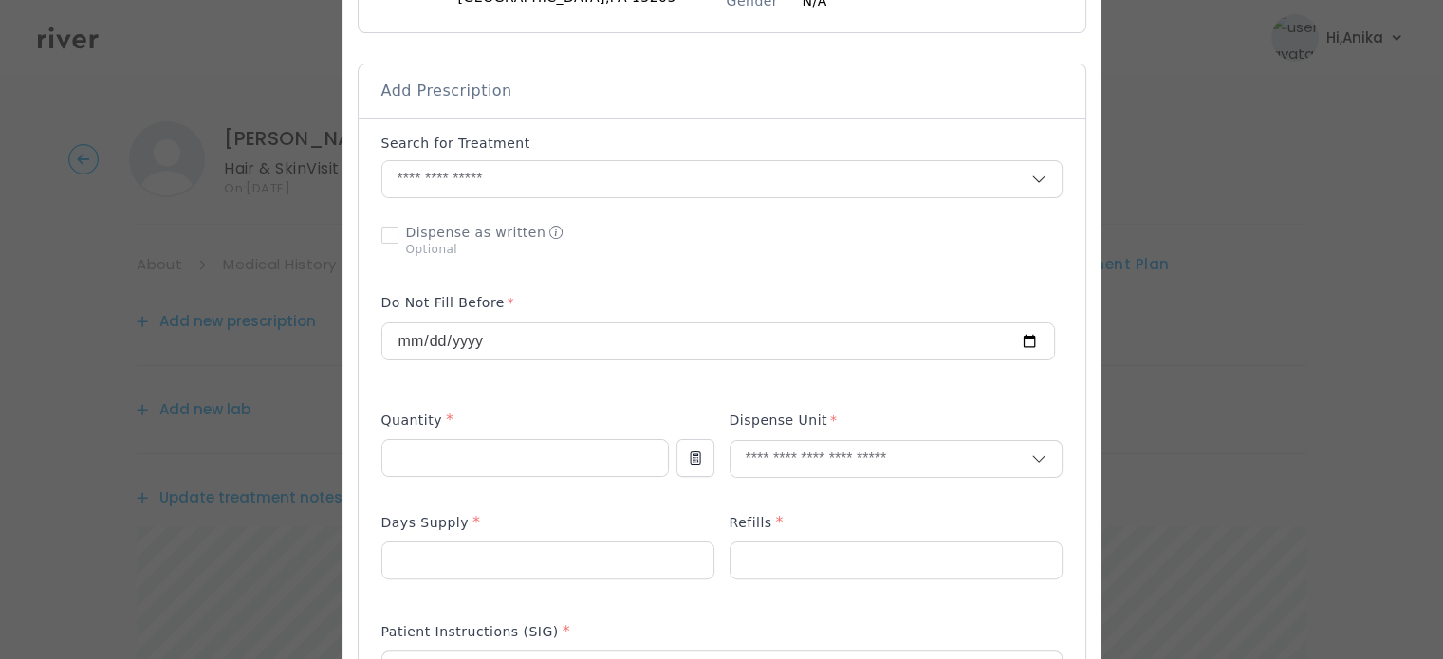
scroll to position [329, 0]
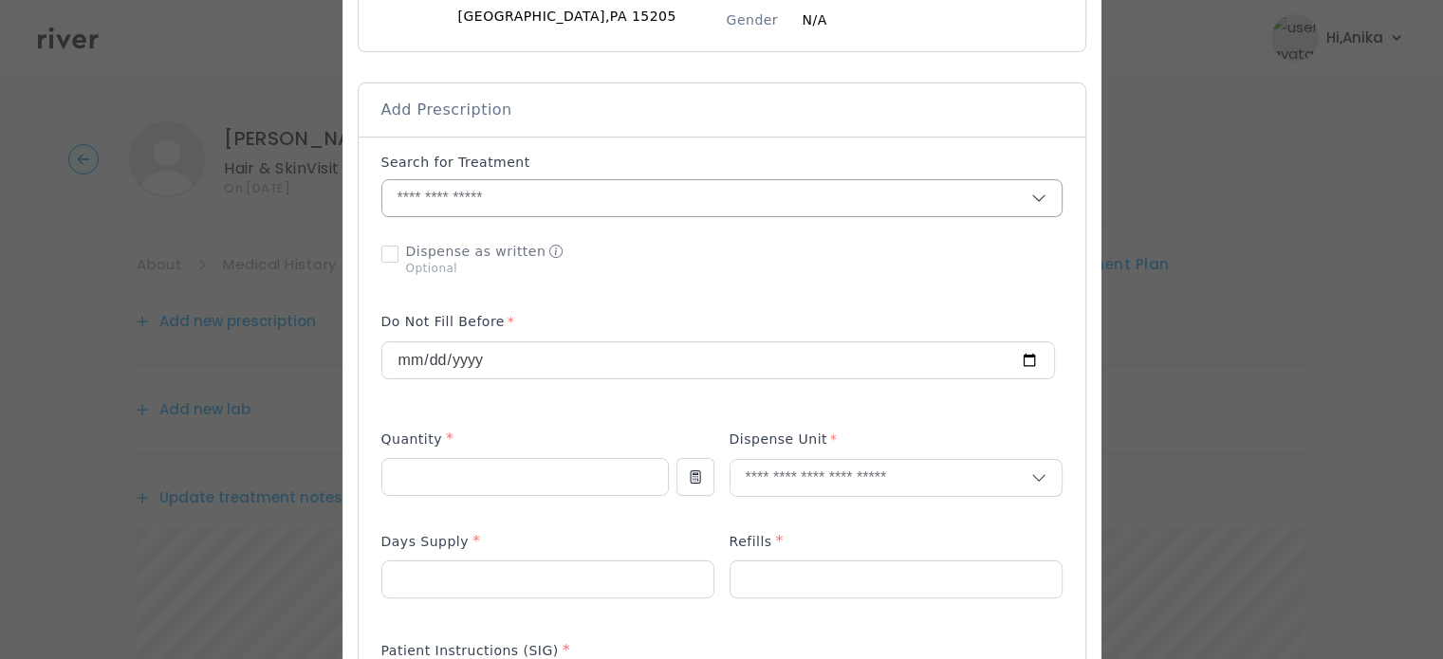
click at [485, 194] on input "text" at bounding box center [706, 198] width 649 height 36
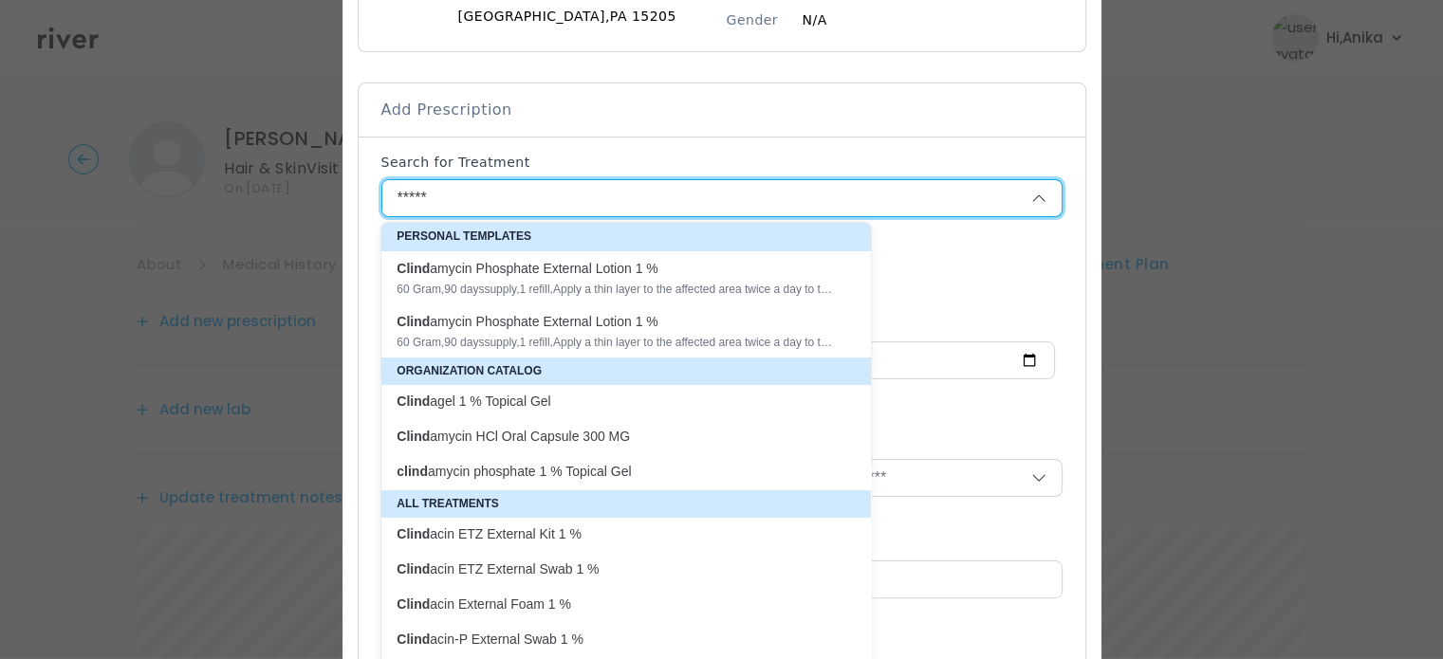
click at [603, 267] on div "Clind amycin Phosphate External Lotion 1 %" at bounding box center [614, 268] width 436 height 19
type input "**********"
type input "**"
type input "*"
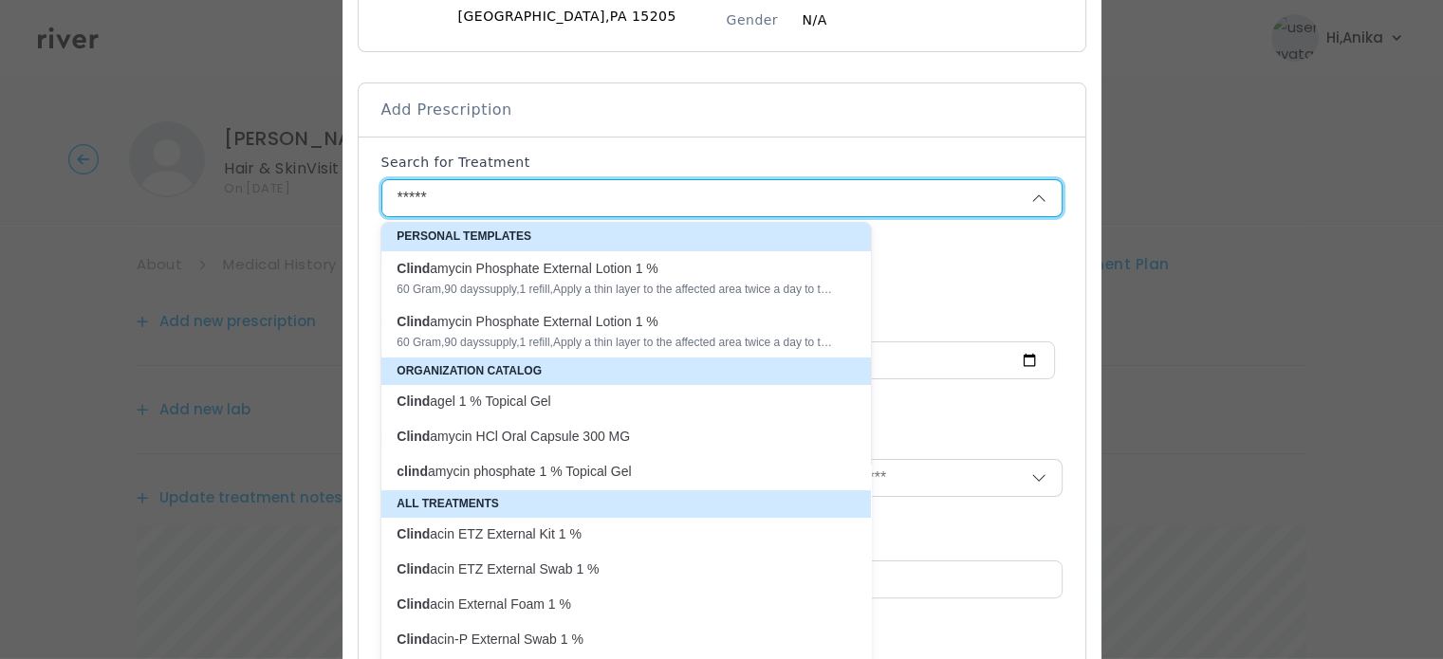
type textarea "**********"
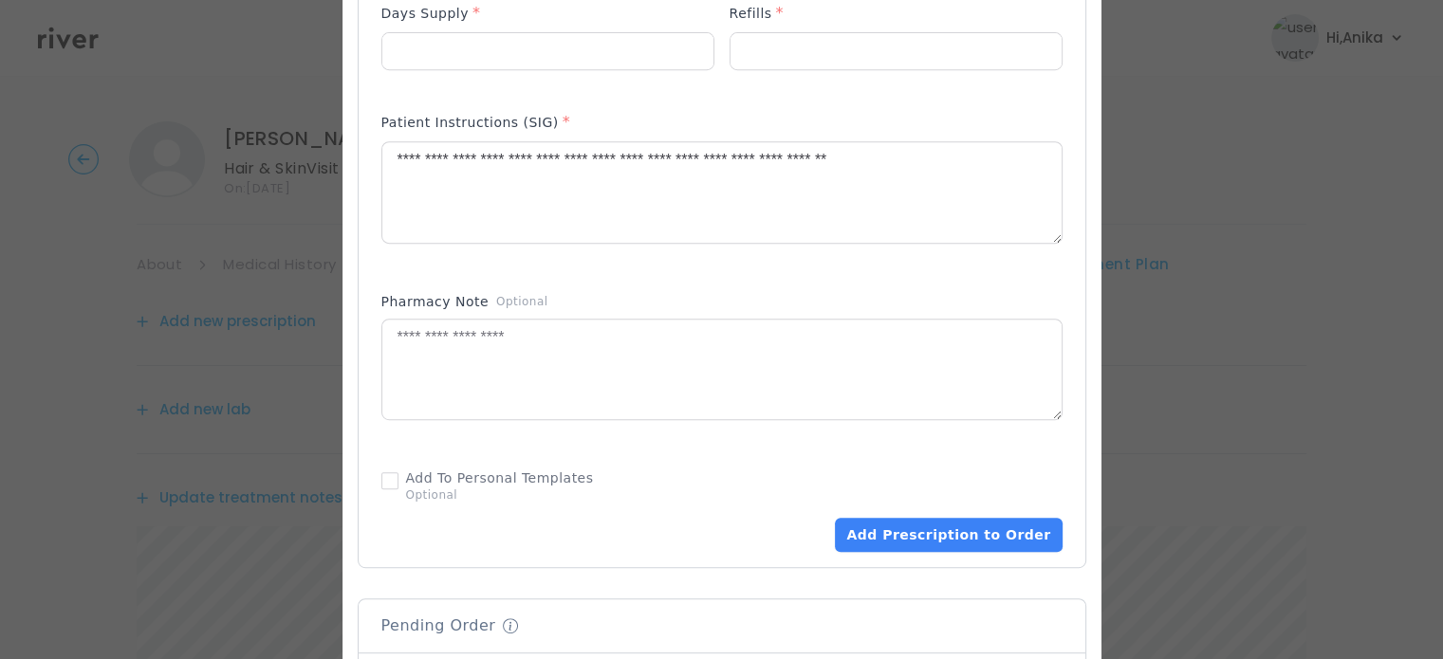
scroll to position [861, 0]
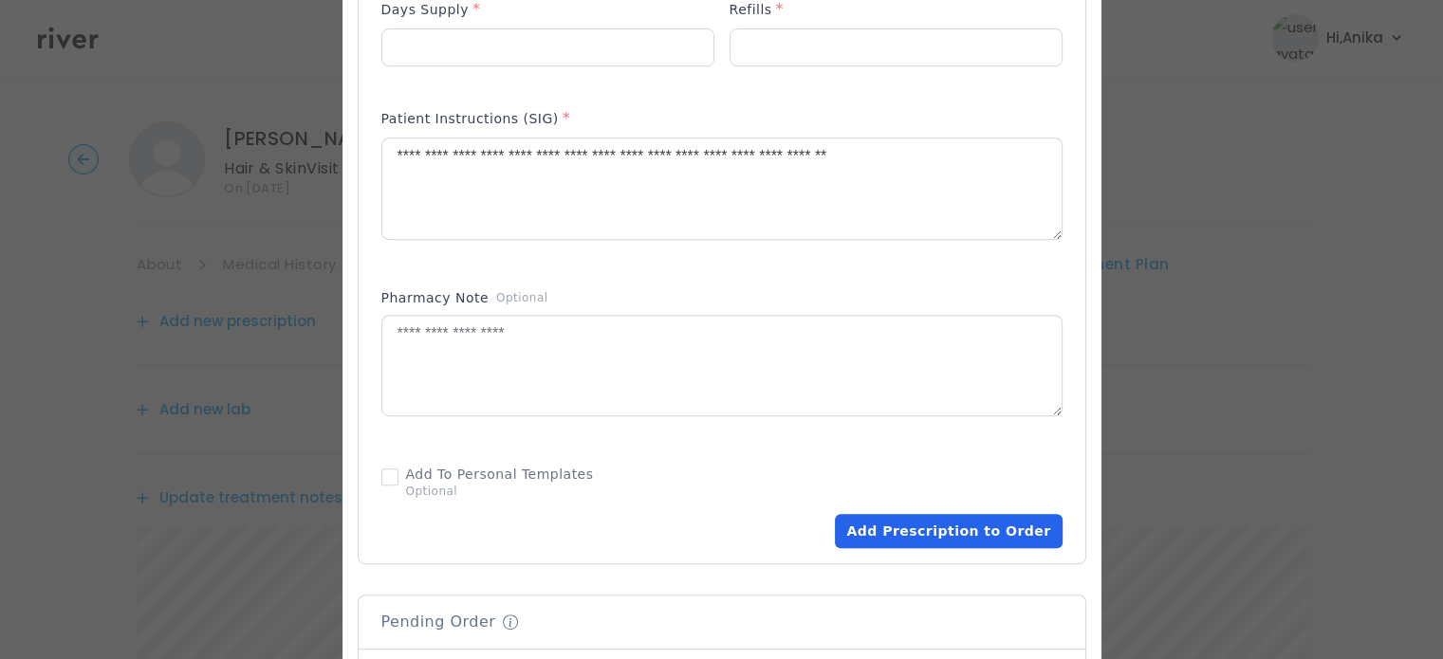
click at [968, 526] on button "Add Prescription to Order" at bounding box center [948, 531] width 227 height 34
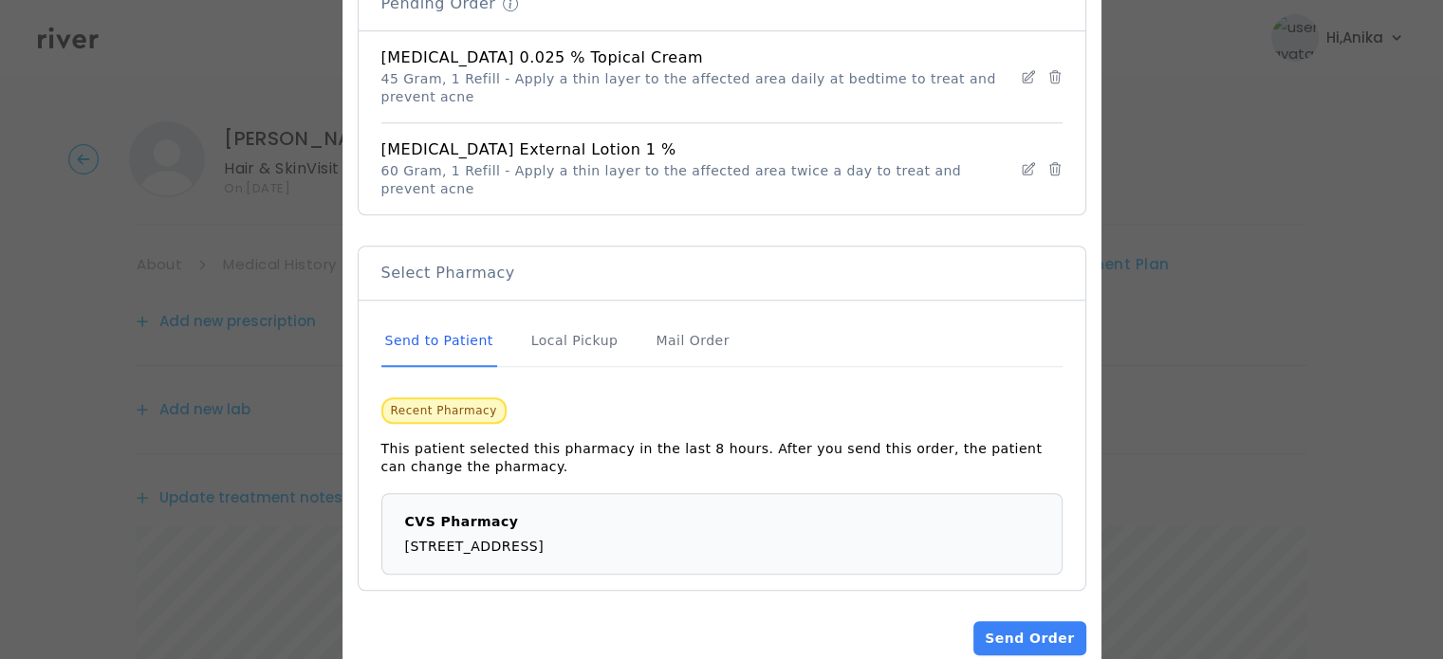
scroll to position [1499, 0]
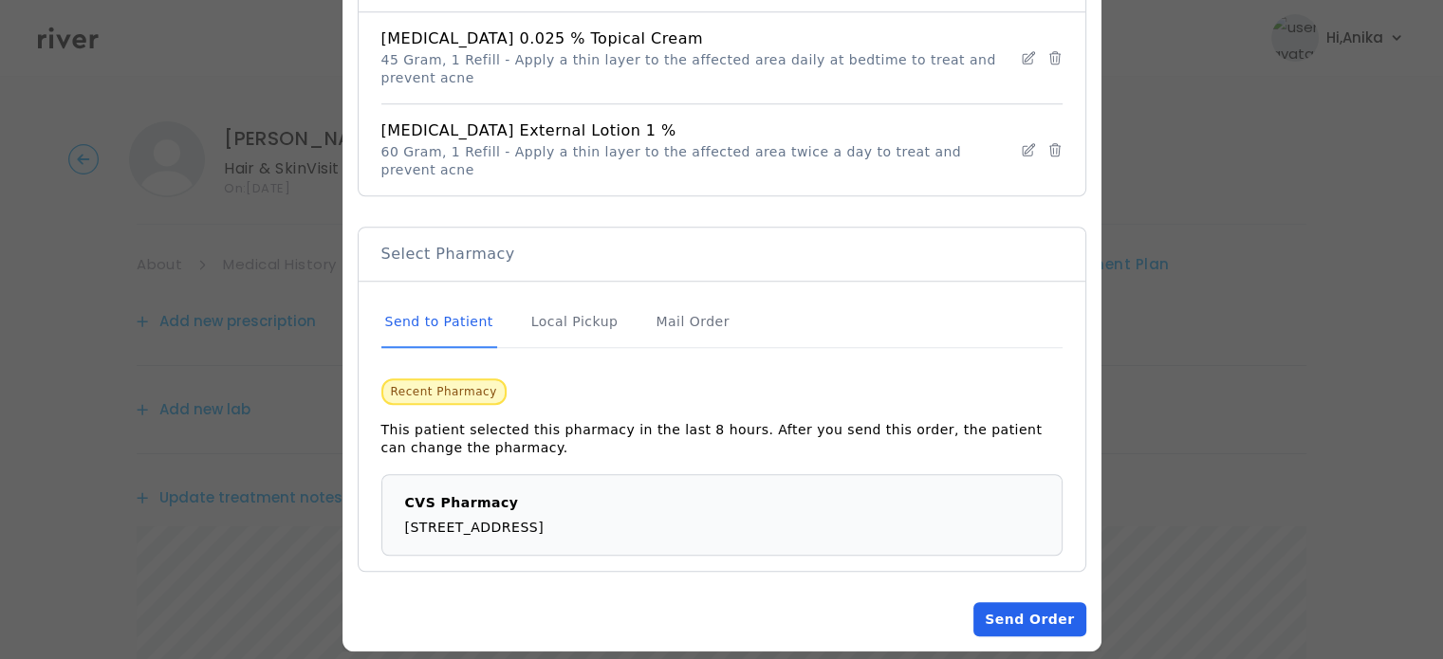
click at [1022, 602] on button "Send Order" at bounding box center [1029, 619] width 112 height 34
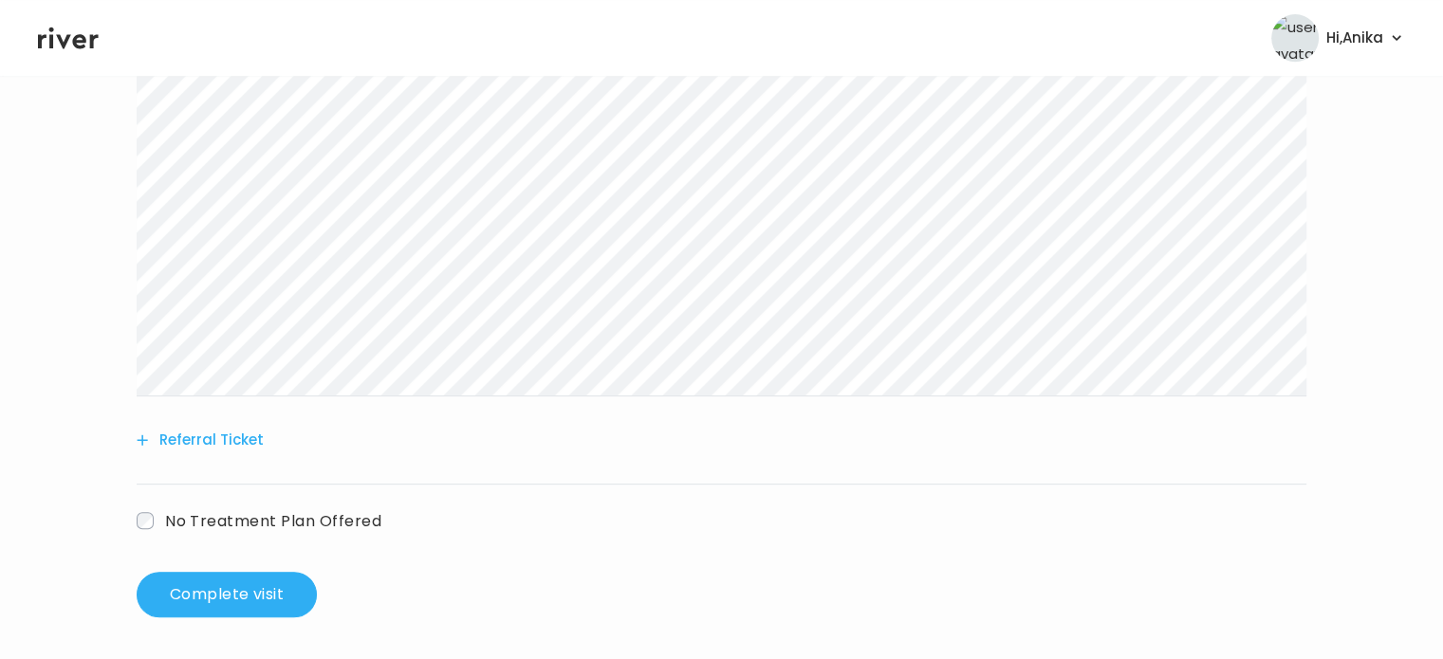
scroll to position [869, 0]
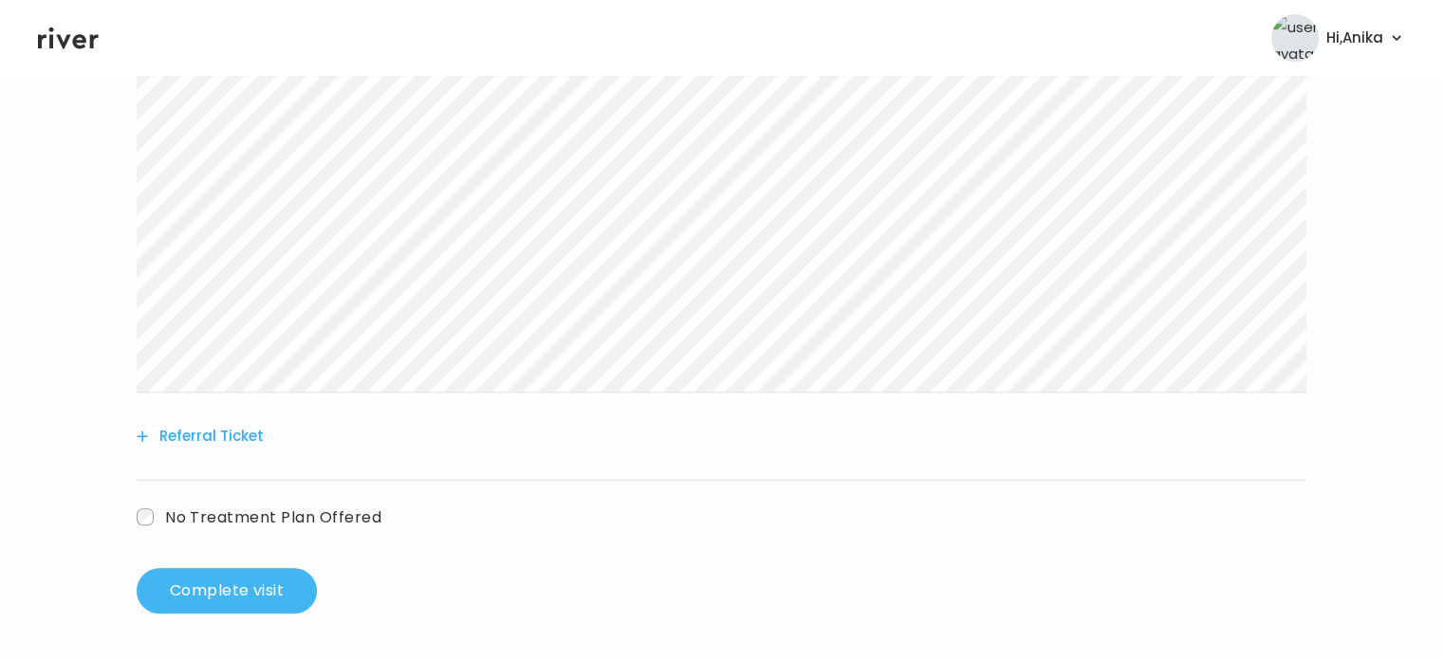
click at [260, 591] on button "Complete visit" at bounding box center [227, 591] width 180 height 46
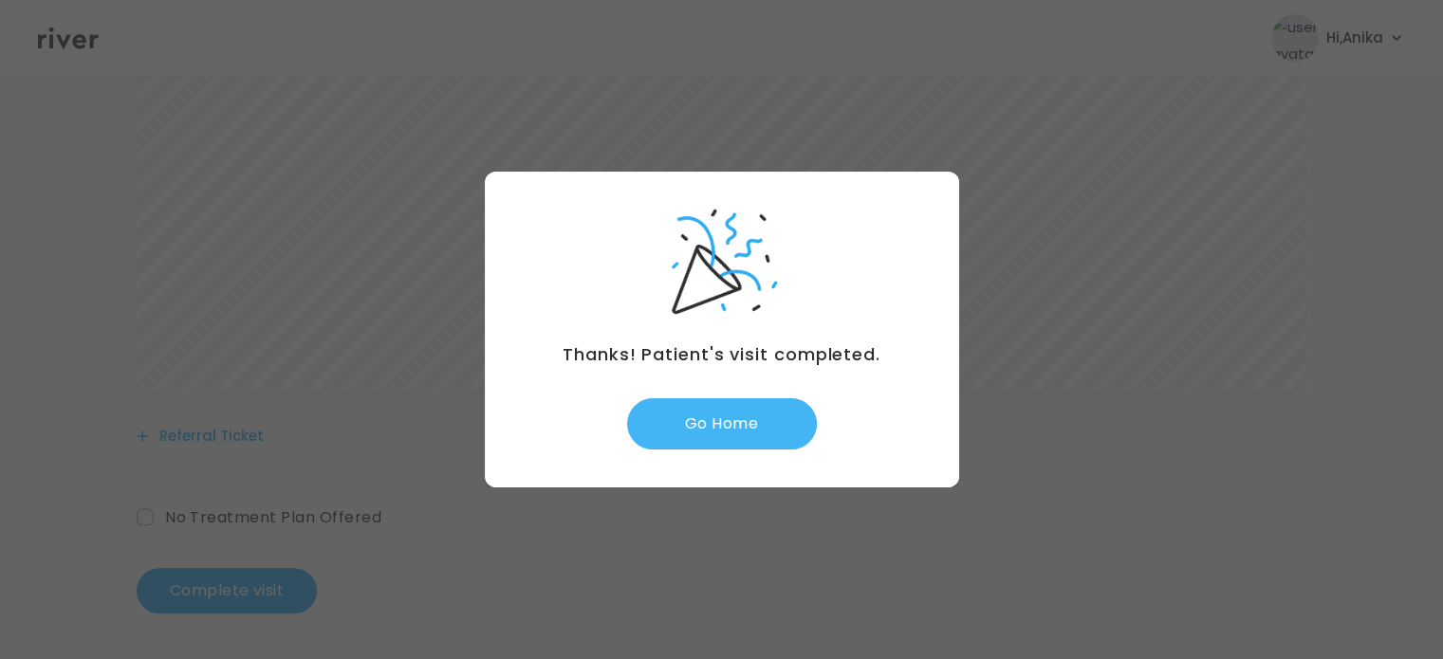
click at [709, 424] on button "Go Home" at bounding box center [722, 423] width 190 height 51
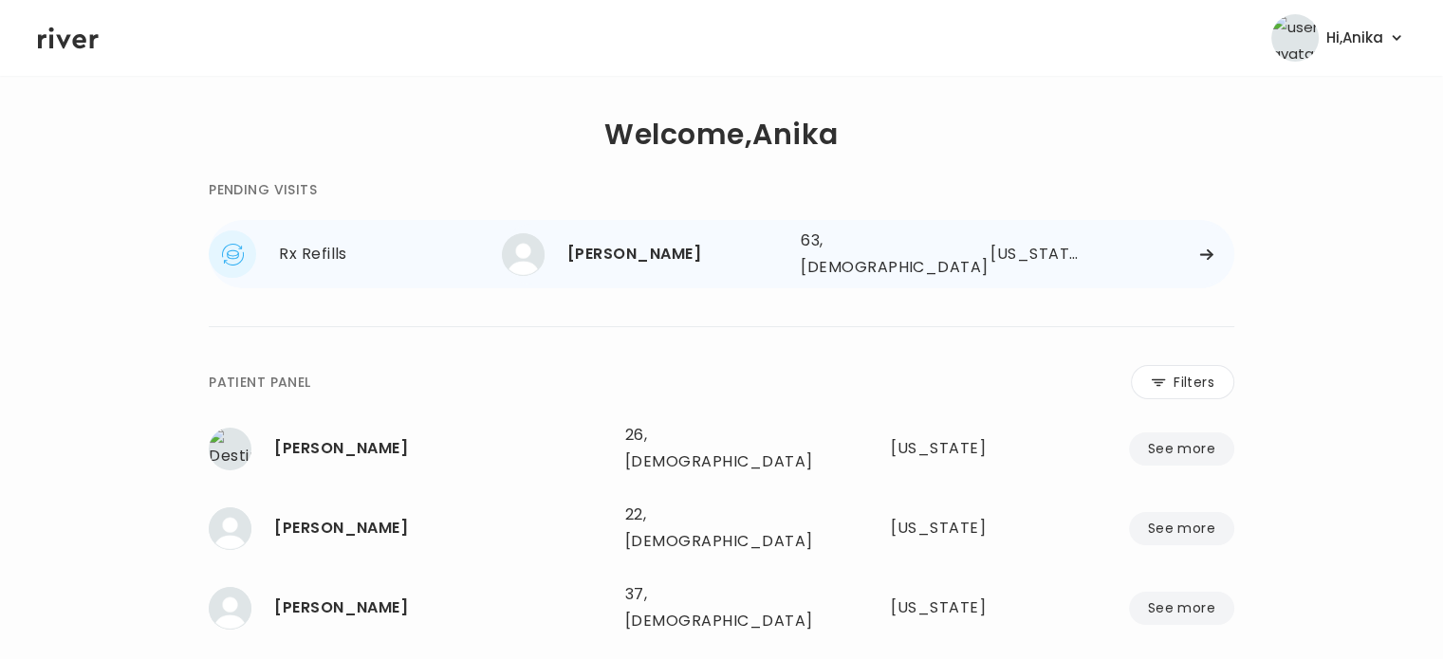
click at [694, 256] on div "[PERSON_NAME]" at bounding box center [676, 254] width 218 height 27
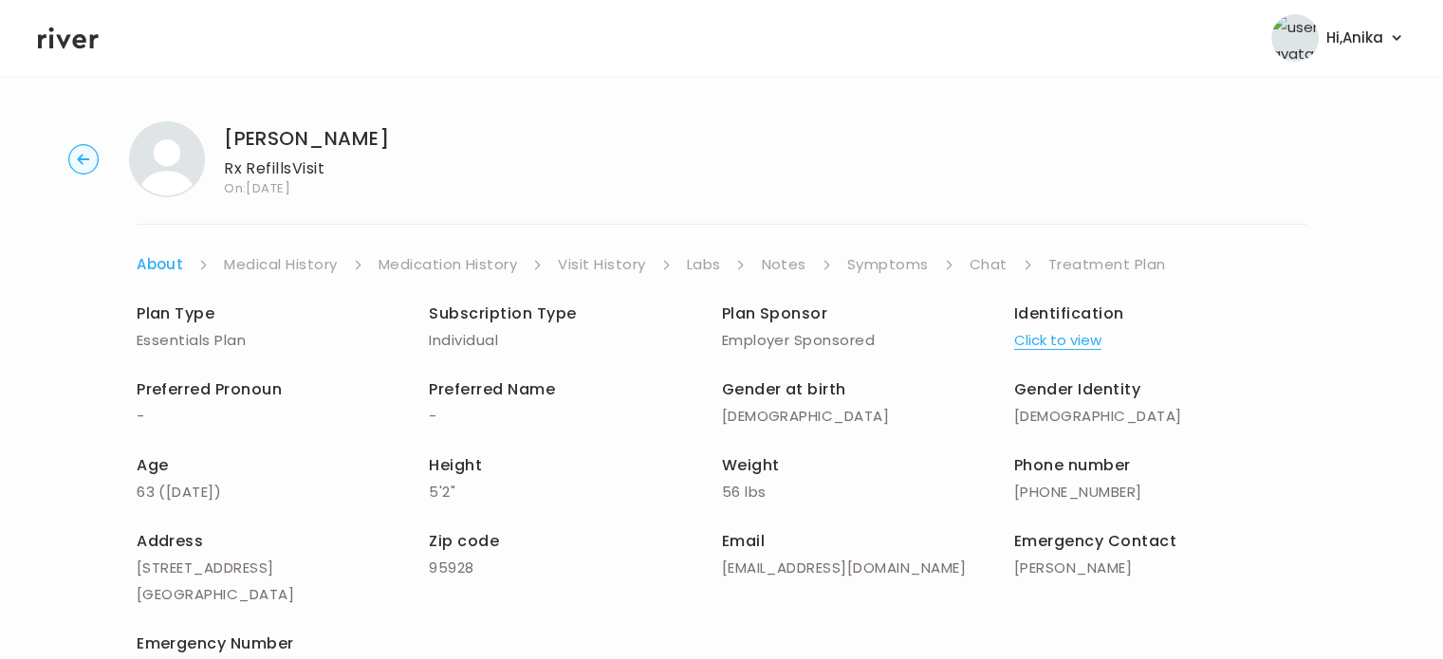
click at [1093, 346] on button "Click to view" at bounding box center [1057, 340] width 87 height 27
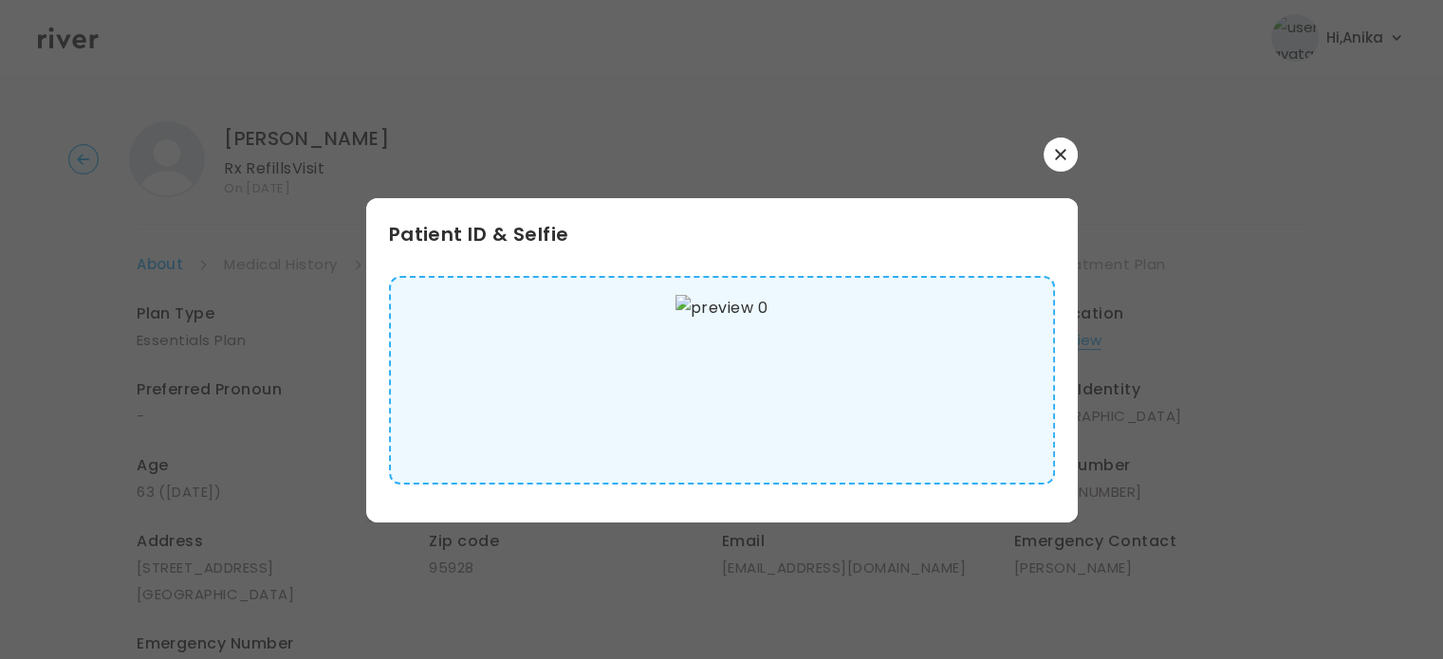
click at [1055, 163] on button "button" at bounding box center [1060, 155] width 34 height 34
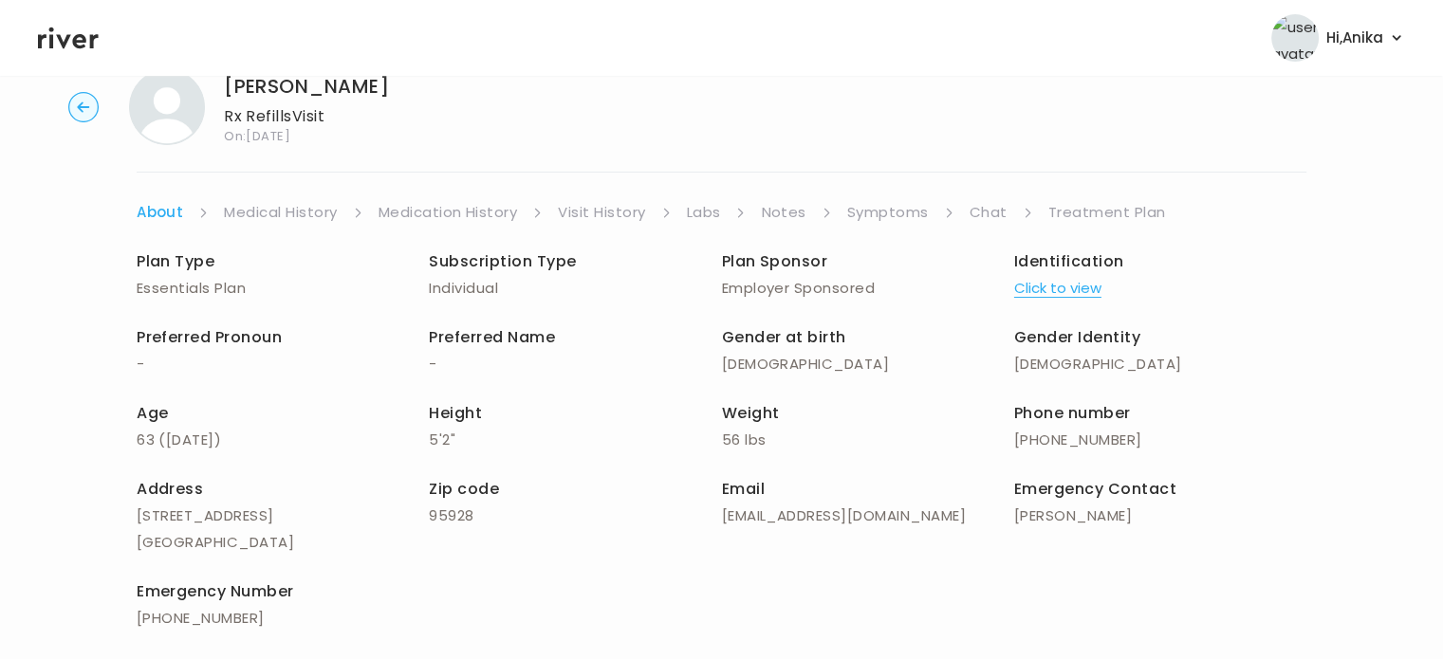
scroll to position [7, 0]
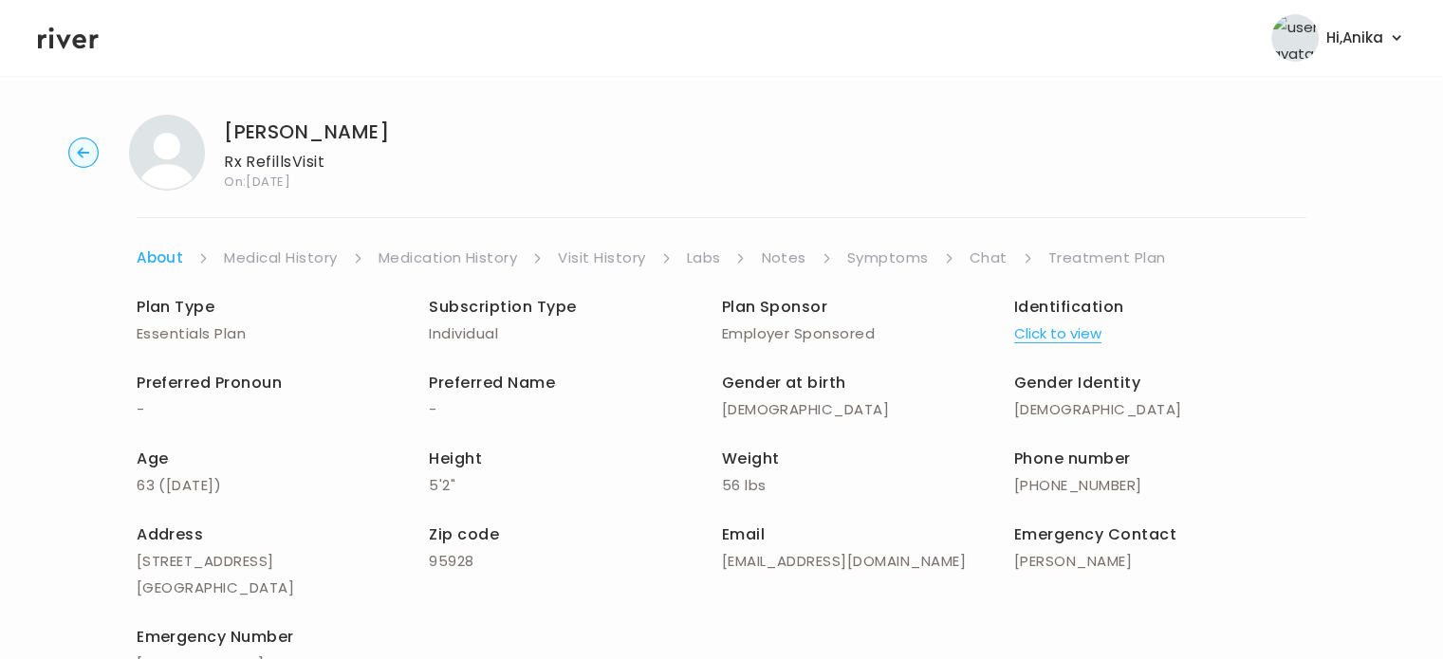
click at [290, 264] on link "Medical History" at bounding box center [280, 258] width 113 height 27
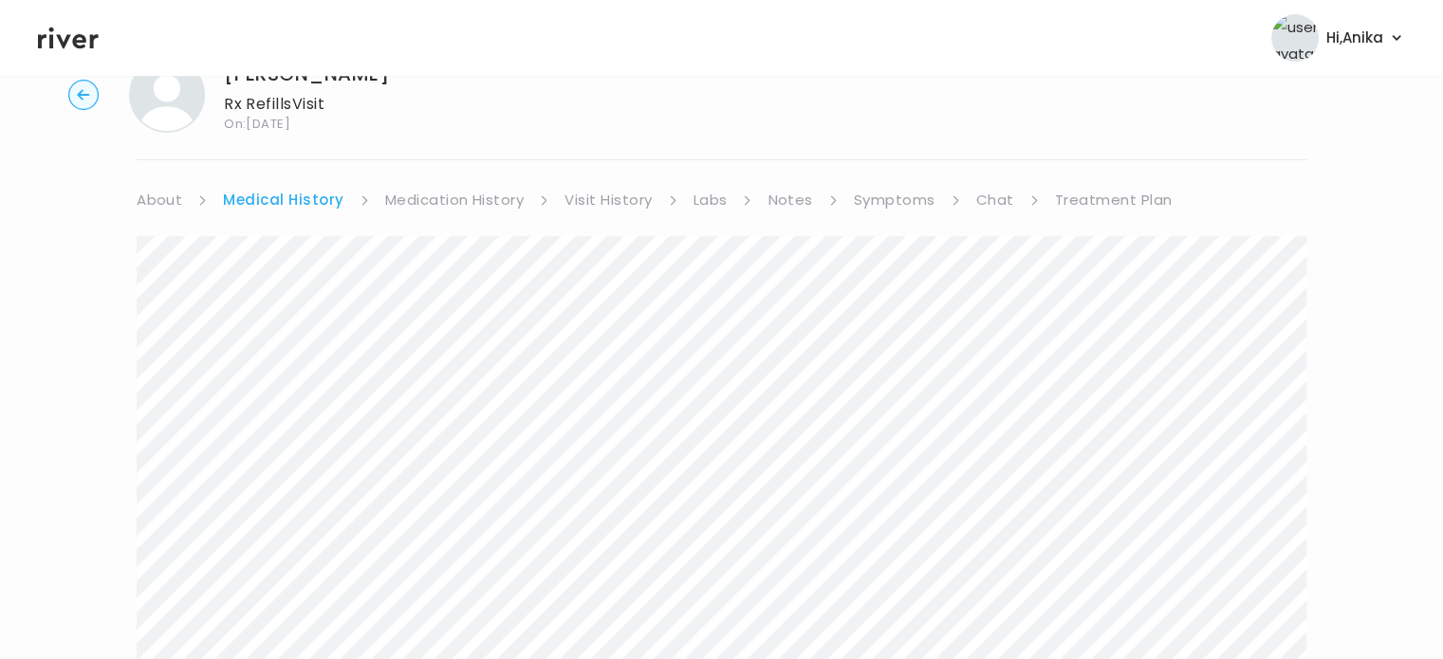
scroll to position [25, 0]
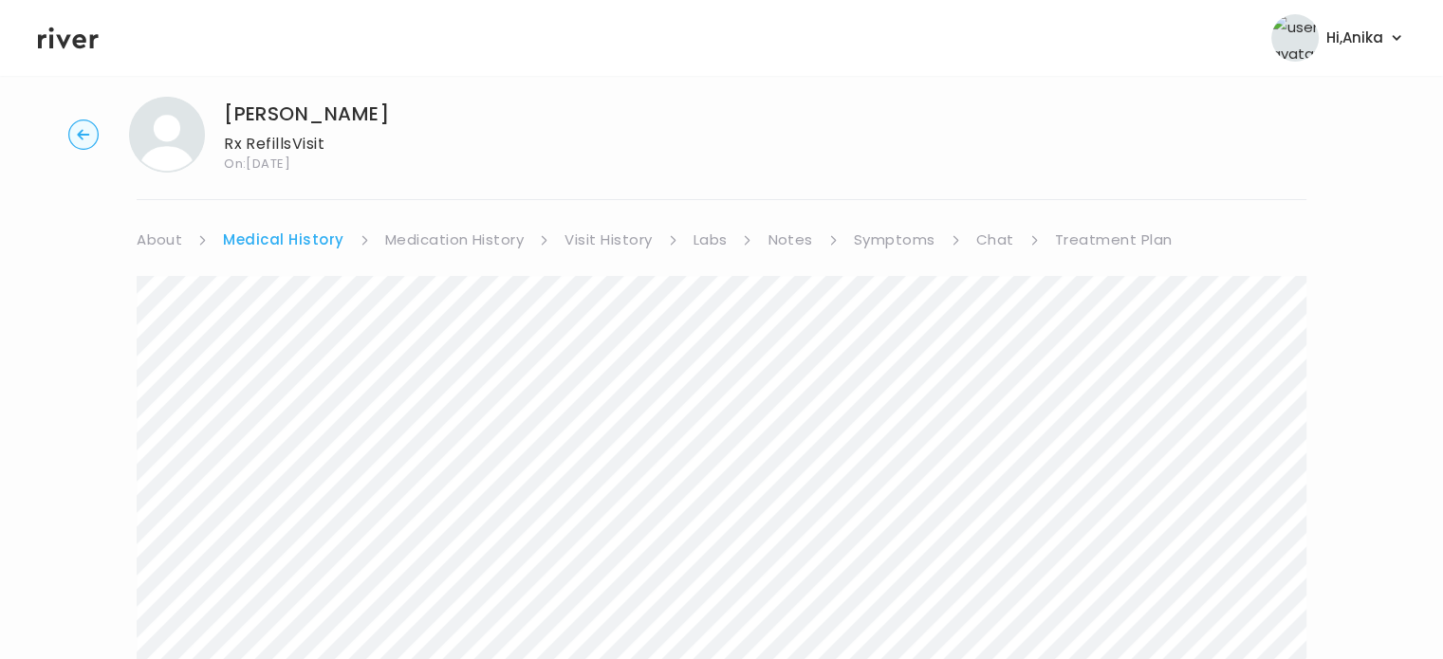
click at [470, 242] on link "Medication History" at bounding box center [454, 240] width 139 height 27
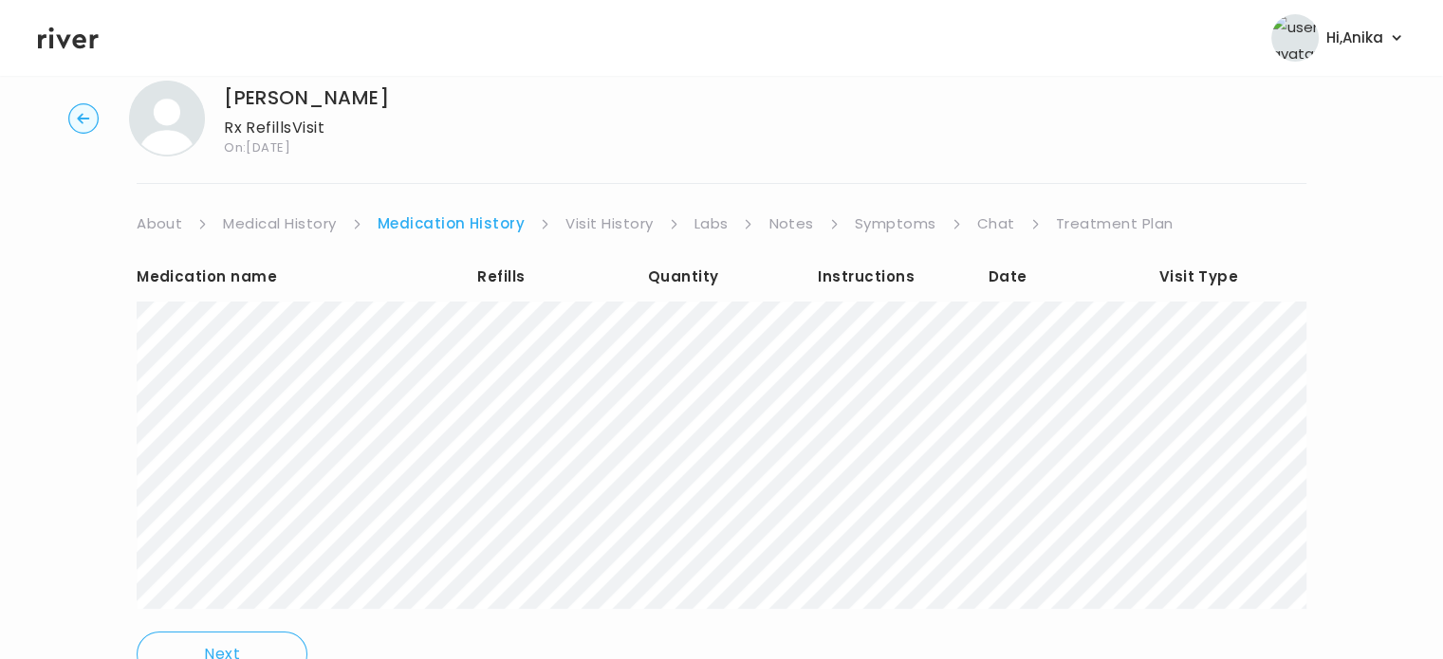
scroll to position [57, 0]
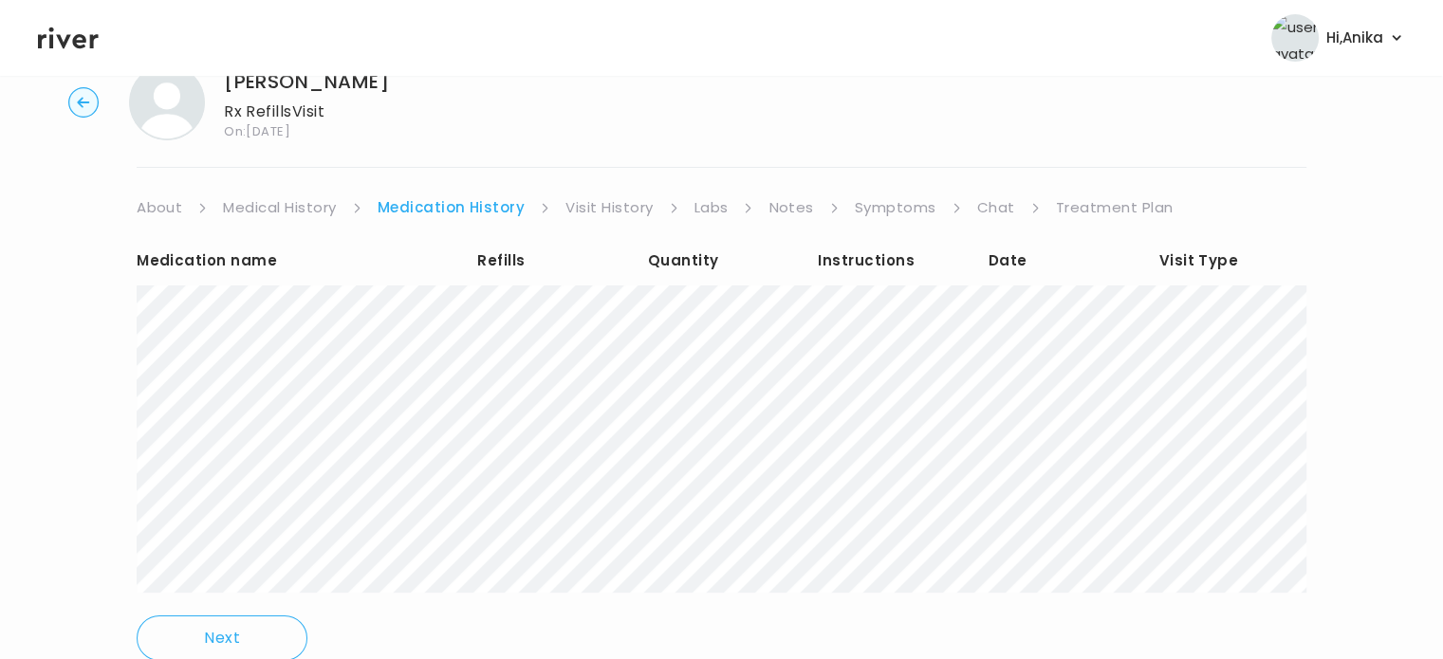
click at [594, 212] on link "Visit History" at bounding box center [608, 207] width 87 height 27
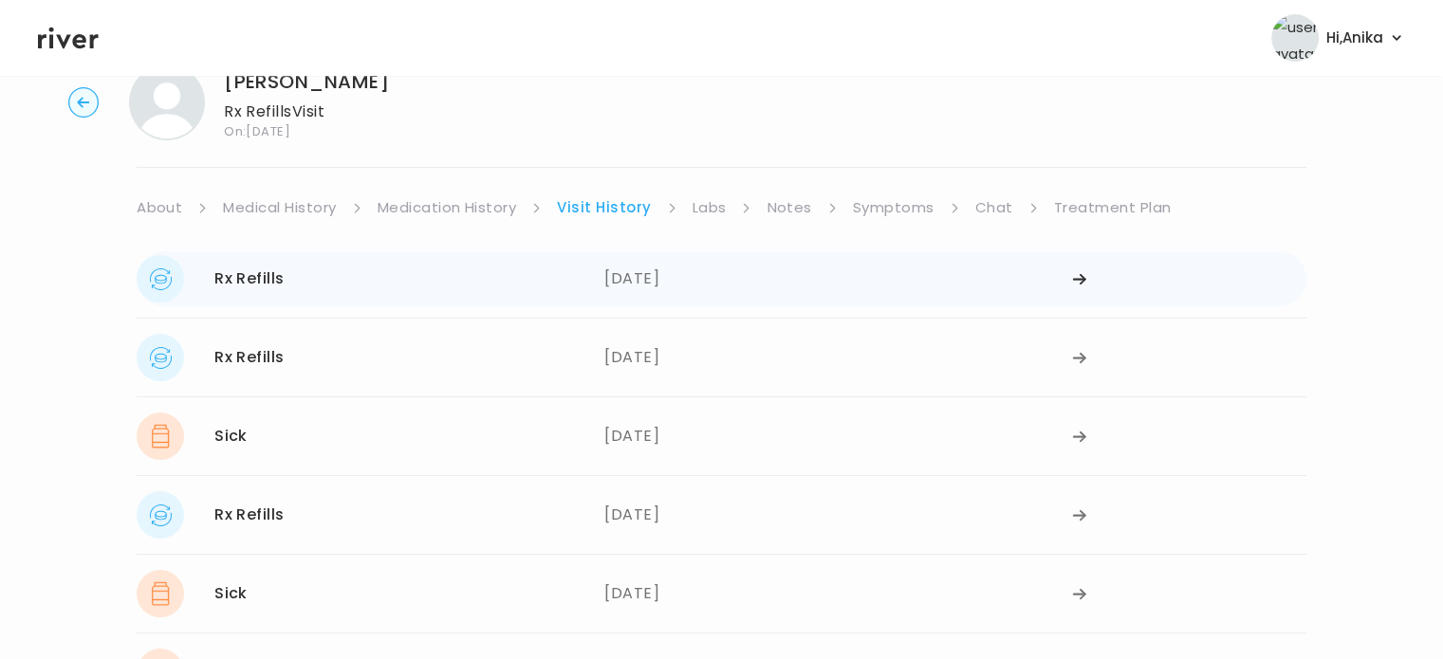
click at [659, 272] on div "[DATE]" at bounding box center [838, 278] width 468 height 47
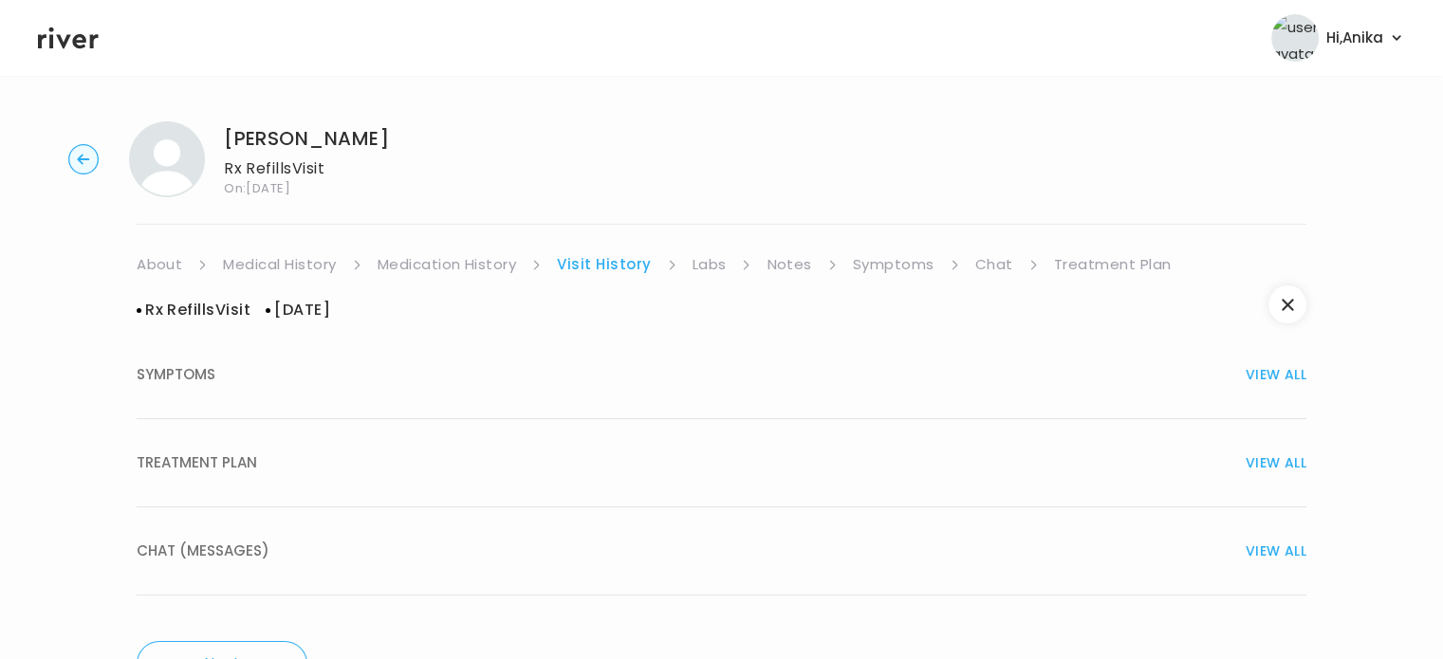
click at [678, 437] on button "TREATMENT PLAN VIEW ALL" at bounding box center [721, 463] width 1169 height 88
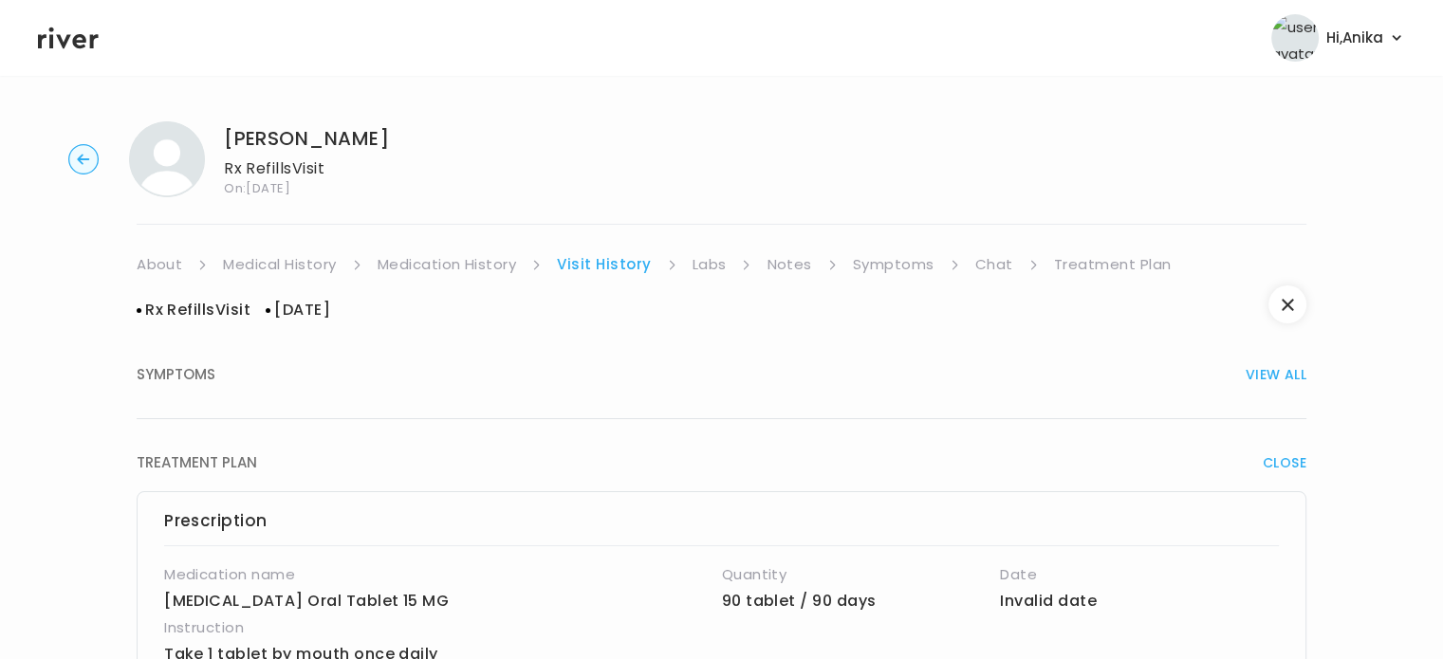
click at [706, 265] on link "Labs" at bounding box center [709, 264] width 34 height 27
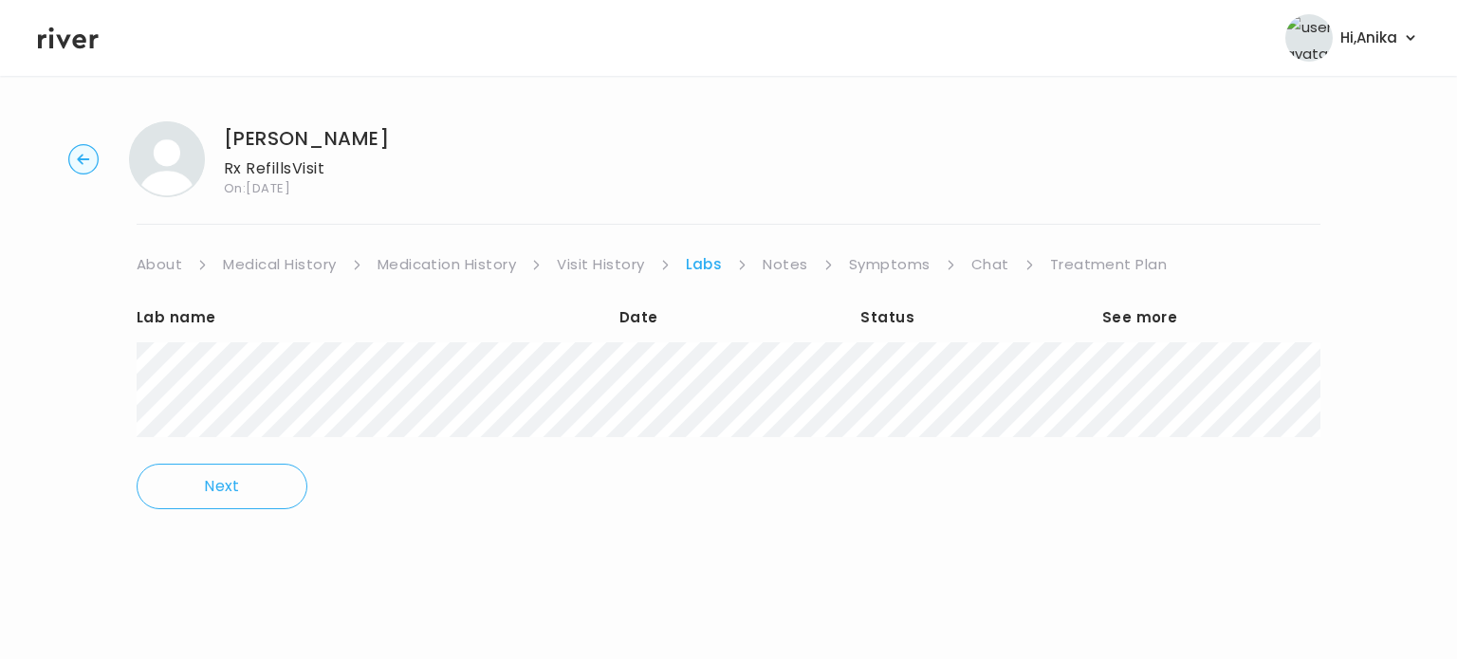
click at [779, 272] on link "Notes" at bounding box center [785, 264] width 45 height 27
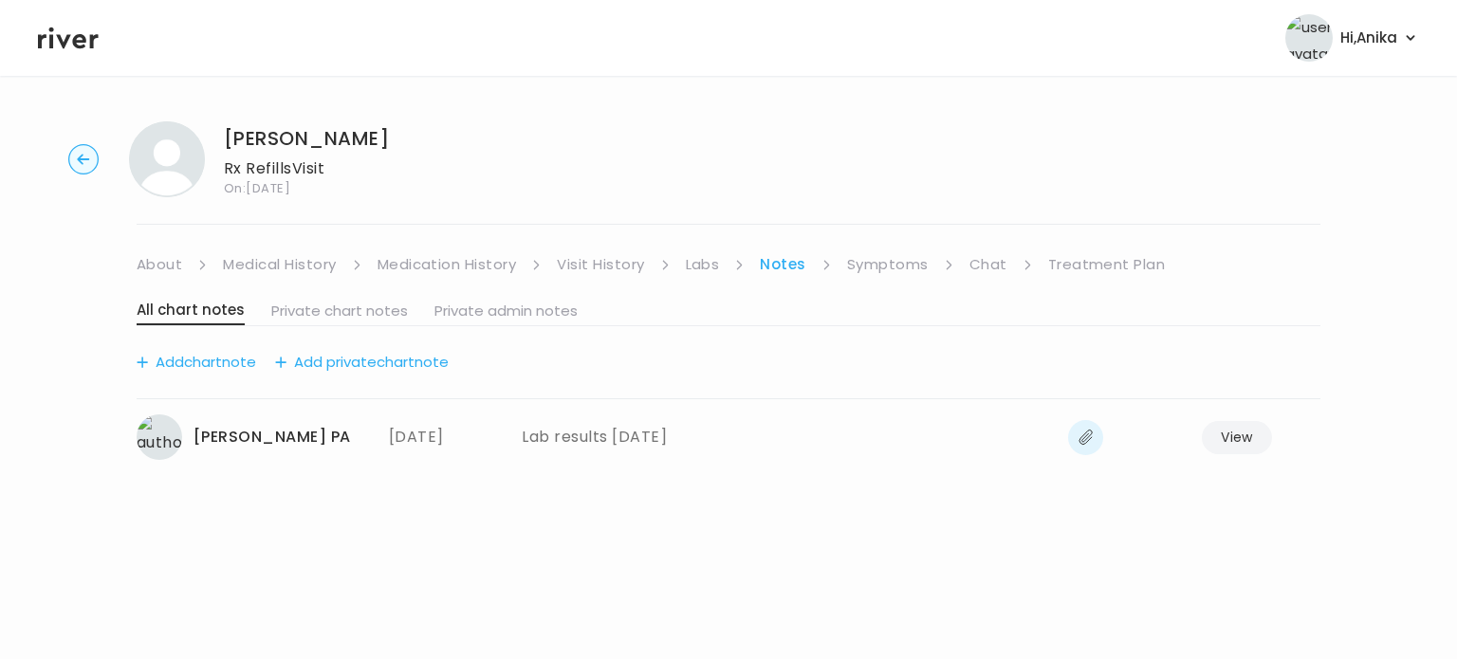
click at [873, 268] on link "Symptoms" at bounding box center [888, 264] width 82 height 27
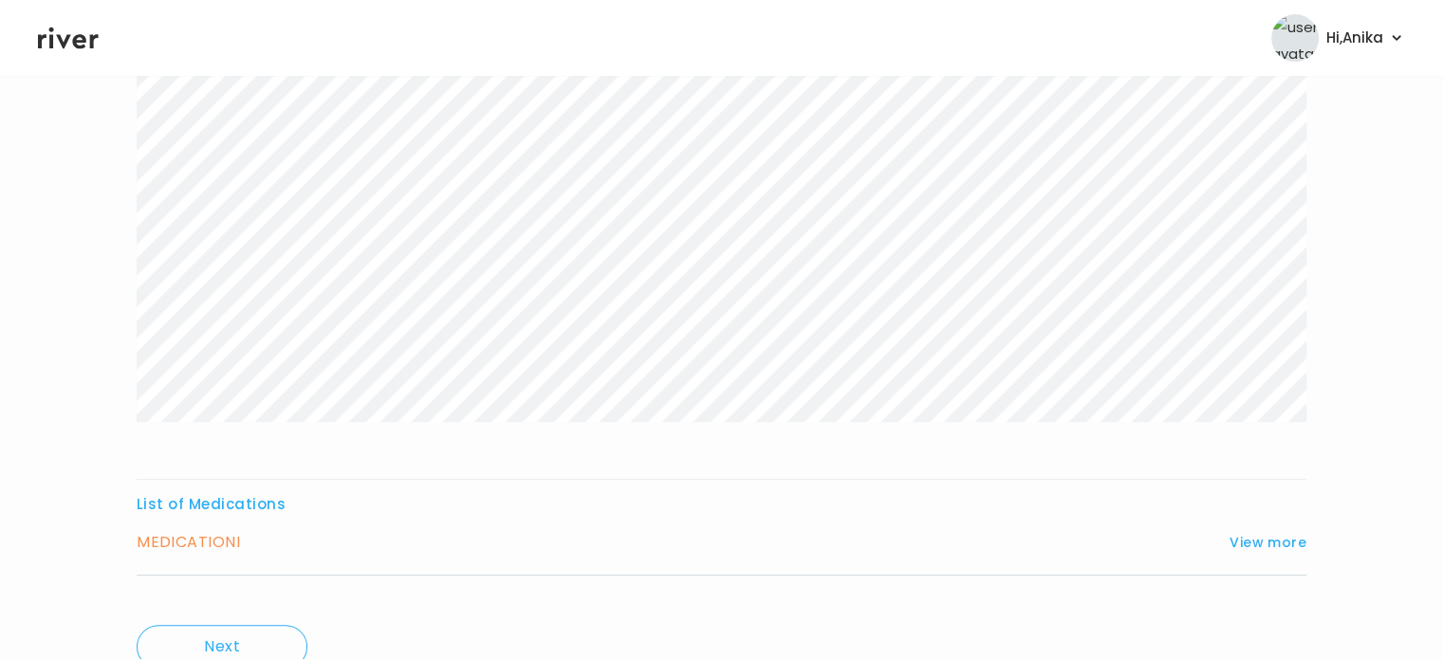
scroll to position [391, 0]
click at [1260, 552] on div "MEDICATION I View more Who originally prescribed the medication you want to ref…" at bounding box center [721, 548] width 1169 height 46
click at [1264, 535] on button "View more" at bounding box center [1267, 538] width 77 height 23
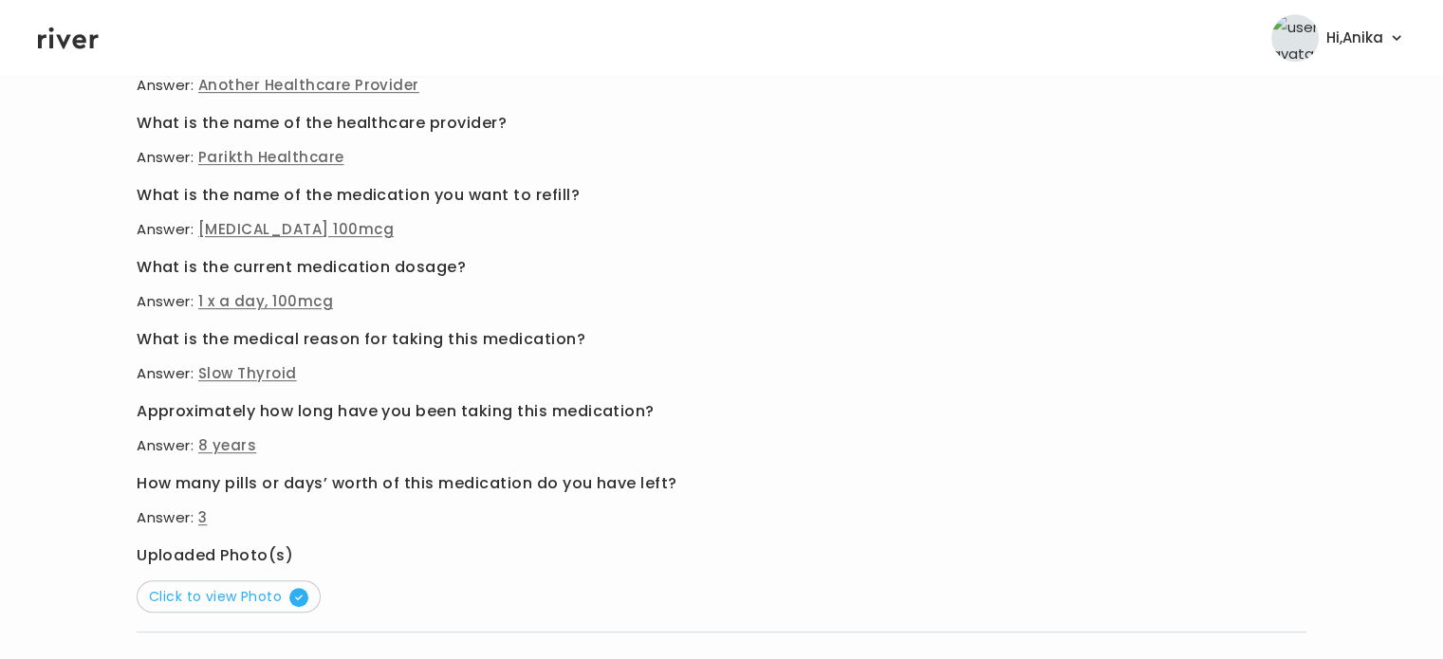
scroll to position [923, 0]
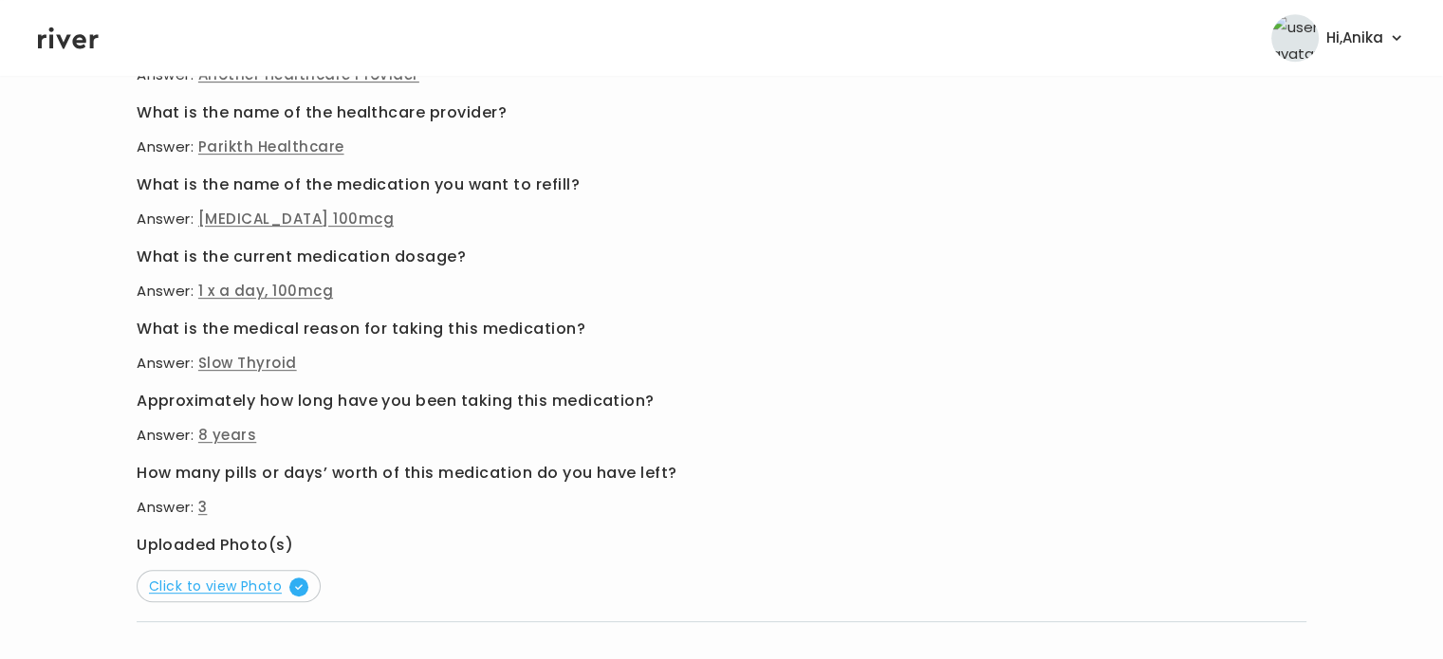
click at [182, 588] on span "Click to view Photo" at bounding box center [228, 586] width 159 height 19
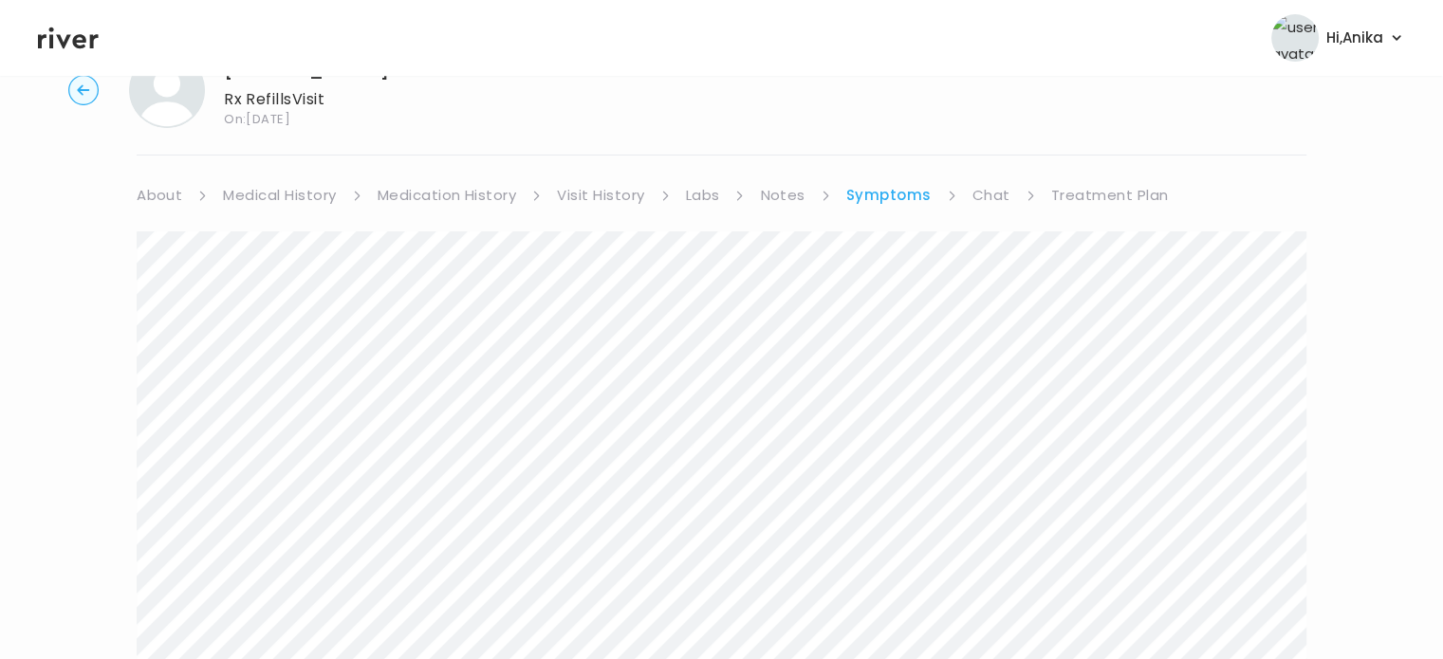
scroll to position [64, 0]
click at [697, 196] on link "Labs" at bounding box center [703, 201] width 34 height 27
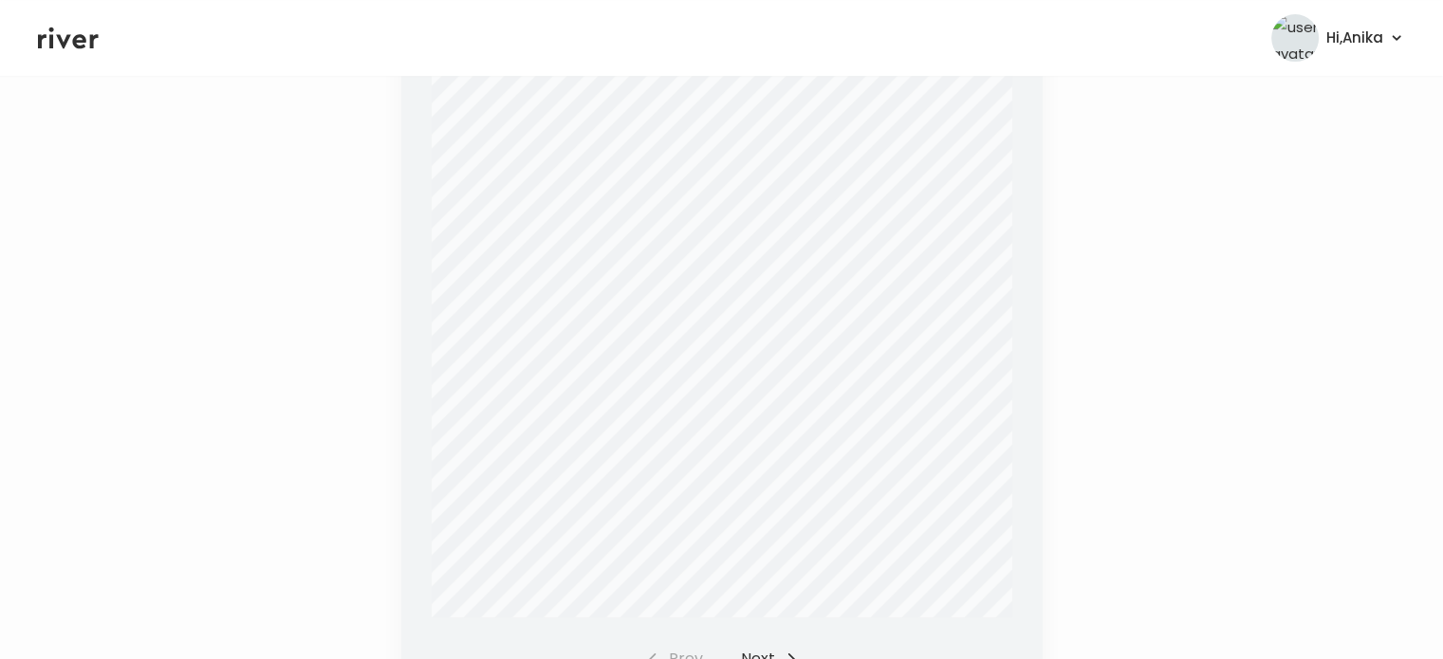
scroll to position [720, 0]
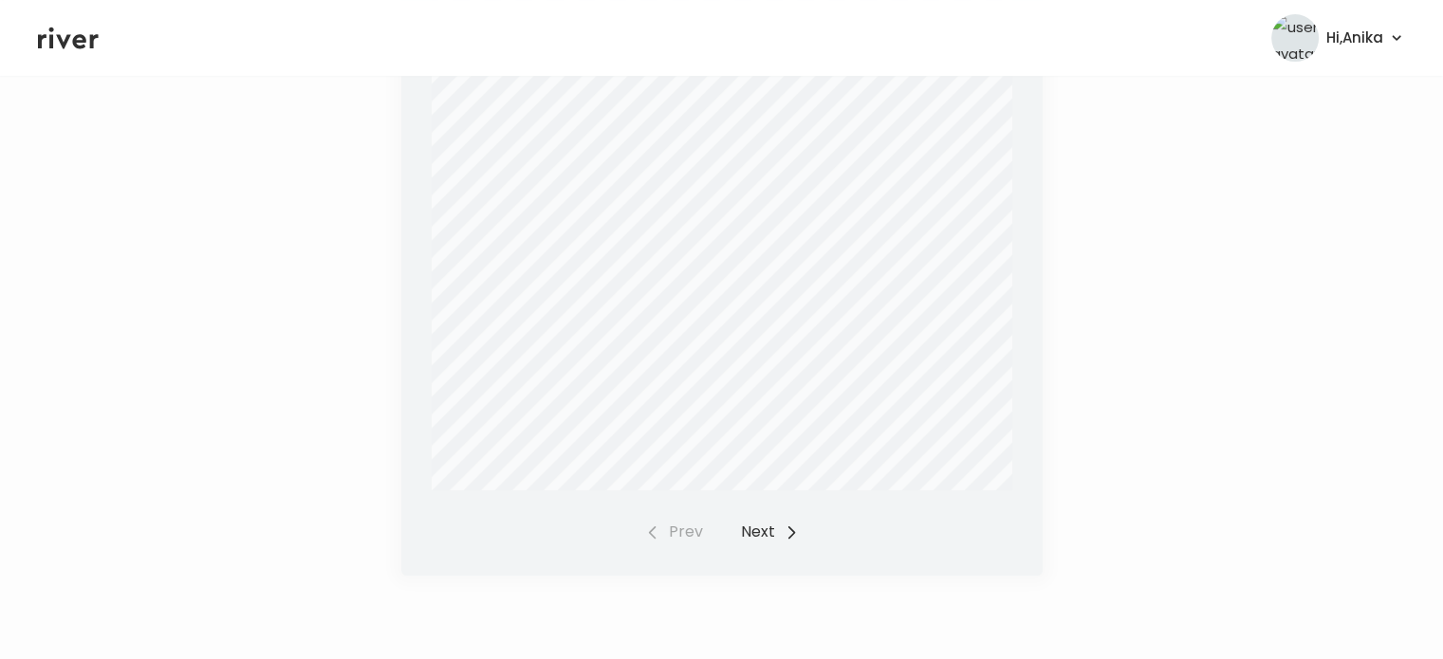
click at [761, 538] on button "Next" at bounding box center [770, 532] width 58 height 27
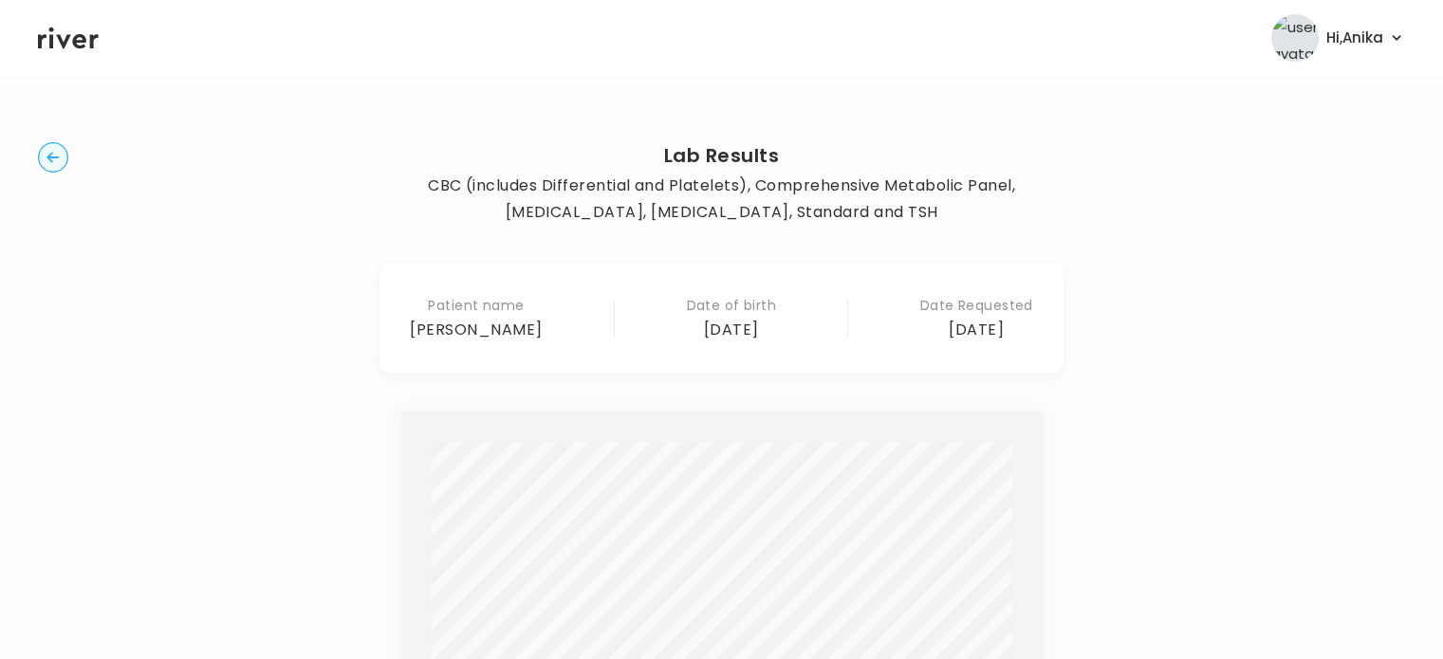
scroll to position [0, 0]
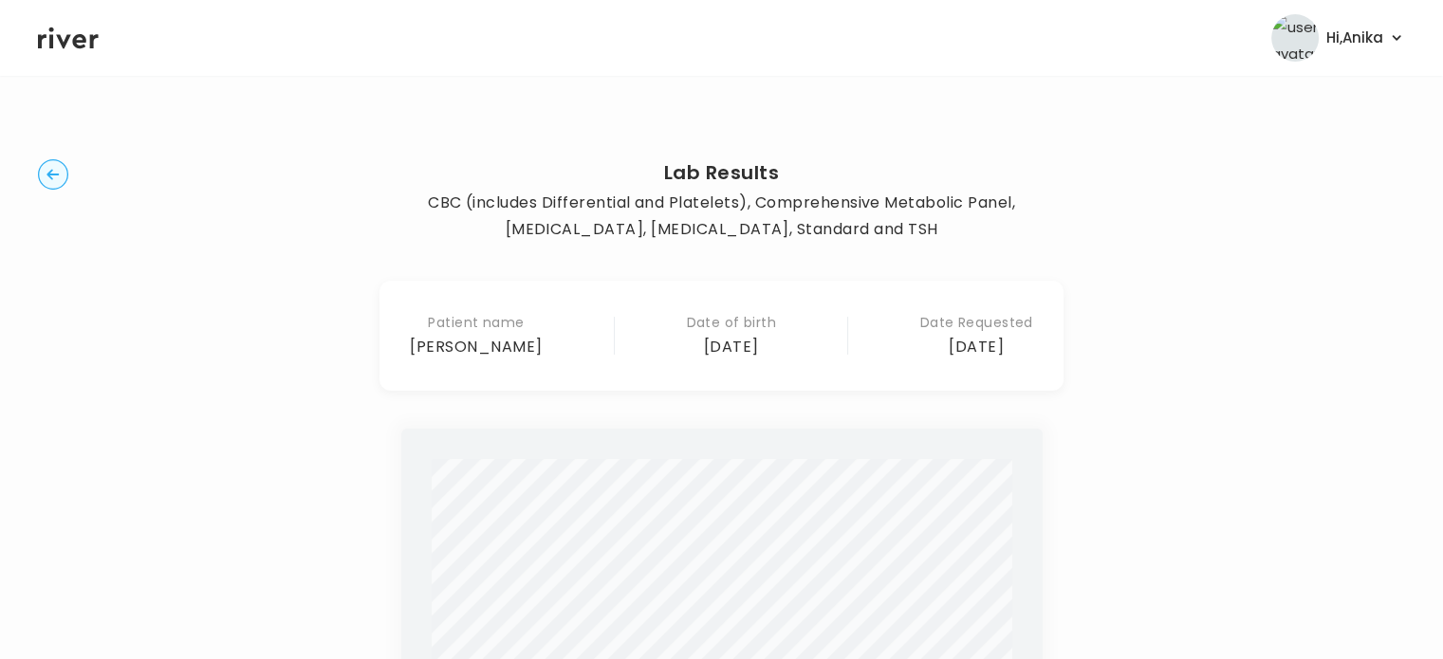
click at [49, 173] on icon "button" at bounding box center [52, 174] width 12 height 10
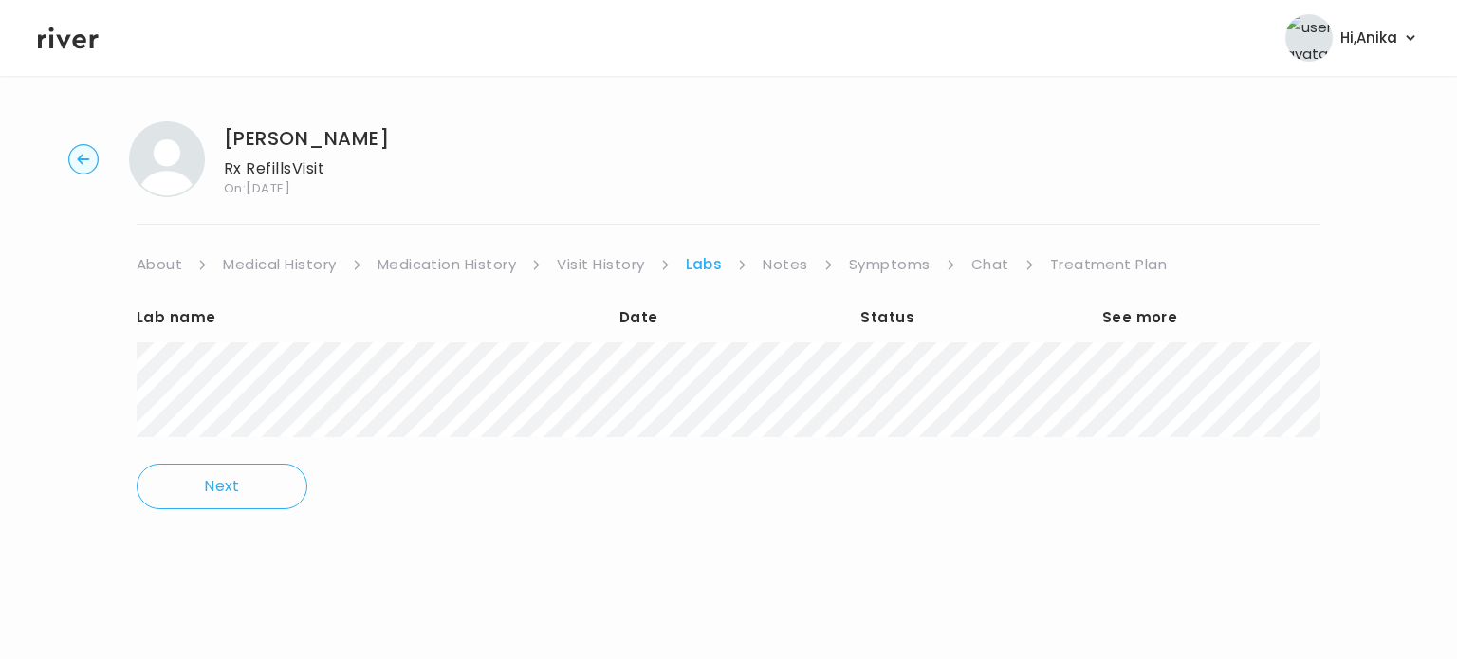
click at [1101, 270] on link "Treatment Plan" at bounding box center [1109, 264] width 118 height 27
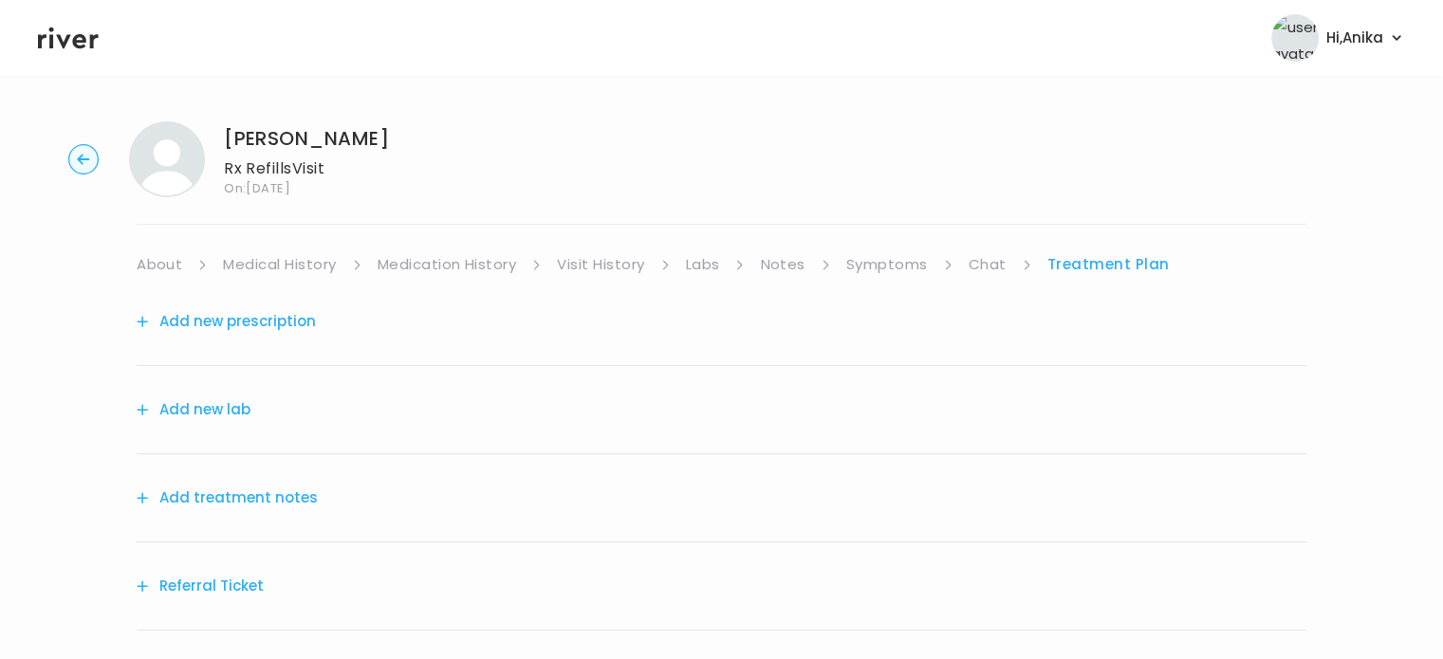
click at [293, 495] on button "Add treatment notes" at bounding box center [227, 498] width 181 height 27
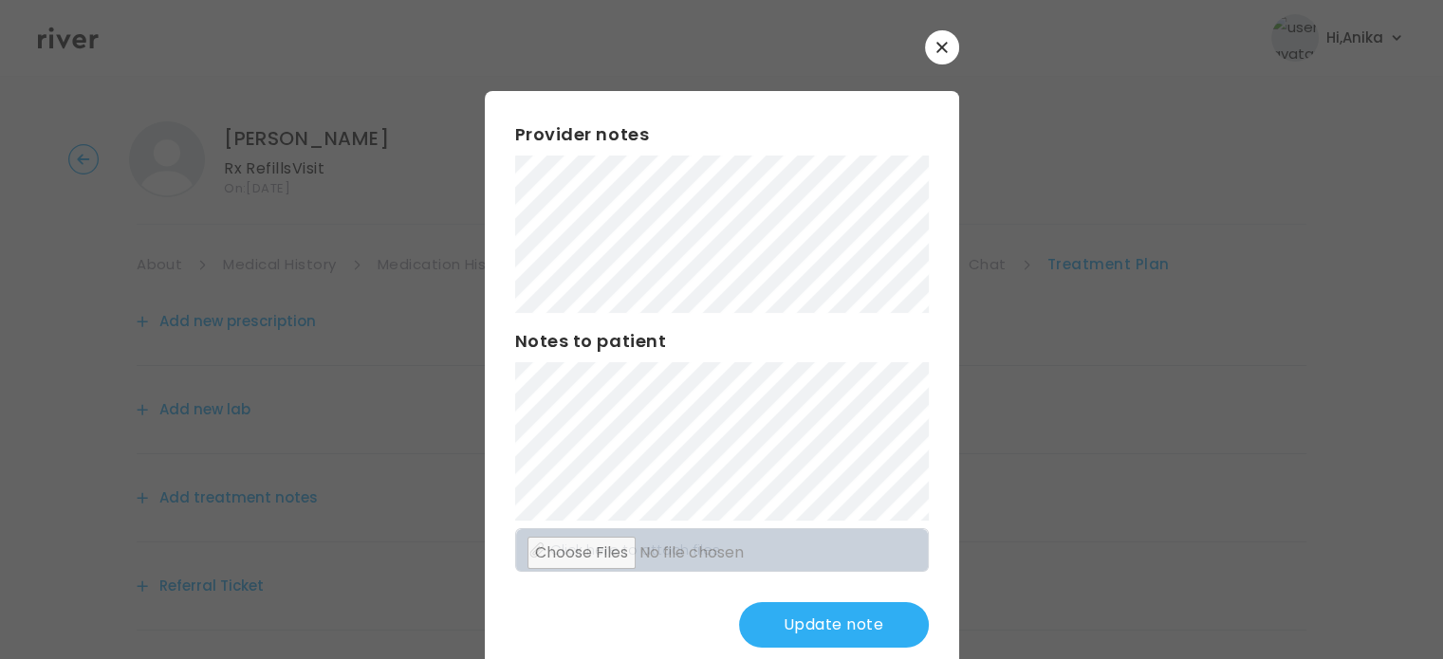
click at [804, 619] on button "Update note" at bounding box center [834, 625] width 190 height 46
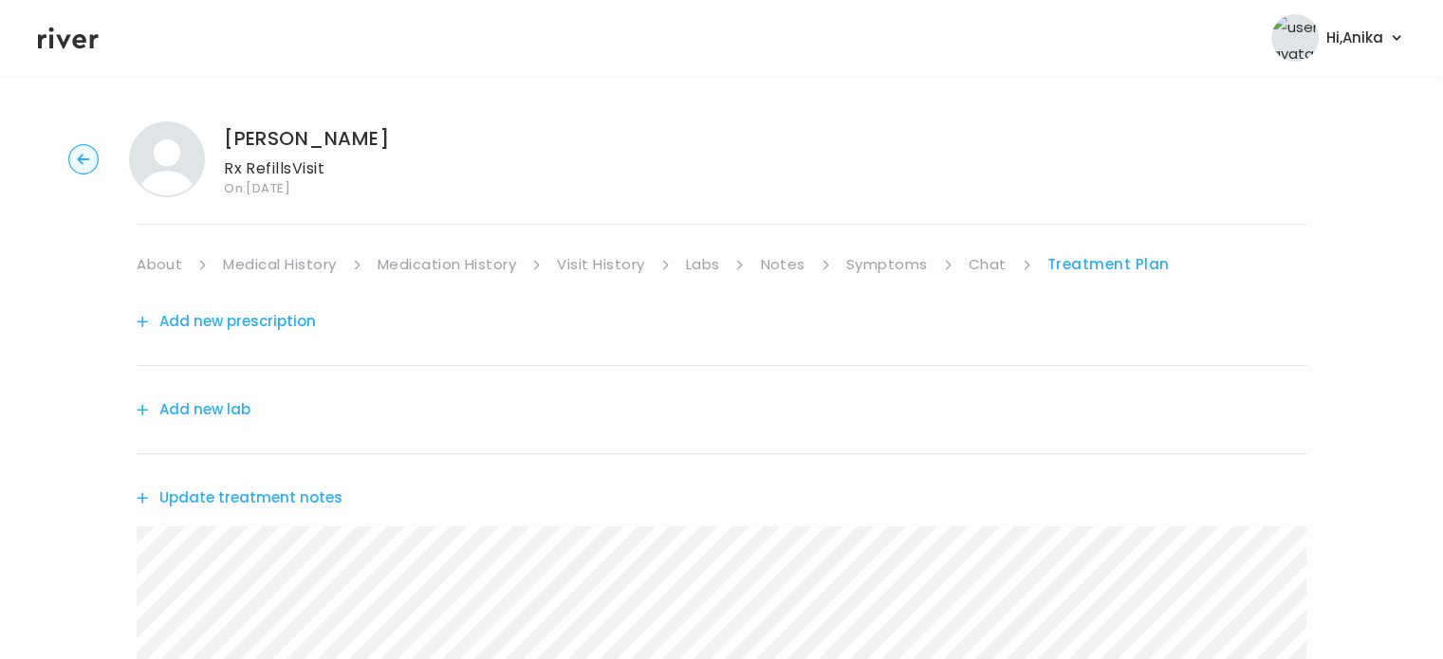
click at [898, 263] on link "Symptoms" at bounding box center [887, 264] width 82 height 27
click at [1121, 262] on link "Treatment Plan" at bounding box center [1110, 264] width 118 height 27
click at [288, 499] on button "Update treatment notes" at bounding box center [240, 498] width 206 height 27
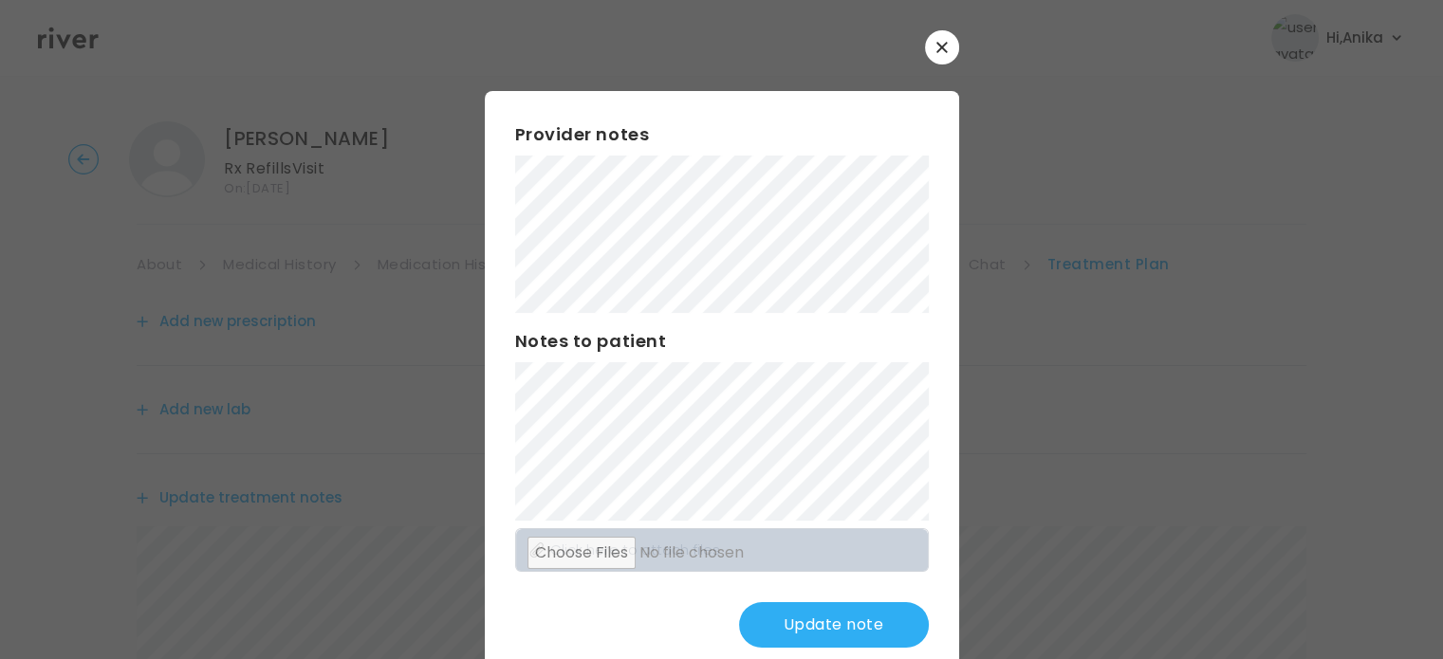
click at [780, 617] on button "Update note" at bounding box center [834, 625] width 190 height 46
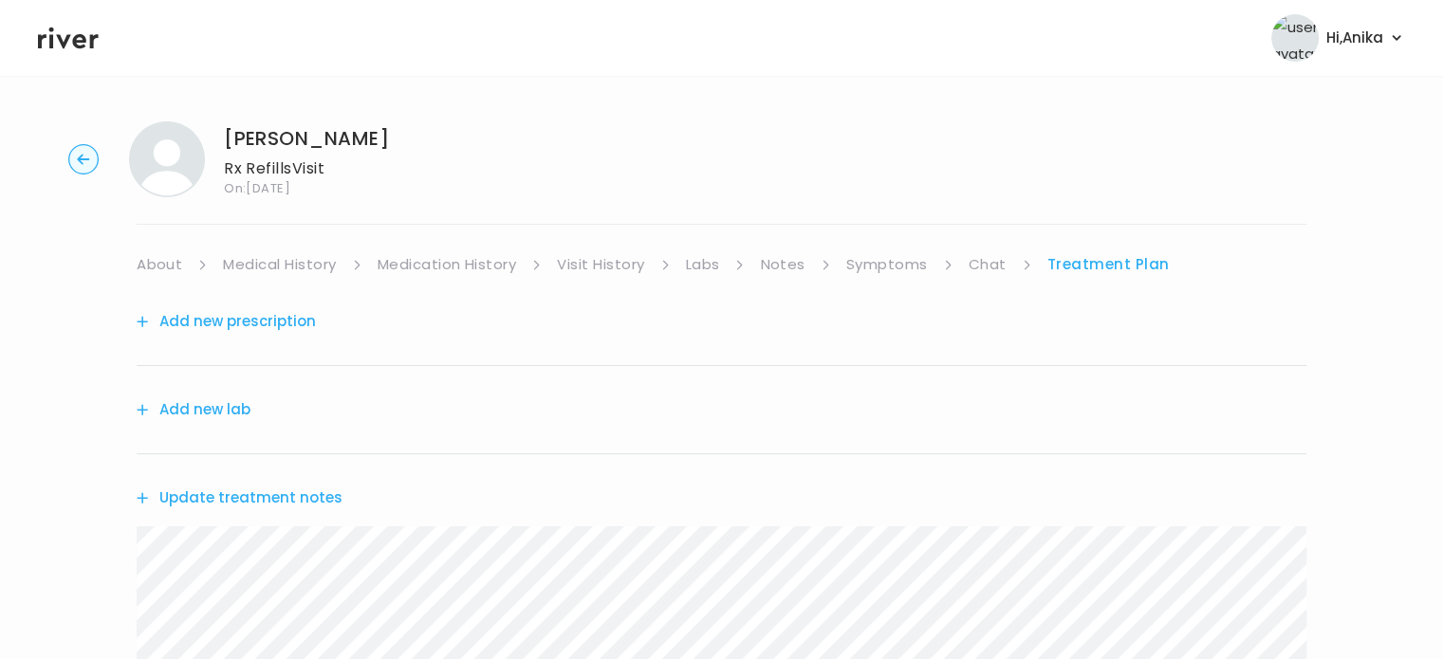
click at [234, 322] on button "Add new prescription" at bounding box center [226, 321] width 179 height 27
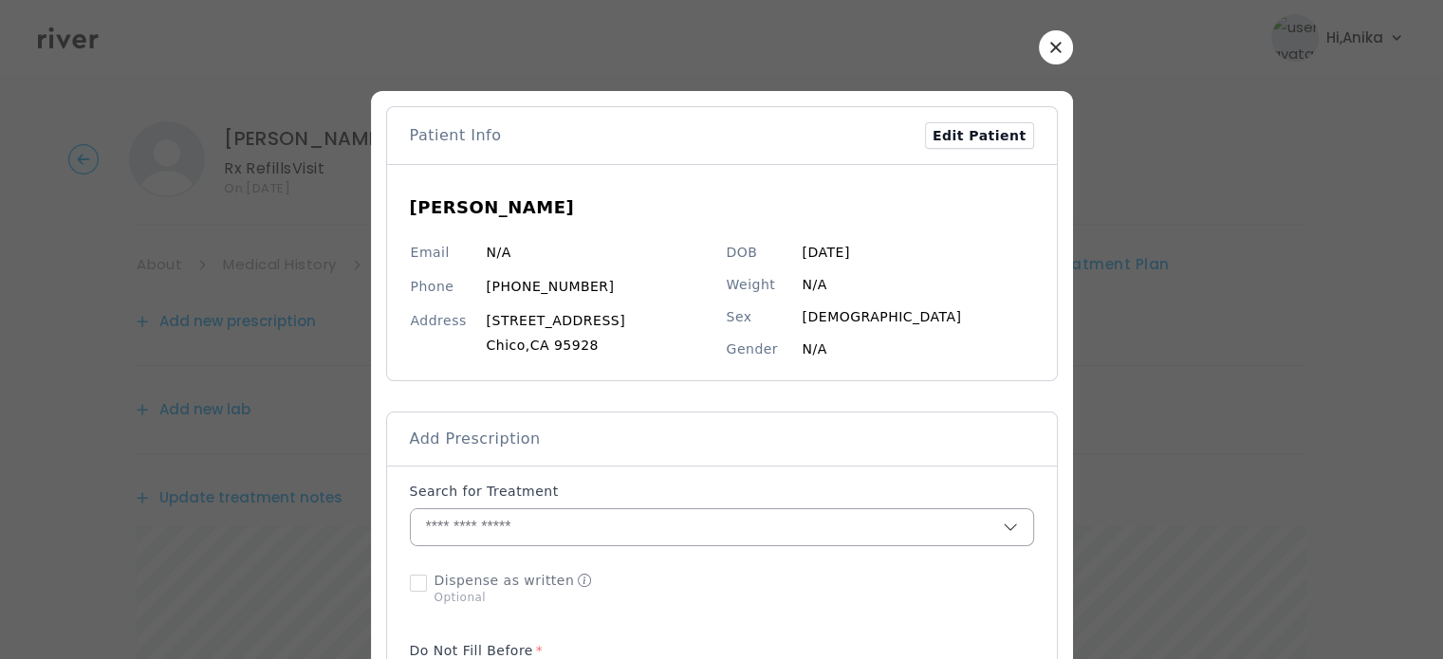
click at [550, 519] on input "text" at bounding box center [707, 527] width 592 height 36
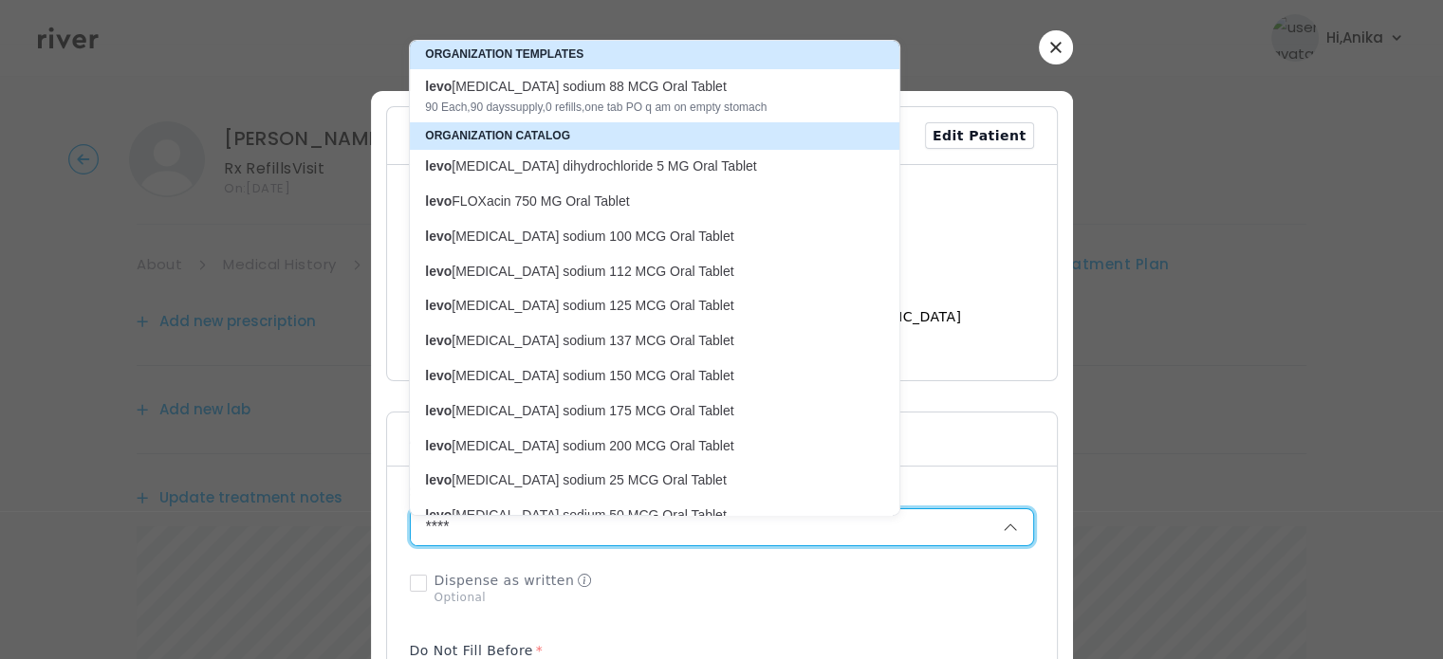
click at [585, 94] on div "levo [MEDICAL_DATA] sodium 88 MCG Oral Tablet" at bounding box center [643, 86] width 436 height 19
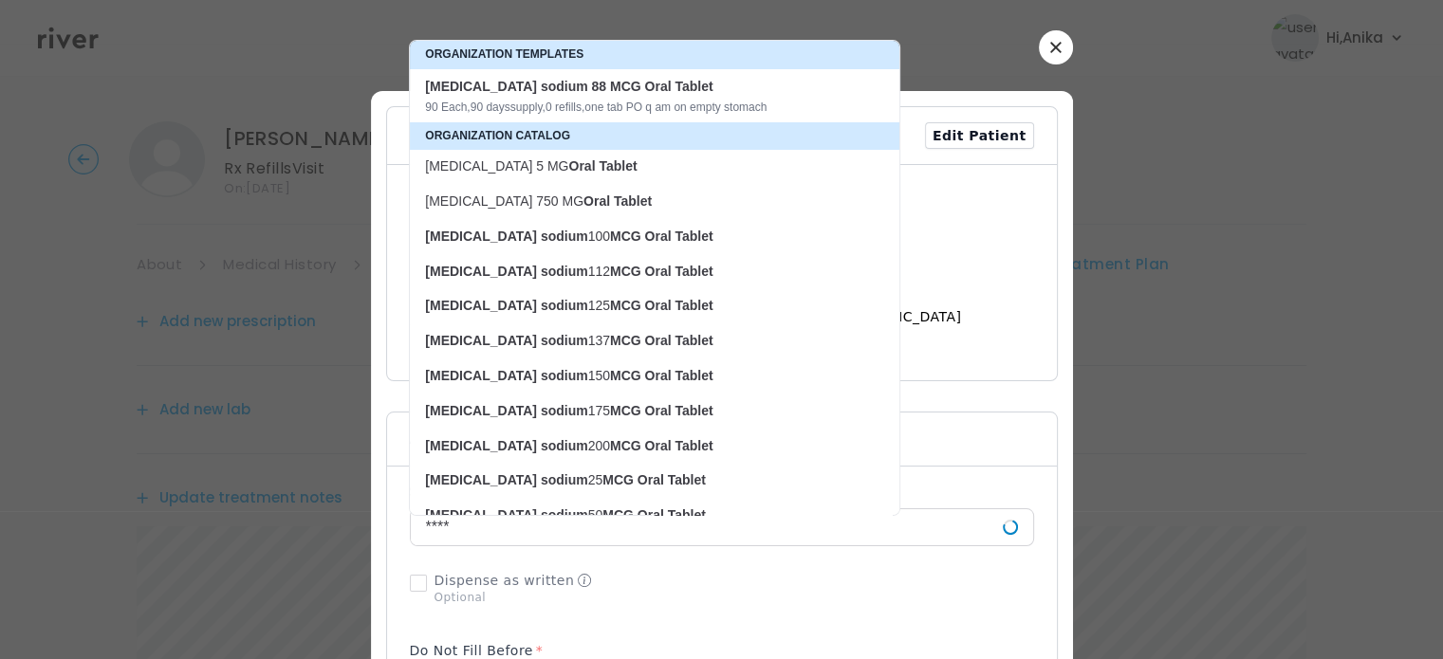
type input "**********"
type input "**"
type input "*"
type textarea "**********"
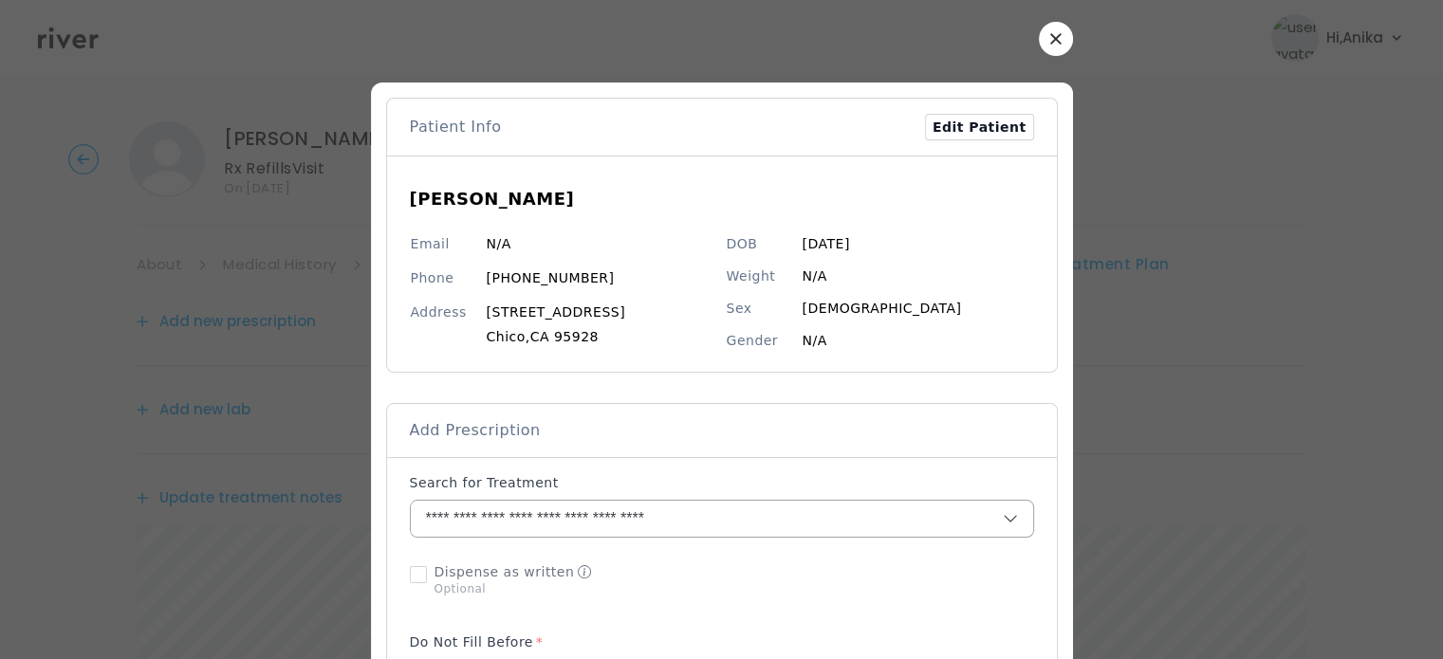
scroll to position [26, 0]
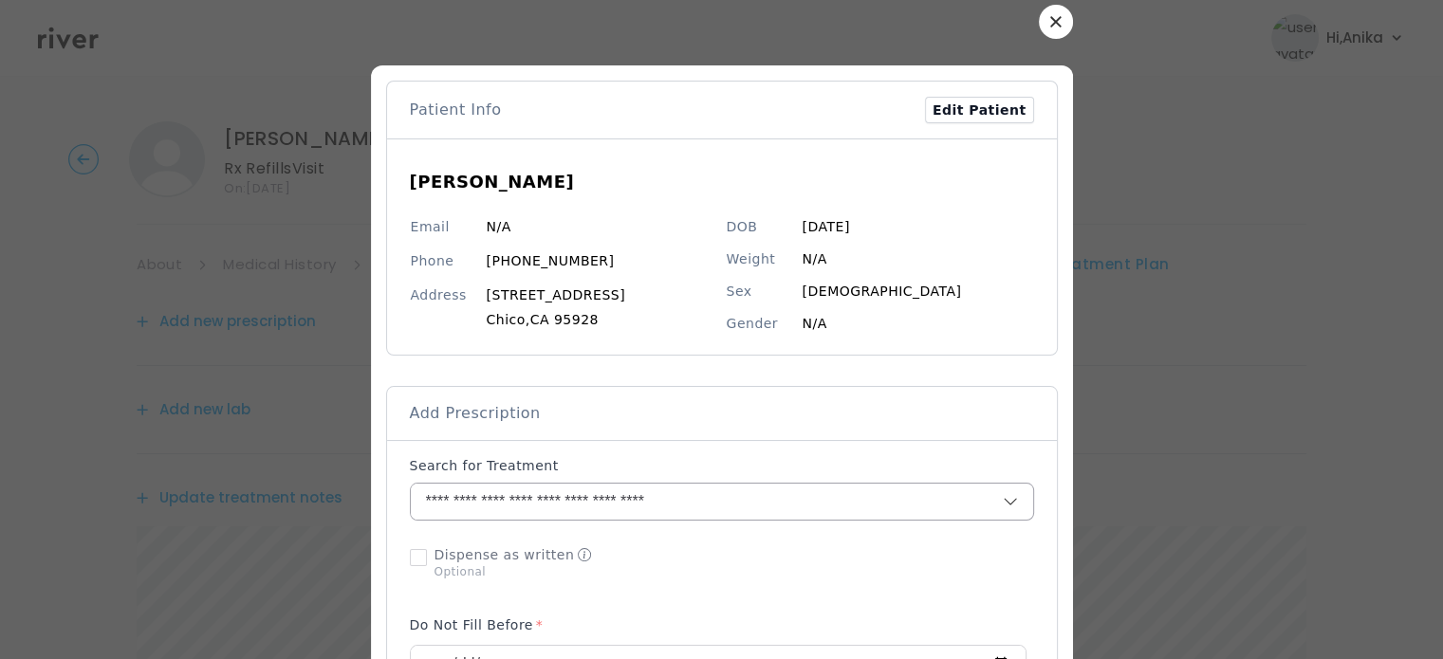
click at [587, 501] on input "**********" at bounding box center [684, 502] width 546 height 36
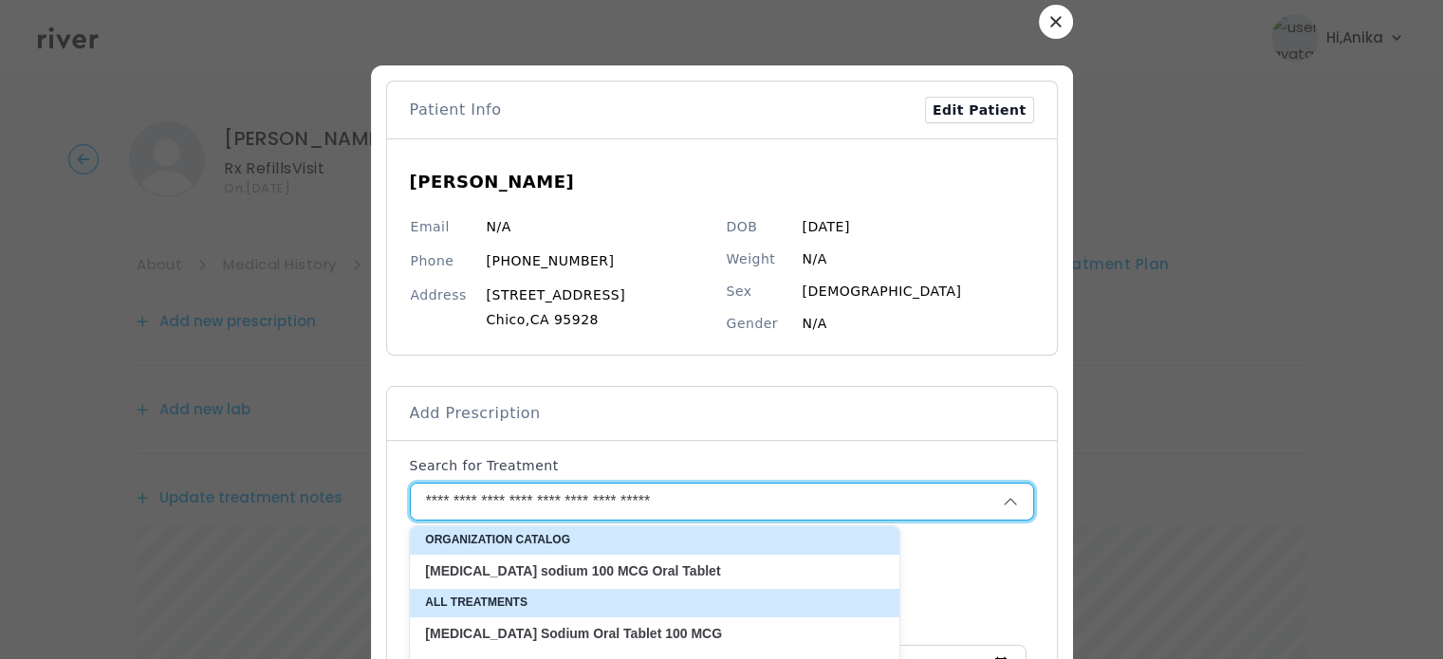
type input "**********"
click at [588, 572] on p "[MEDICAL_DATA] 100 MCG Oral Tablet" at bounding box center [643, 571] width 436 height 18
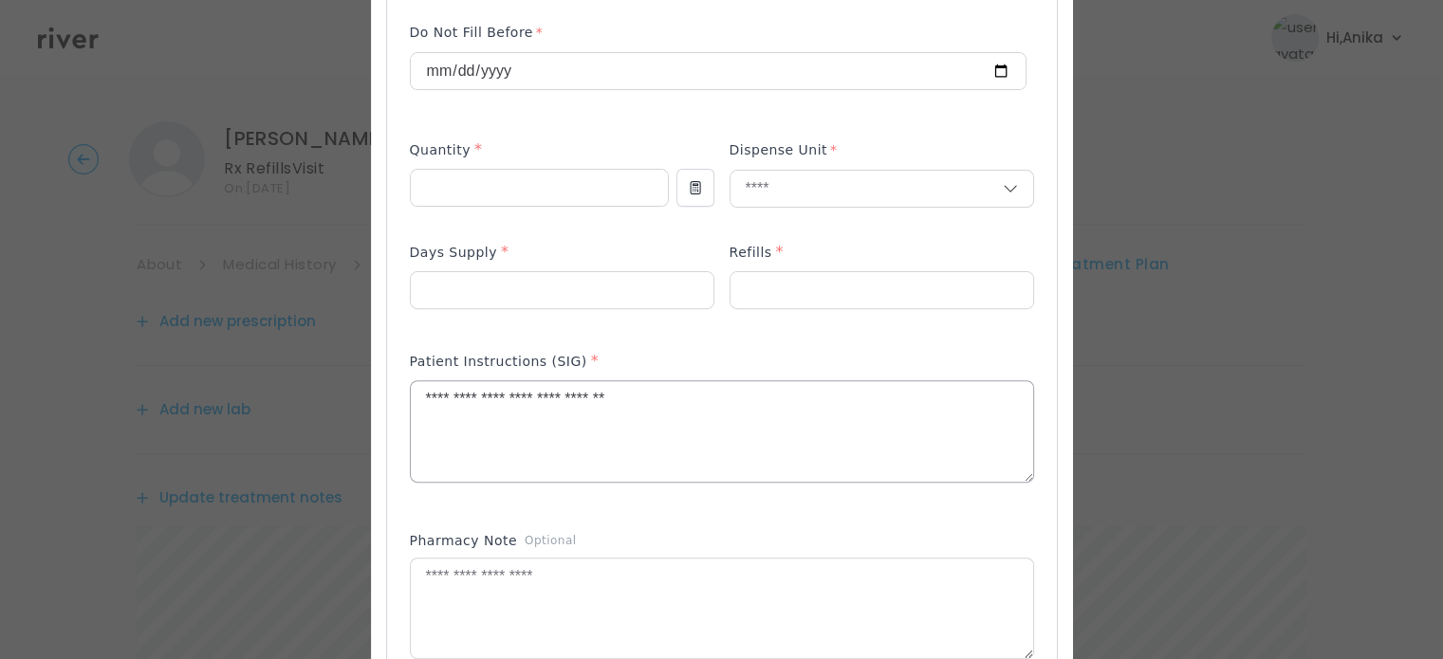
scroll to position [619, 0]
click at [411, 395] on textarea "**********" at bounding box center [722, 430] width 622 height 101
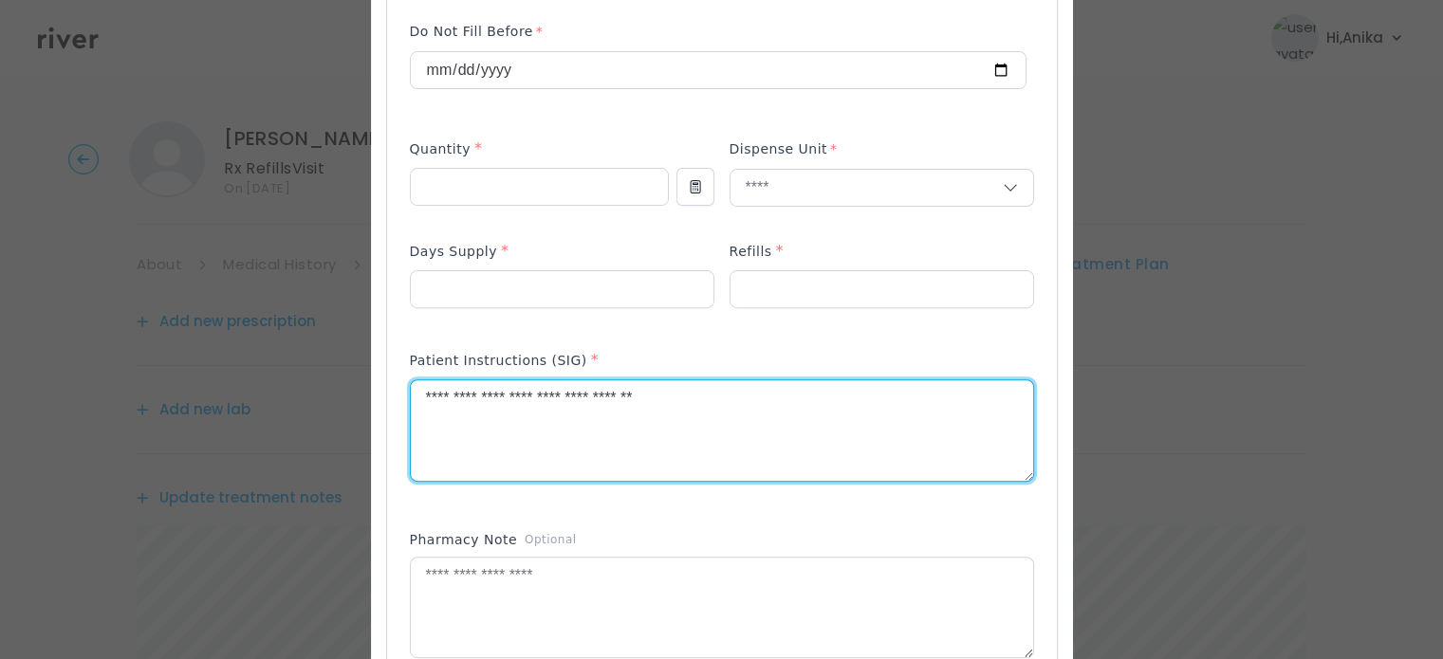
click at [501, 397] on textarea "**********" at bounding box center [722, 430] width 622 height 101
drag, startPoint x: 542, startPoint y: 397, endPoint x: 525, endPoint y: 401, distance: 17.5
click at [525, 401] on textarea "**********" at bounding box center [722, 430] width 622 height 101
drag, startPoint x: 594, startPoint y: 405, endPoint x: 646, endPoint y: 399, distance: 52.5
click at [646, 399] on textarea "**********" at bounding box center [722, 430] width 622 height 101
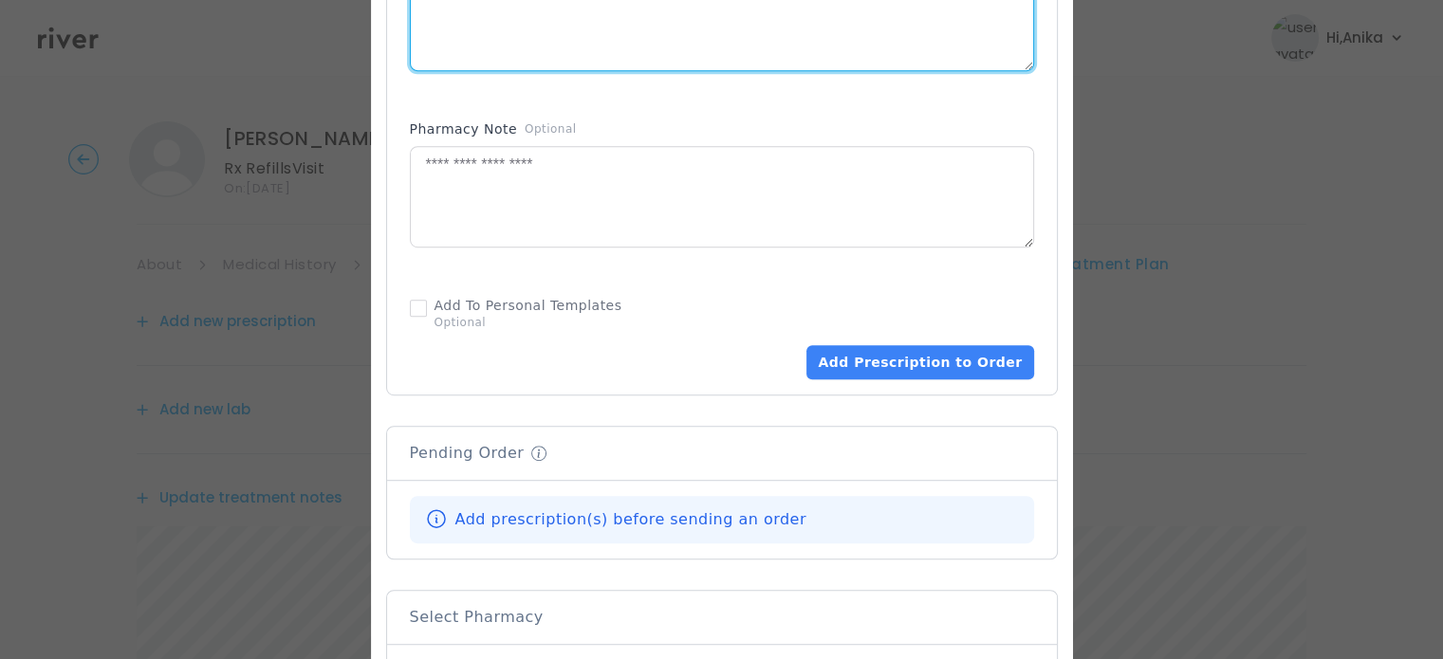
scroll to position [1062, 0]
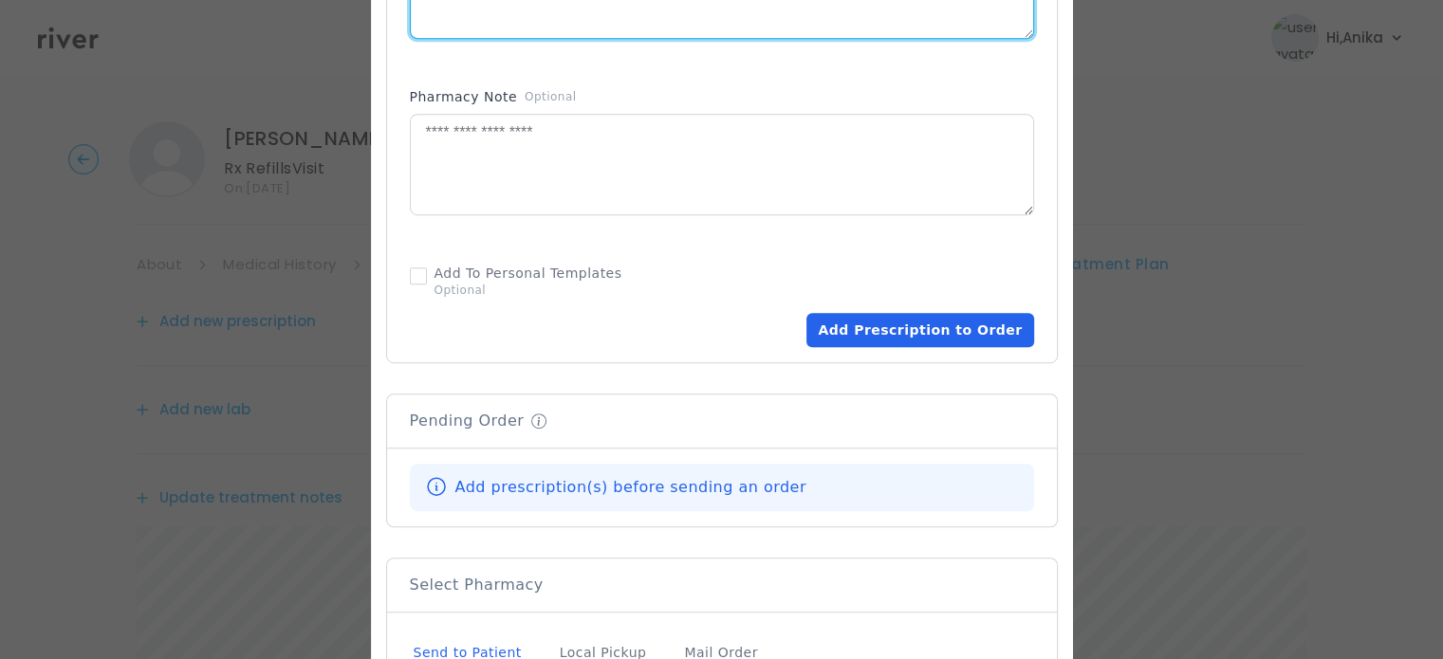
type textarea "**********"
click at [894, 325] on button "Add Prescription to Order" at bounding box center [919, 330] width 227 height 34
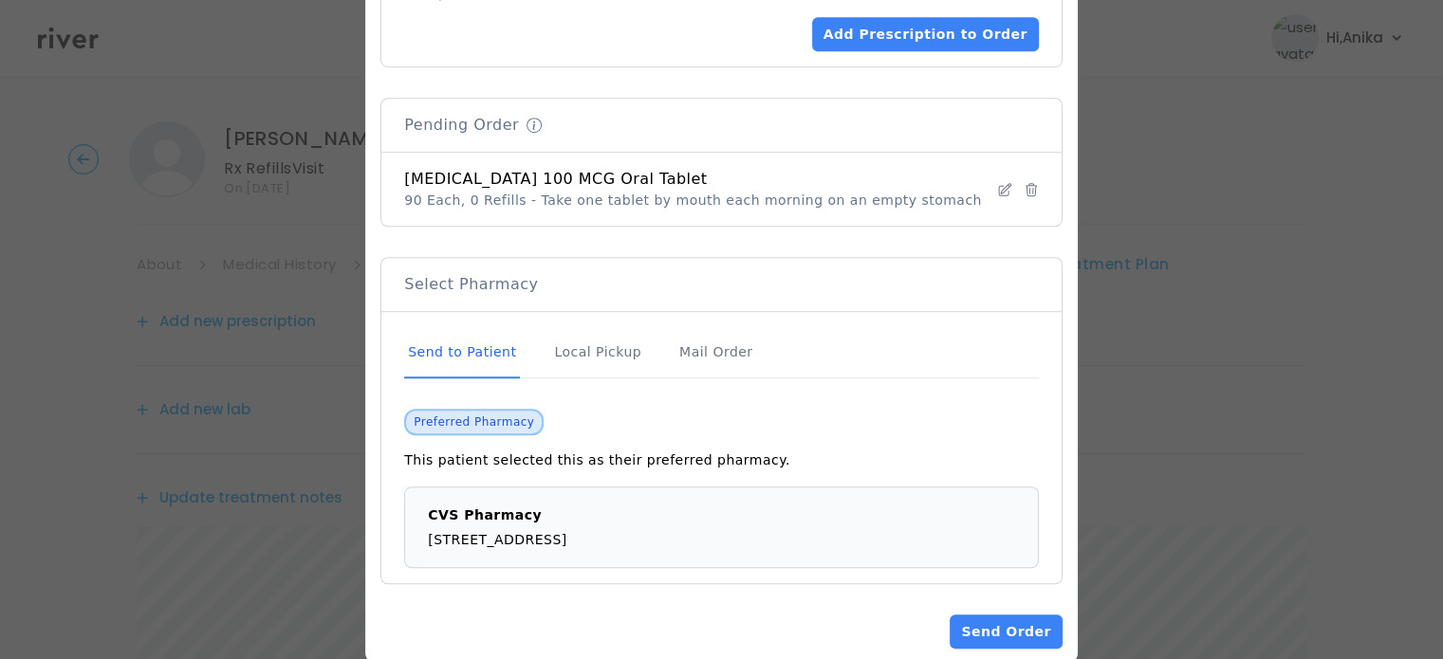
scroll to position [1388, 0]
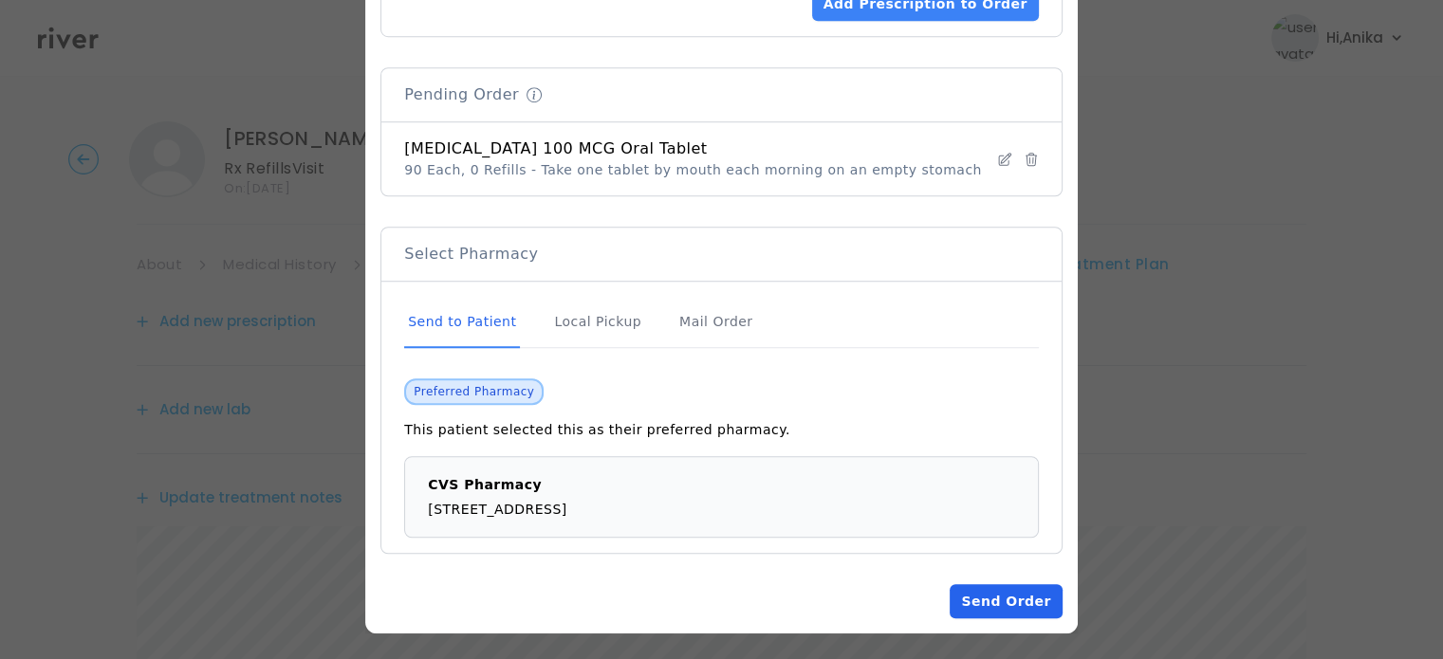
click at [996, 602] on button "Send Order" at bounding box center [1005, 601] width 112 height 34
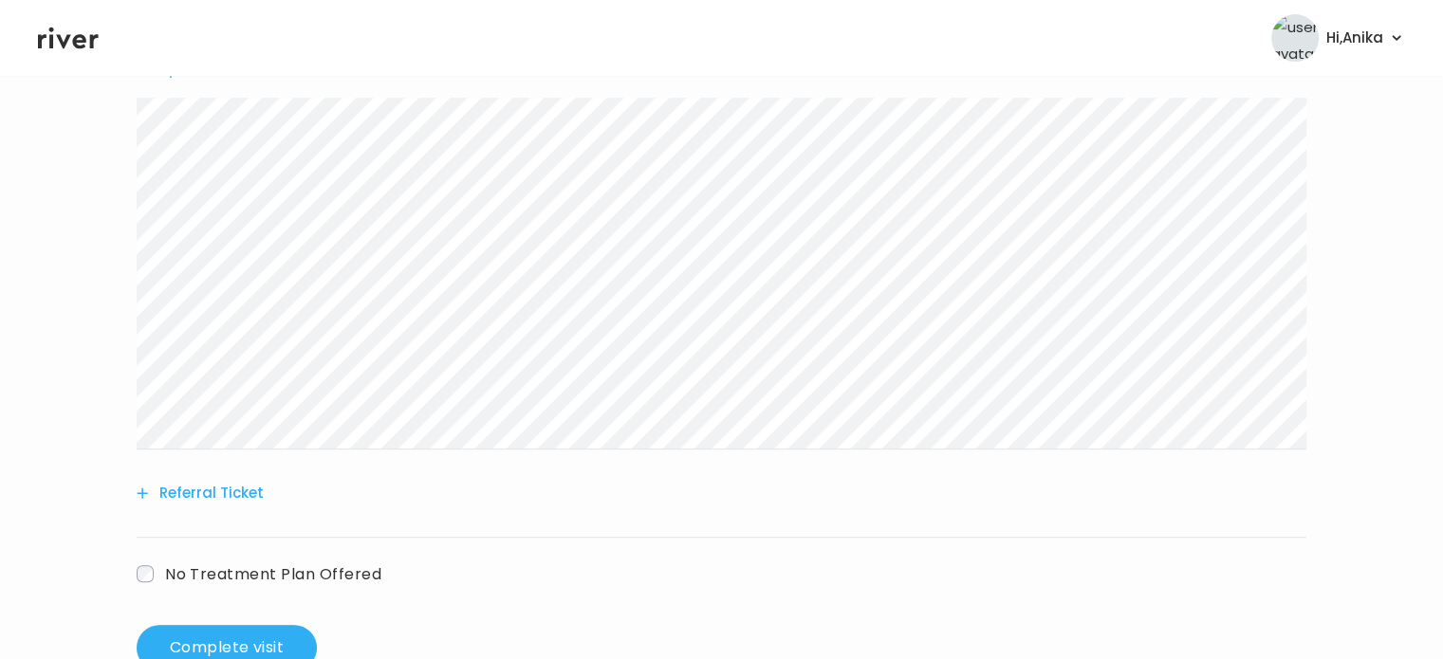
scroll to position [679, 0]
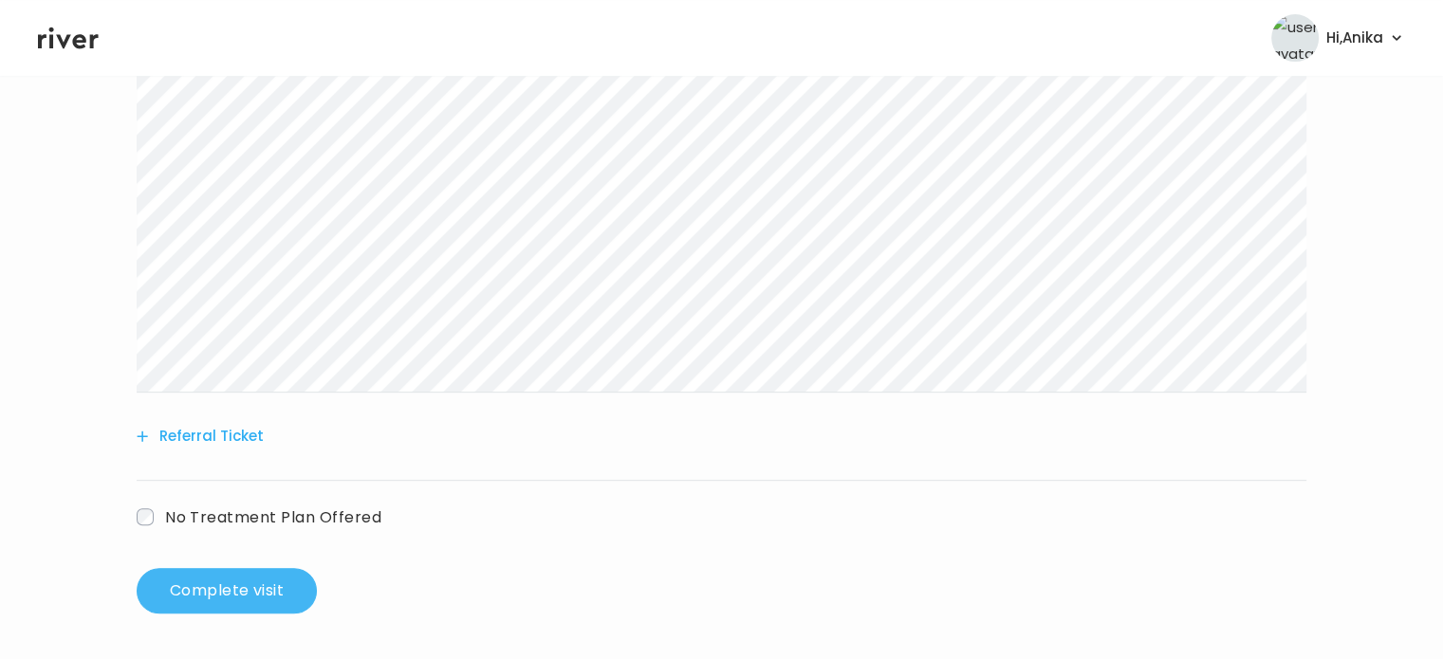
click at [214, 594] on button "Complete visit" at bounding box center [227, 591] width 180 height 46
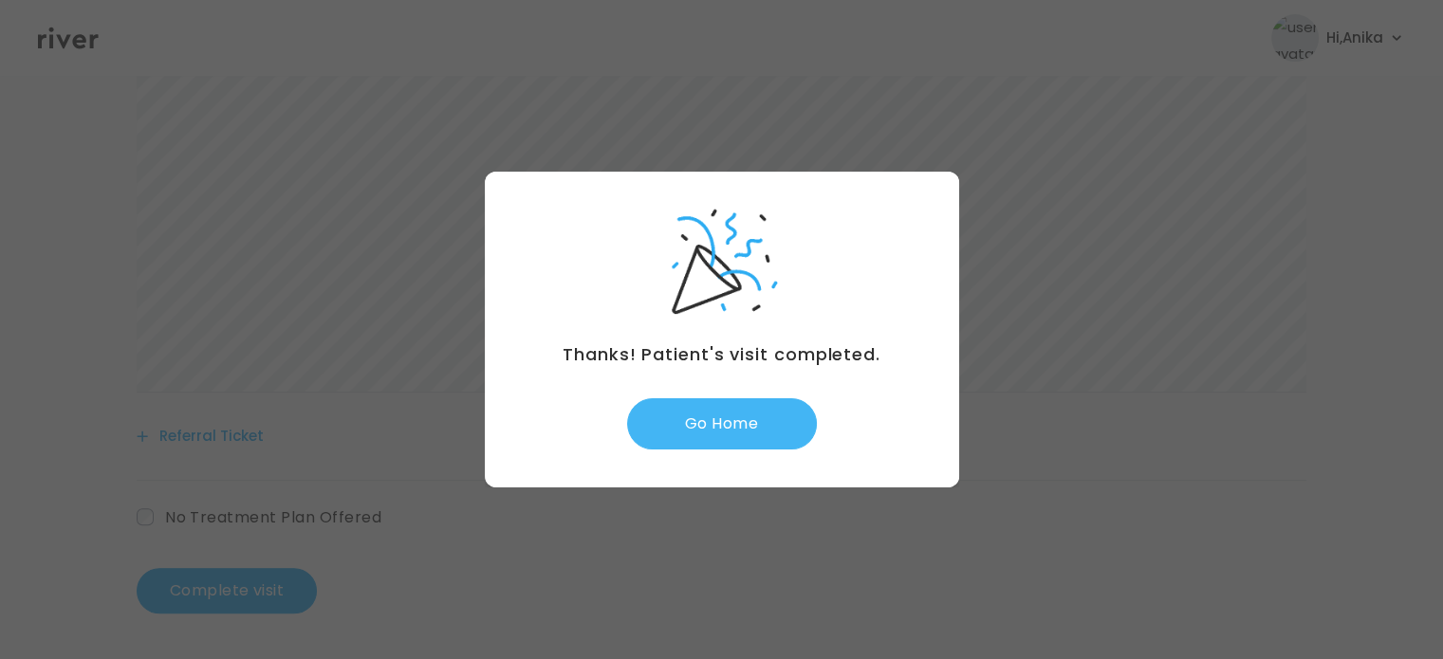
click at [732, 423] on button "Go Home" at bounding box center [722, 423] width 190 height 51
